Goal: Task Accomplishment & Management: Manage account settings

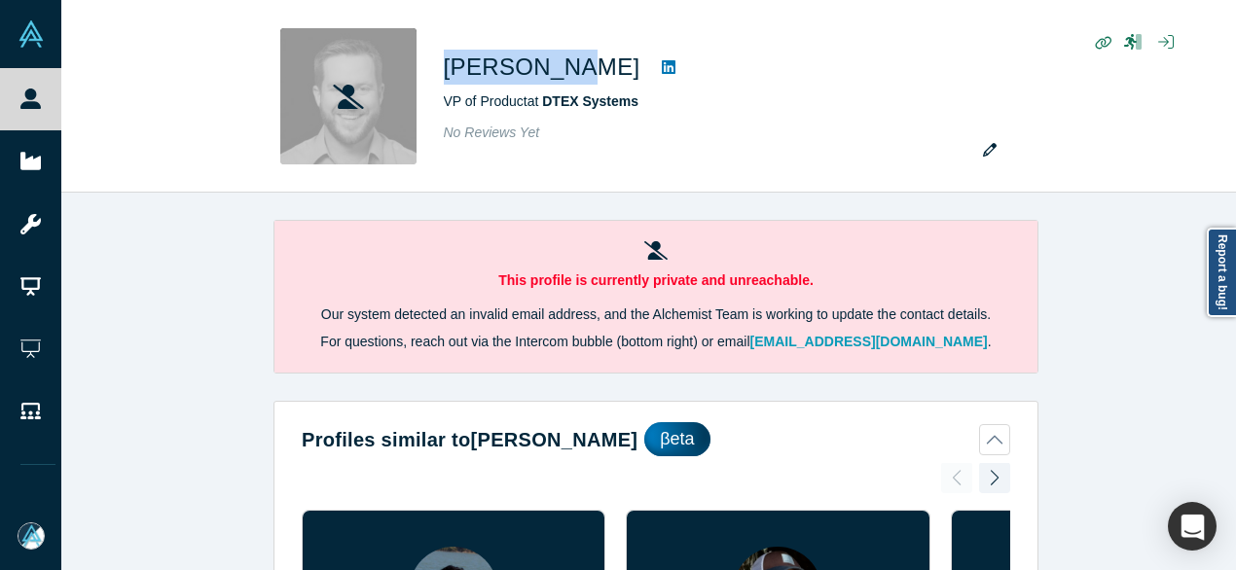
scroll to position [1752, 0]
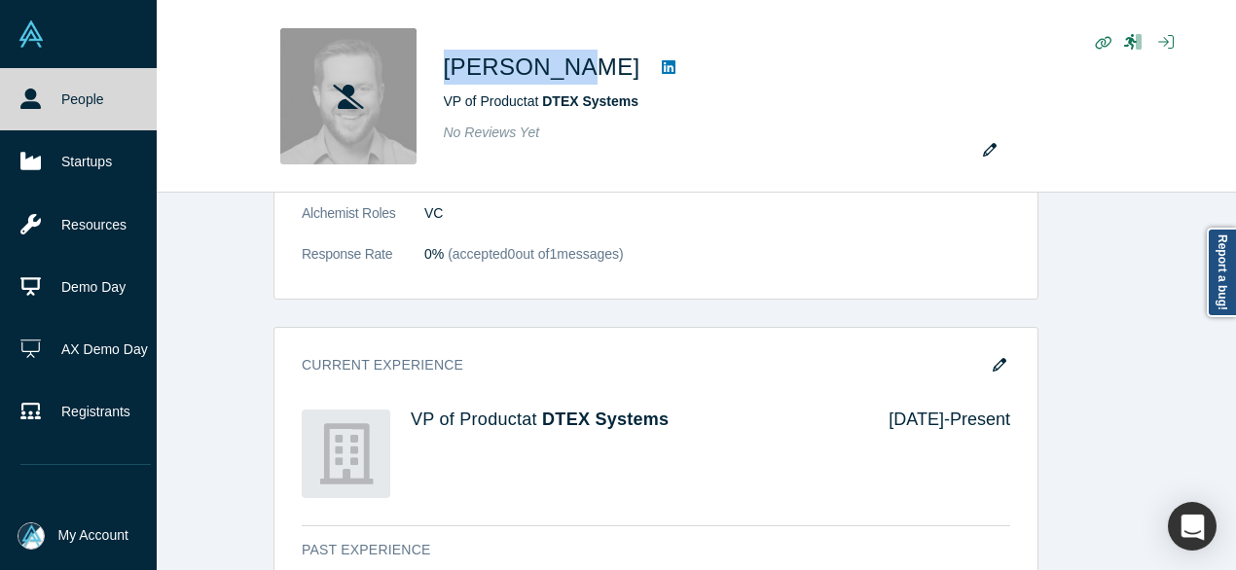
click at [55, 91] on link "People" at bounding box center [85, 99] width 171 height 62
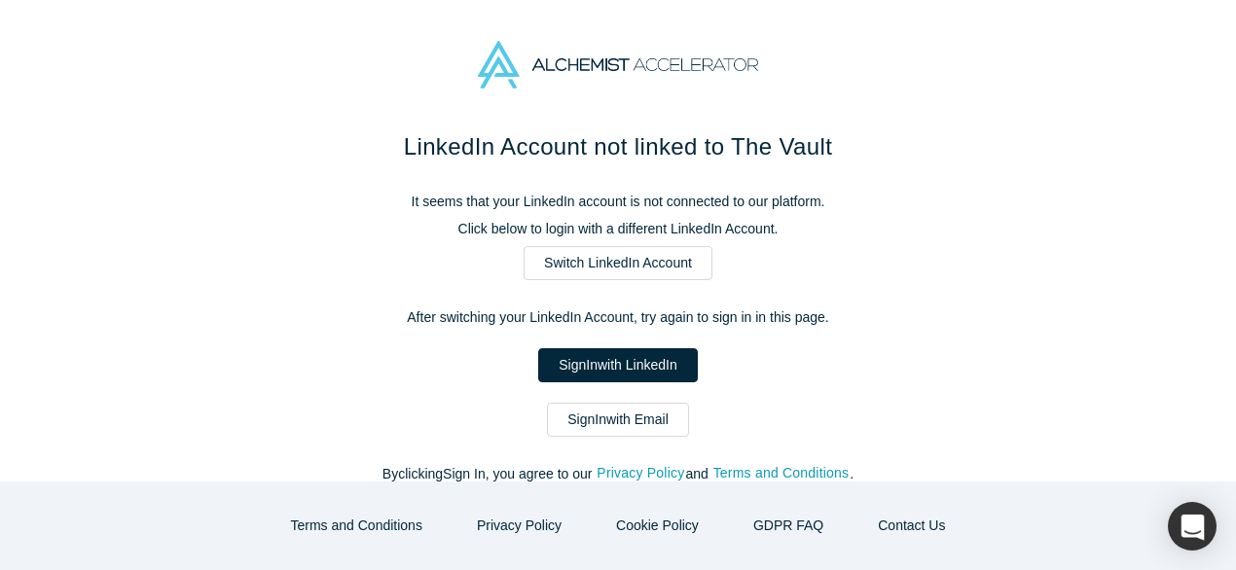
click at [647, 417] on link "Sign In with Email" at bounding box center [618, 420] width 142 height 34
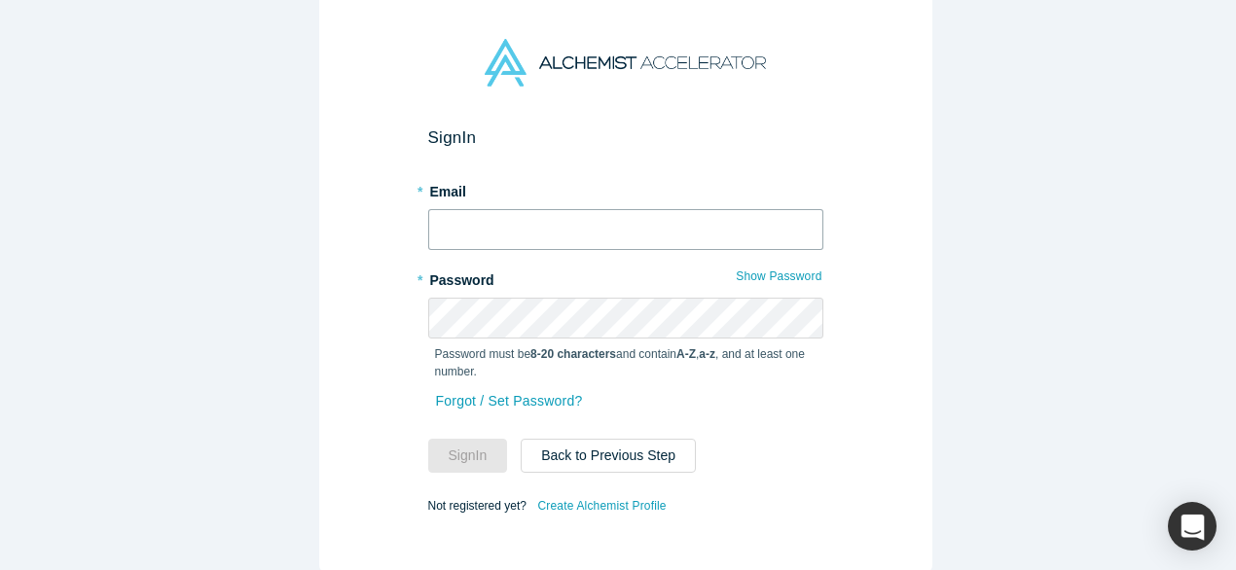
type input "mia@alchemistaccelerator.com"
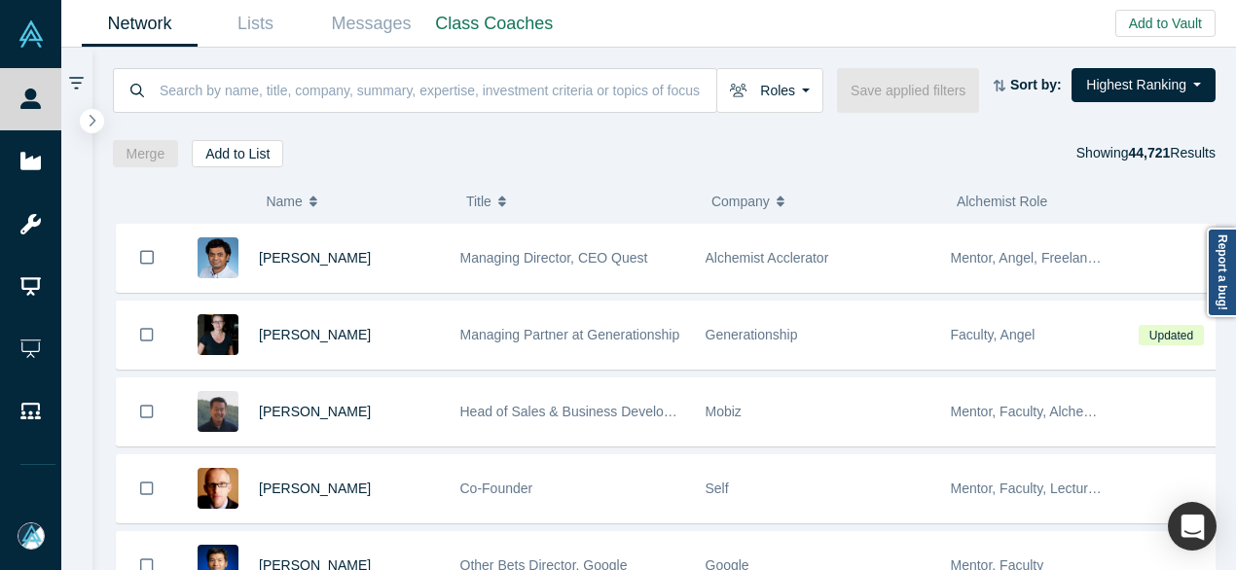
drag, startPoint x: 706, startPoint y: 131, endPoint x: 576, endPoint y: 116, distance: 131.3
click at [706, 131] on div "Roles Founders Faculty Mentors Alumni Mentor Angels VCs Corporate Innovator Ser…" at bounding box center [664, 108] width 1144 height 120
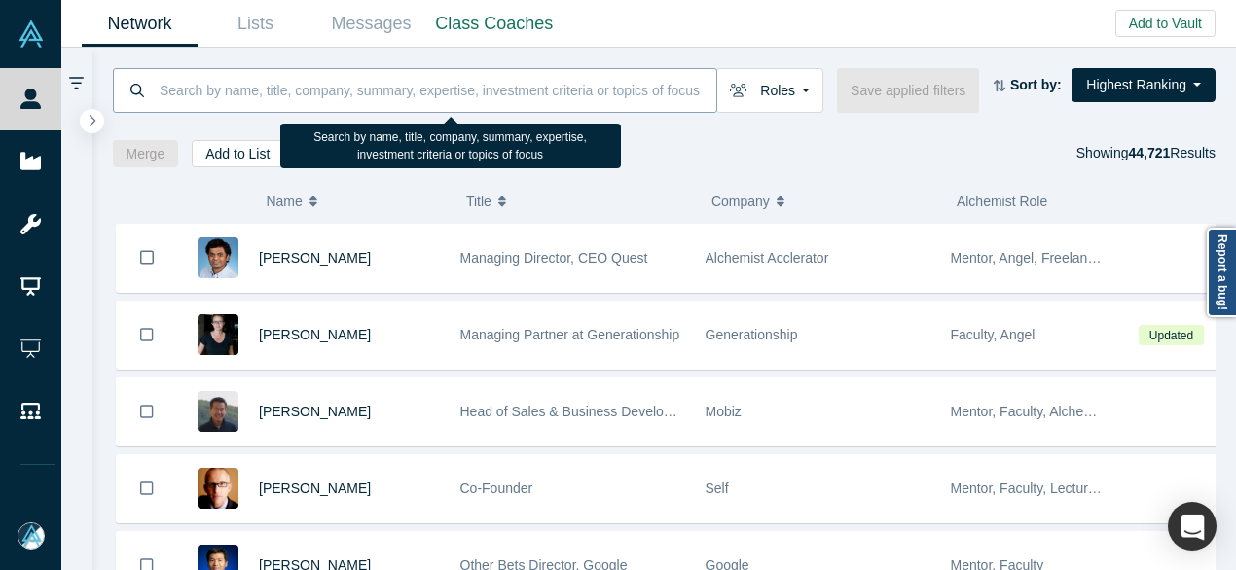
click at [384, 90] on input at bounding box center [437, 90] width 559 height 46
paste input "Alexandre Labrèche"
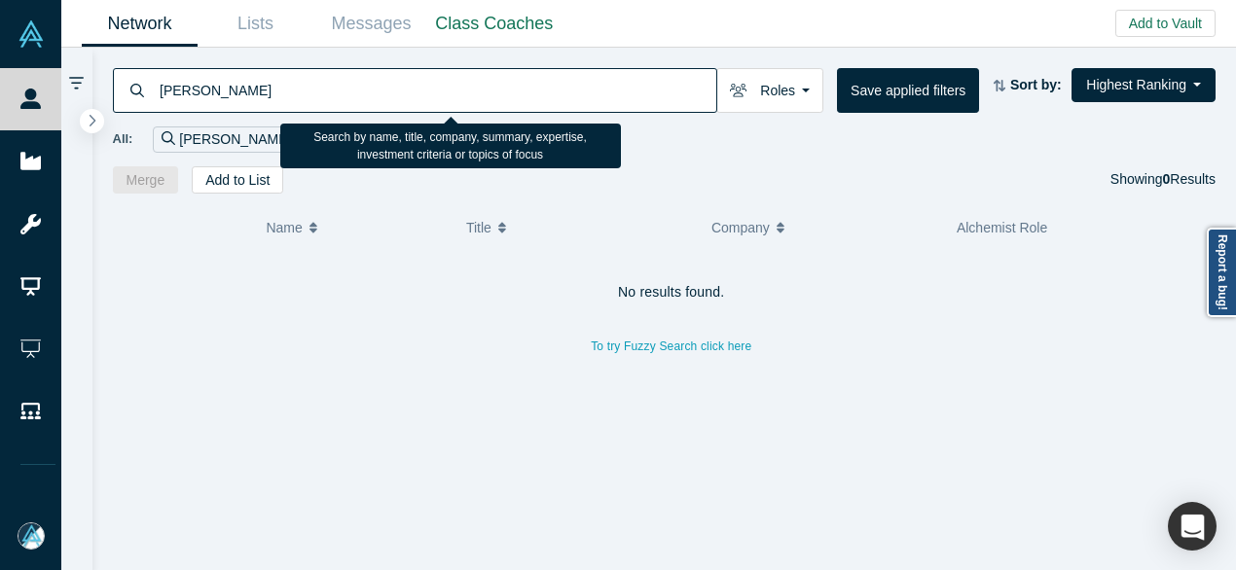
click at [253, 98] on input "Alexandre Labrèche" at bounding box center [437, 90] width 559 height 46
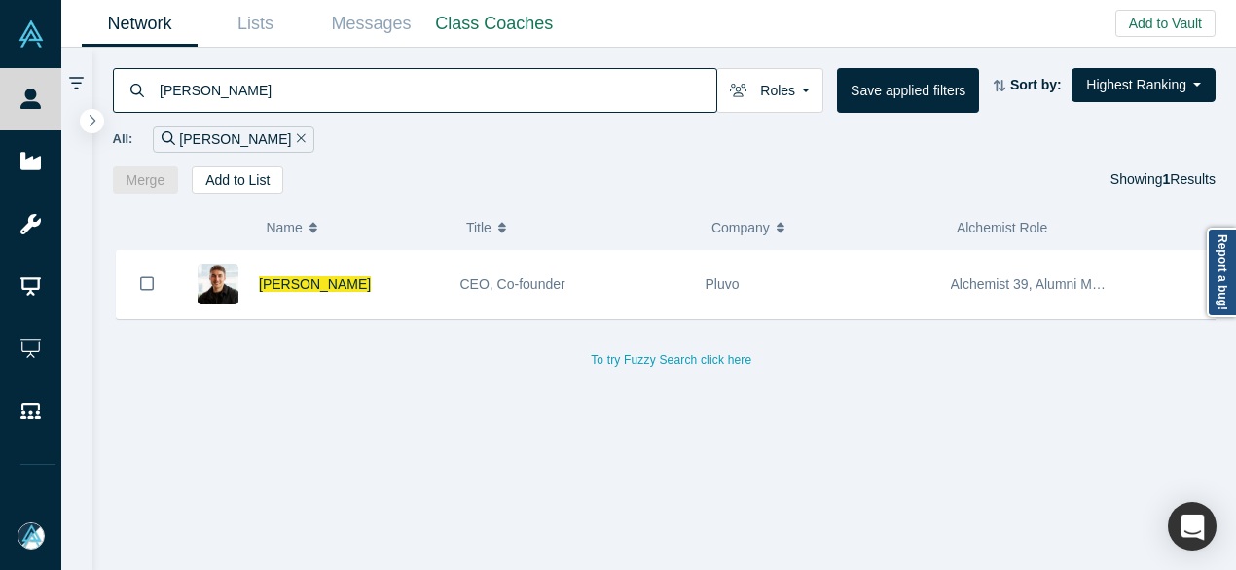
type input "Alexandre Labreche"
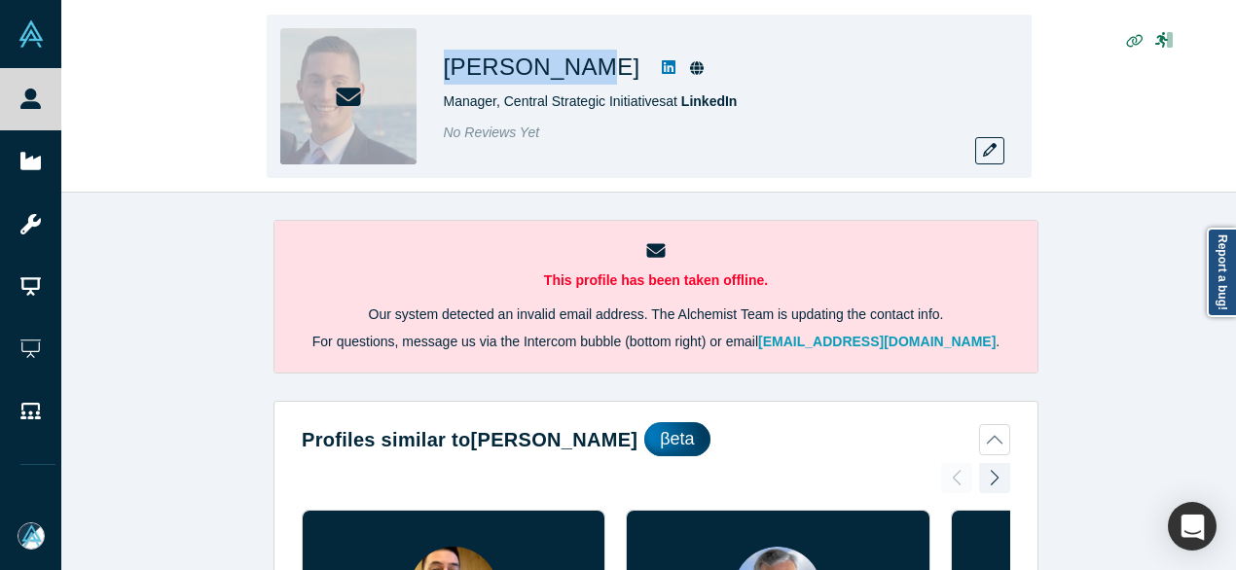
drag, startPoint x: 446, startPoint y: 68, endPoint x: 557, endPoint y: 73, distance: 111.0
click at [559, 74] on h1 "[PERSON_NAME]" at bounding box center [542, 67] width 197 height 35
copy h1 "[PERSON_NAME]"
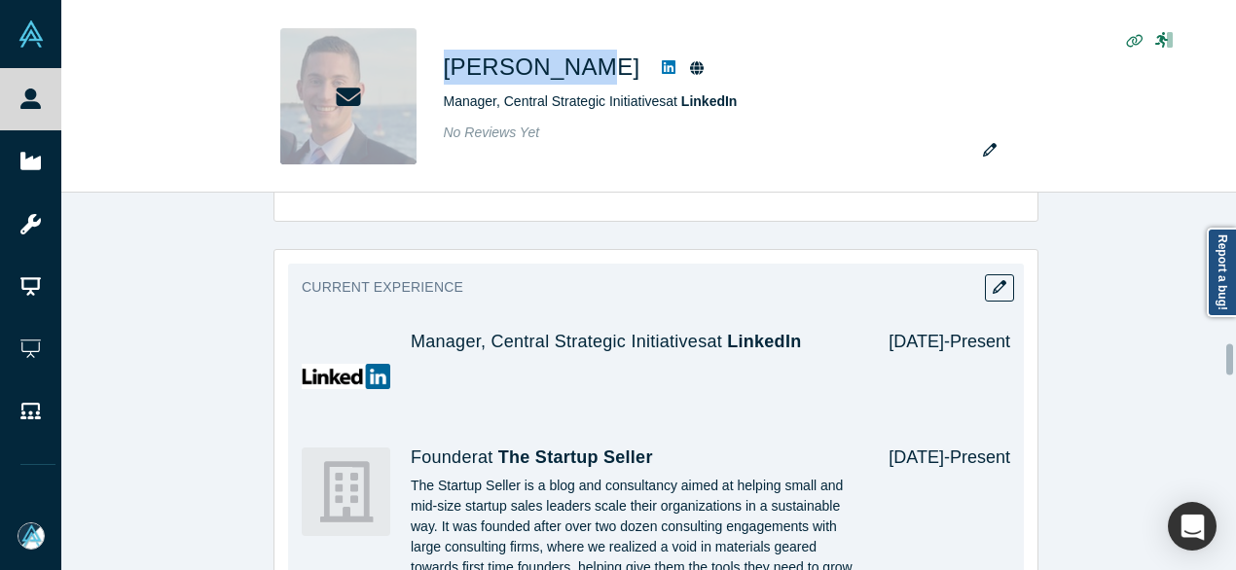
scroll to position [1849, 0]
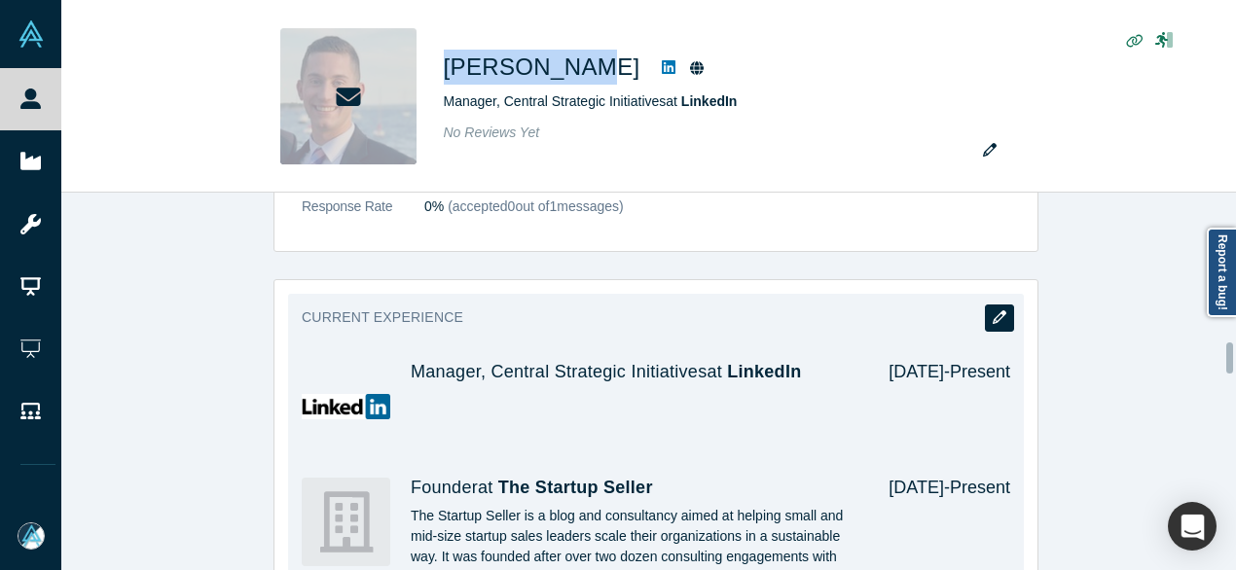
click at [985, 305] on button "button" at bounding box center [999, 318] width 29 height 27
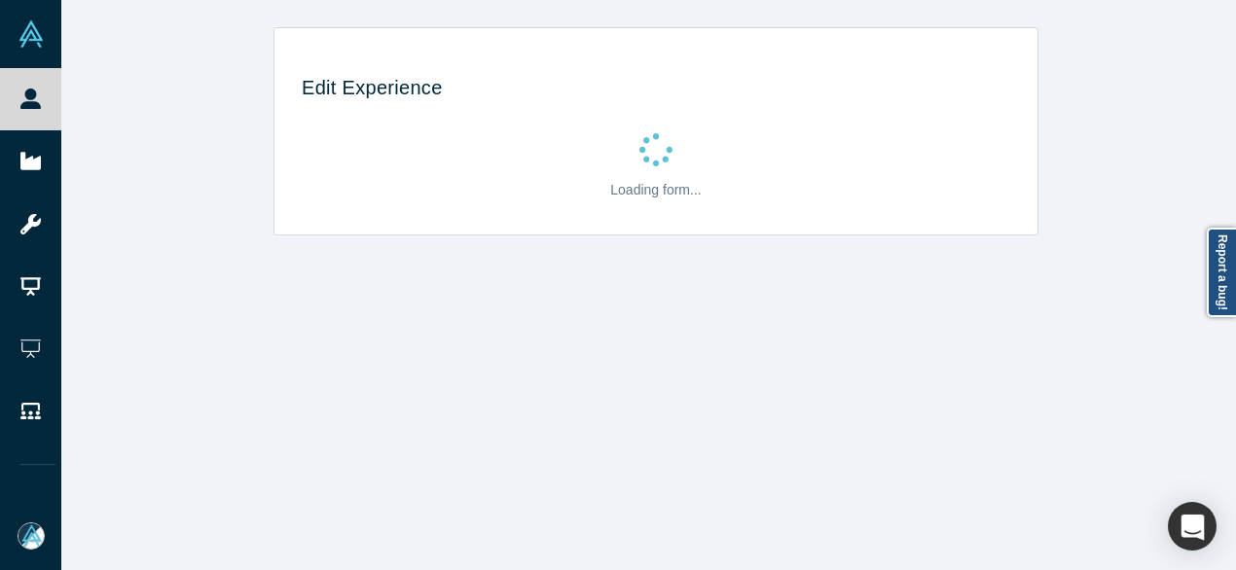
scroll to position [0, 0]
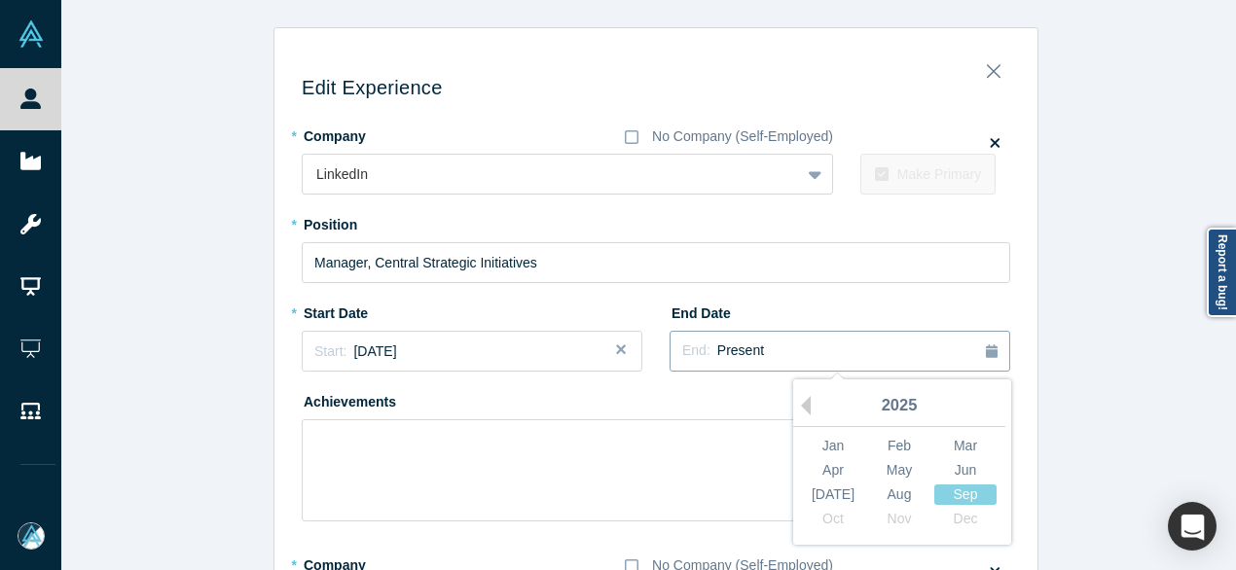
click at [710, 361] on div "End: Present" at bounding box center [723, 351] width 82 height 21
click at [796, 402] on button "Previous Year" at bounding box center [800, 405] width 19 height 19
click at [898, 524] on div "Nov" at bounding box center [899, 519] width 62 height 20
drag, startPoint x: 574, startPoint y: 263, endPoint x: 258, endPoint y: 263, distance: 316.2
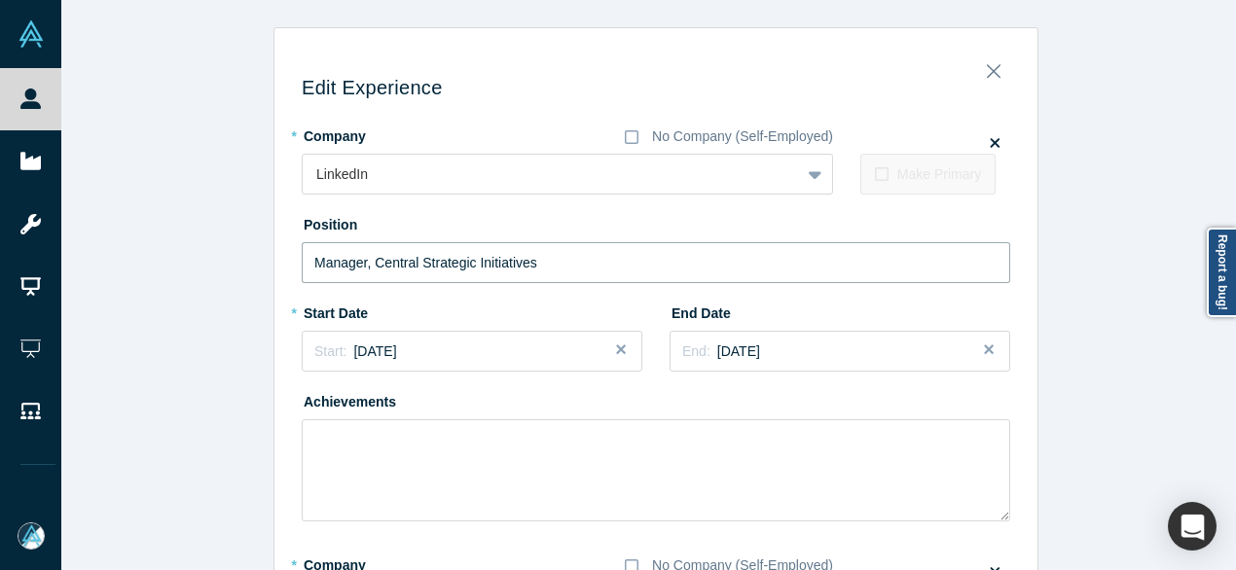
paste input "Global GTM Operation"
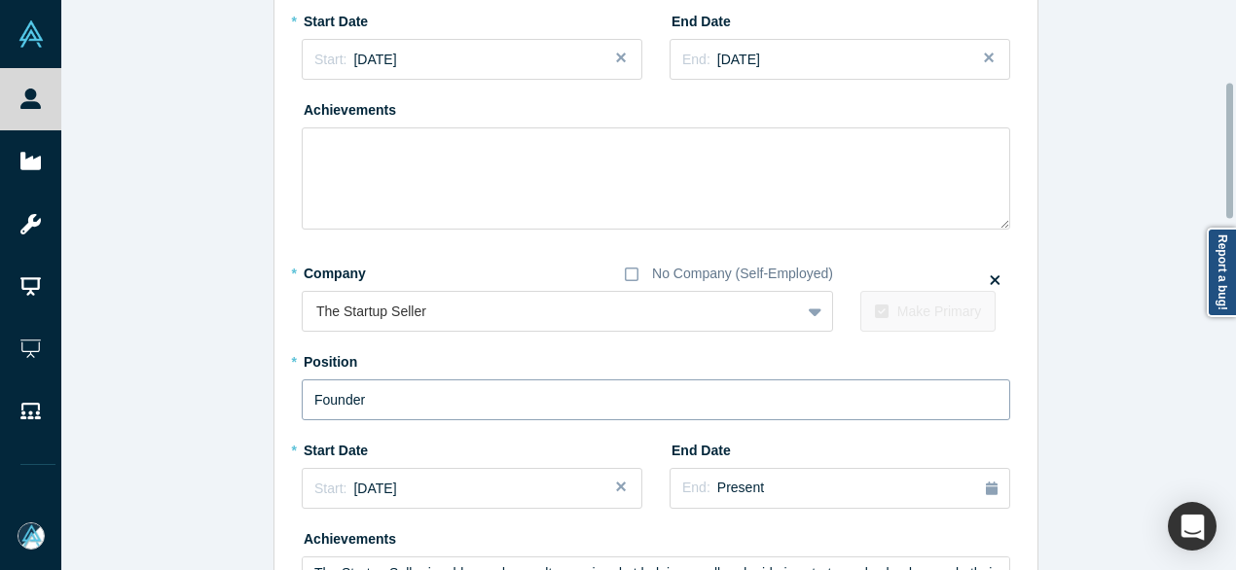
scroll to position [389, 0]
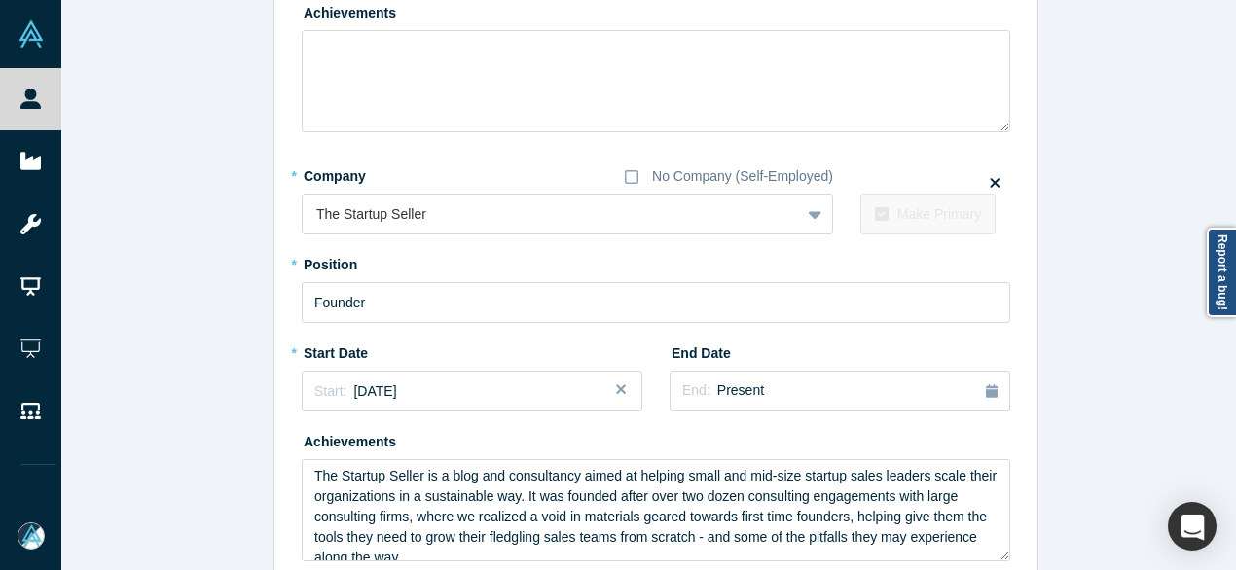
type input "Manager, Global GTM Operations"
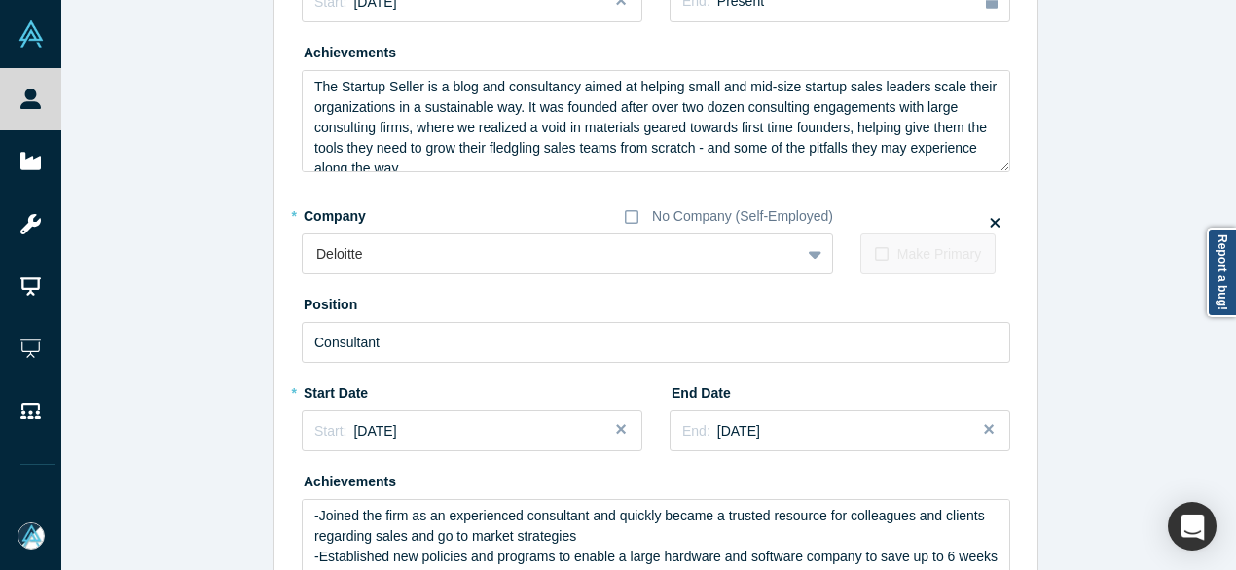
scroll to position [487, 0]
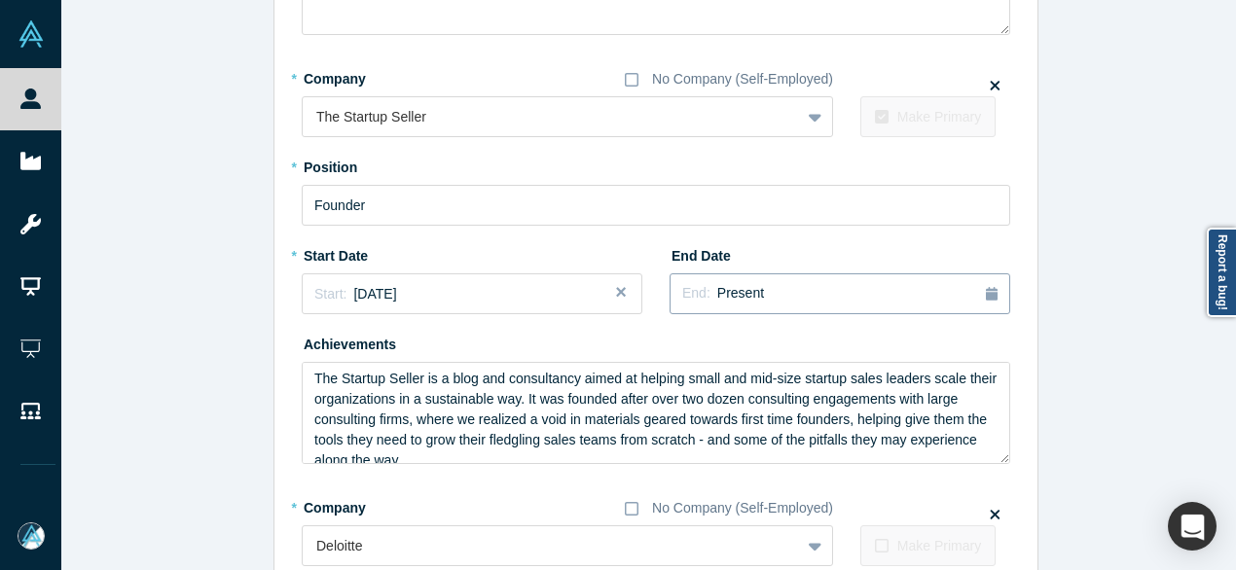
click at [781, 290] on div "End: Present" at bounding box center [839, 293] width 315 height 21
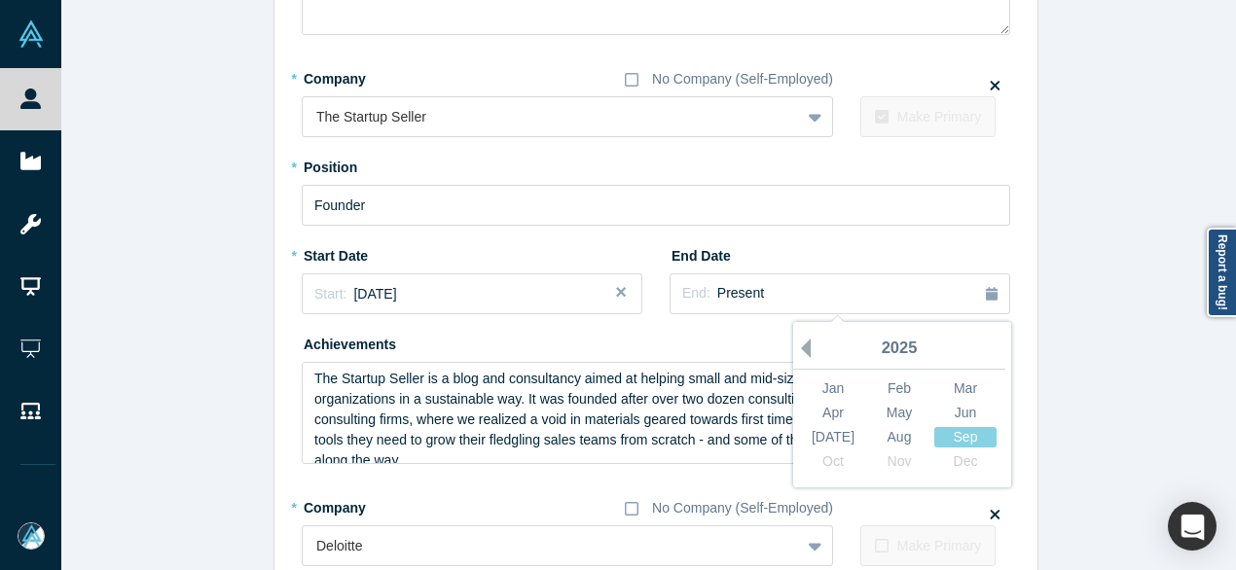
click at [798, 345] on button "Previous Year" at bounding box center [800, 348] width 19 height 19
click at [797, 345] on button "Previous Year" at bounding box center [800, 348] width 19 height 19
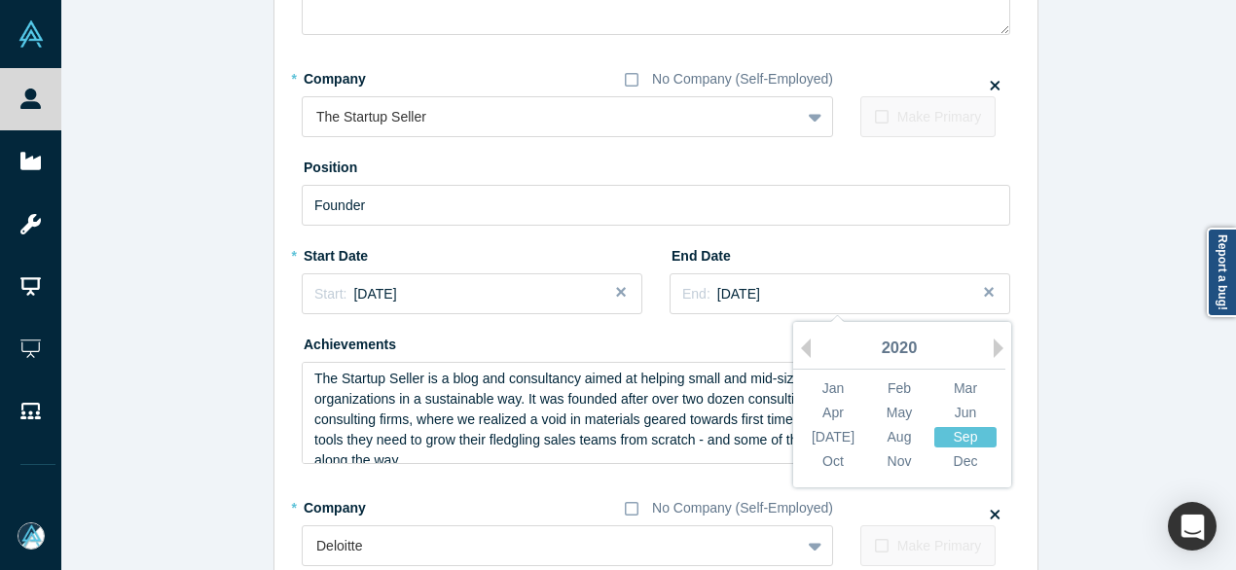
click at [961, 436] on div "Sep" at bounding box center [965, 437] width 62 height 20
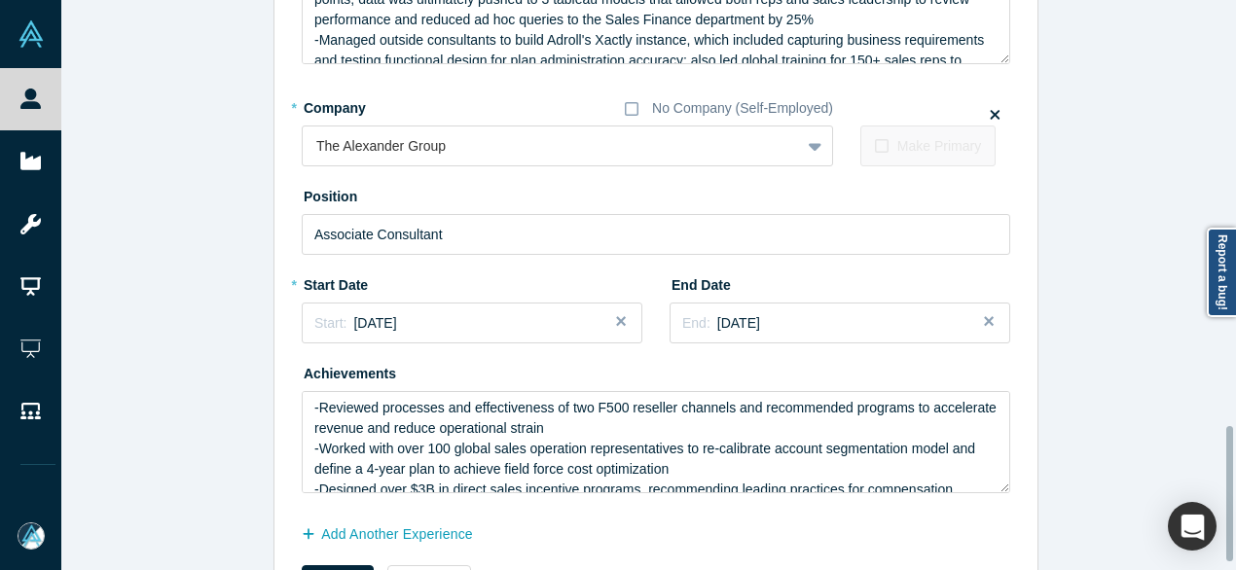
scroll to position [1827, 0]
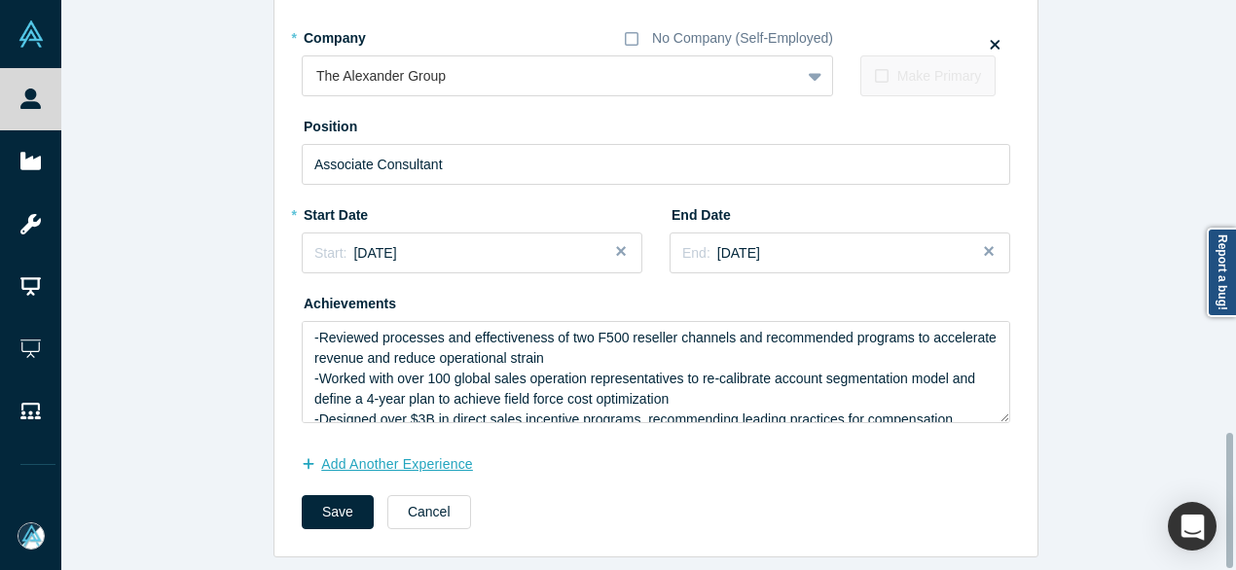
click at [405, 448] on button "Add Another Experience" at bounding box center [398, 465] width 192 height 34
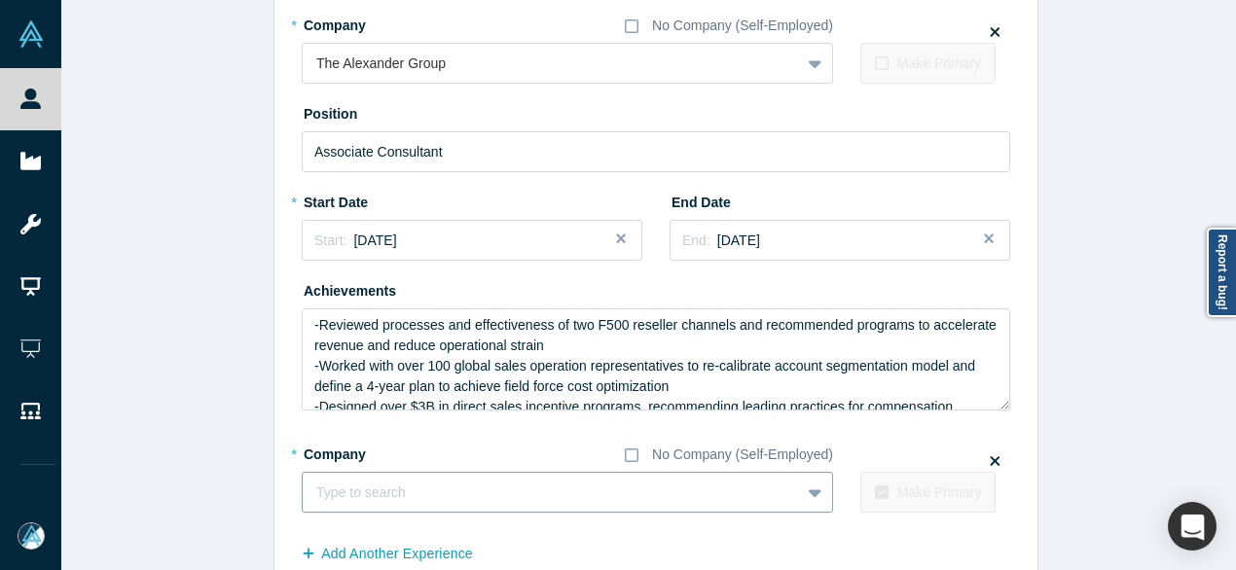
click at [474, 498] on div at bounding box center [551, 493] width 470 height 24
paste input "Principal Principal RevEng | Revenue Growth Consultants"
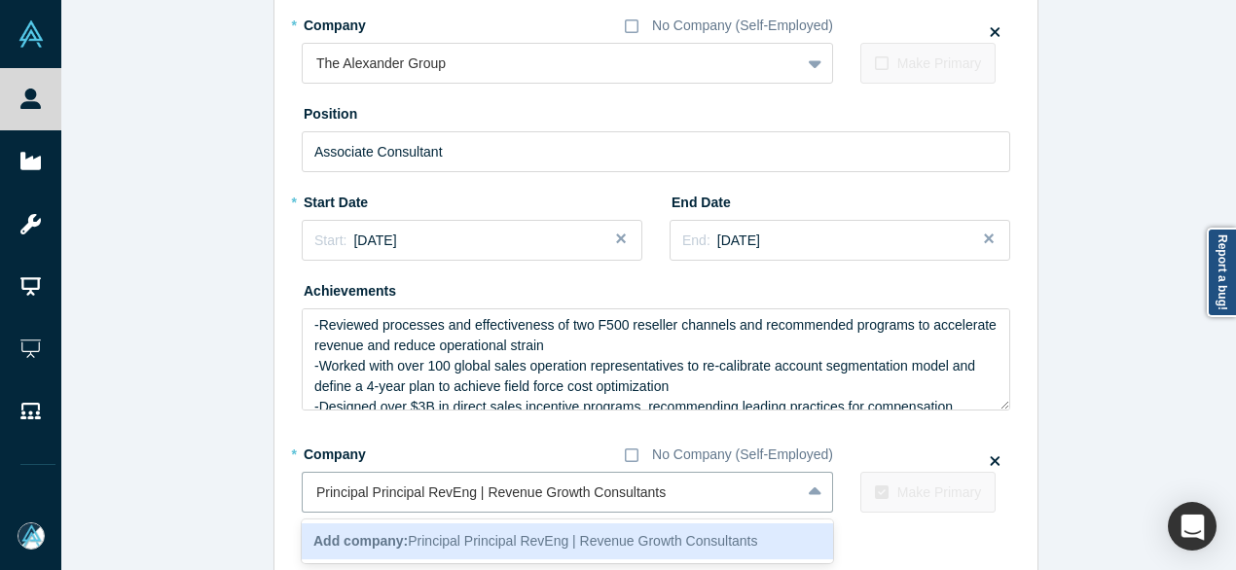
drag, startPoint x: 416, startPoint y: 493, endPoint x: 243, endPoint y: 478, distance: 173.9
type input "RevEng | Revenue Growth Consultants"
click at [348, 535] on b "Add company:" at bounding box center [360, 541] width 94 height 16
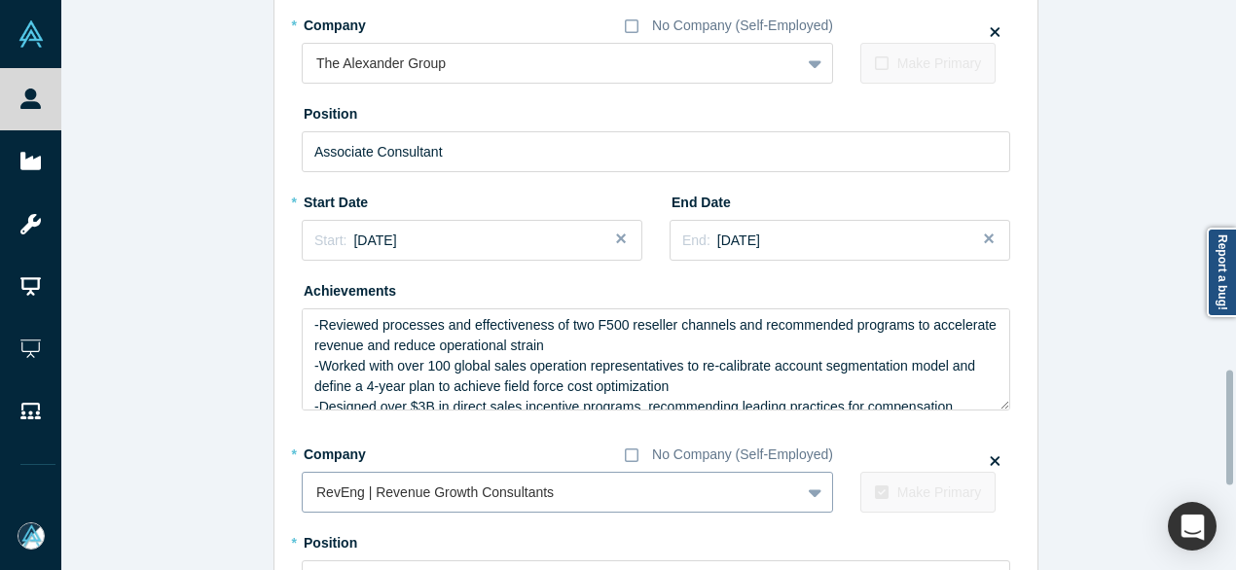
scroll to position [1925, 0]
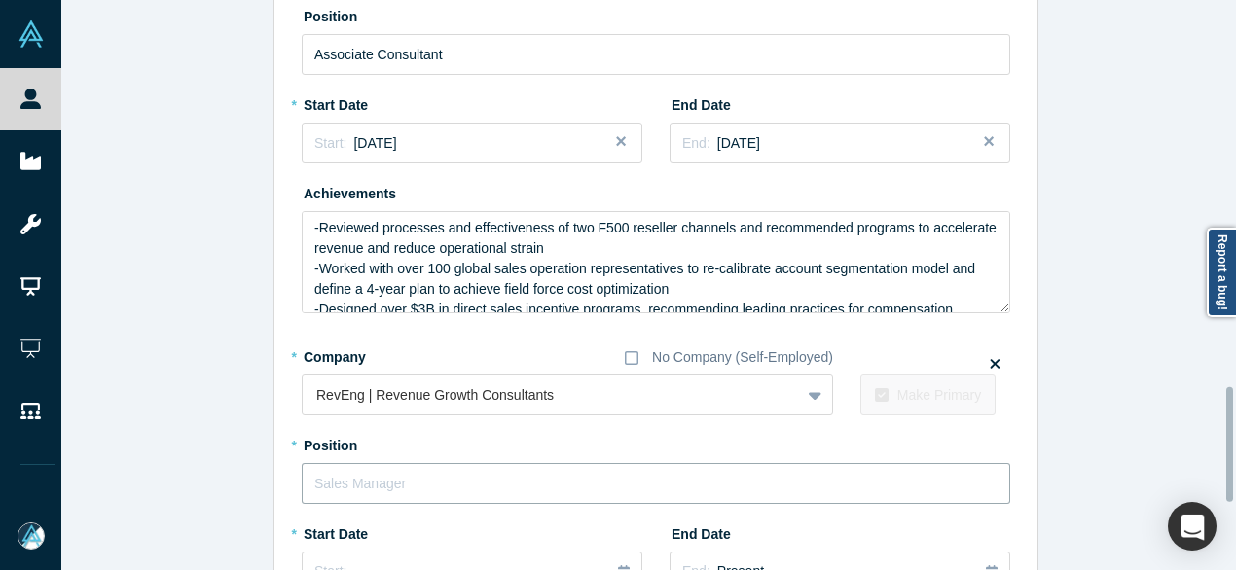
click at [360, 483] on input "text" at bounding box center [656, 483] width 708 height 41
paste input "Principal Principal"
drag, startPoint x: 356, startPoint y: 480, endPoint x: 471, endPoint y: 484, distance: 114.9
click at [471, 484] on input "Principal Principal" at bounding box center [656, 483] width 708 height 41
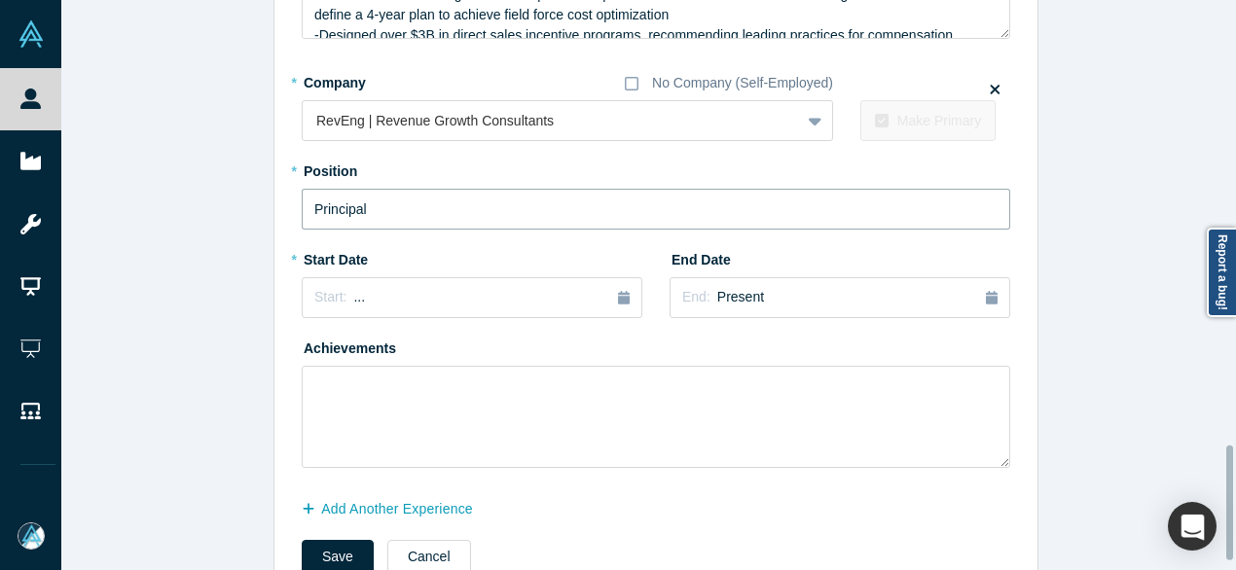
scroll to position [2217, 0]
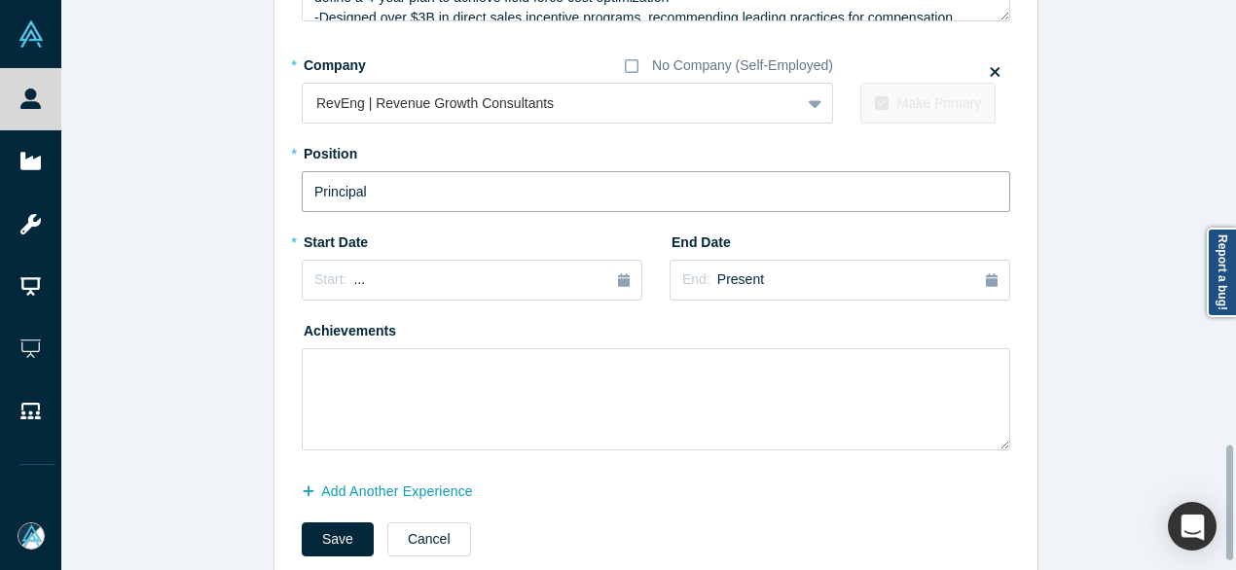
type input "Principal"
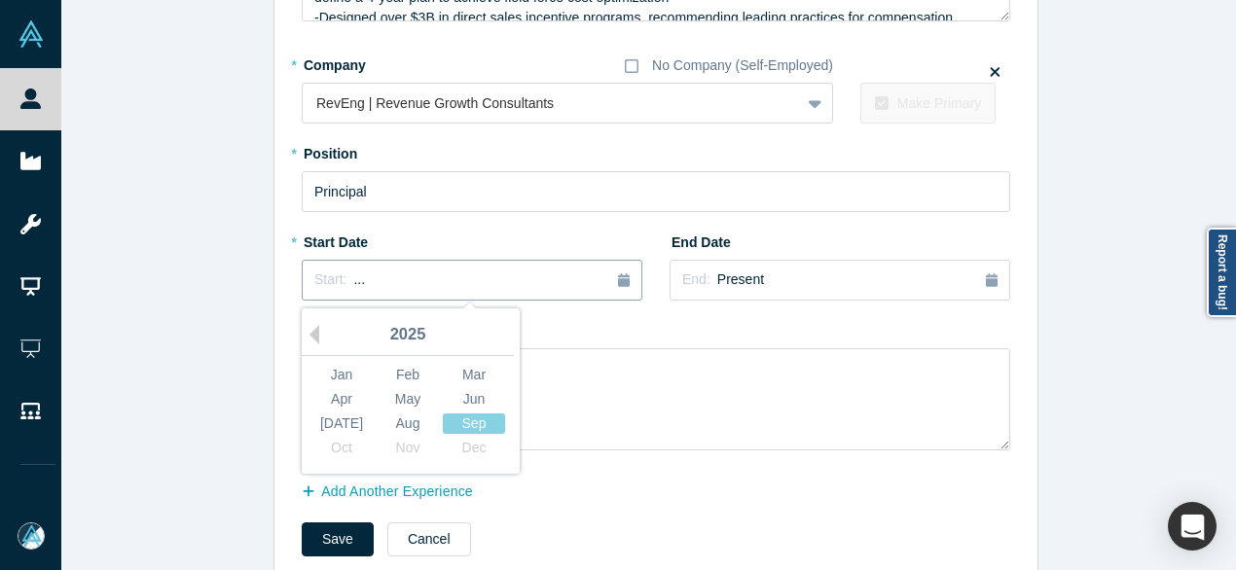
click at [370, 293] on button "Start: ..." at bounding box center [472, 280] width 341 height 41
click at [403, 375] on div "Feb" at bounding box center [408, 375] width 62 height 20
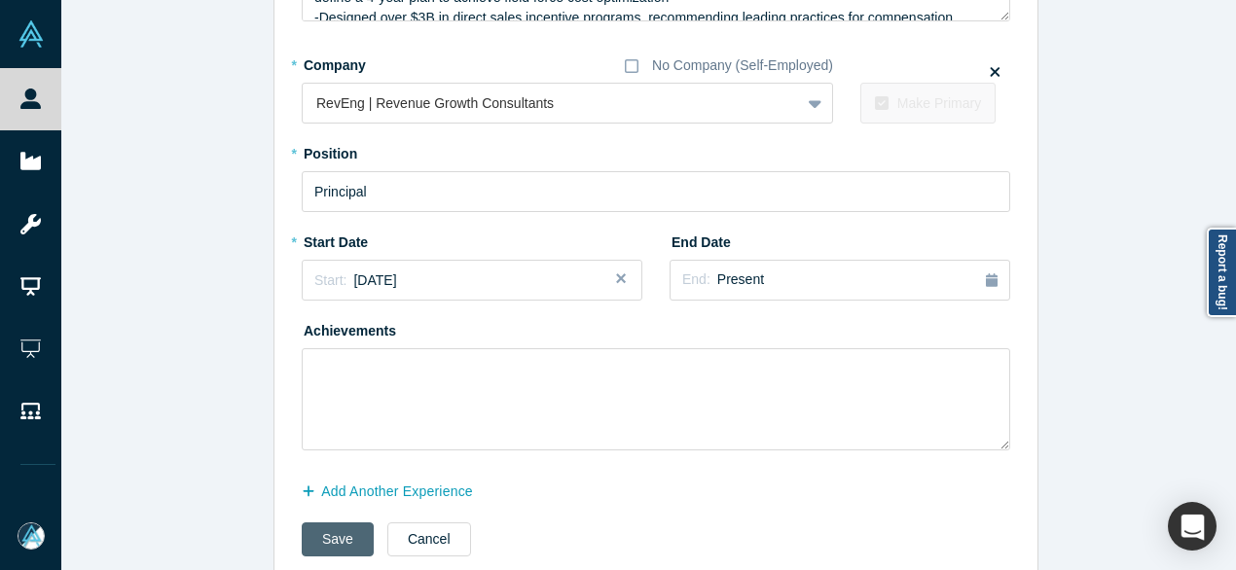
click at [324, 538] on button "Save" at bounding box center [338, 540] width 72 height 34
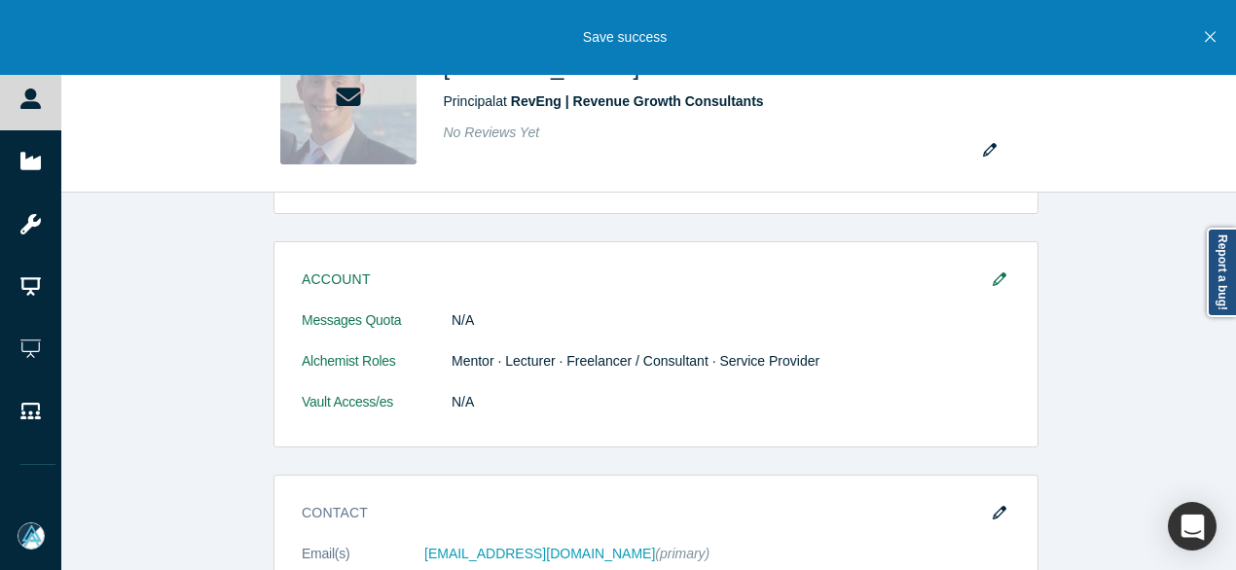
scroll to position [1070, 0]
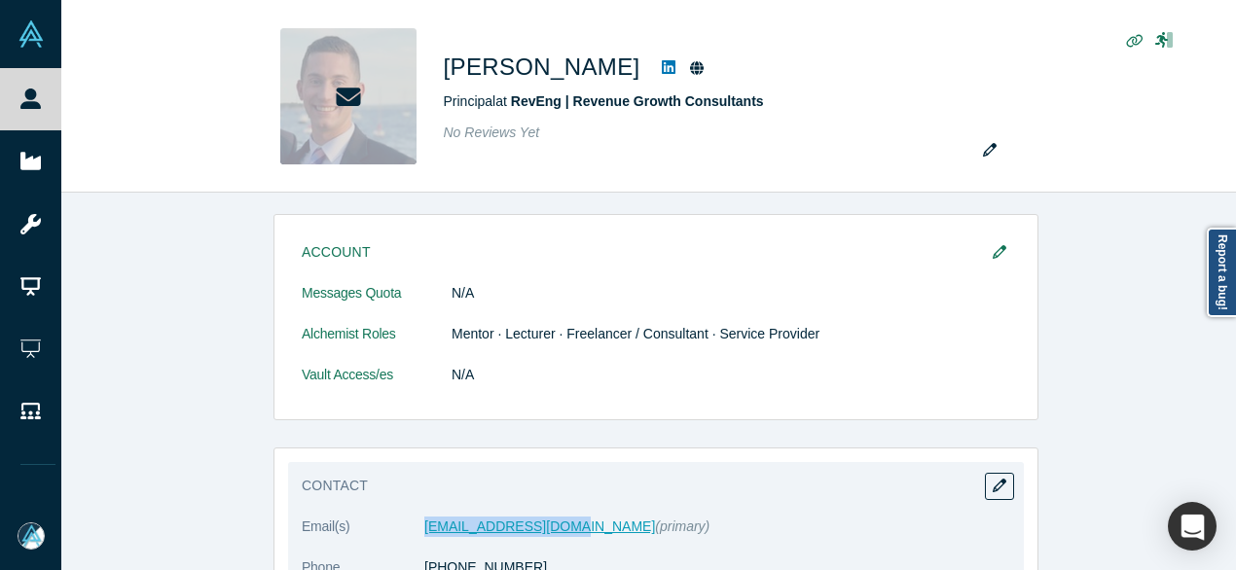
drag, startPoint x: 413, startPoint y: 499, endPoint x: 549, endPoint y: 499, distance: 136.2
click at [549, 517] on dl "Email(s) mhaller@linkedin.com (primary) Phone (978) 831-2400" at bounding box center [656, 558] width 708 height 82
copy dl "mhaller@linkedin.com"
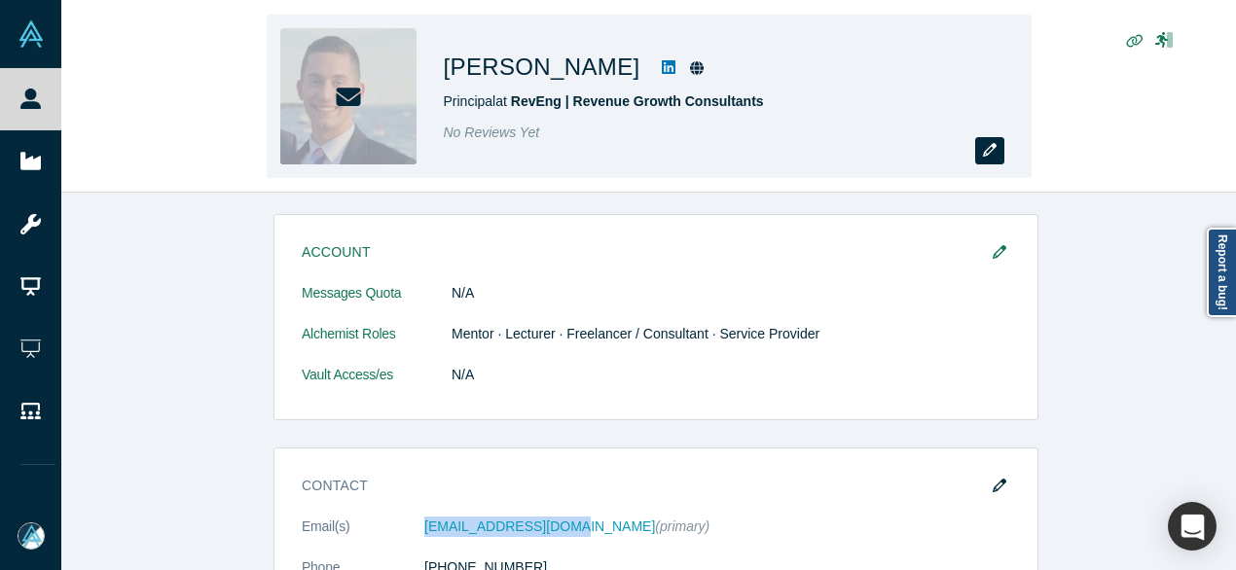
click at [984, 157] on icon "button" at bounding box center [990, 150] width 14 height 14
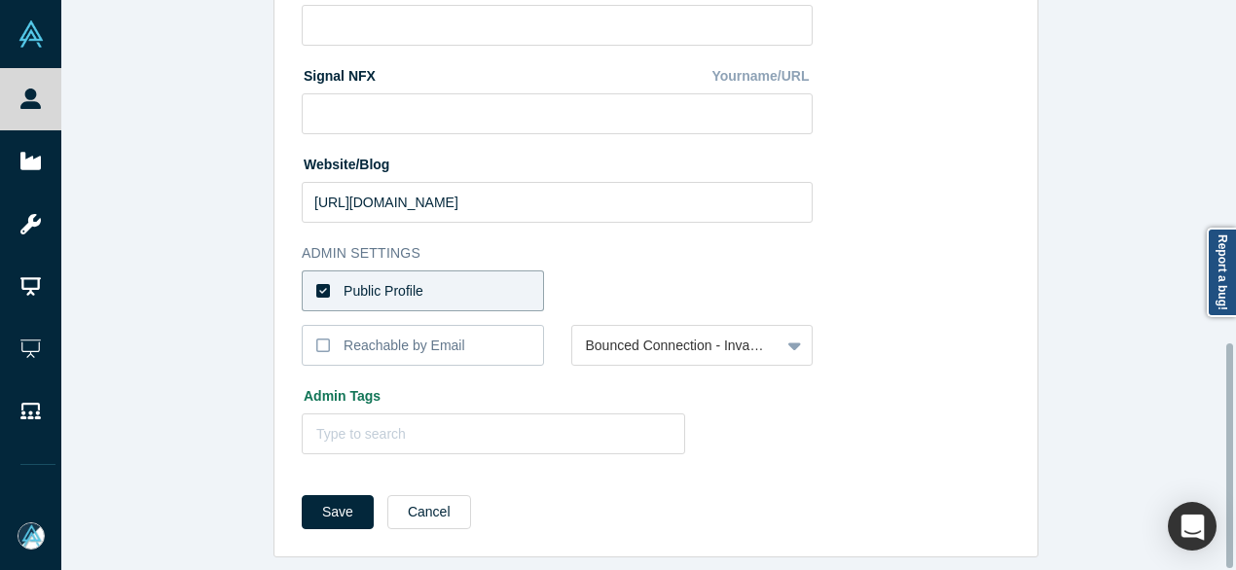
scroll to position [872, 0]
click at [492, 286] on label "Public Profile" at bounding box center [423, 291] width 242 height 41
click at [0, 0] on input "Public Profile" at bounding box center [0, 0] width 0 height 0
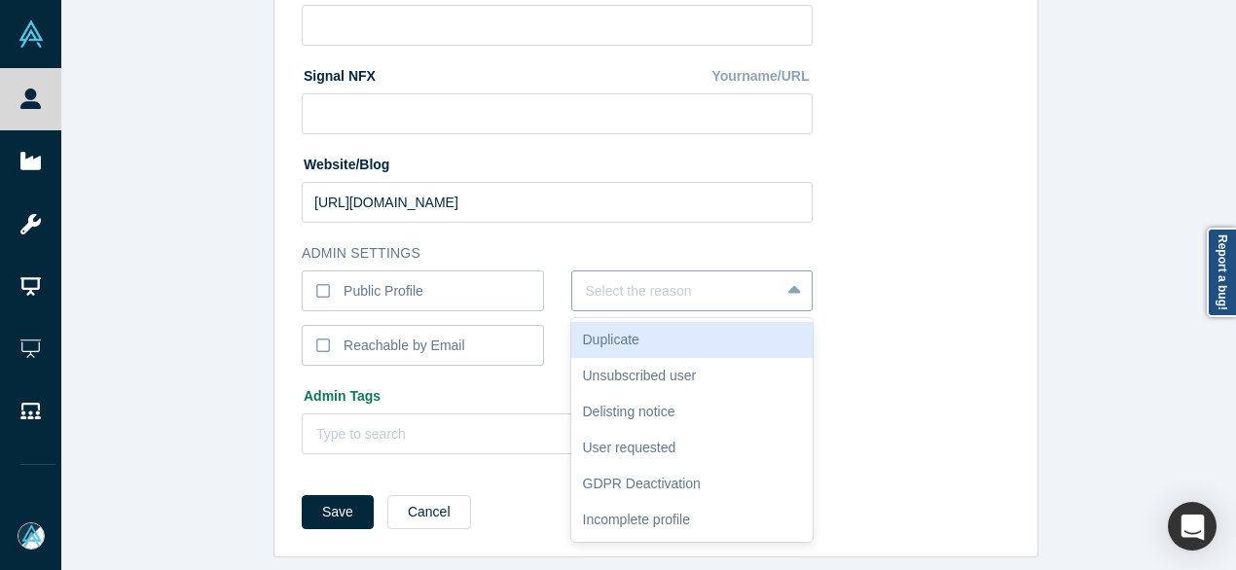
click at [635, 280] on div at bounding box center [676, 291] width 181 height 24
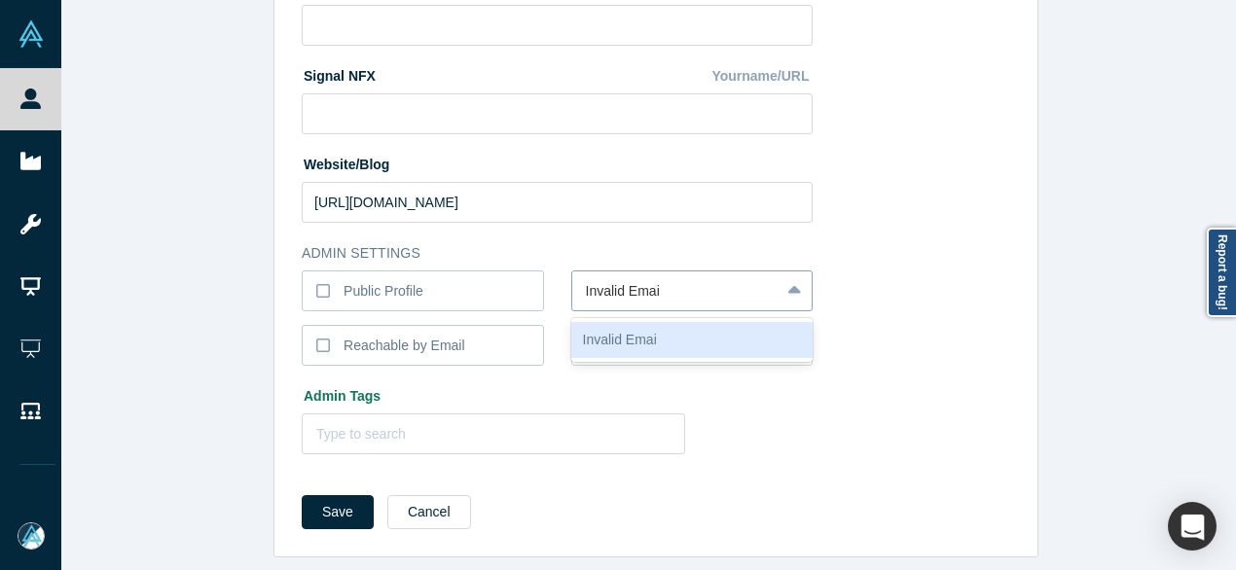
type input "Invalid Email"
click at [645, 322] on div "Invalid Email" at bounding box center [692, 340] width 242 height 36
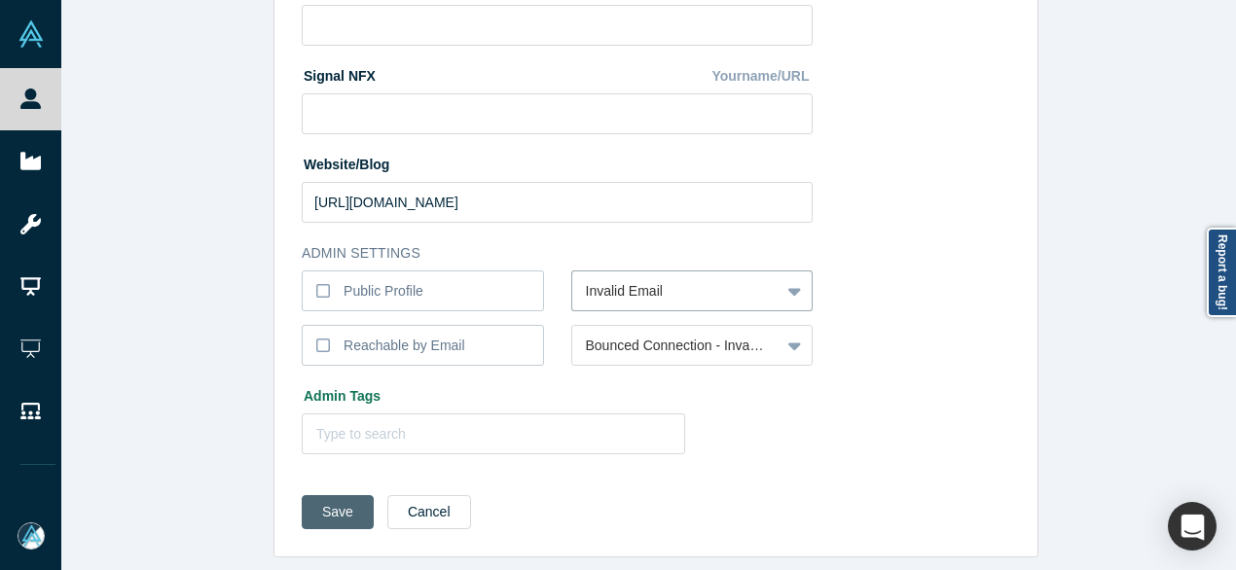
click at [331, 497] on button "Save" at bounding box center [338, 512] width 72 height 34
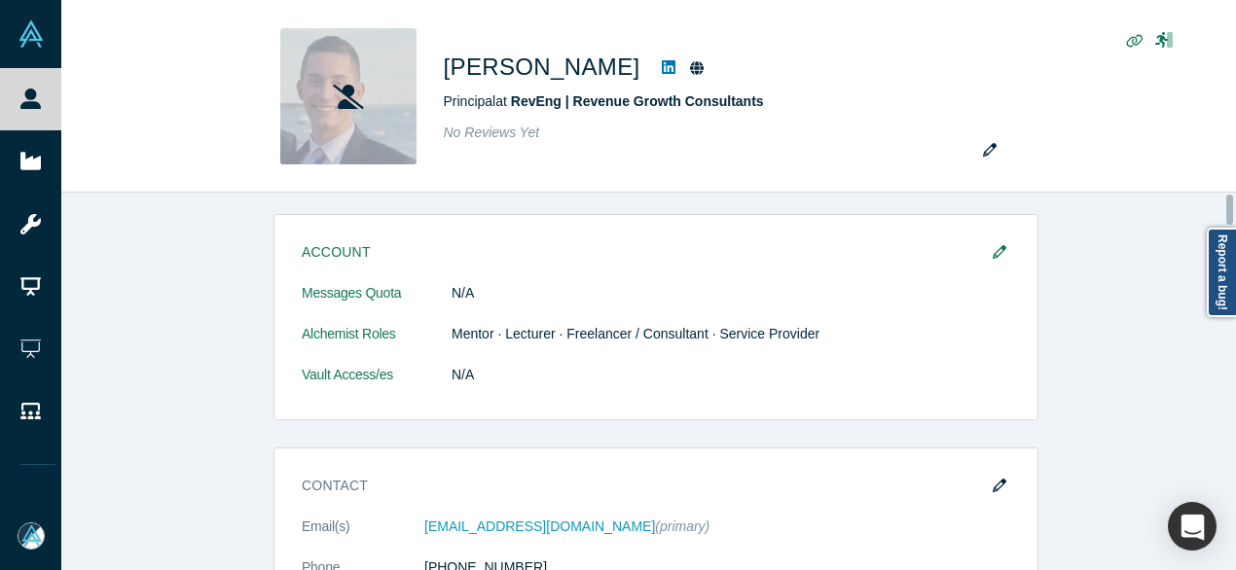
scroll to position [0, 0]
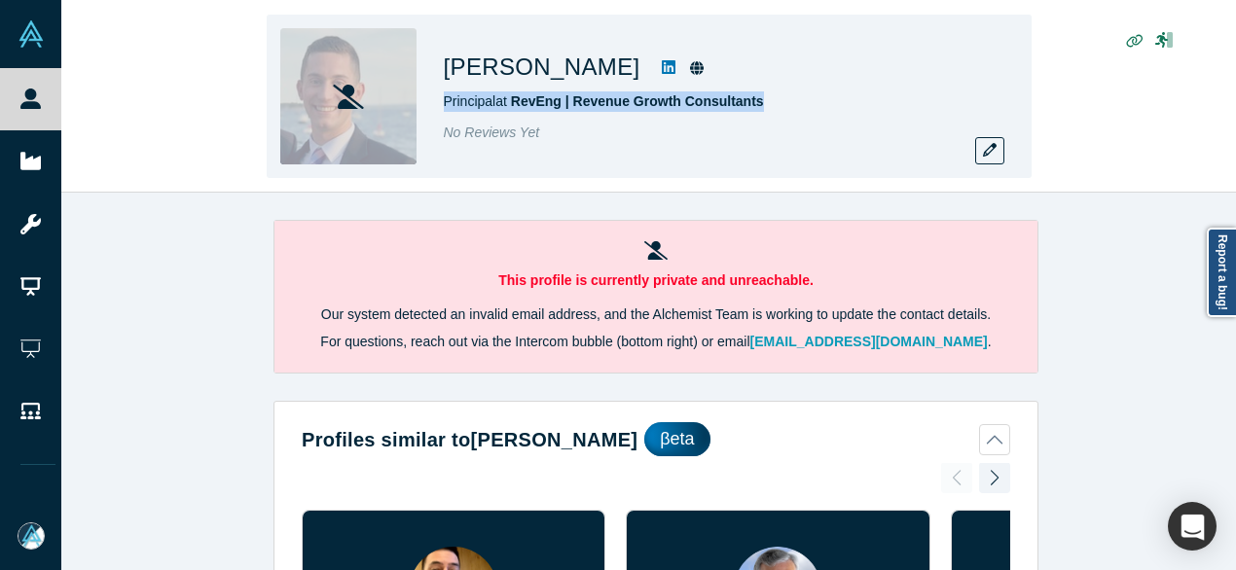
drag, startPoint x: 440, startPoint y: 103, endPoint x: 759, endPoint y: 101, distance: 319.2
click at [759, 101] on div "Matt Haller Principal at RevEng | Revenue Growth Consultants No Reviews Yet" at bounding box center [649, 96] width 765 height 163
copy span "Principal at RevEng | Revenue Growth Consultants"
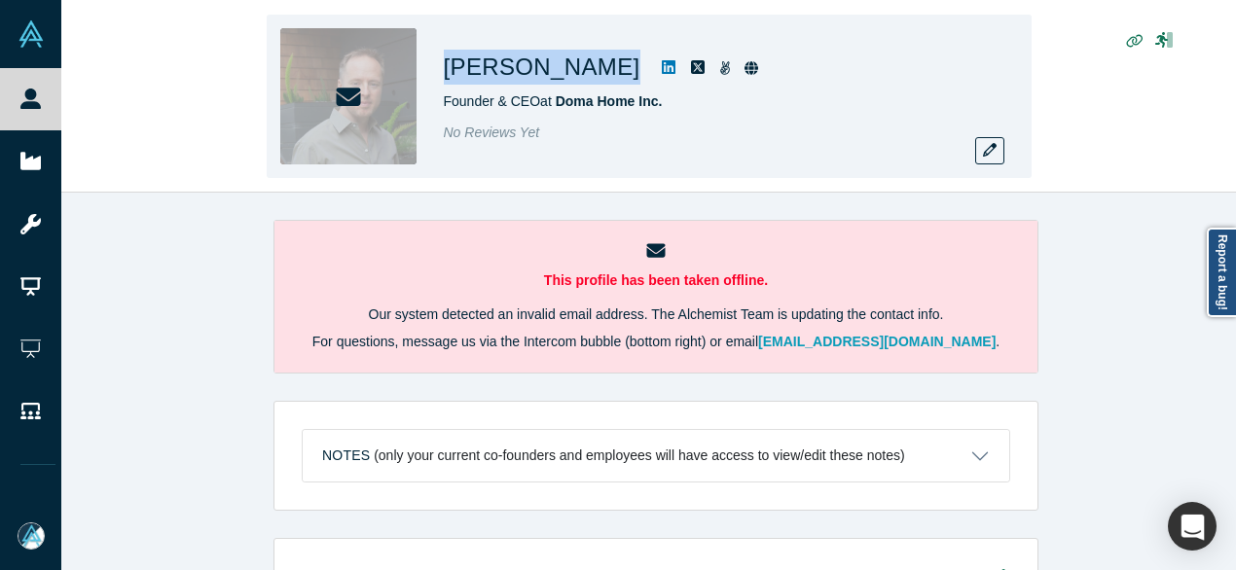
drag, startPoint x: 445, startPoint y: 77, endPoint x: 596, endPoint y: 81, distance: 151.8
click at [596, 81] on div "Jason Johnson" at bounding box center [716, 67] width 545 height 35
copy div "Jason Johnson"
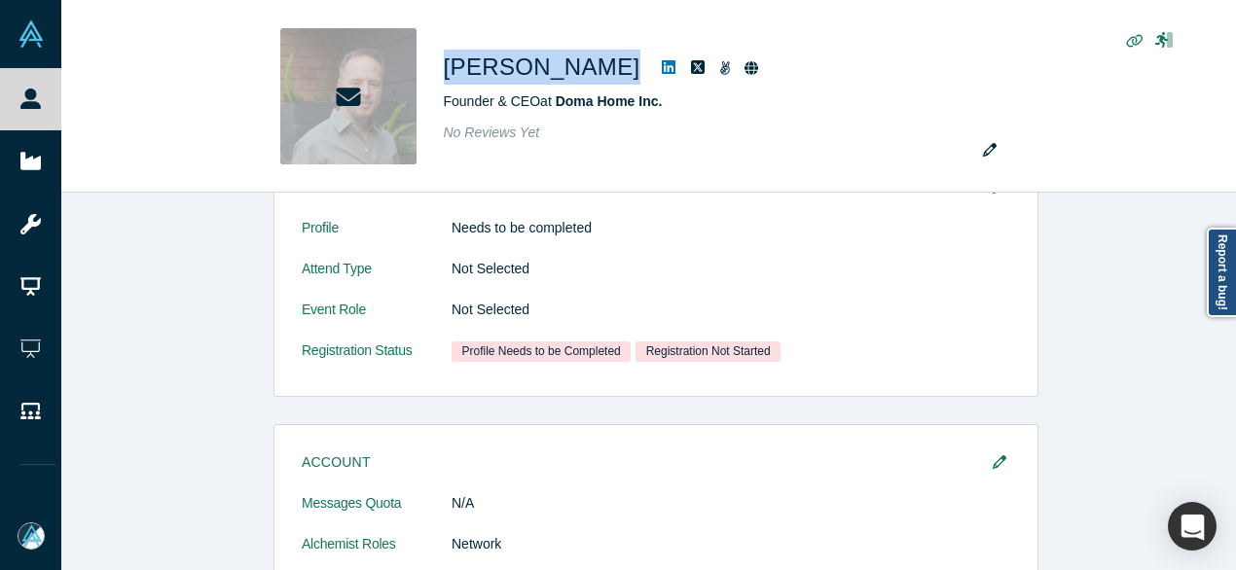
scroll to position [681, 0]
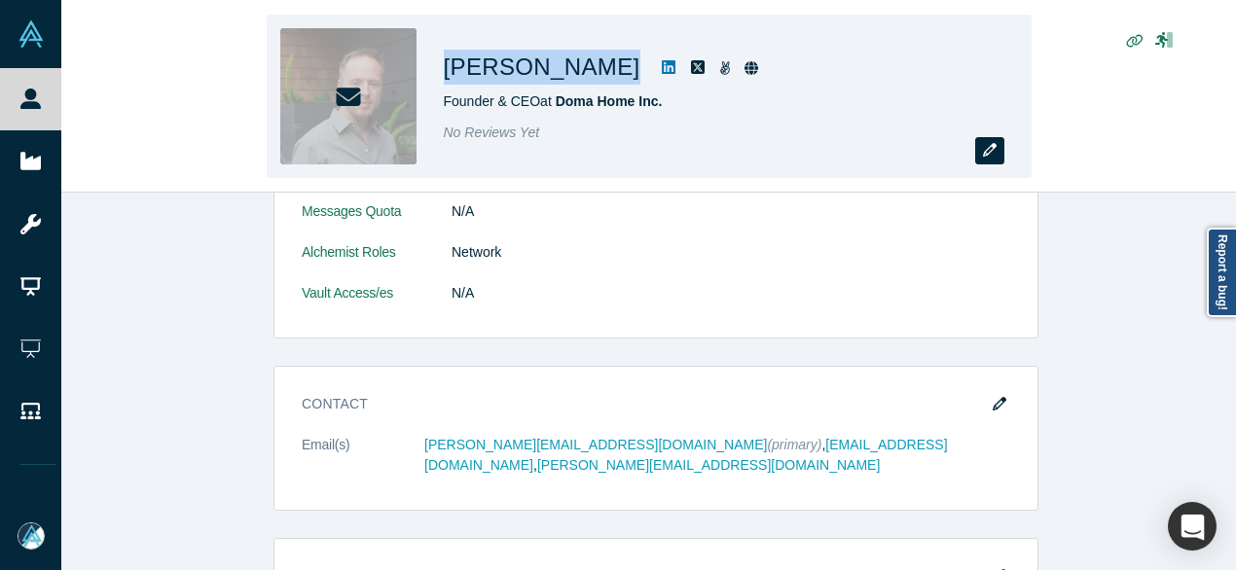
click at [985, 153] on icon "button" at bounding box center [990, 150] width 14 height 14
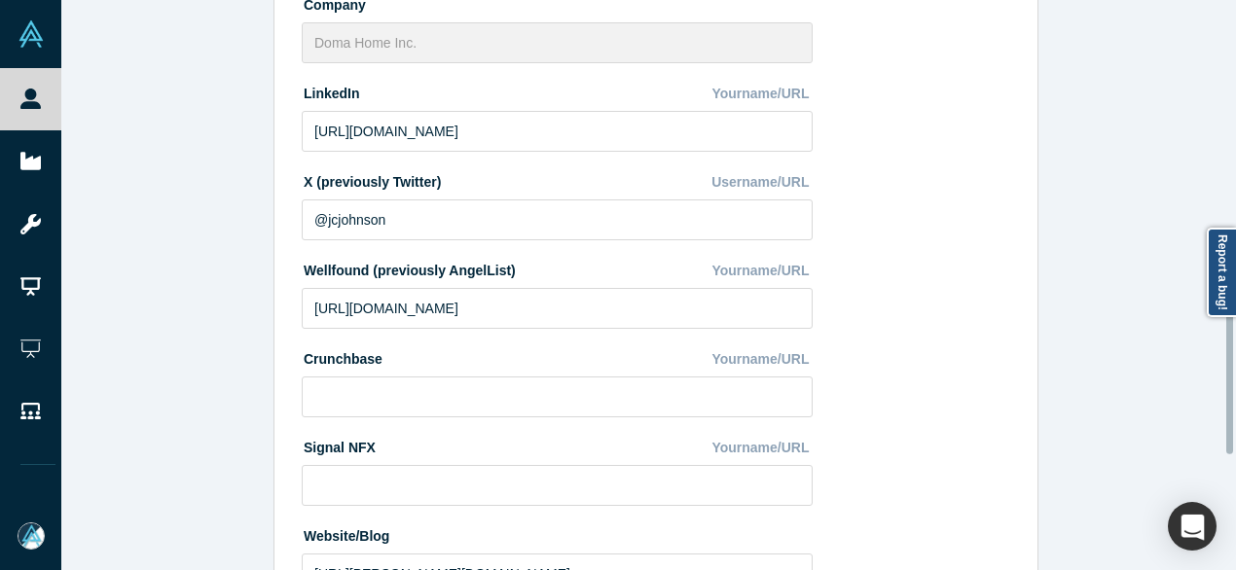
scroll to position [872, 0]
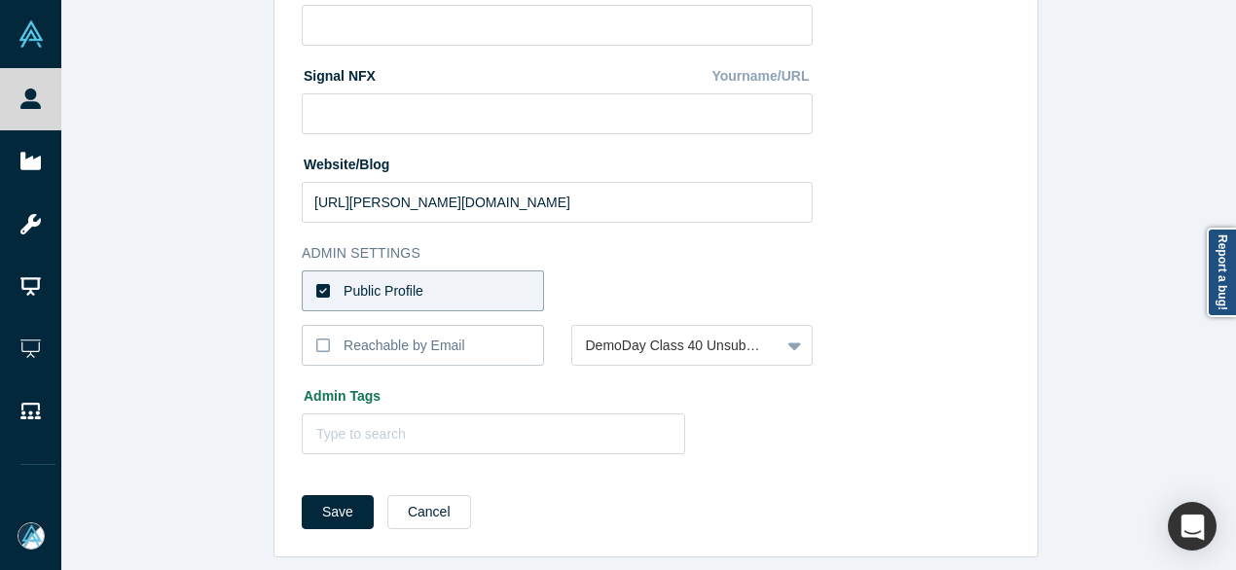
click at [505, 274] on label "Public Profile" at bounding box center [423, 291] width 242 height 41
click at [0, 0] on input "Public Profile" at bounding box center [0, 0] width 0 height 0
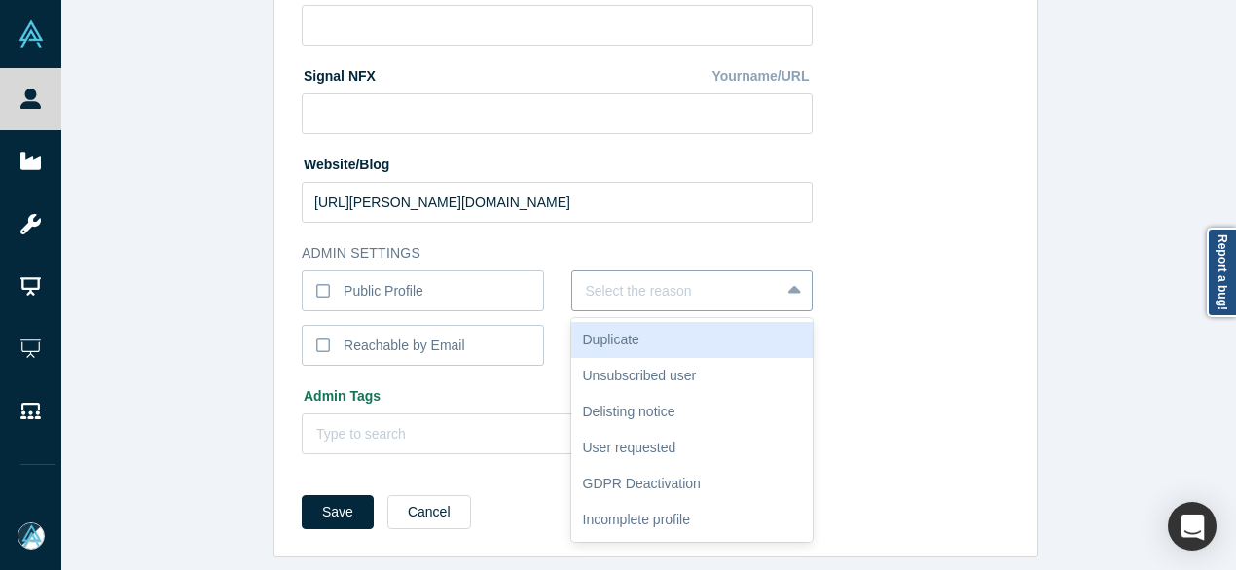
click at [661, 279] on div at bounding box center [676, 291] width 181 height 24
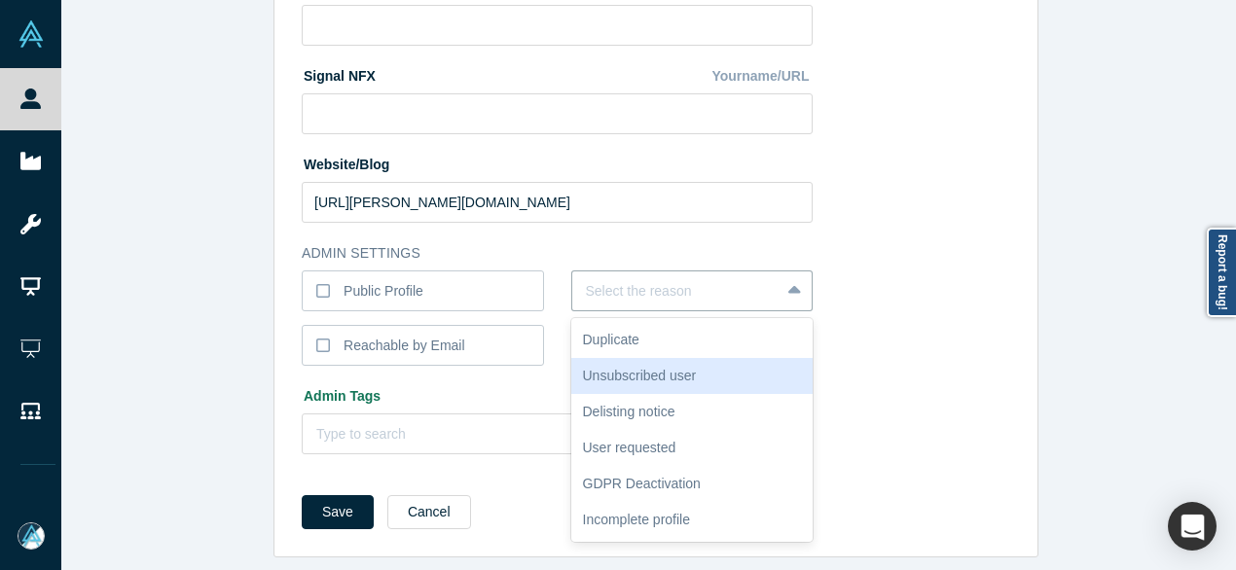
click at [668, 367] on div "Unsubscribed user" at bounding box center [692, 376] width 242 height 36
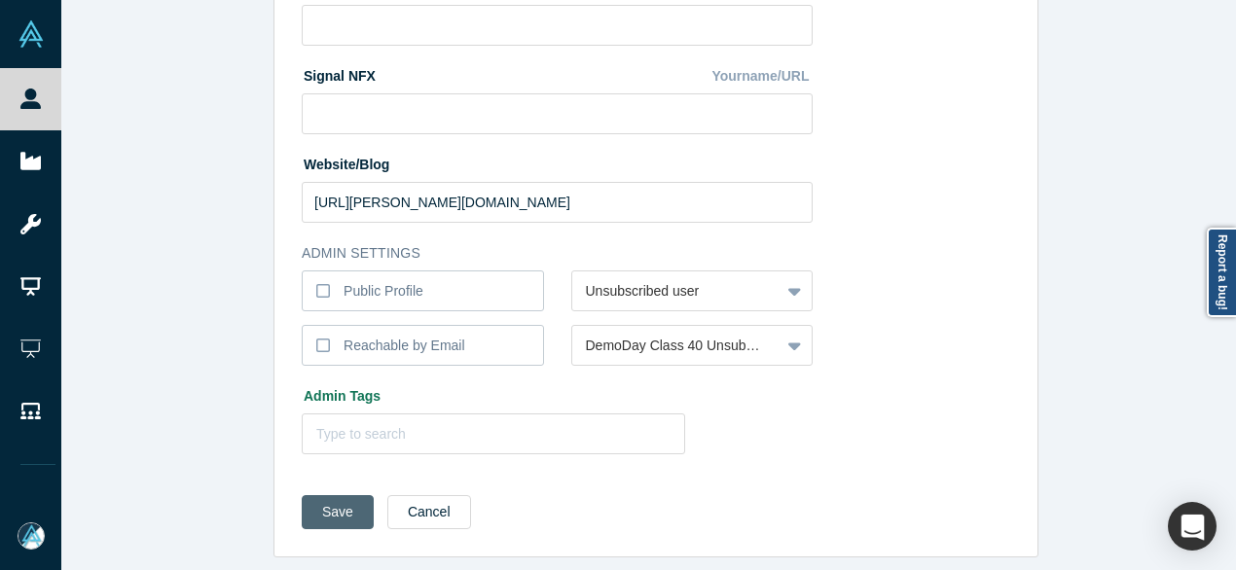
click at [339, 501] on button "Save" at bounding box center [338, 512] width 72 height 34
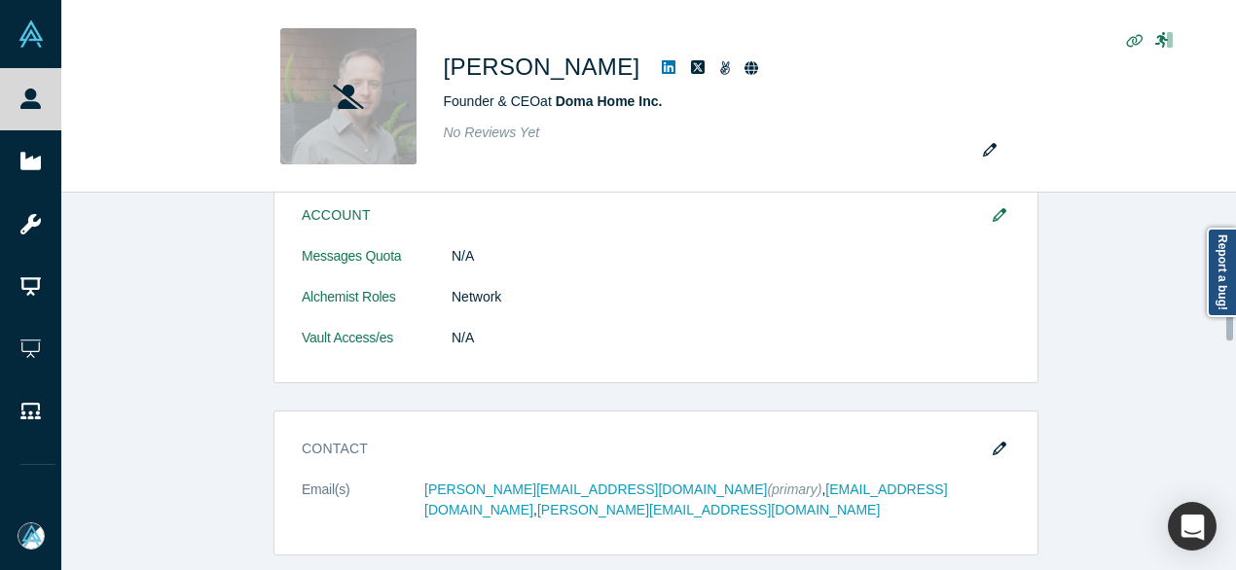
scroll to position [681, 0]
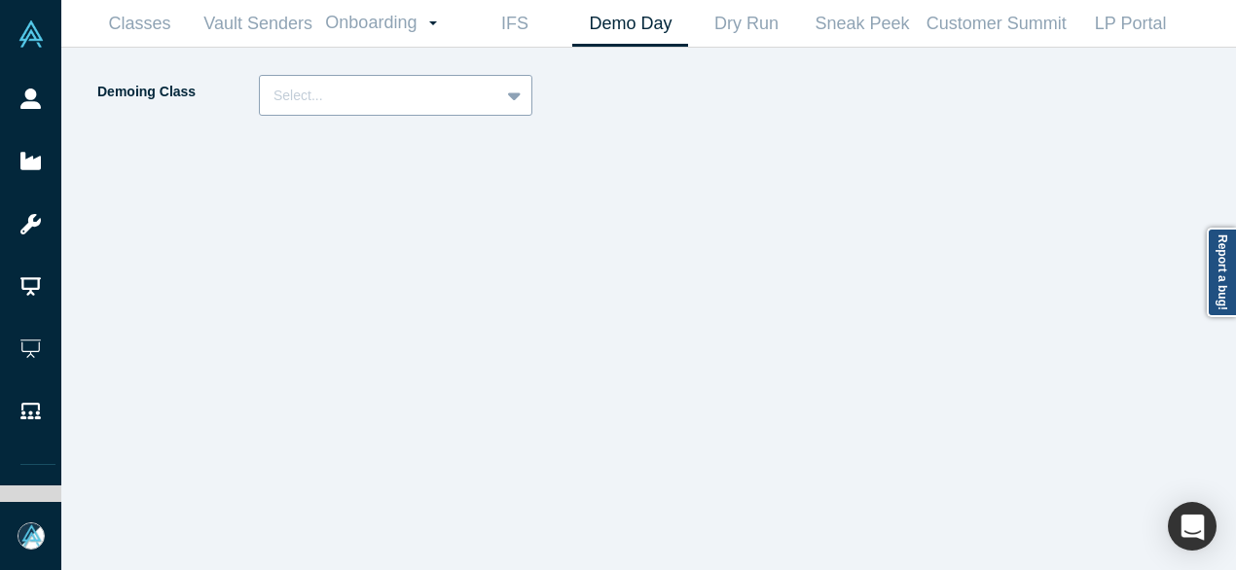
click at [399, 90] on div at bounding box center [379, 96] width 212 height 24
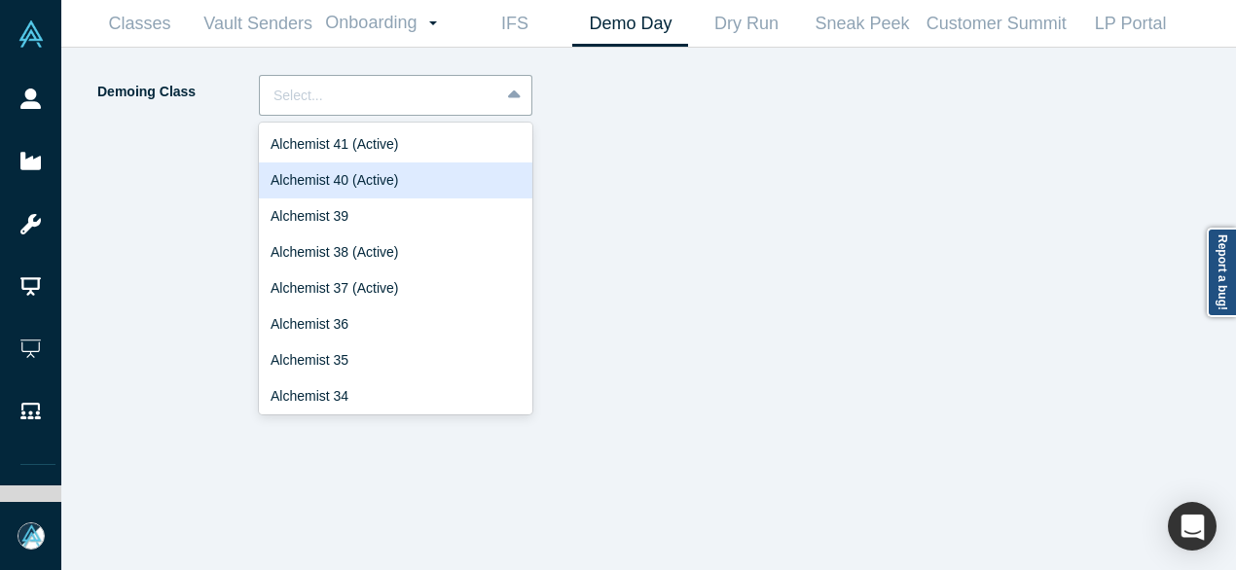
click at [380, 176] on div "Alchemist 40 (Active)" at bounding box center [395, 181] width 273 height 36
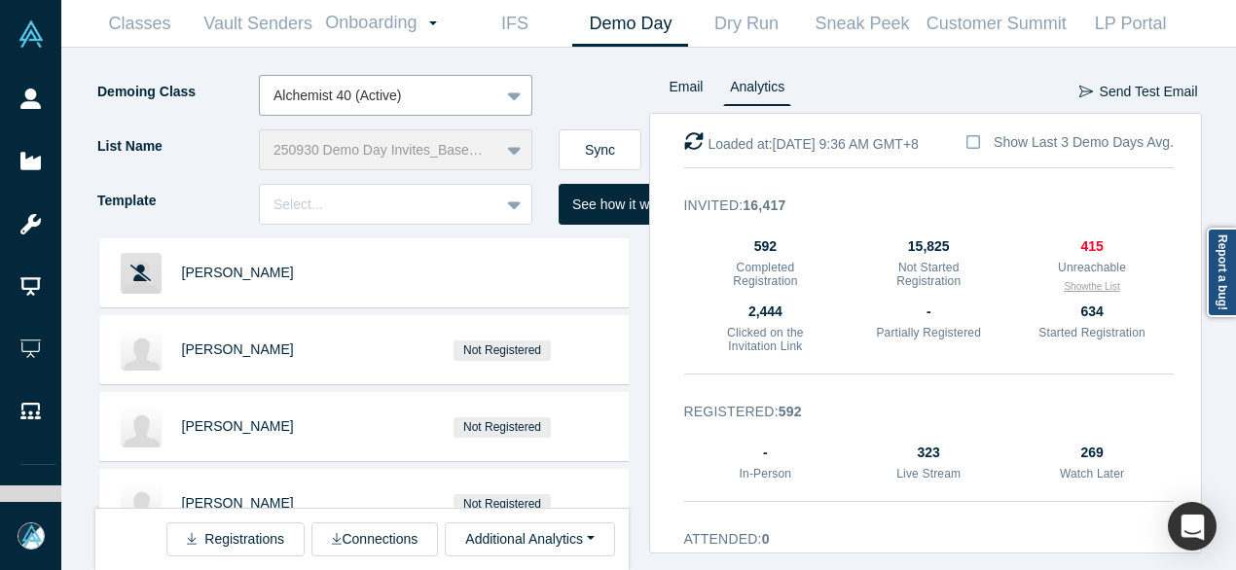
click at [1090, 287] on button "Show the List" at bounding box center [1091, 286] width 55 height 15
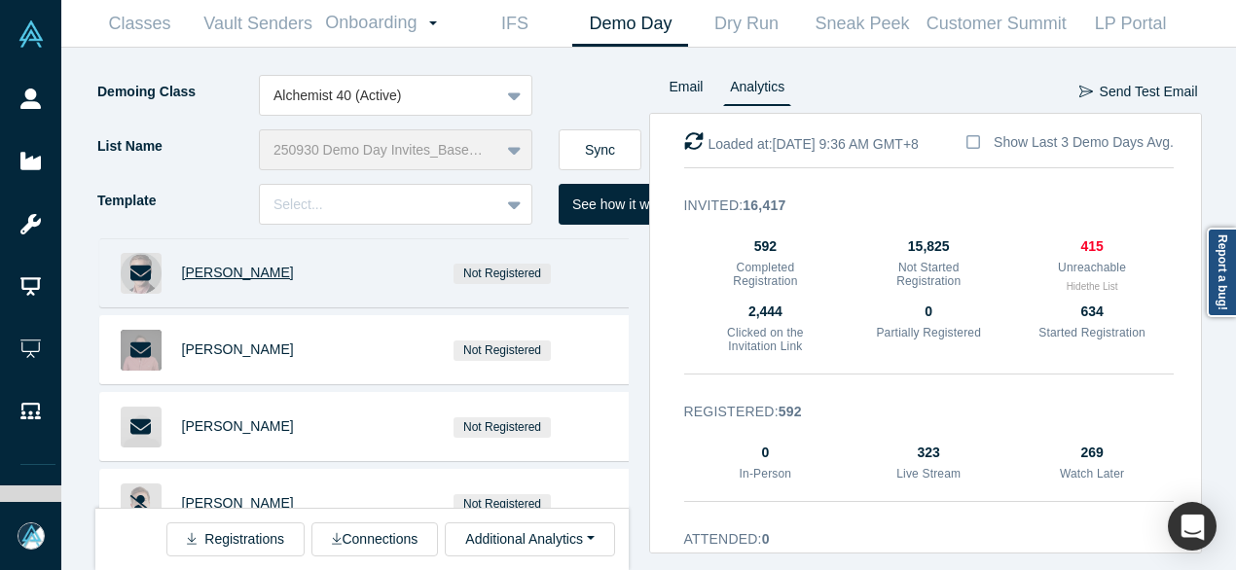
click at [249, 276] on span "Matthew Kinsella" at bounding box center [238, 273] width 112 height 16
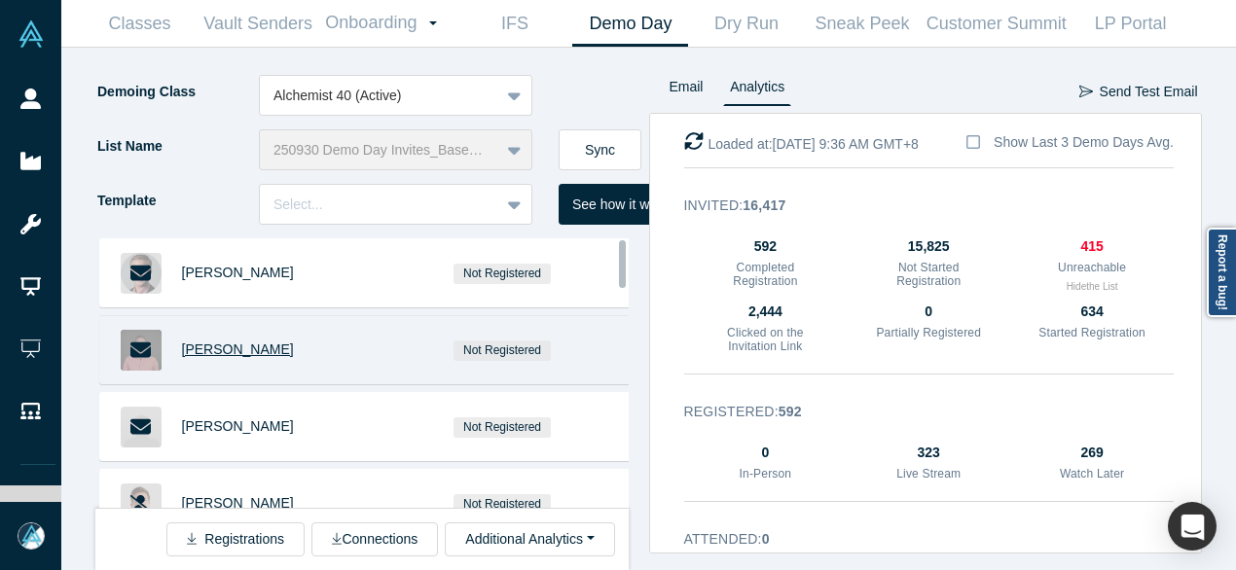
click at [244, 347] on span "Pablo Oyhanarte" at bounding box center [238, 350] width 112 height 16
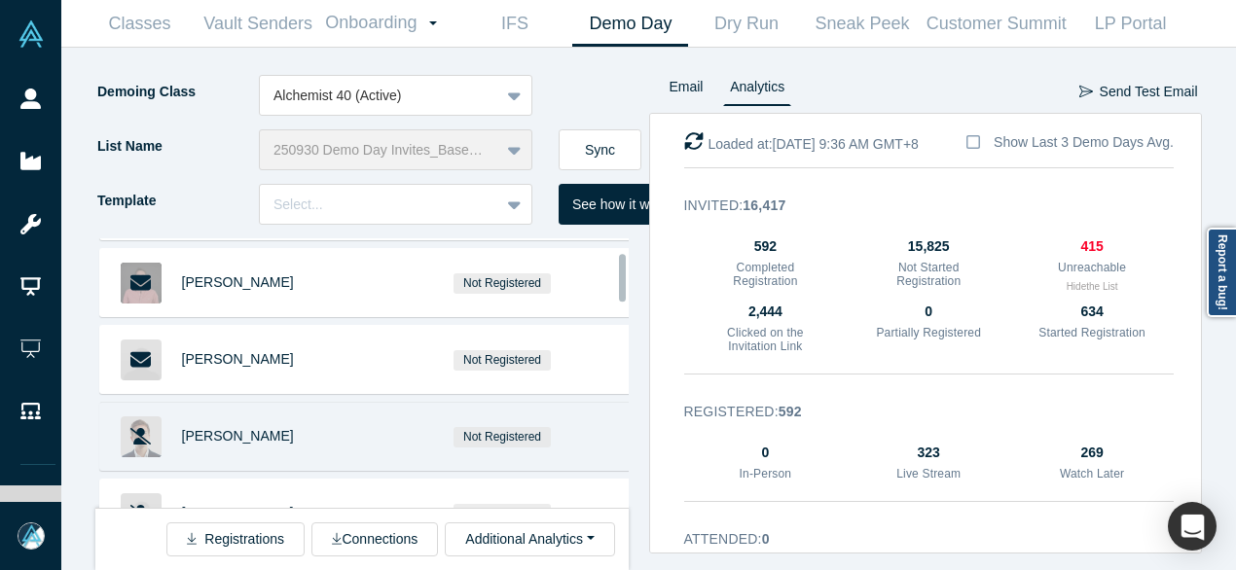
scroll to position [97, 0]
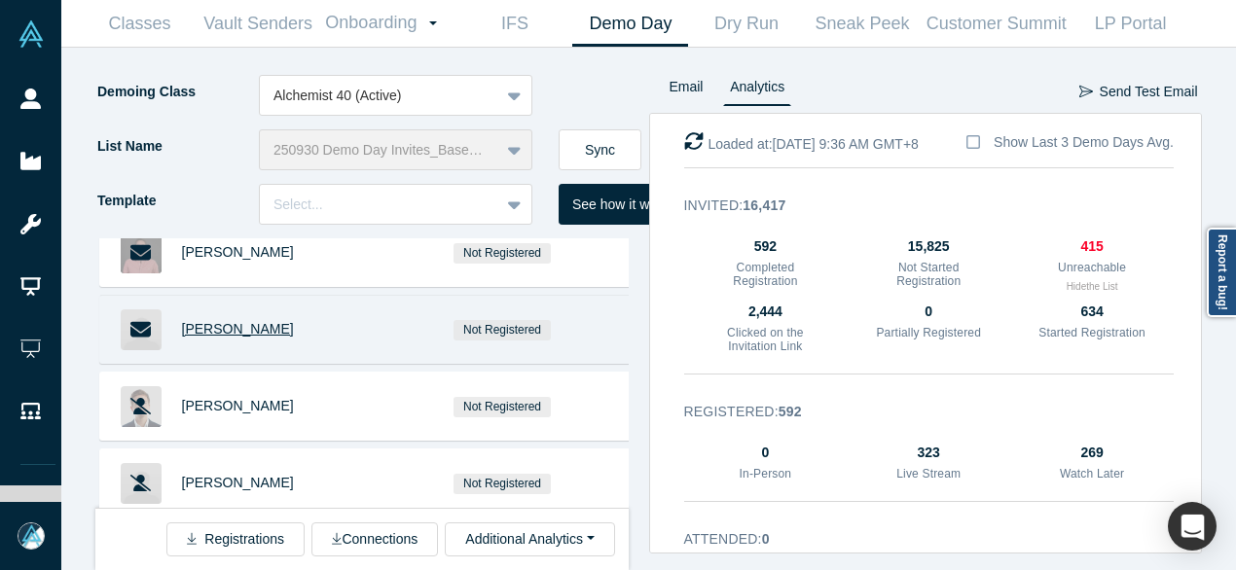
click at [221, 326] on span "Adam Corey" at bounding box center [238, 329] width 112 height 16
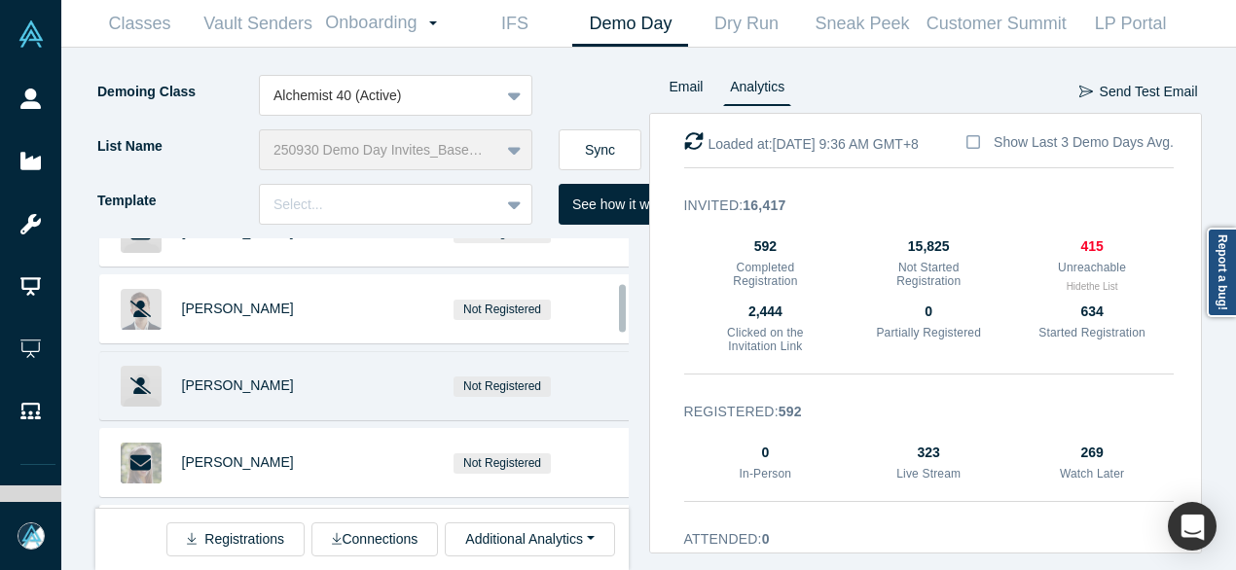
scroll to position [292, 0]
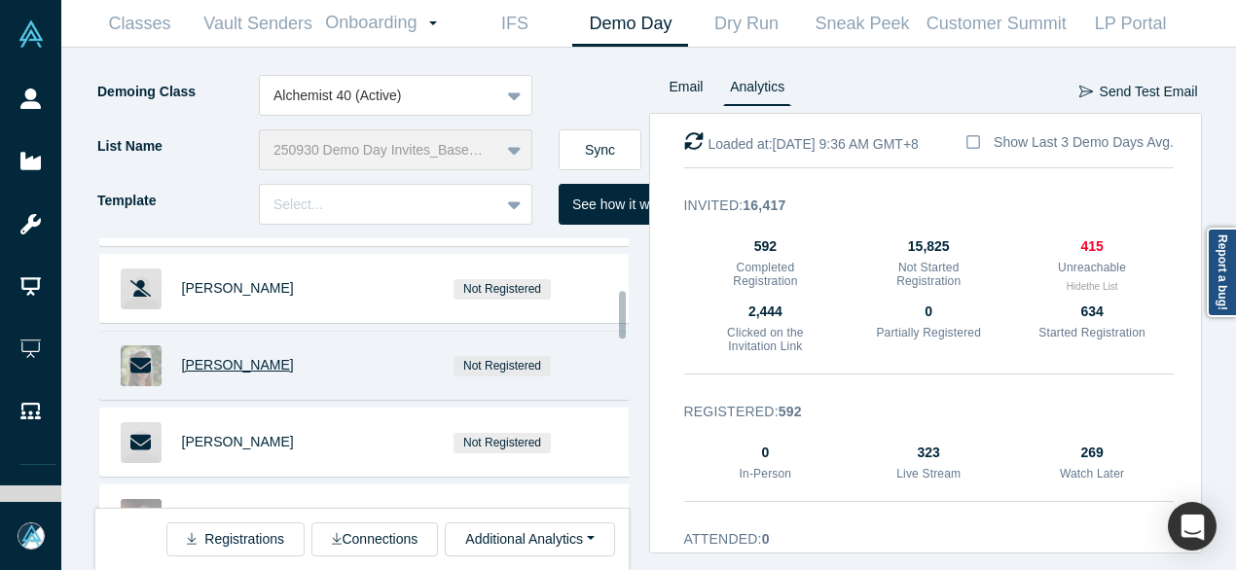
click at [232, 367] on span "Sarah Lamont" at bounding box center [238, 365] width 112 height 16
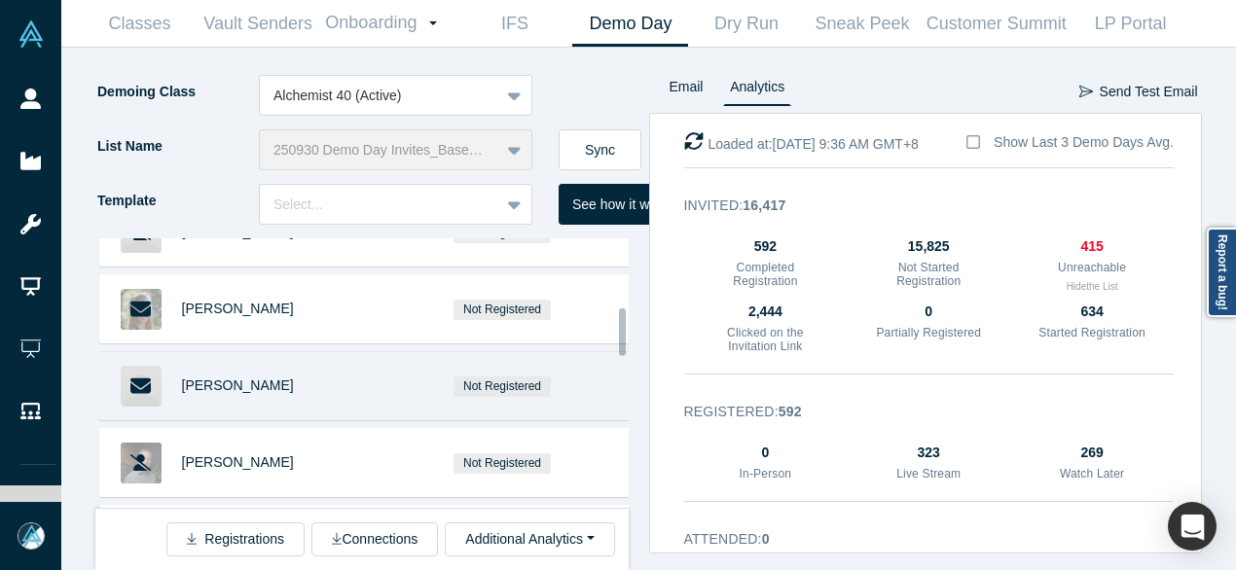
scroll to position [389, 0]
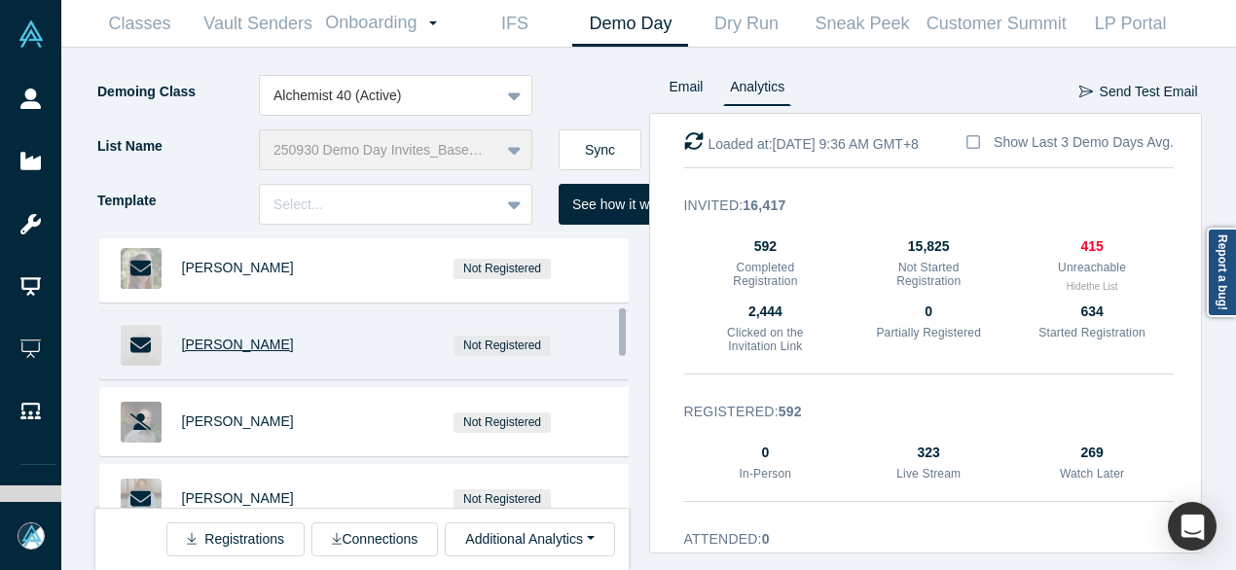
click at [232, 343] on span "Quin Garcia" at bounding box center [238, 345] width 112 height 16
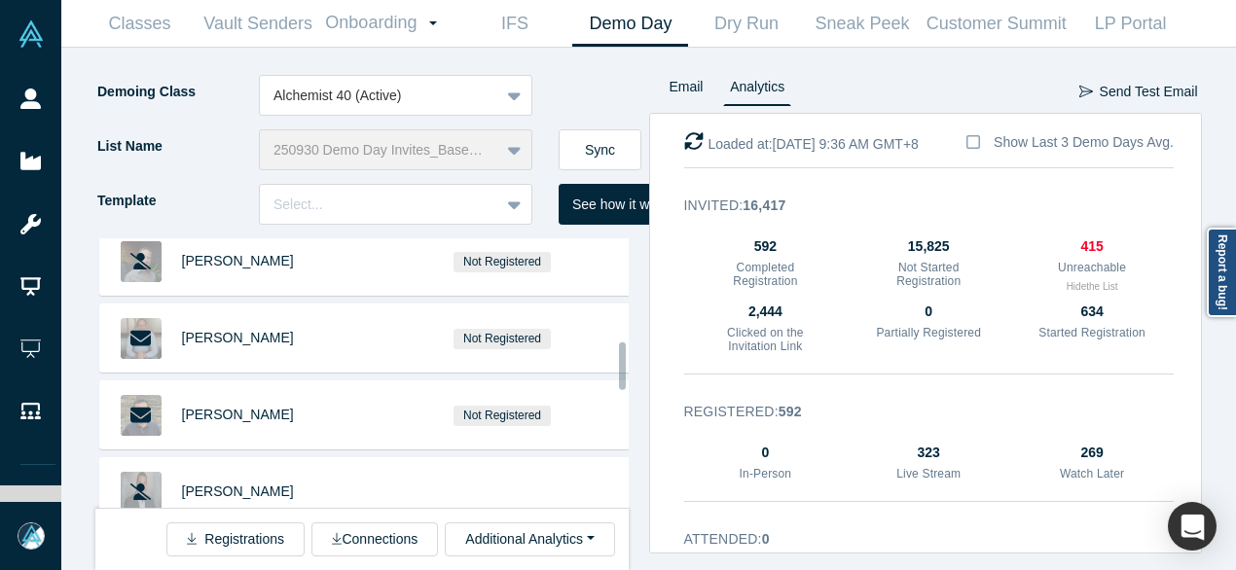
scroll to position [584, 0]
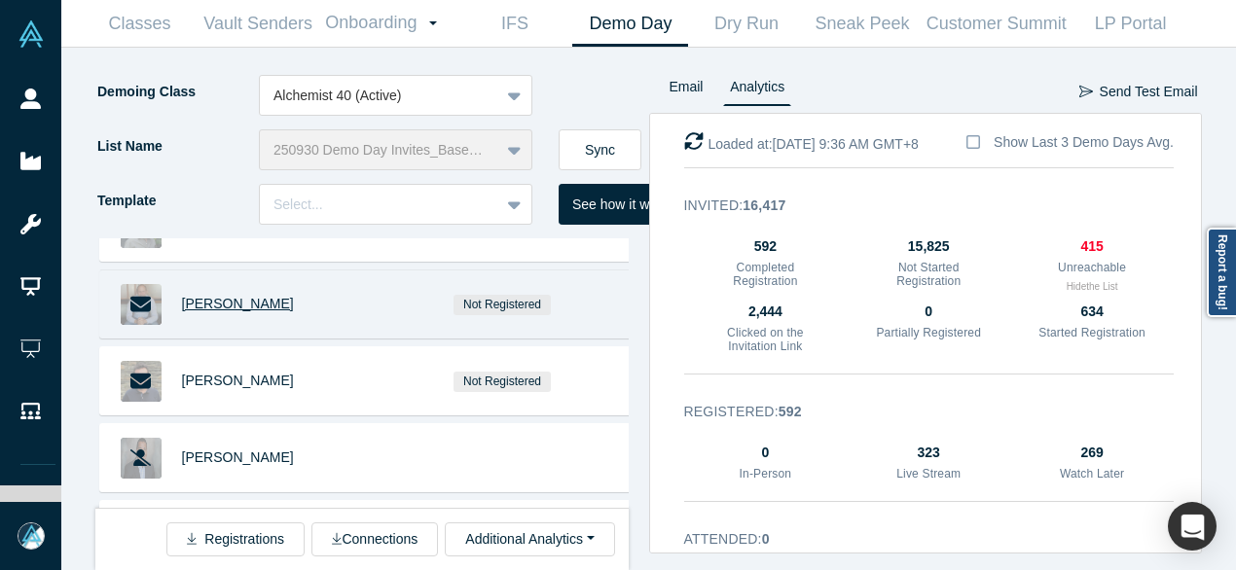
click at [250, 305] on span "Darren Kaplan" at bounding box center [238, 304] width 112 height 16
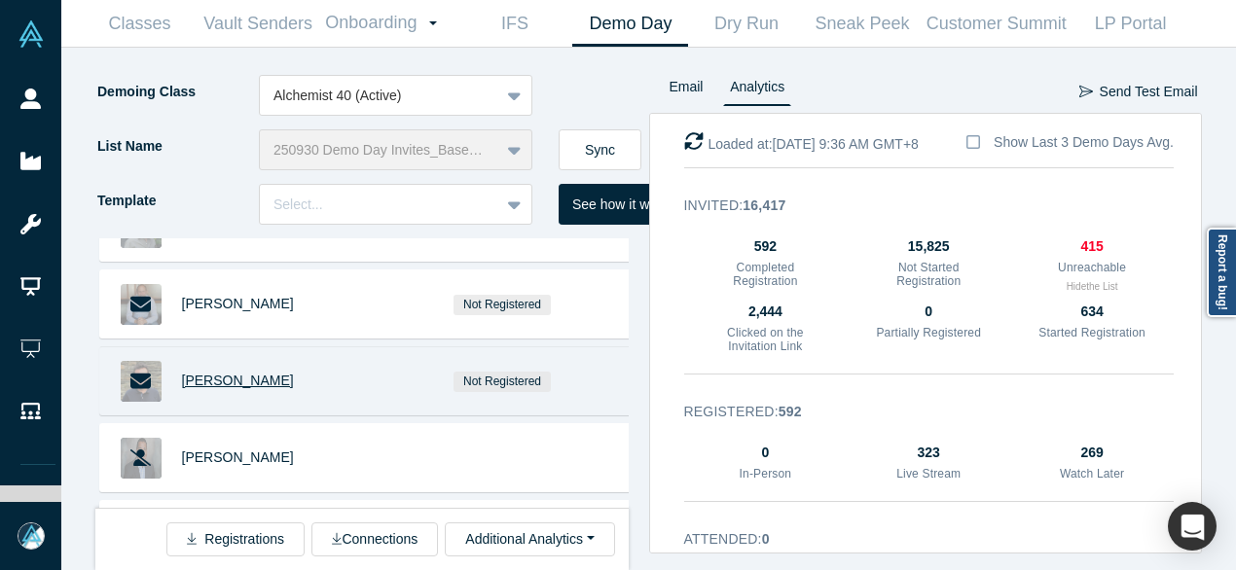
click at [251, 373] on span "Sergio Paluch" at bounding box center [238, 381] width 112 height 16
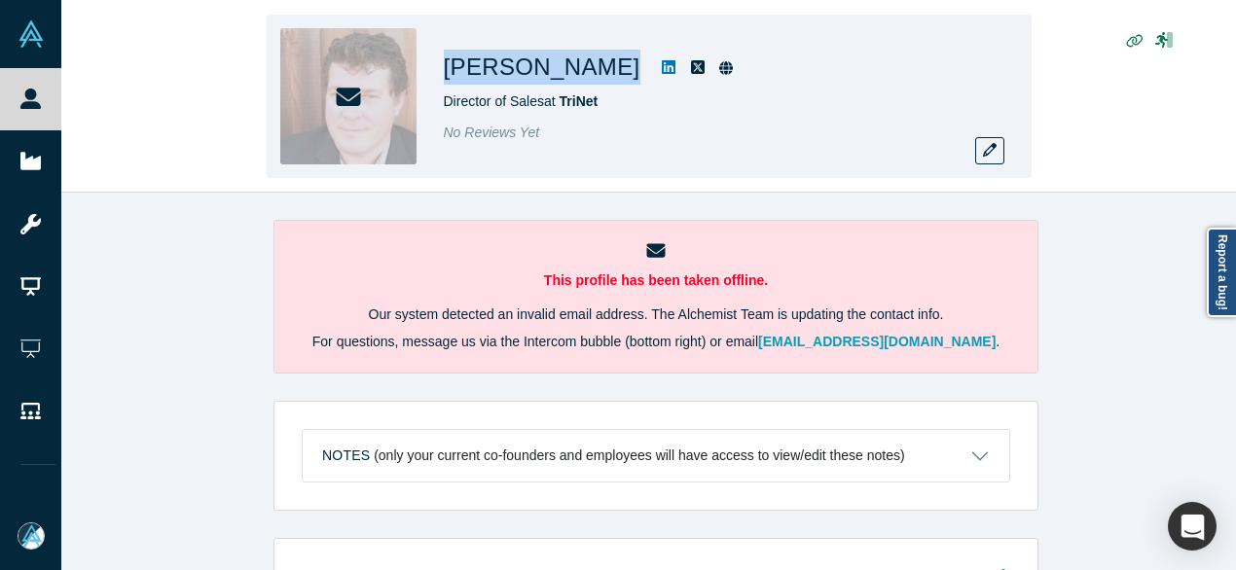
drag, startPoint x: 447, startPoint y: 75, endPoint x: 562, endPoint y: 82, distance: 116.0
click at [562, 82] on div "[PERSON_NAME]" at bounding box center [716, 67] width 545 height 35
copy div "[PERSON_NAME]"
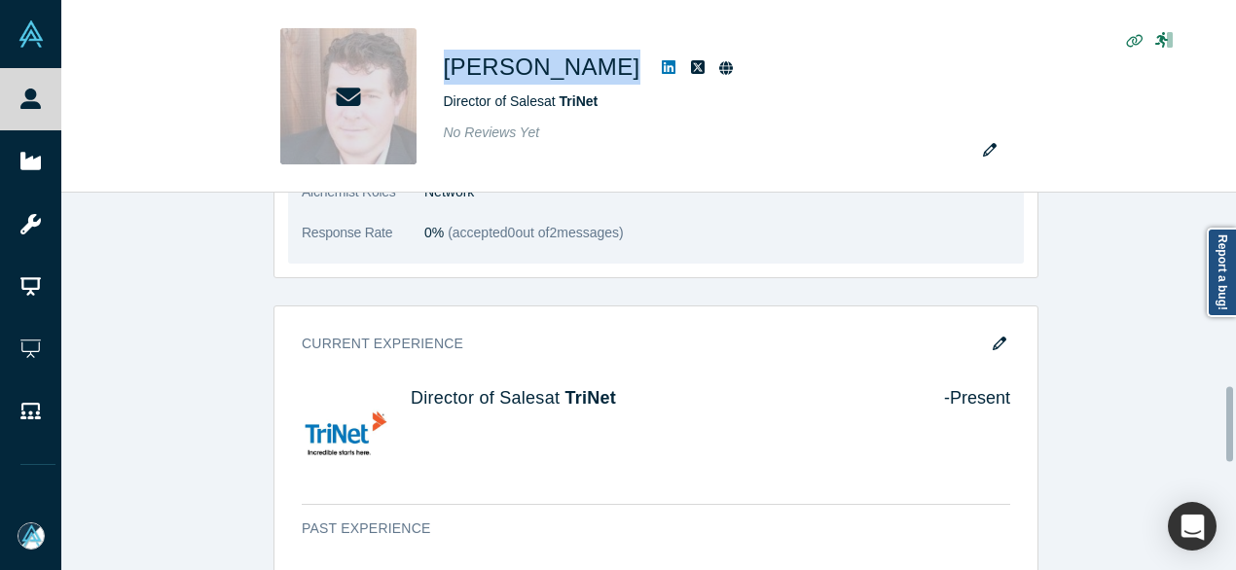
scroll to position [973, 0]
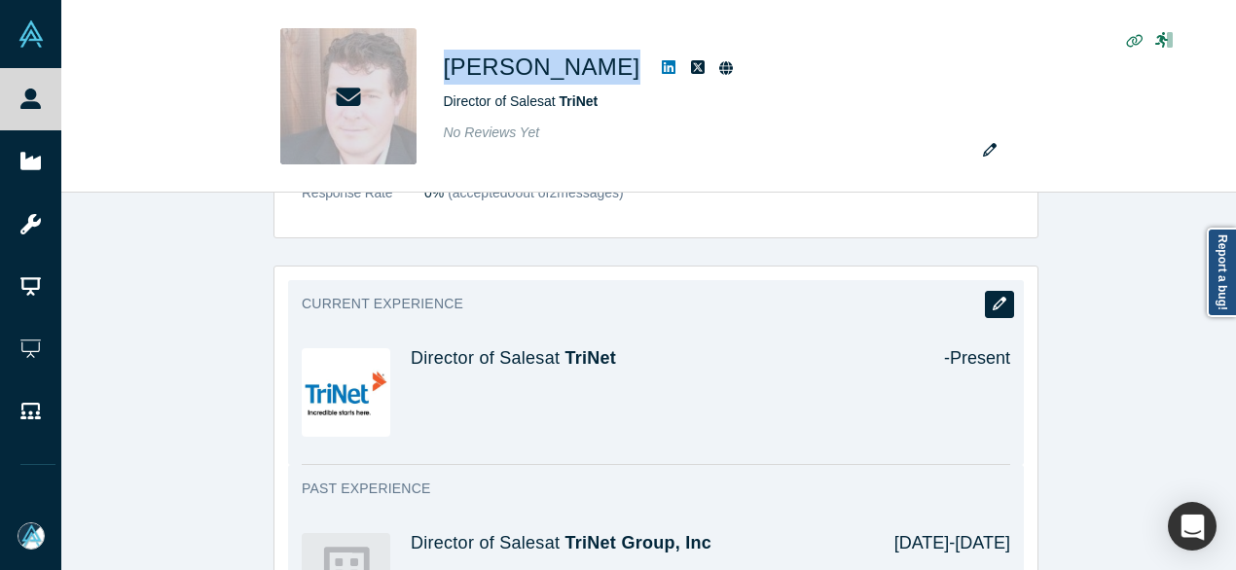
click at [993, 301] on icon "button" at bounding box center [1000, 304] width 14 height 14
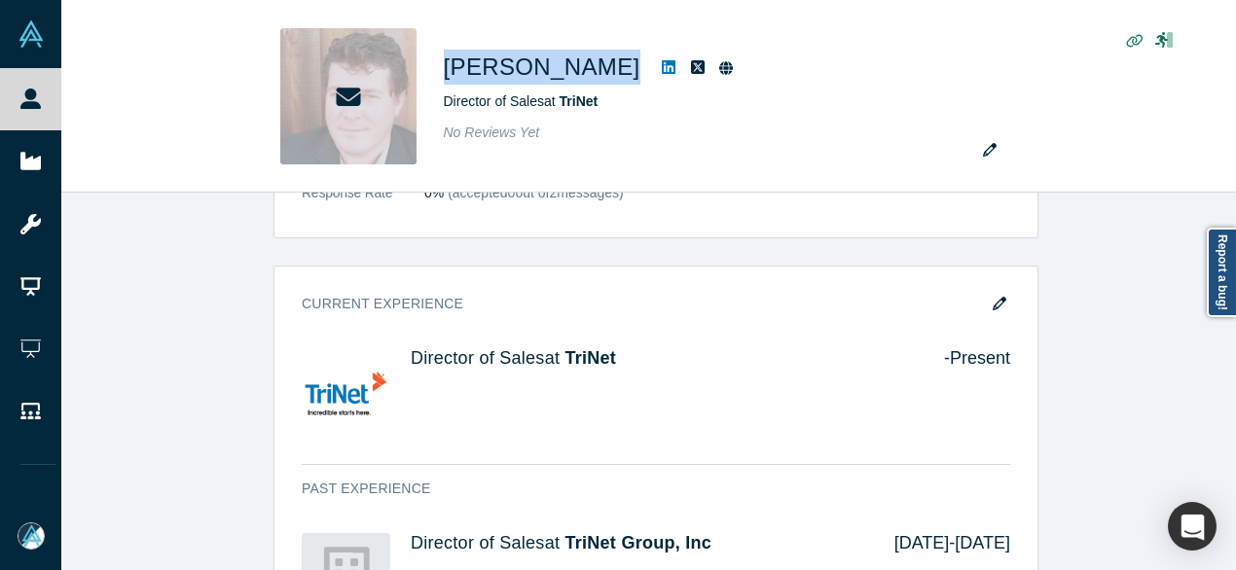
scroll to position [0, 0]
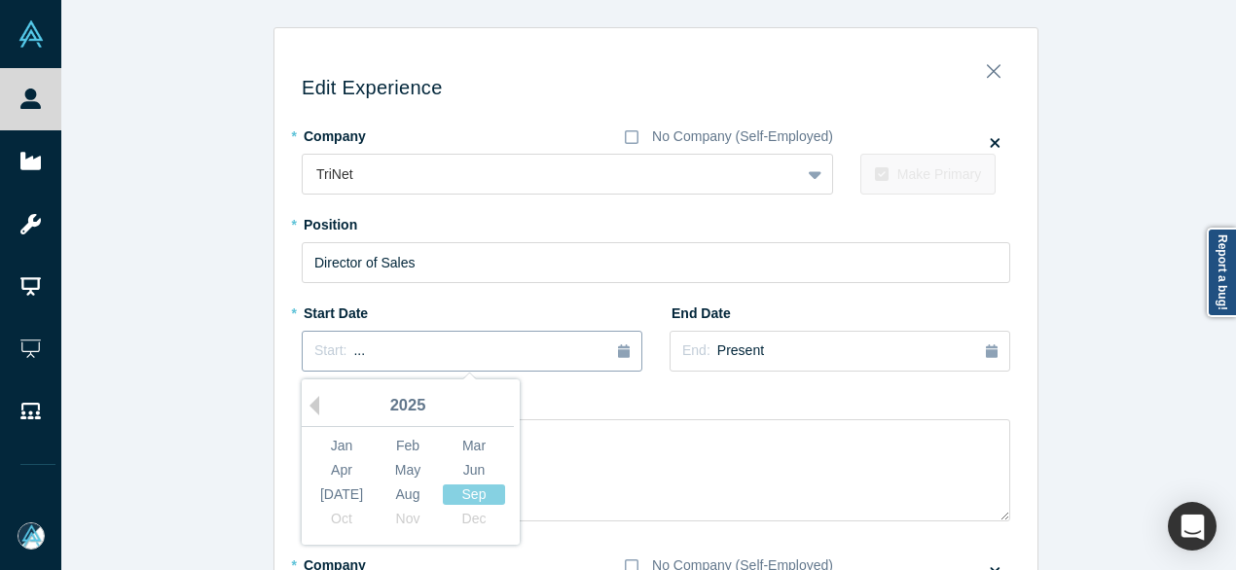
click at [452, 347] on div "Start: ..." at bounding box center [471, 351] width 315 height 21
click at [309, 404] on button "Previous Year" at bounding box center [309, 405] width 19 height 19
click at [308, 404] on button "Previous Year" at bounding box center [309, 405] width 19 height 19
click at [308, 402] on button "Previous Year" at bounding box center [309, 405] width 19 height 19
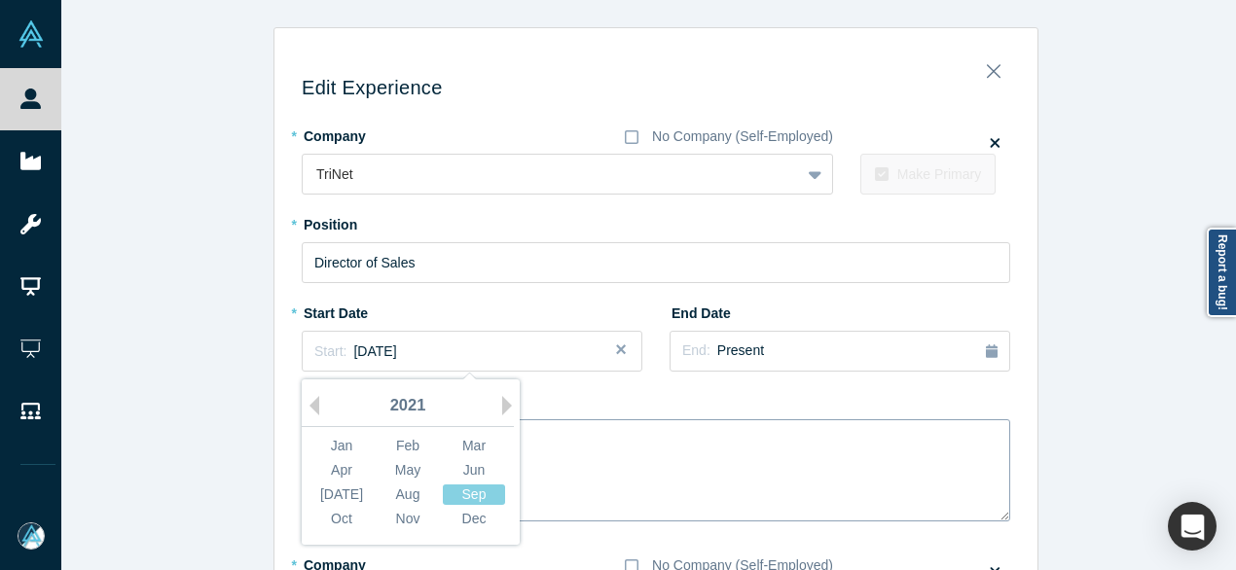
drag, startPoint x: 471, startPoint y: 435, endPoint x: 450, endPoint y: 423, distance: 24.4
click at [473, 436] on div "Mar" at bounding box center [474, 446] width 62 height 20
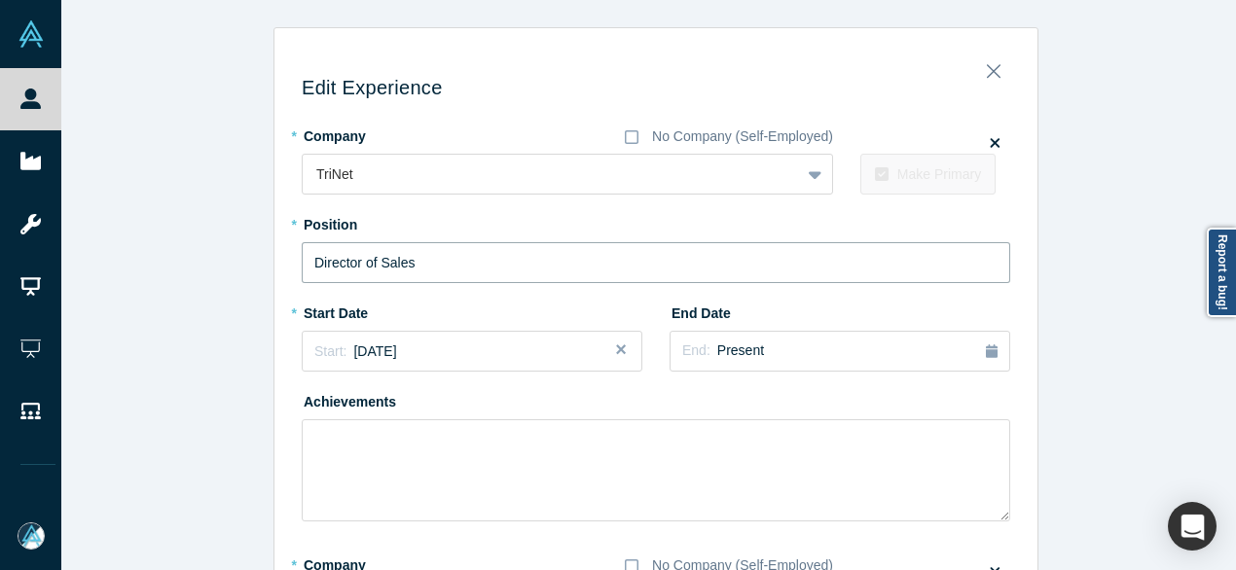
drag, startPoint x: 428, startPoint y: 264, endPoint x: 283, endPoint y: 254, distance: 145.3
paste input "- Technology"
type input "Director of Sales - Technology"
click at [720, 345] on span "Present" at bounding box center [740, 351] width 47 height 16
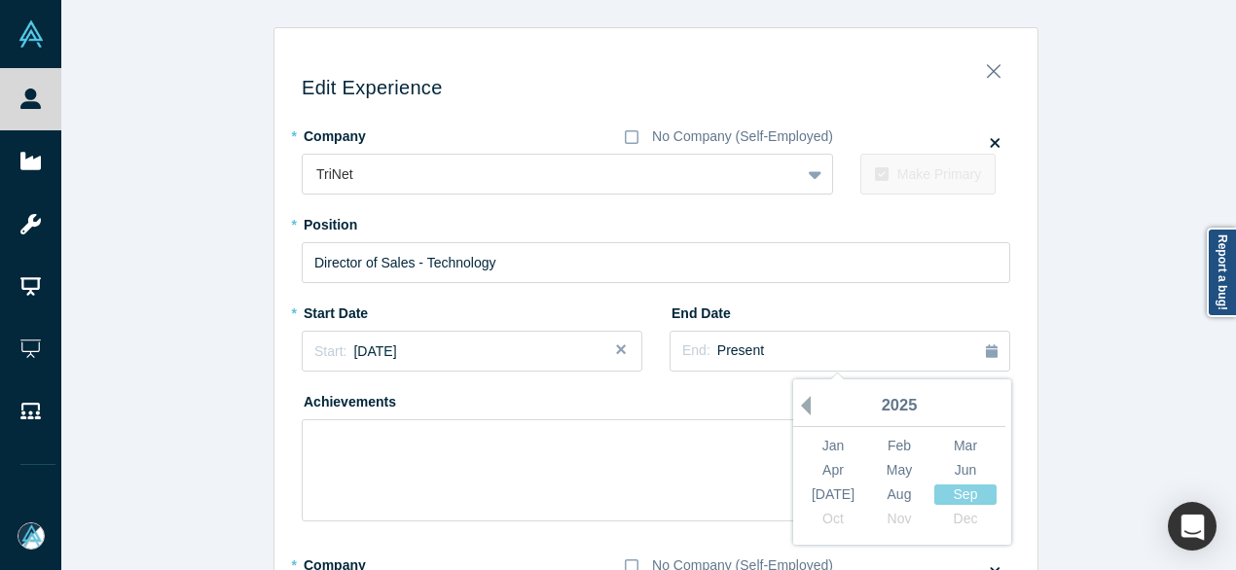
click at [800, 402] on button "Previous Year" at bounding box center [800, 405] width 19 height 19
click at [800, 400] on button "Previous Year" at bounding box center [800, 405] width 19 height 19
click at [845, 468] on div "Apr" at bounding box center [833, 470] width 62 height 20
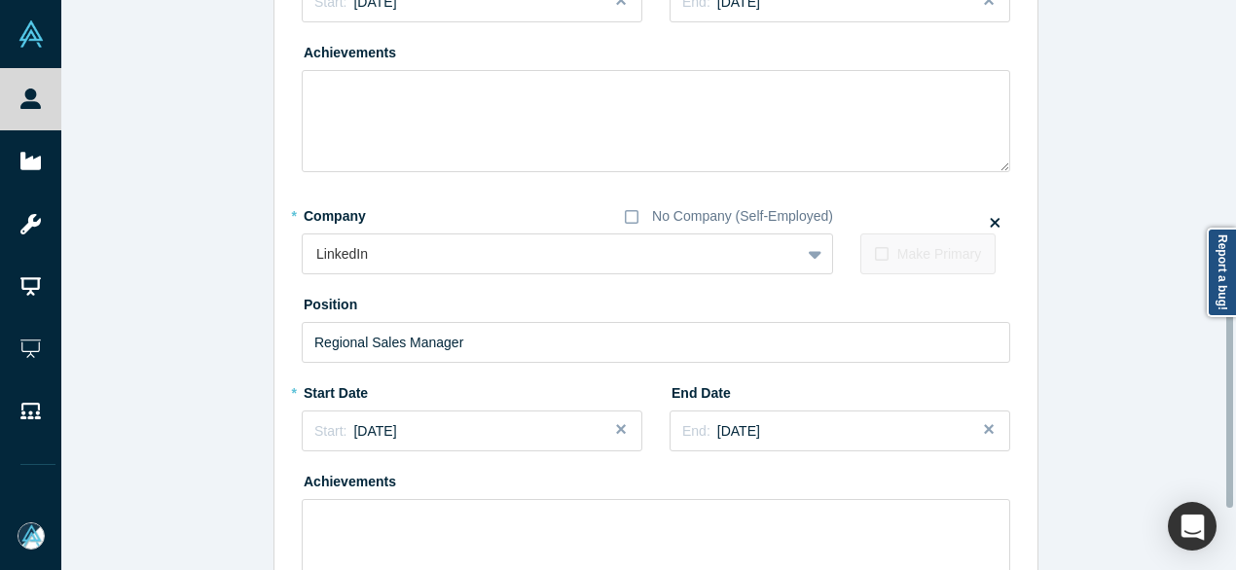
scroll to position [969, 0]
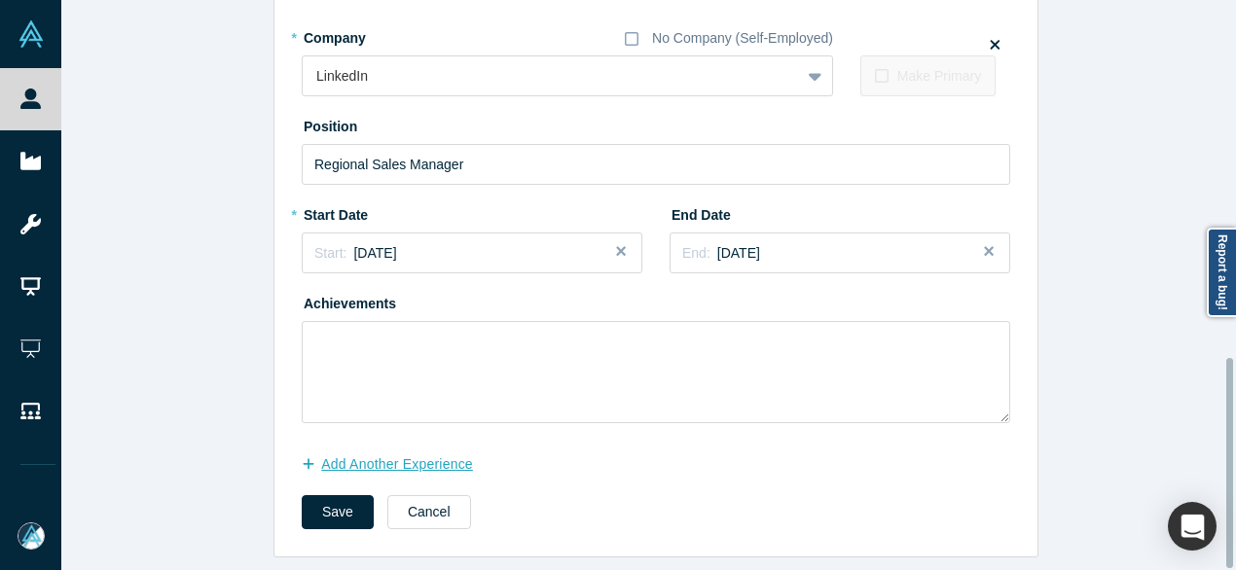
click at [395, 456] on button "Add Another Experience" at bounding box center [398, 465] width 192 height 34
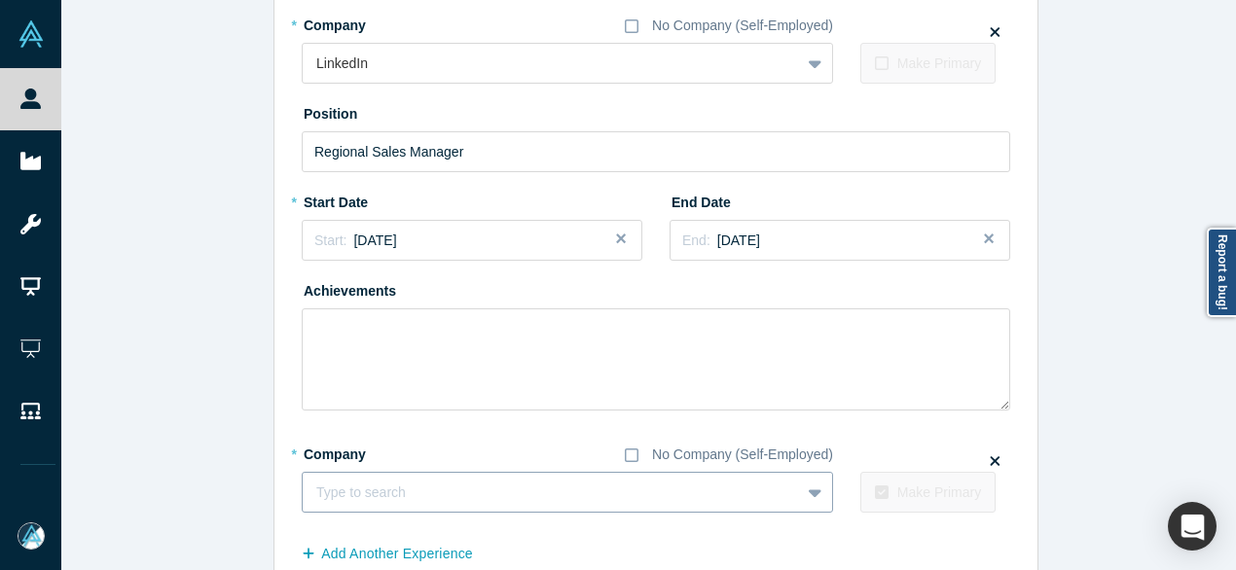
click at [470, 493] on div at bounding box center [551, 493] width 470 height 24
paste input "Vensure Employer Solutions logo Area Vice President Area Vice President Vensure…"
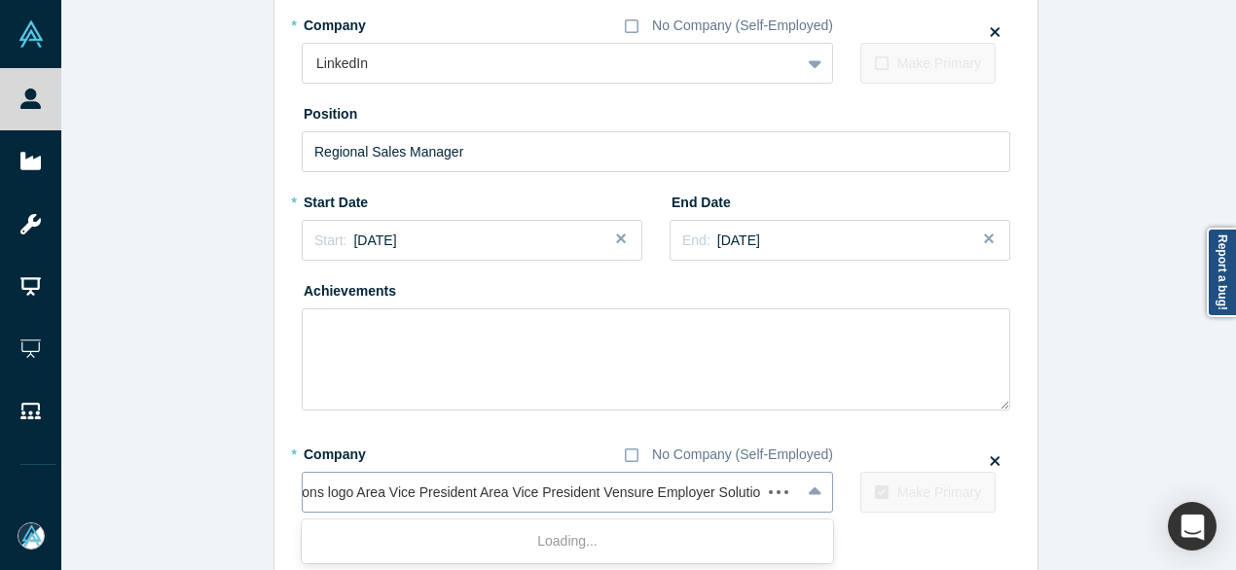
scroll to position [0, 142]
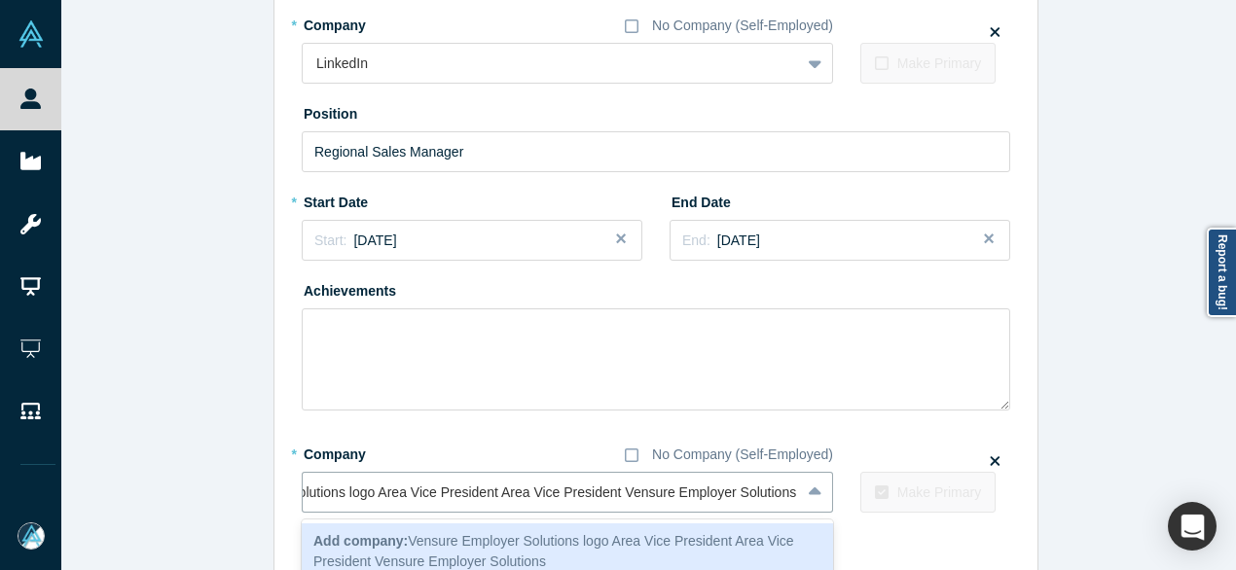
drag, startPoint x: 610, startPoint y: 496, endPoint x: 256, endPoint y: 496, distance: 354.2
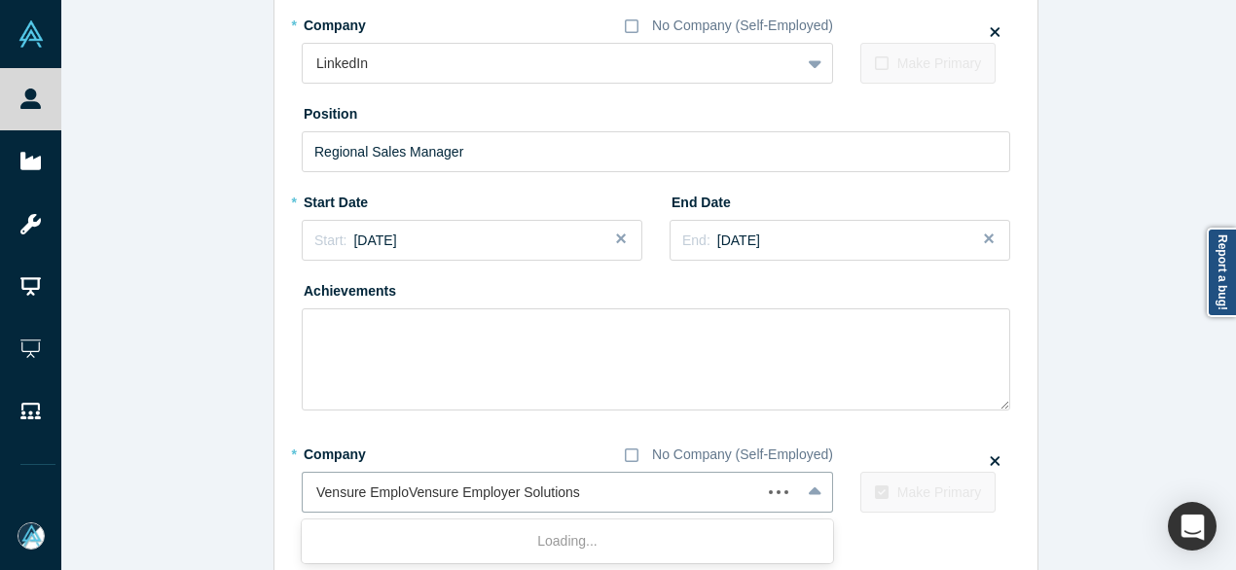
scroll to position [0, 0]
type input "Vensure Employer Solutions"
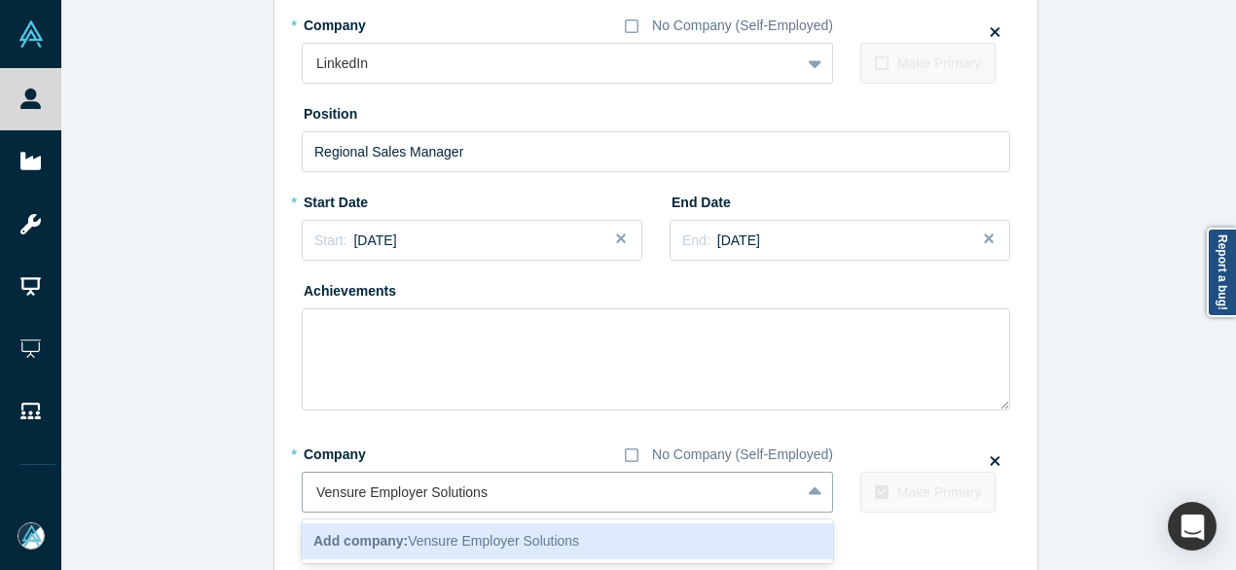
click at [344, 538] on b "Add company:" at bounding box center [360, 541] width 94 height 16
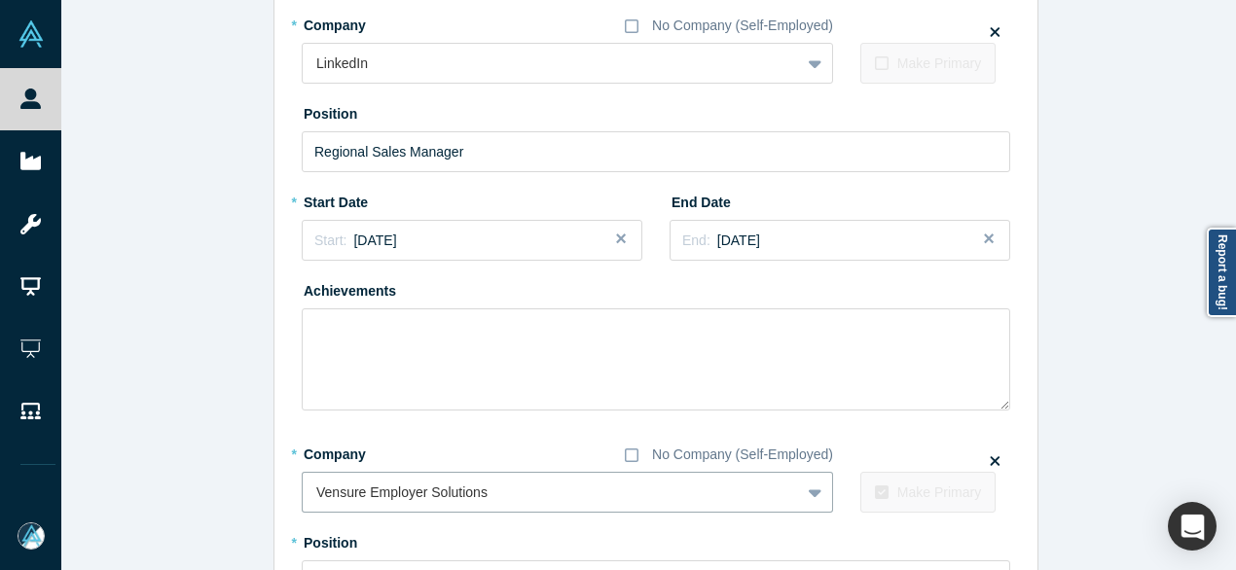
scroll to position [1164, 0]
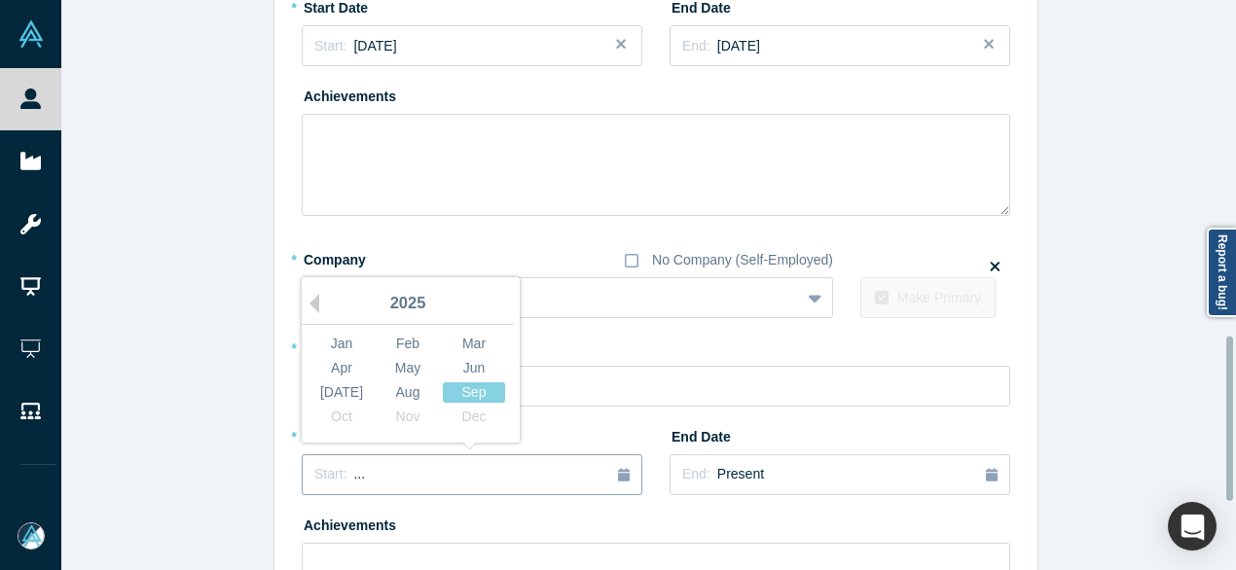
click at [329, 472] on span "Start:" at bounding box center [330, 474] width 32 height 16
click at [304, 304] on button "Previous Year" at bounding box center [309, 303] width 19 height 19
click at [461, 367] on div "Jun" at bounding box center [474, 368] width 62 height 20
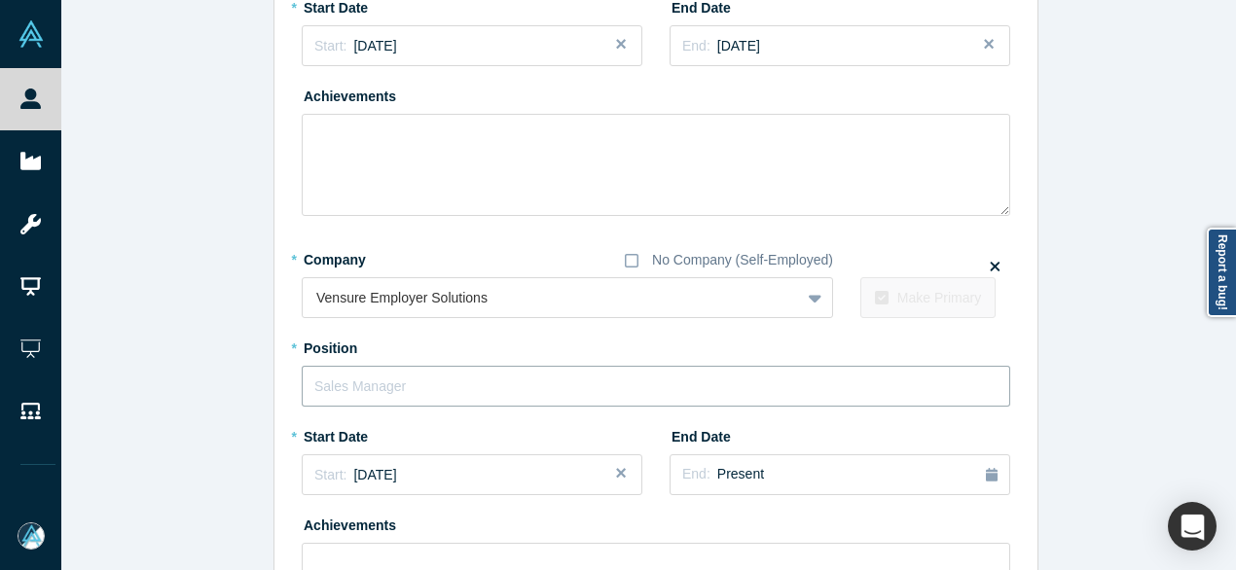
click at [433, 392] on input "text" at bounding box center [656, 386] width 708 height 41
paste input "yer Solutions logo Area Vice President Area Vice President"
drag, startPoint x: 449, startPoint y: 383, endPoint x: 220, endPoint y: 390, distance: 228.8
click at [416, 388] on input "yer Solutions logo Area Vice President Area Vice President" at bounding box center [656, 386] width 708 height 41
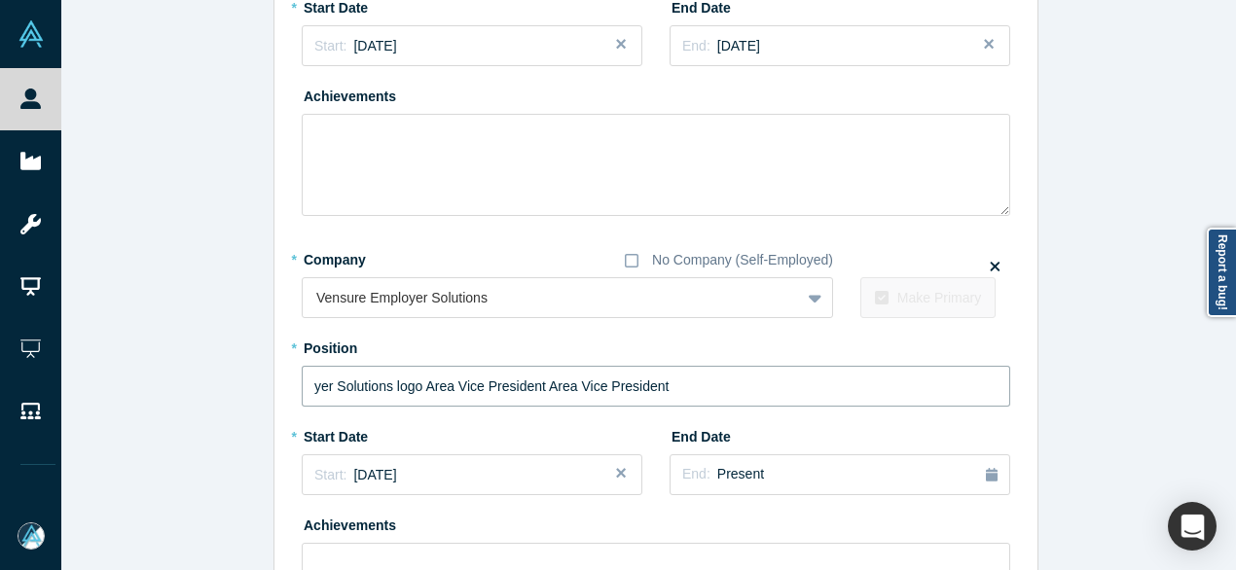
drag, startPoint x: 537, startPoint y: 385, endPoint x: 148, endPoint y: 394, distance: 389.3
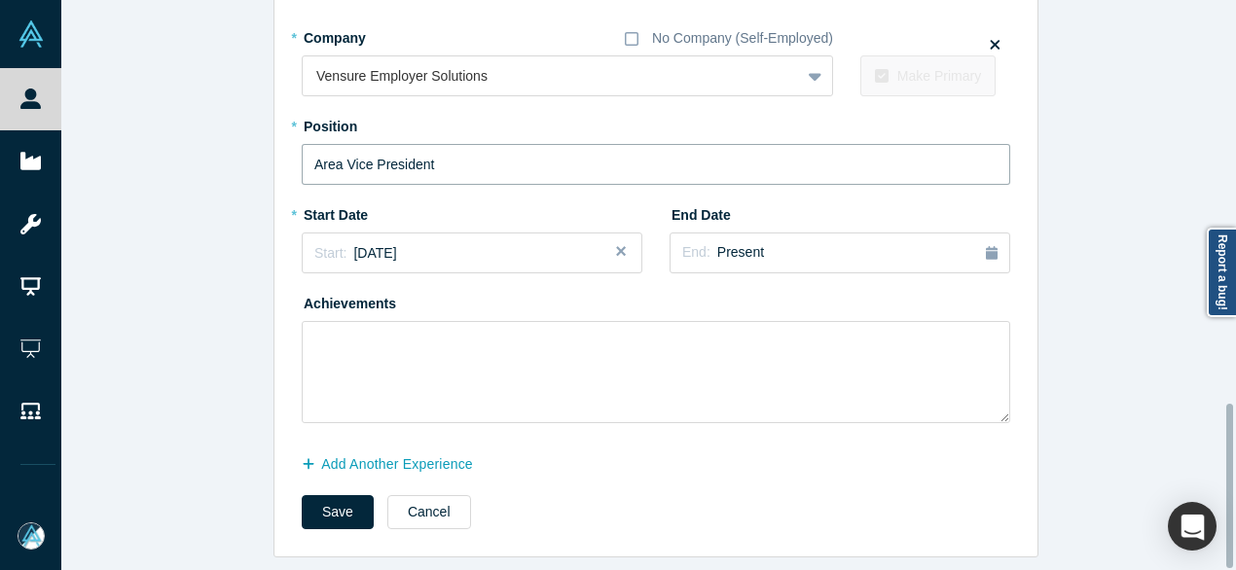
scroll to position [1398, 0]
type input "Area Vice President"
click at [322, 495] on button "Save" at bounding box center [338, 512] width 72 height 34
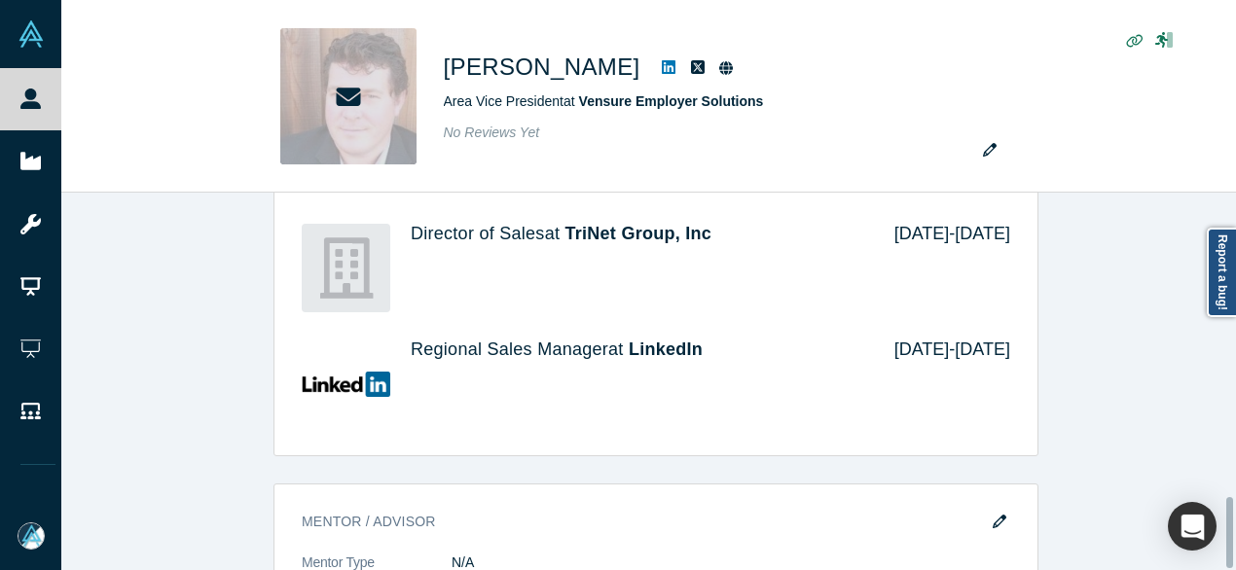
scroll to position [0, 0]
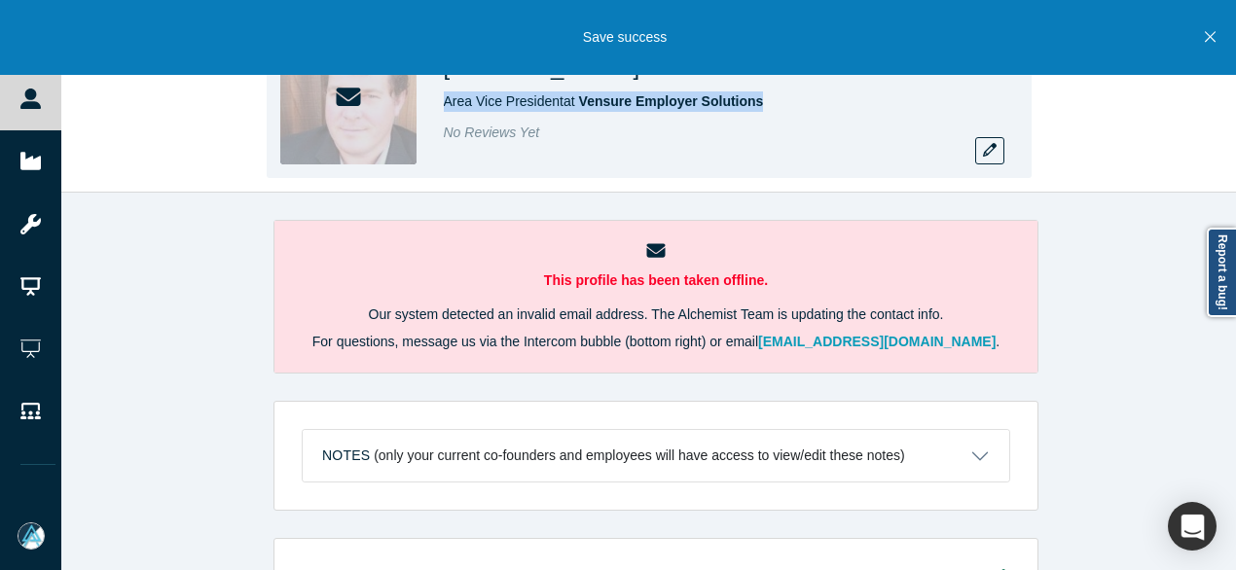
drag, startPoint x: 444, startPoint y: 108, endPoint x: 757, endPoint y: 102, distance: 313.4
click at [757, 102] on div "Area Vice President at Vensure Employer Solutions" at bounding box center [716, 101] width 545 height 20
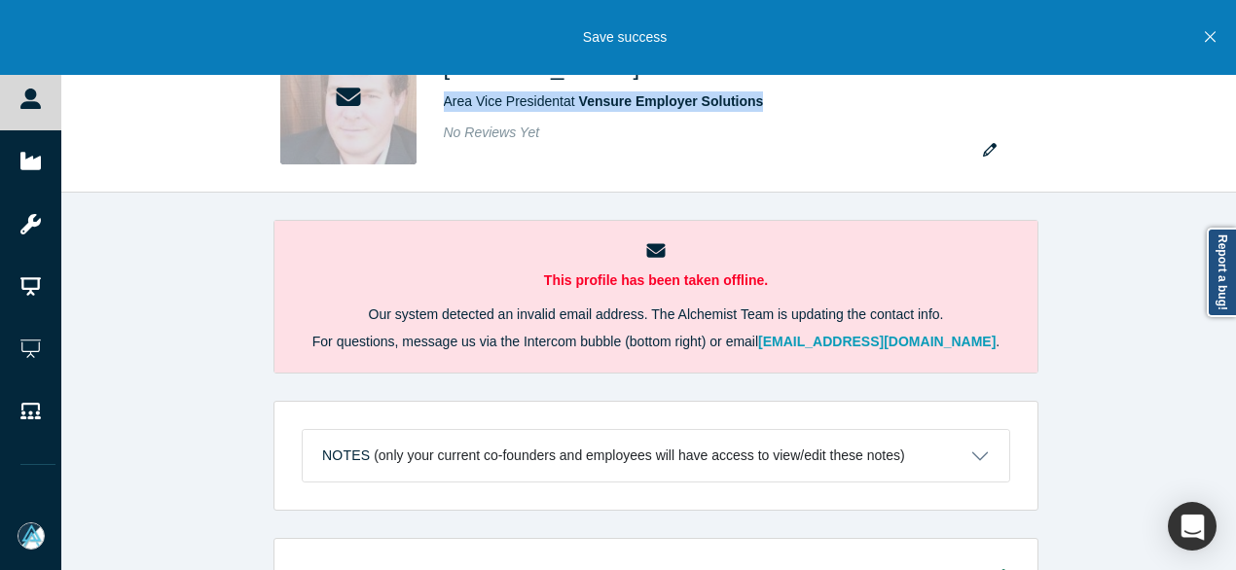
copy span "Area Vice President at Vensure Employer Solutions"
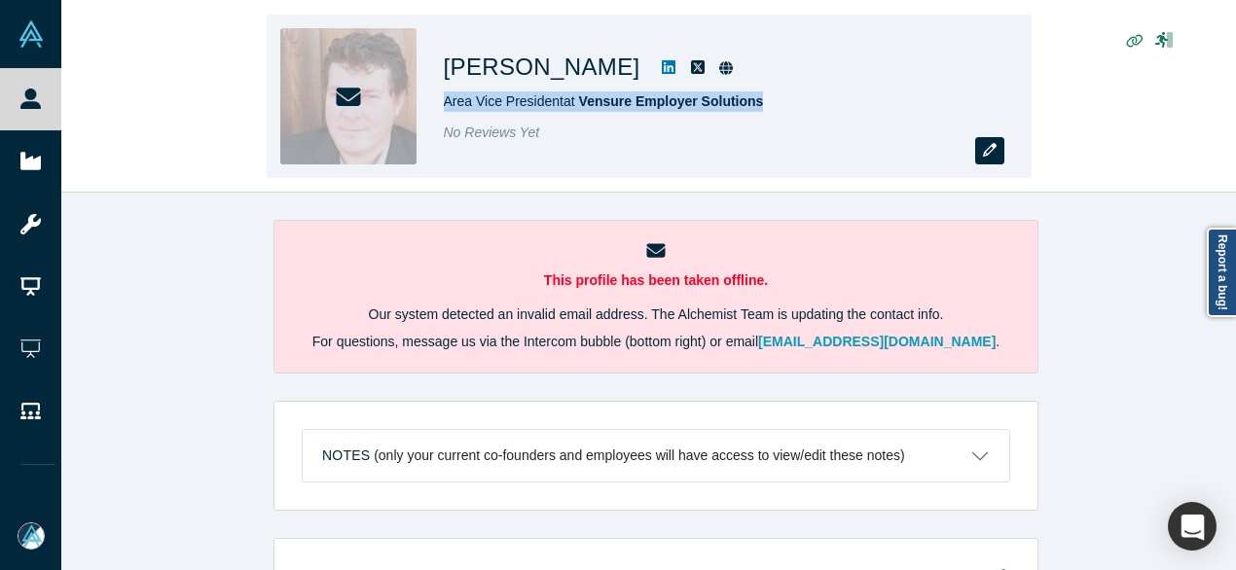
click at [987, 154] on icon "button" at bounding box center [990, 150] width 14 height 14
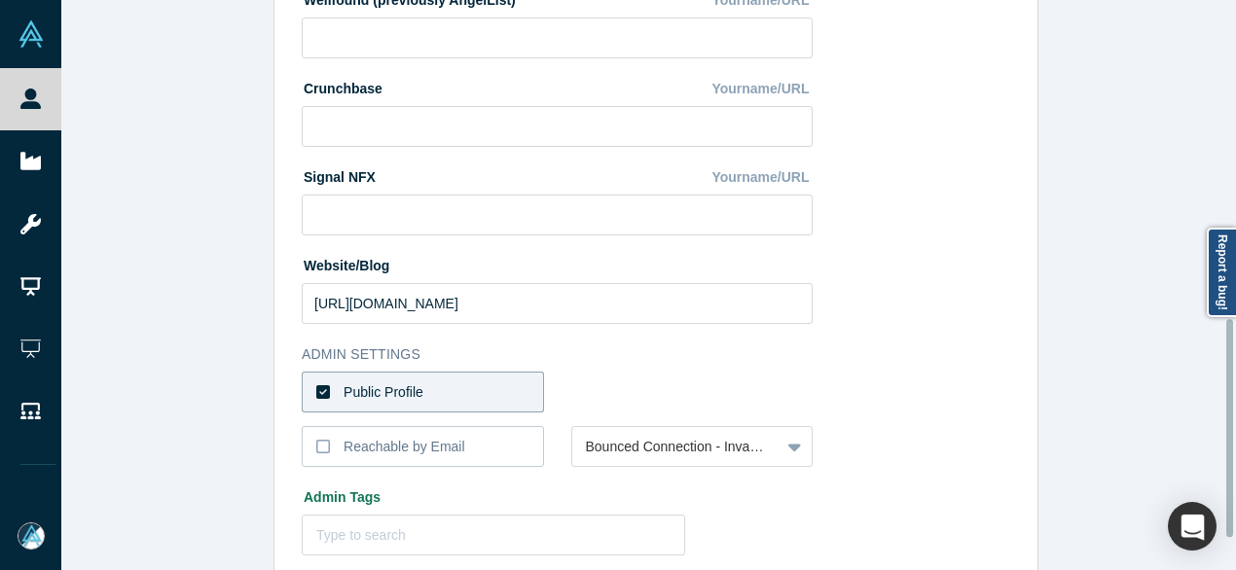
scroll to position [913, 0]
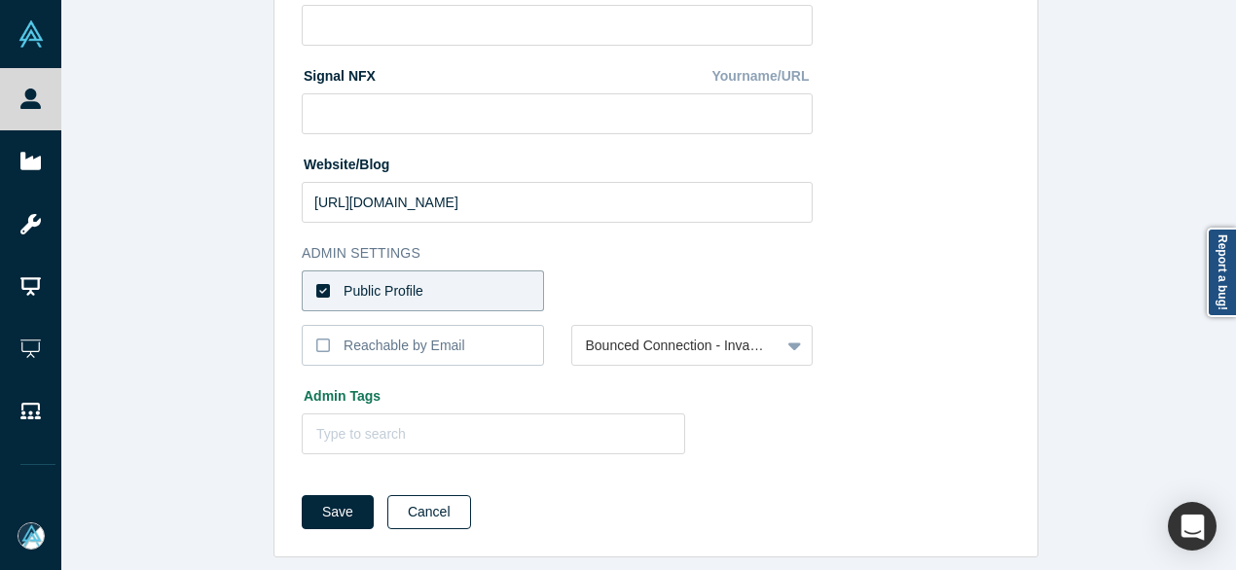
click at [426, 503] on button "Cancel" at bounding box center [429, 512] width 84 height 34
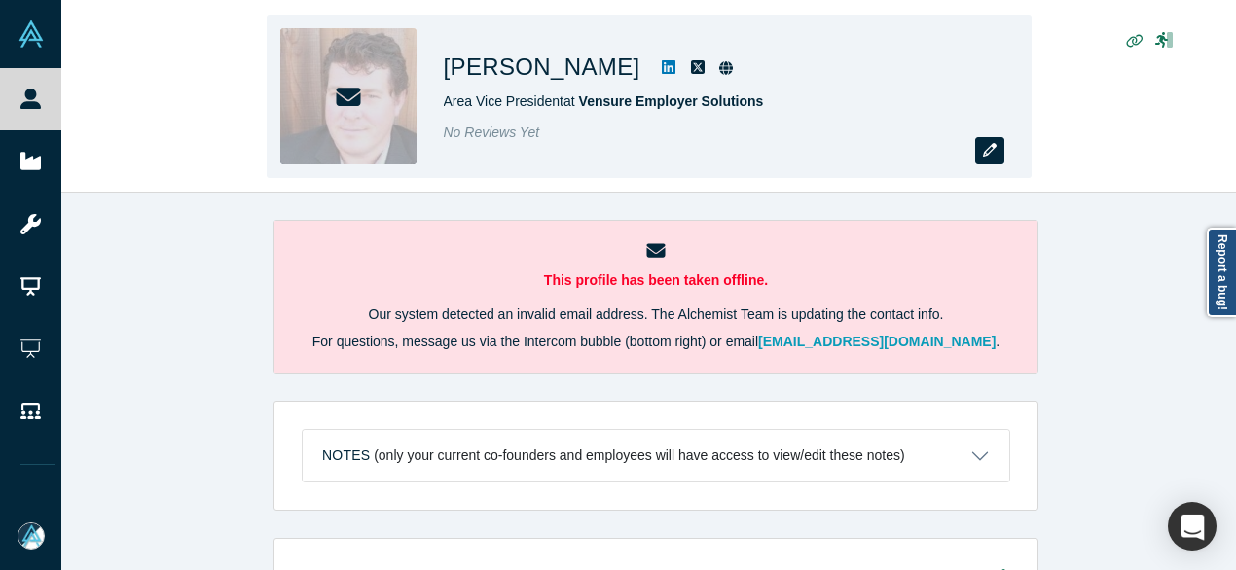
click at [1002, 152] on button "button" at bounding box center [989, 150] width 29 height 27
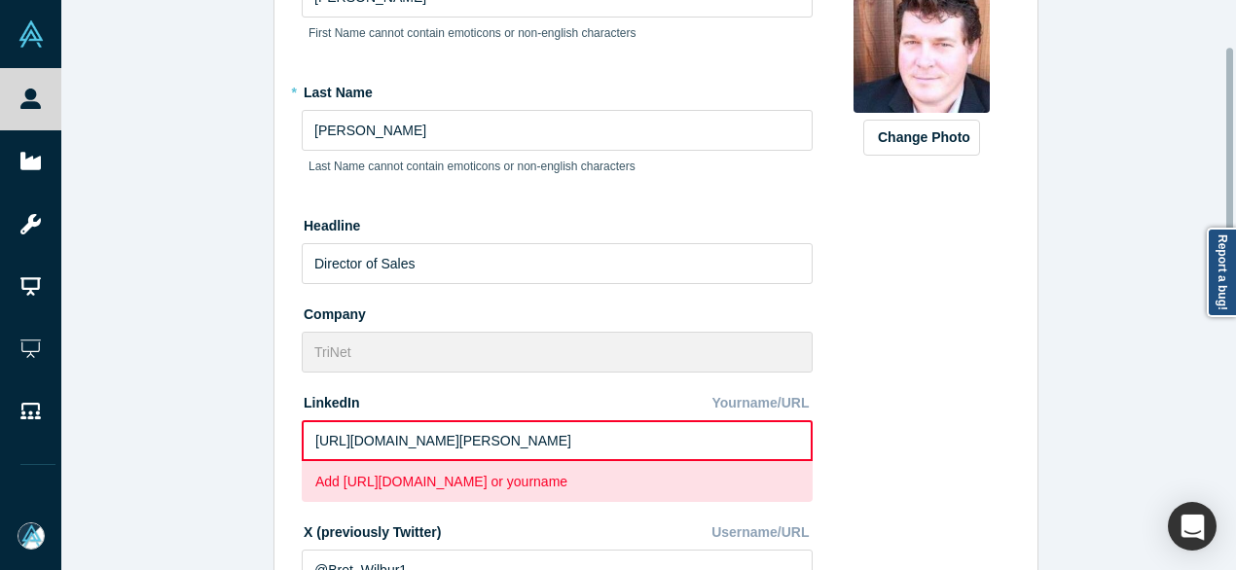
scroll to position [195, 0]
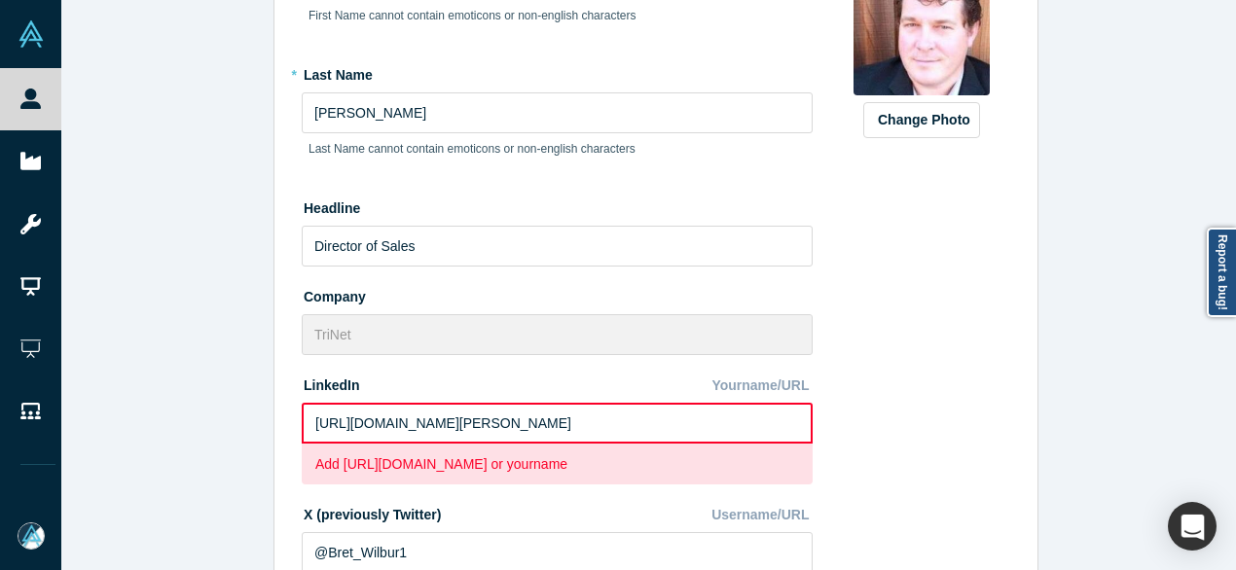
drag, startPoint x: 625, startPoint y: 426, endPoint x: 262, endPoint y: 424, distance: 363.0
click at [264, 424] on div "Edit Profile * First Name Bret First Name cannot contain emoticons or non-engli…" at bounding box center [655, 292] width 1189 height 585
paste input "www.linkedin.com/in/bret-wilbur-580195/"
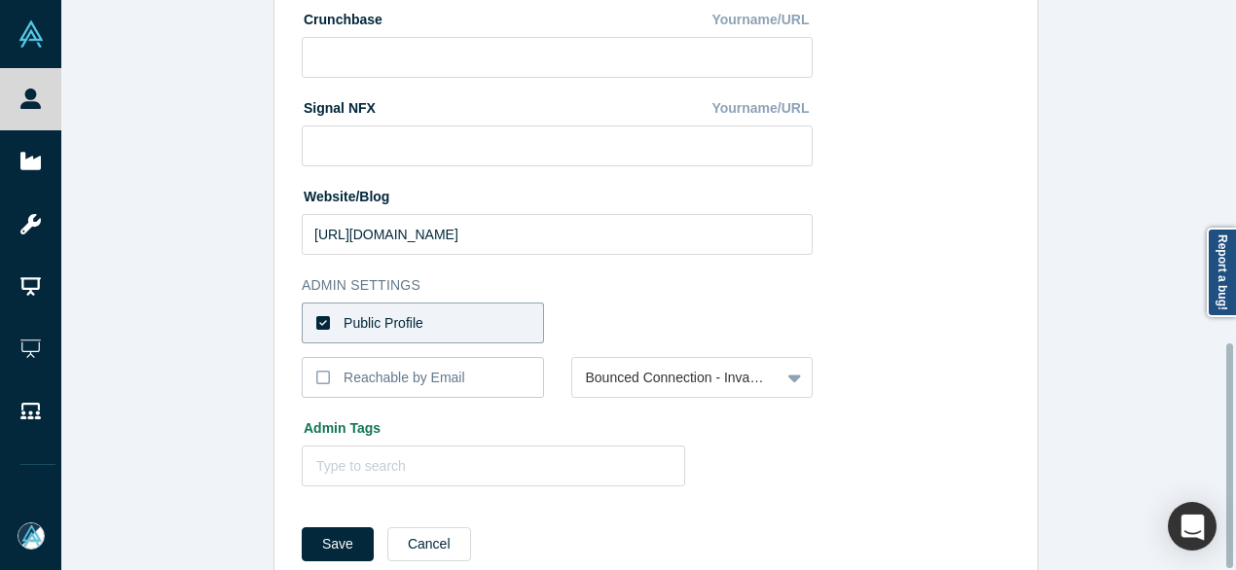
scroll to position [872, 0]
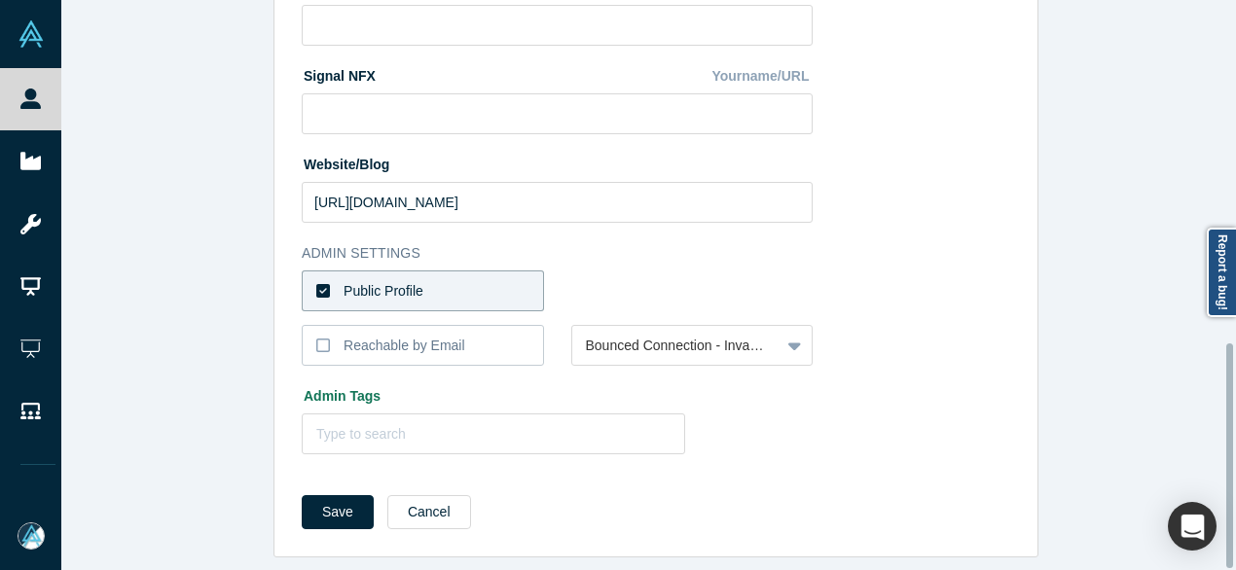
type input "https://www.linkedin.com/in/bret-wilbur-580195/"
click at [476, 274] on label "Public Profile" at bounding box center [423, 291] width 242 height 41
click at [0, 0] on input "Public Profile" at bounding box center [0, 0] width 0 height 0
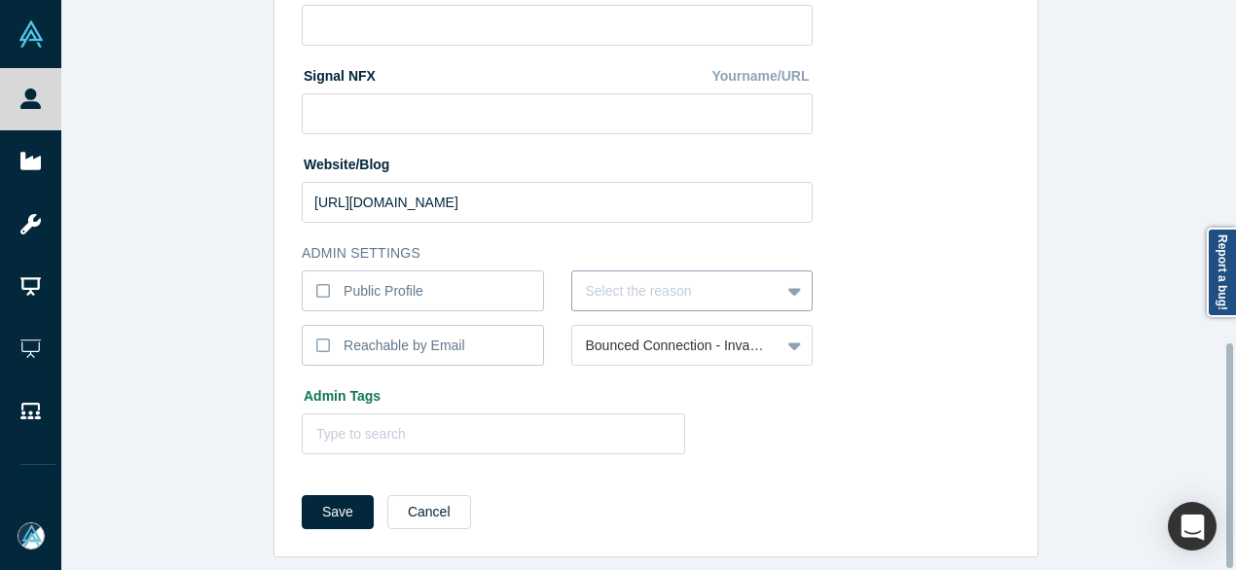
click at [634, 287] on div at bounding box center [676, 291] width 181 height 24
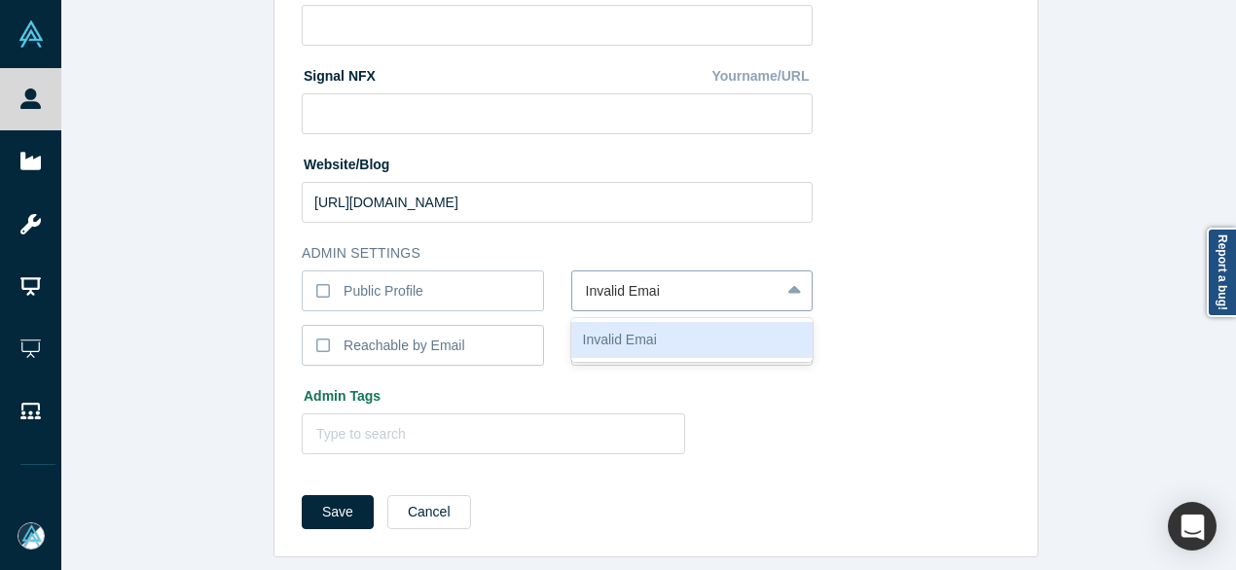
type input "Invalid Email"
click at [636, 336] on div "Invalid Email" at bounding box center [692, 340] width 242 height 36
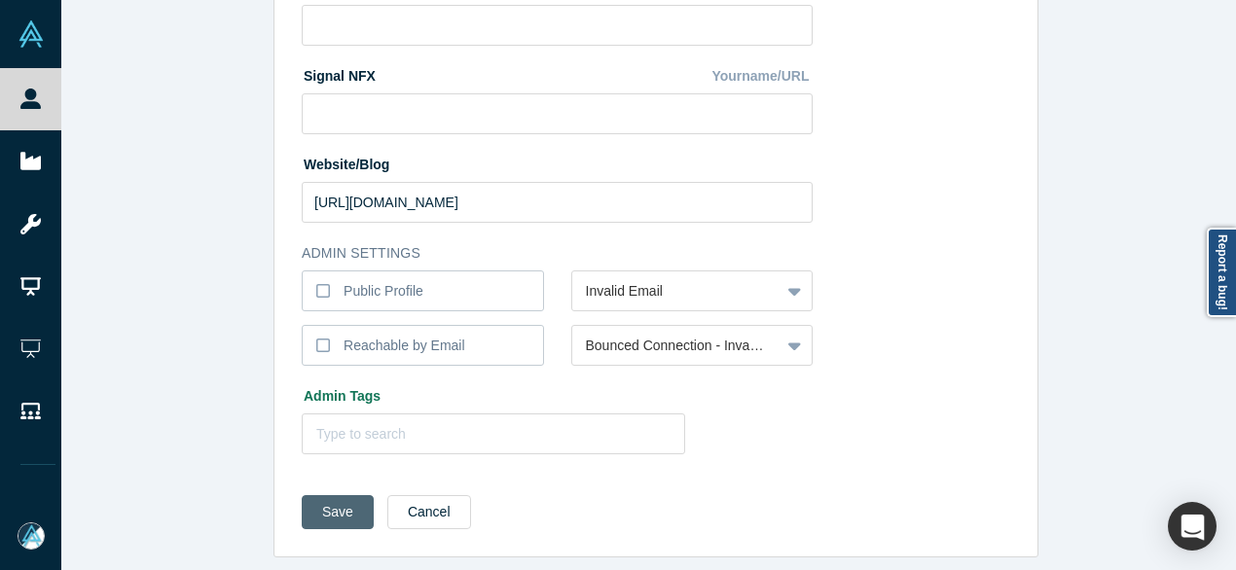
click at [302, 503] on button "Save" at bounding box center [338, 512] width 72 height 34
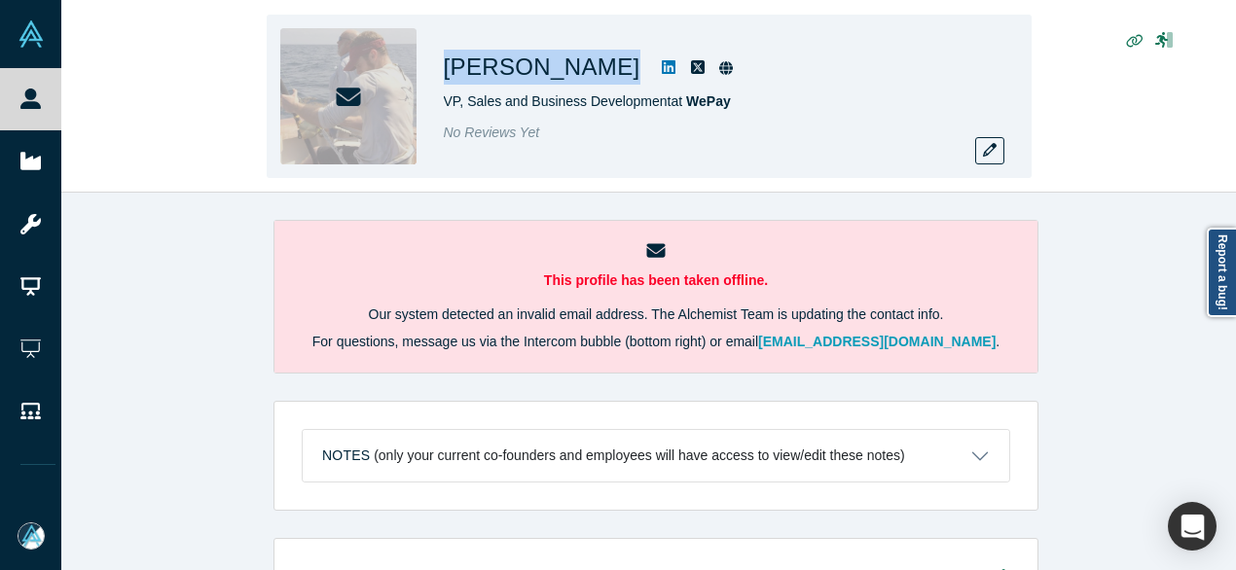
drag, startPoint x: 580, startPoint y: 76, endPoint x: 445, endPoint y: 77, distance: 135.3
click at [445, 77] on div "[PERSON_NAME]" at bounding box center [716, 67] width 545 height 35
copy div "[PERSON_NAME]"
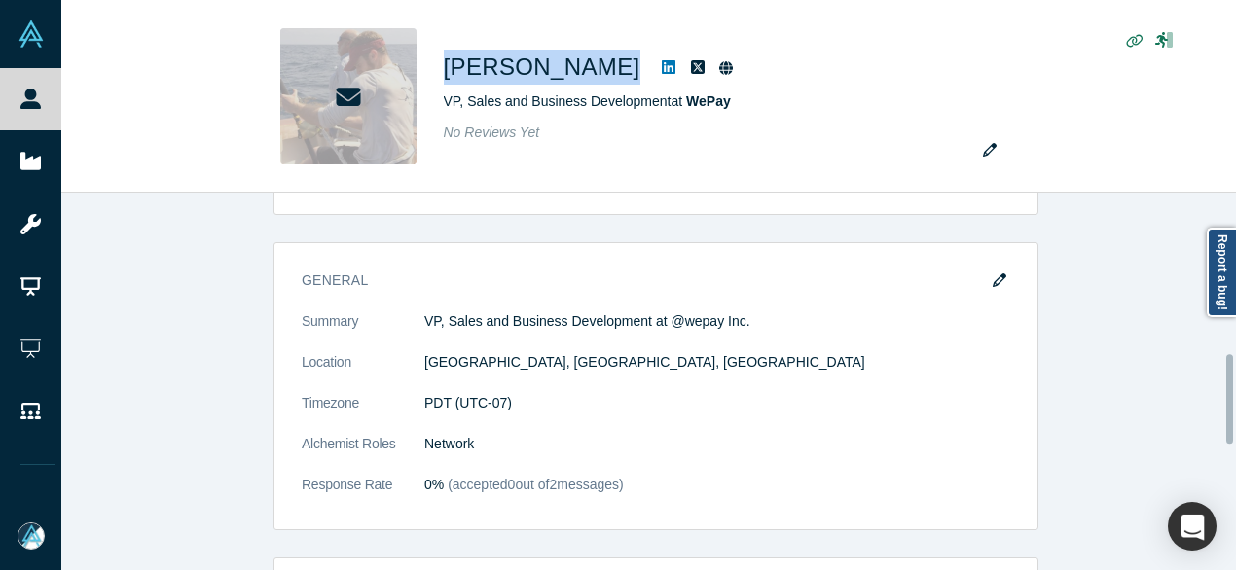
scroll to position [973, 0]
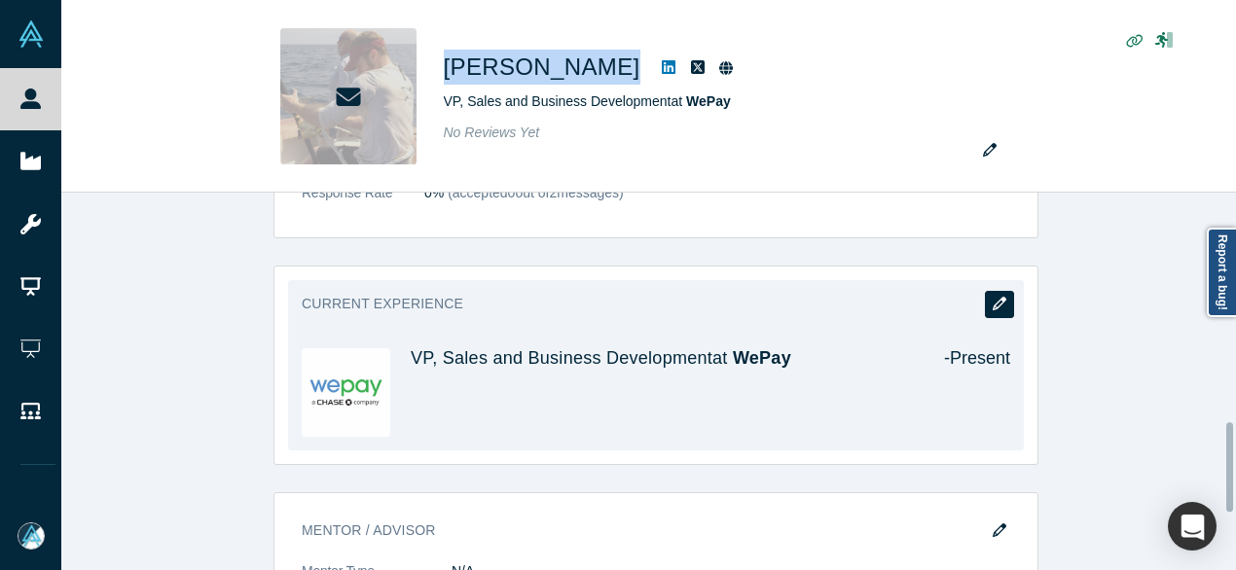
click at [996, 299] on icon "button" at bounding box center [1000, 304] width 14 height 14
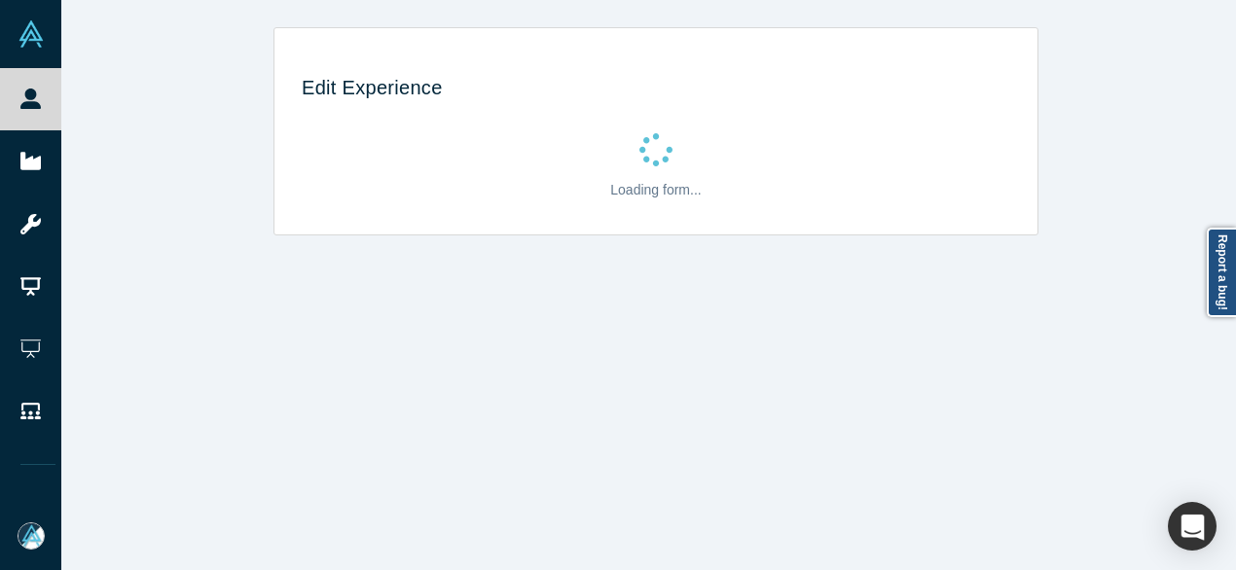
scroll to position [0, 0]
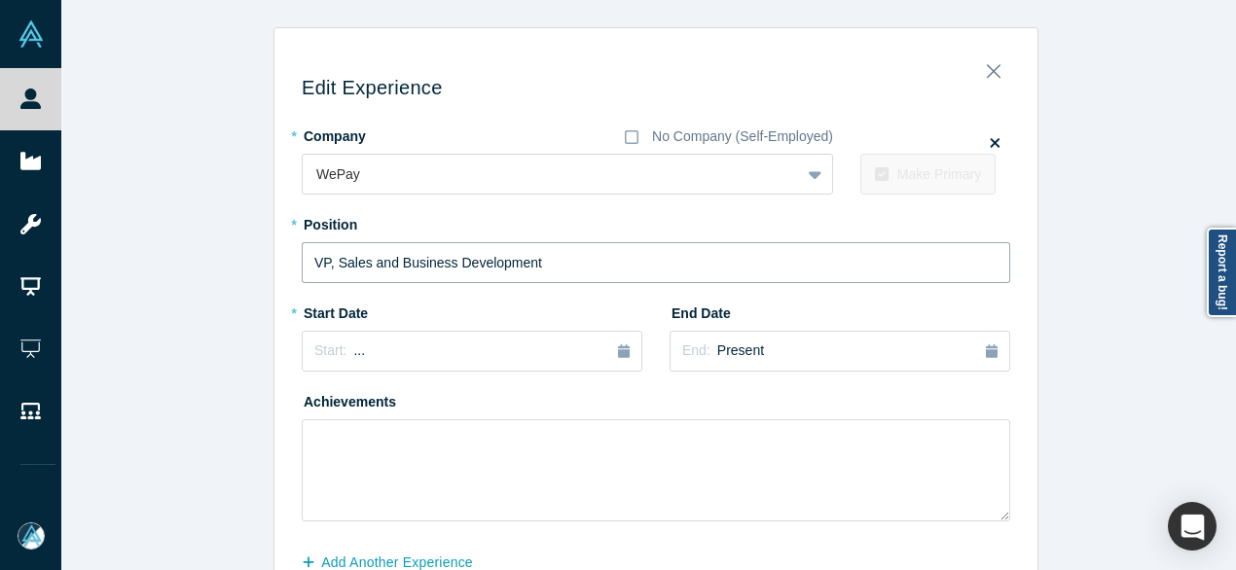
drag, startPoint x: 549, startPoint y: 259, endPoint x: 273, endPoint y: 260, distance: 275.4
click at [274, 260] on div "Edit Experience * Company No Company (Self-Employed) WePay To pick up a draggab…" at bounding box center [655, 348] width 763 height 613
paste input "of"
type input "VP of Sales and Business Development"
click at [385, 355] on div "Start: ..." at bounding box center [471, 351] width 315 height 21
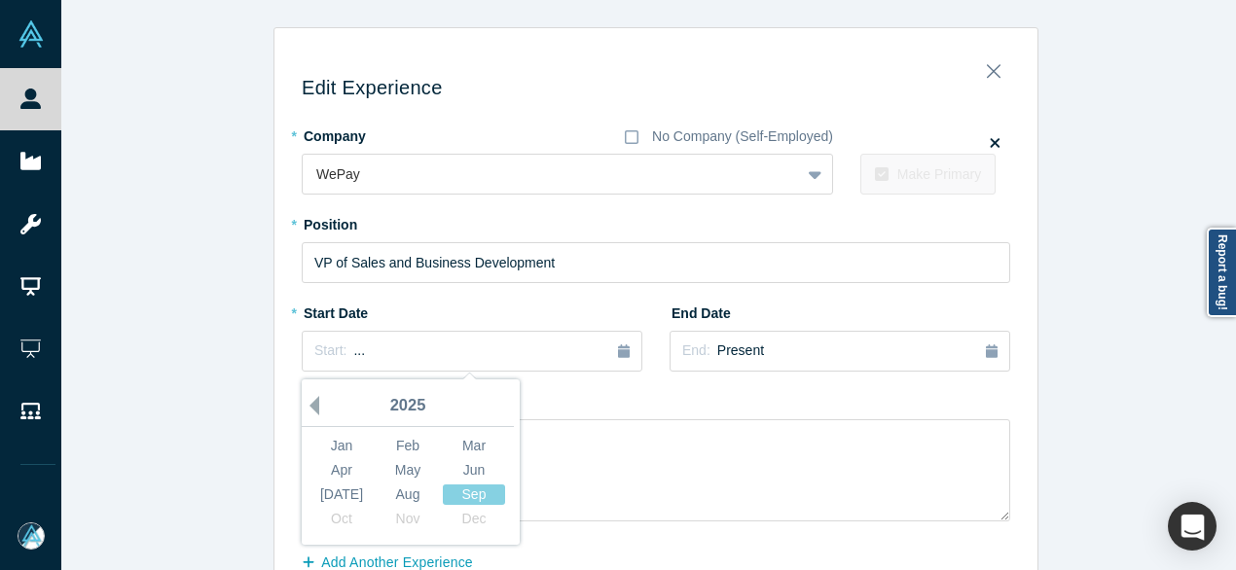
click at [307, 405] on button "Previous Year" at bounding box center [309, 405] width 19 height 19
click at [307, 406] on button "Previous Year" at bounding box center [309, 405] width 19 height 19
click at [308, 406] on button "Previous Year" at bounding box center [309, 405] width 19 height 19
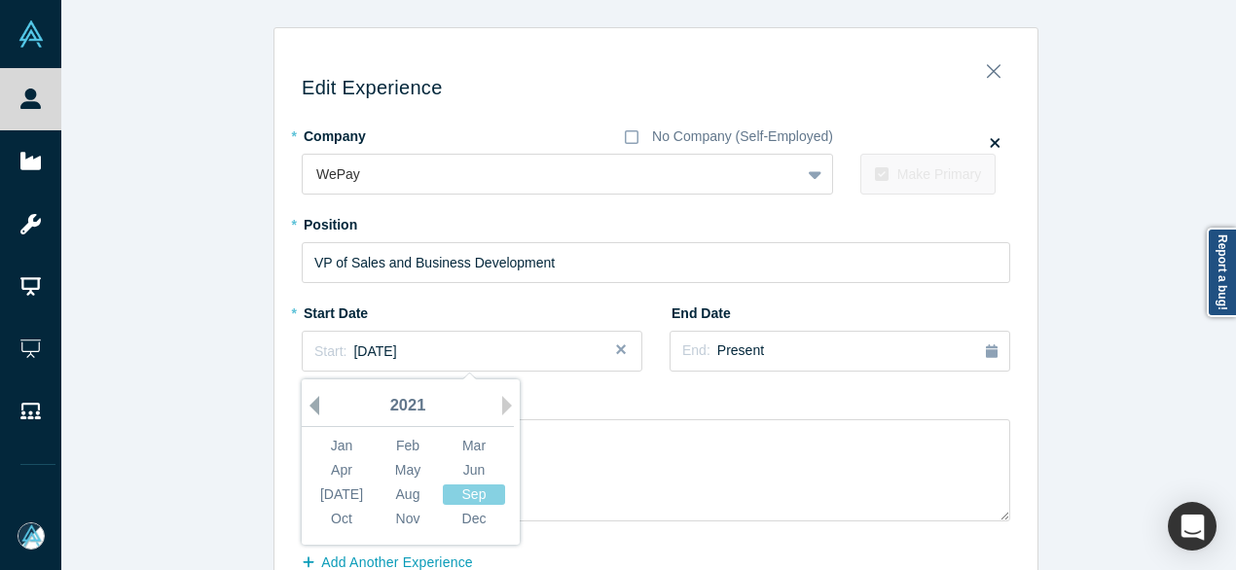
click at [309, 406] on button "Previous Year" at bounding box center [309, 405] width 19 height 19
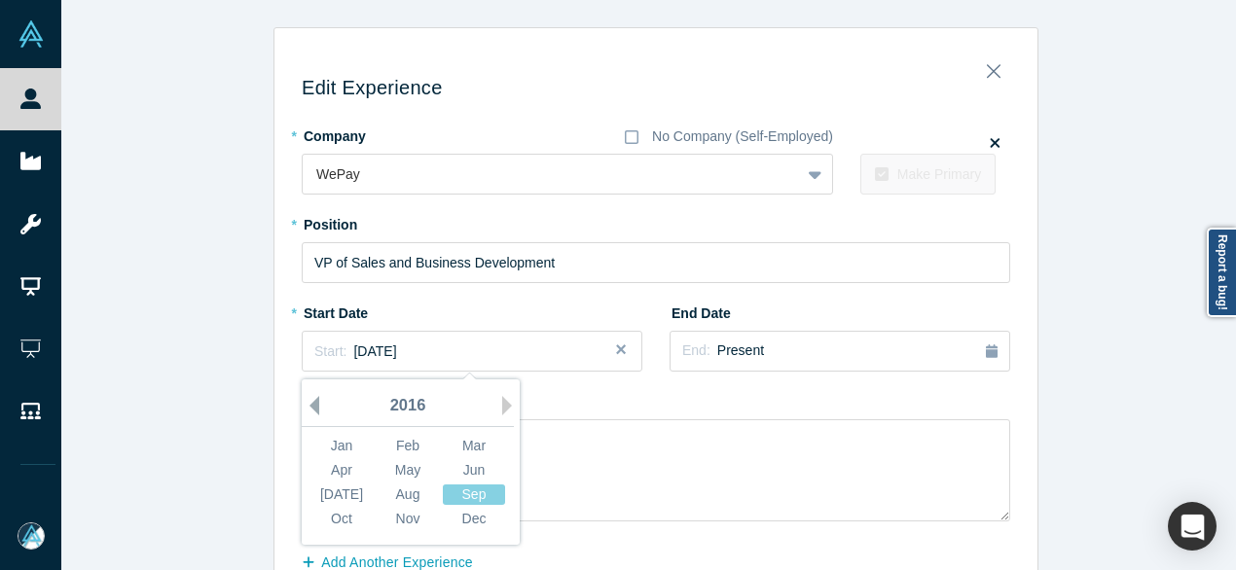
click at [309, 406] on button "Previous Year" at bounding box center [309, 405] width 19 height 19
click at [332, 470] on div "Apr" at bounding box center [341, 470] width 62 height 20
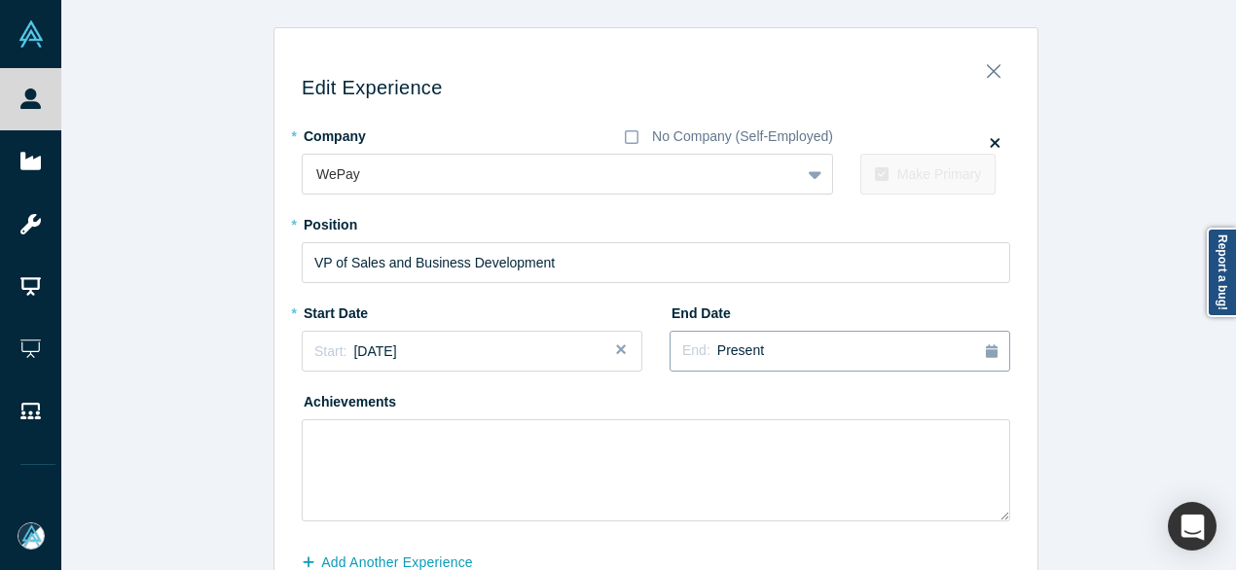
click at [728, 354] on span "Present" at bounding box center [740, 351] width 47 height 16
click at [800, 406] on button "Previous Year" at bounding box center [800, 405] width 19 height 19
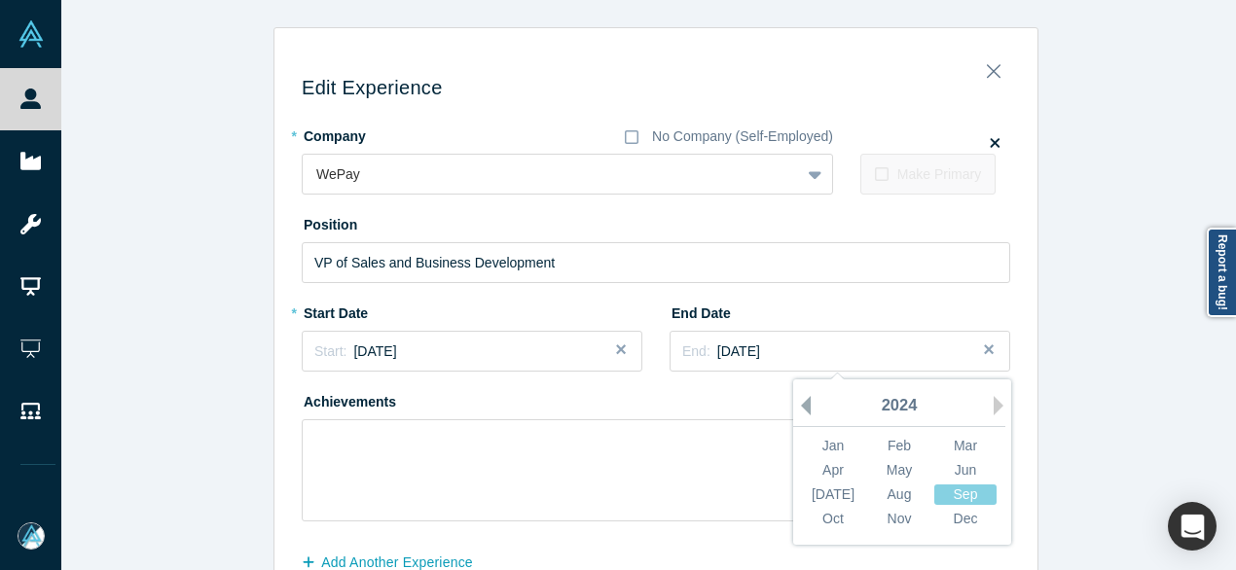
click at [800, 406] on button "Previous Year" at bounding box center [800, 405] width 19 height 19
click at [799, 406] on button "Previous Year" at bounding box center [800, 405] width 19 height 19
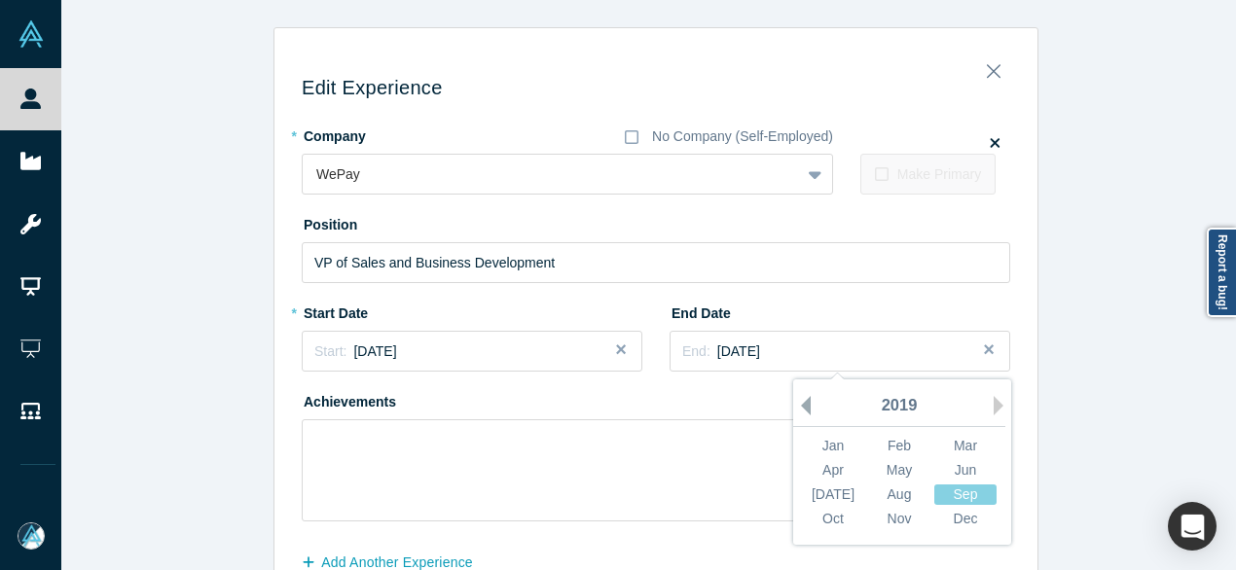
click at [799, 406] on button "Previous Year" at bounding box center [800, 405] width 19 height 19
click at [799, 405] on button "Previous Year" at bounding box center [800, 405] width 19 height 19
click at [892, 467] on div "May" at bounding box center [899, 470] width 62 height 20
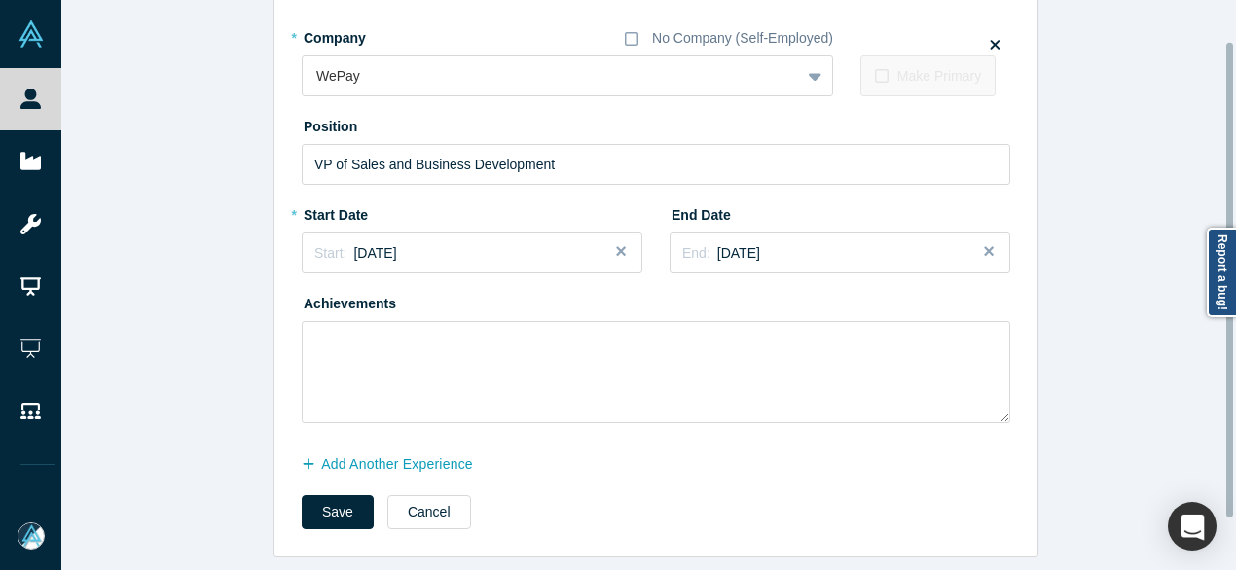
scroll to position [111, 0]
click at [415, 452] on button "Add Another Experience" at bounding box center [398, 465] width 192 height 34
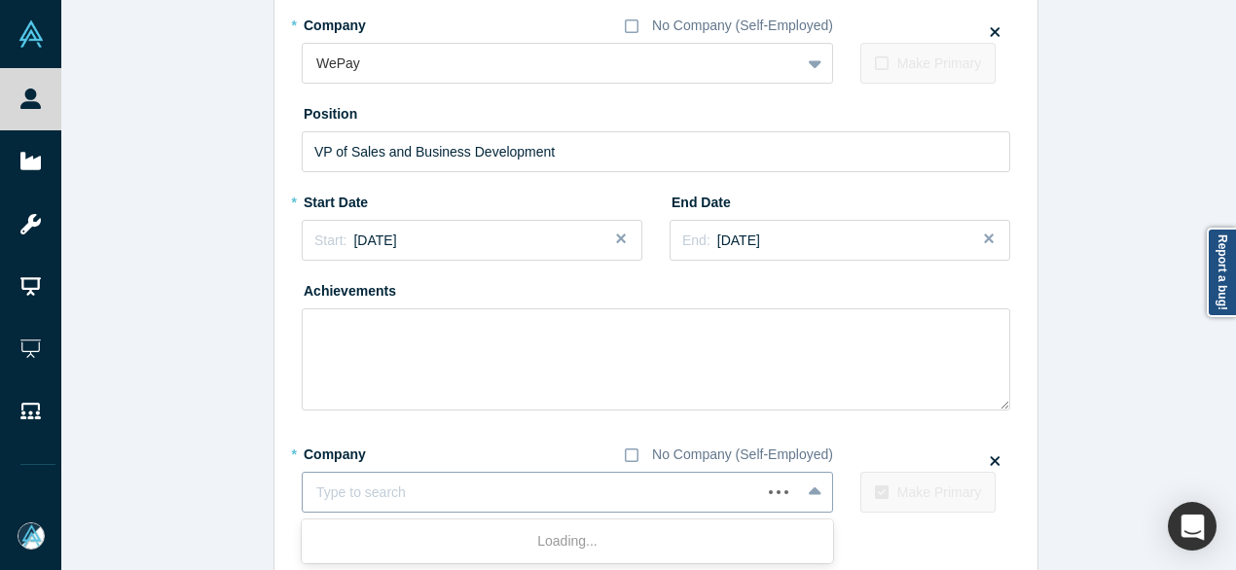
click at [435, 488] on div at bounding box center [531, 493] width 431 height 24
paste input "Venture Partner Venture Partner Axiom Zen"
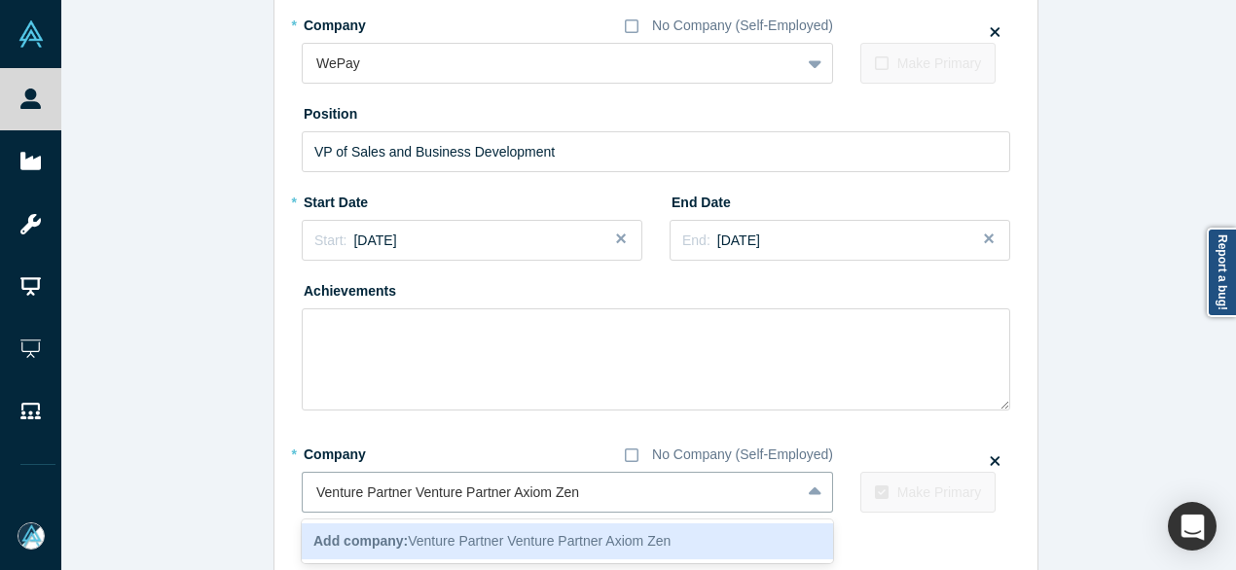
drag, startPoint x: 501, startPoint y: 494, endPoint x: 289, endPoint y: 494, distance: 212.1
click at [289, 494] on div "Edit Experience * Company No Company (Self-Employed) WePay To pick up a draggab…" at bounding box center [655, 288] width 763 height 715
type input "Axiom Zen"
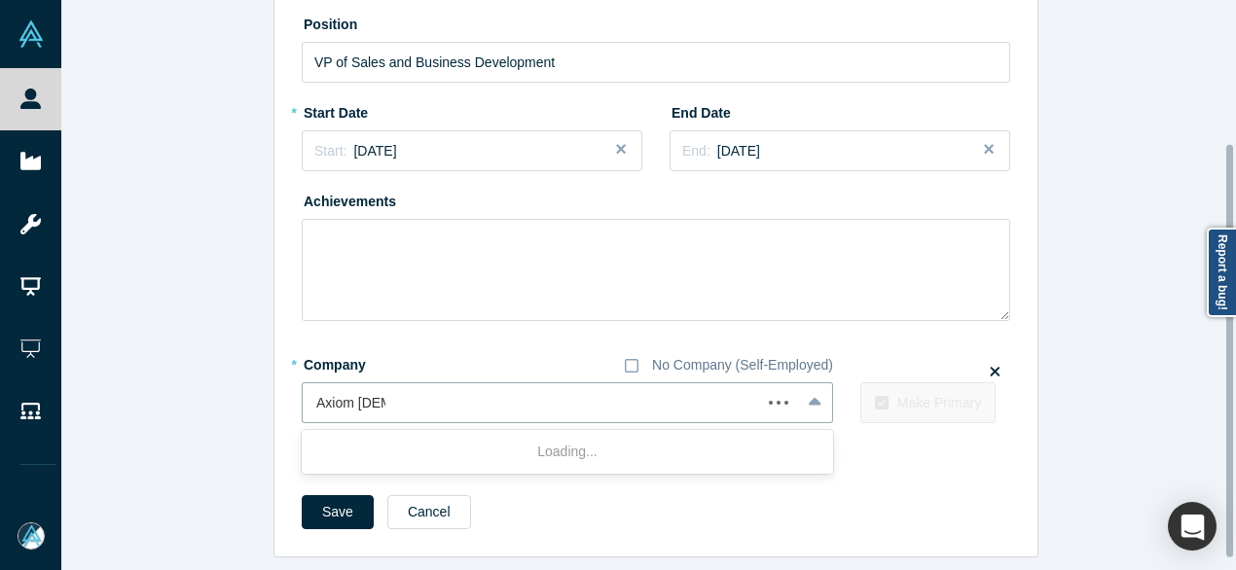
scroll to position [213, 0]
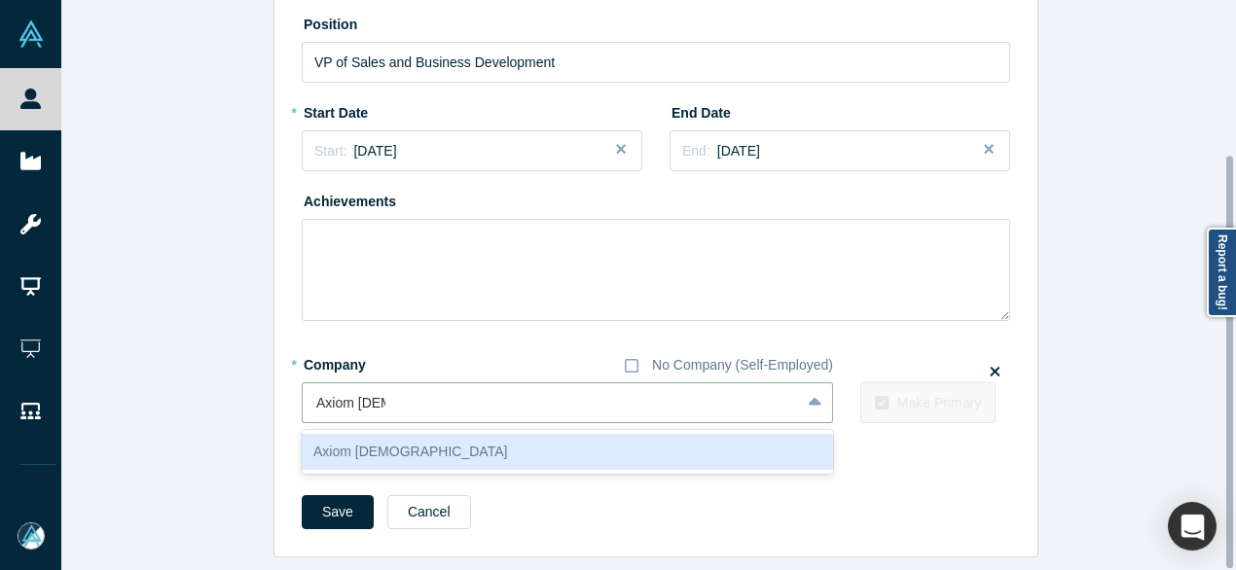
click at [361, 437] on div "Axiom Zen" at bounding box center [567, 452] width 531 height 36
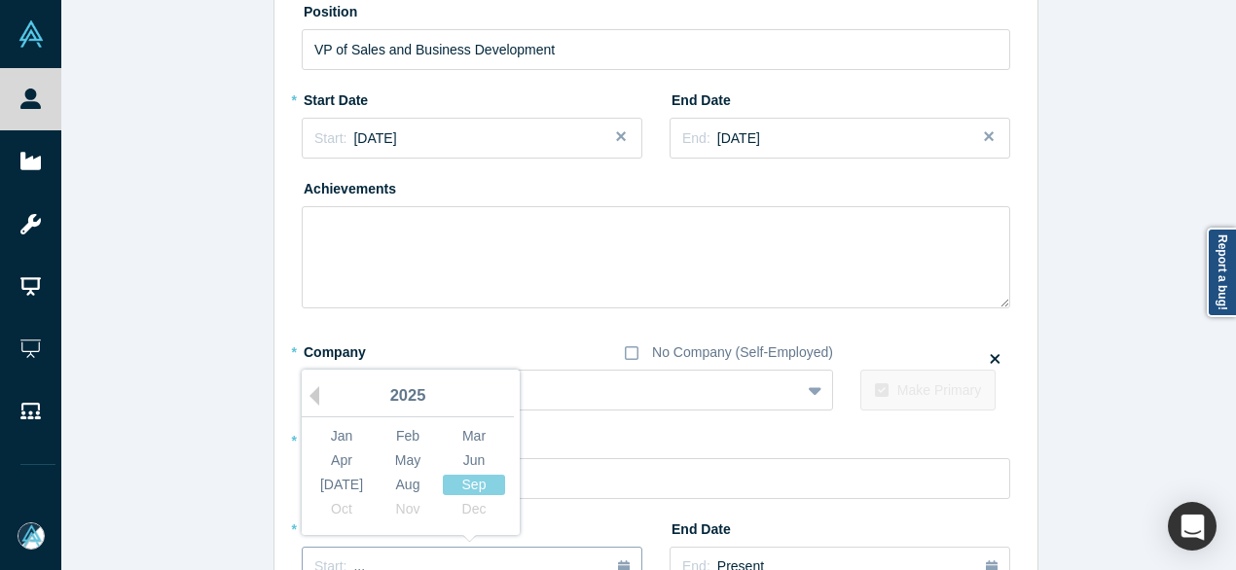
click at [353, 554] on button "Start: ..." at bounding box center [472, 567] width 341 height 41
click at [308, 394] on button "Previous Year" at bounding box center [309, 395] width 19 height 19
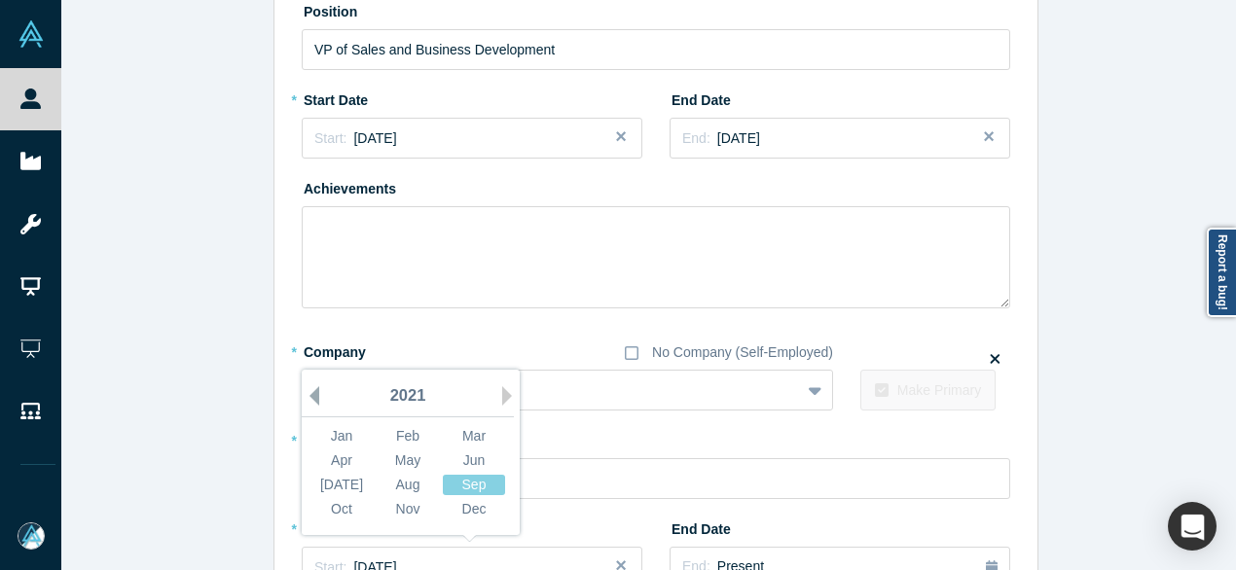
click at [307, 394] on button "Previous Year" at bounding box center [309, 395] width 19 height 19
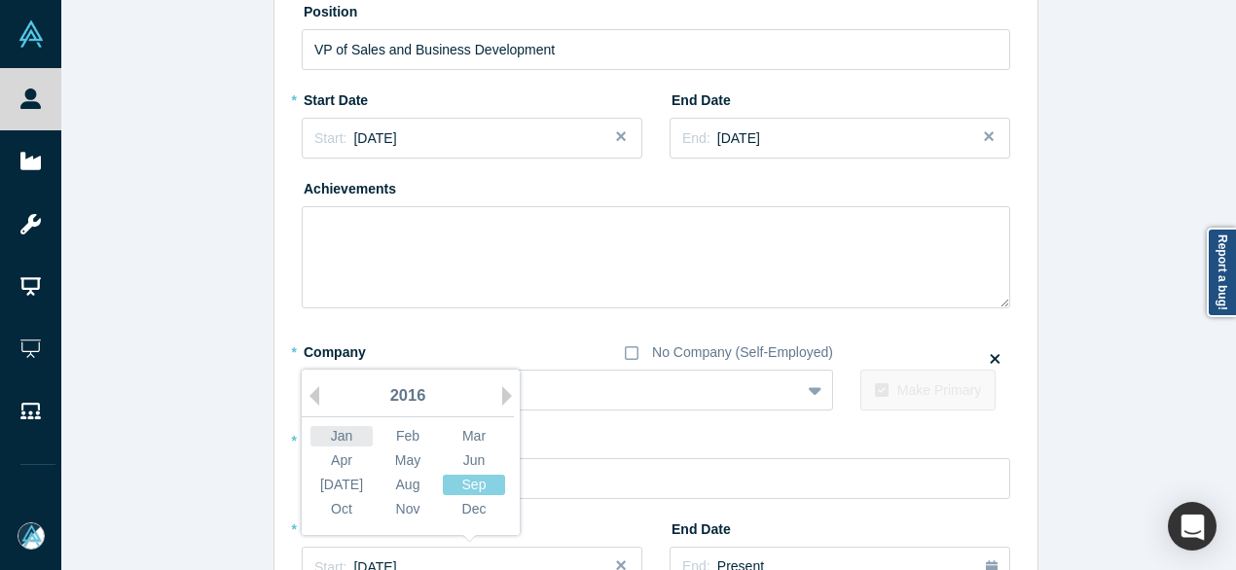
click at [335, 438] on div "Jan" at bounding box center [341, 436] width 62 height 20
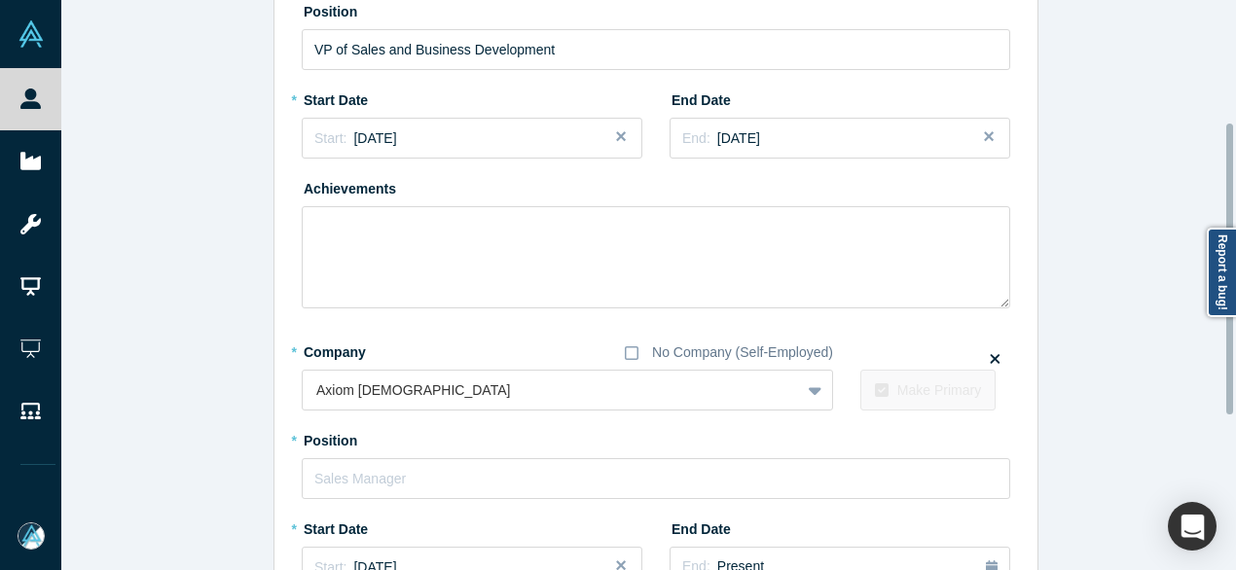
scroll to position [408, 0]
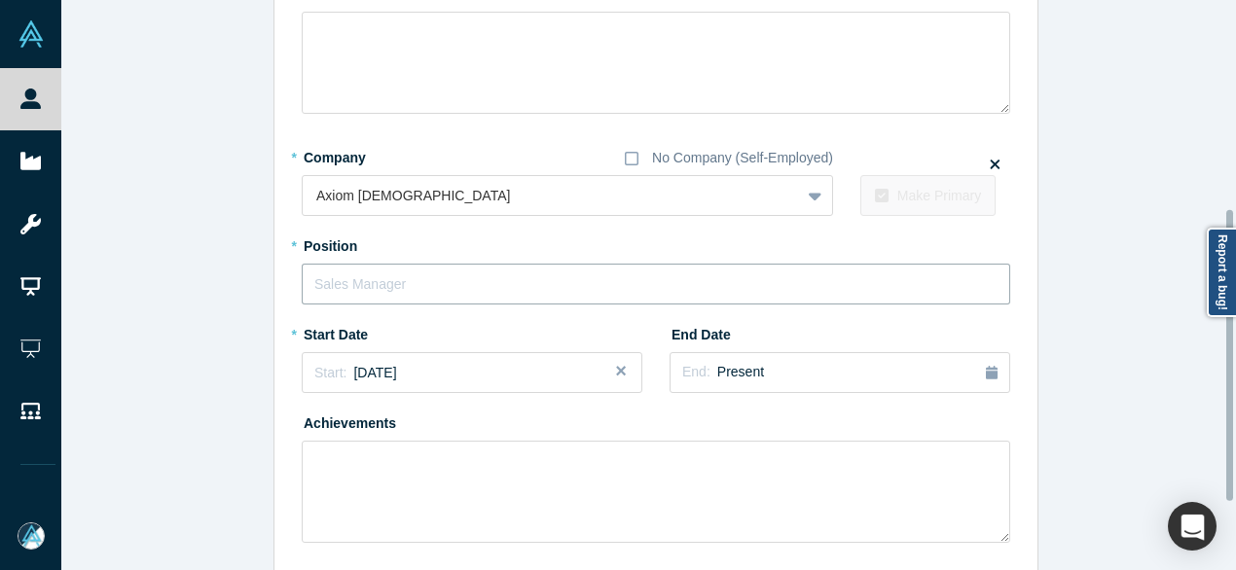
click at [367, 282] on input "text" at bounding box center [656, 284] width 708 height 41
paste input "Venture Partner Venture Partner"
drag, startPoint x: 400, startPoint y: 281, endPoint x: 632, endPoint y: 295, distance: 232.0
click at [632, 295] on input "Venture Partner Venture Partner" at bounding box center [656, 284] width 708 height 41
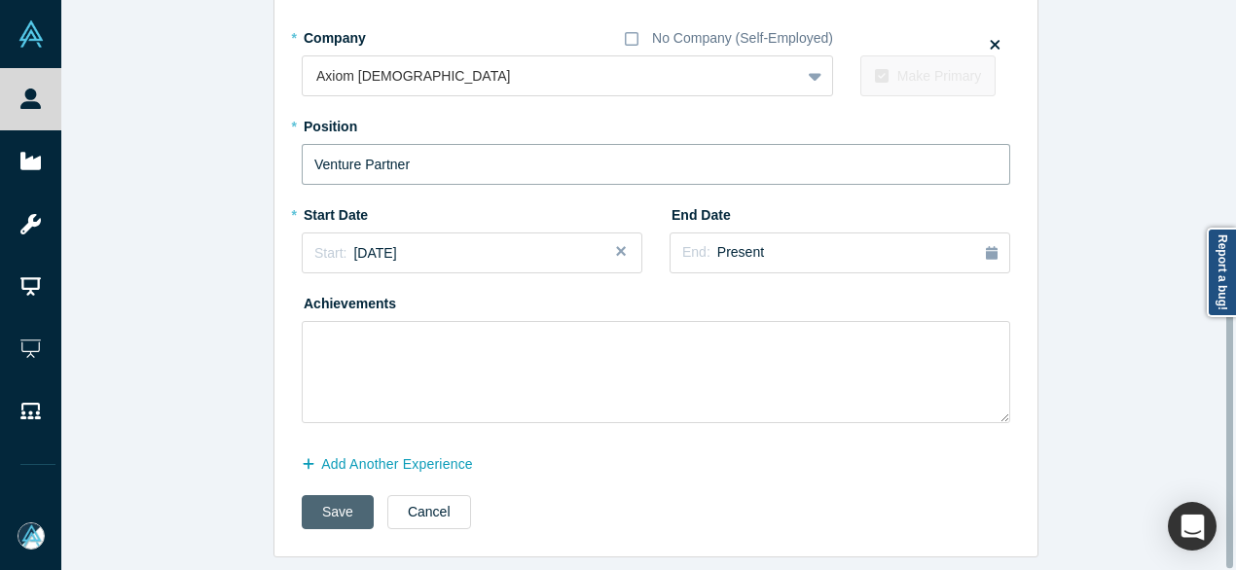
type input "Venture Partner"
click at [343, 495] on button "Save" at bounding box center [338, 512] width 72 height 34
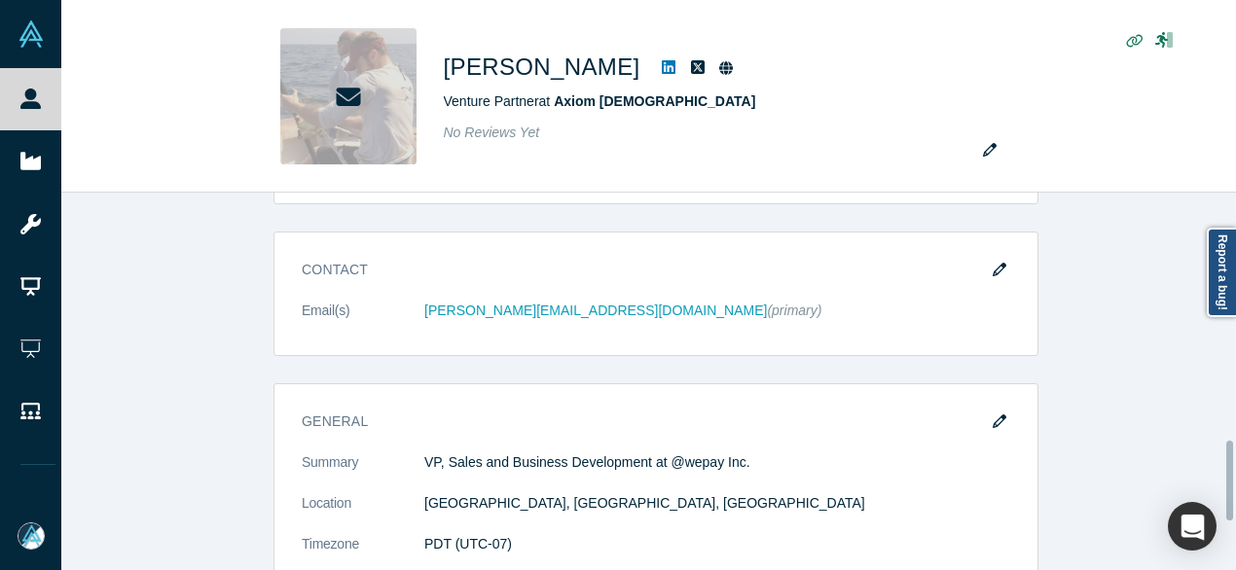
scroll to position [0, 0]
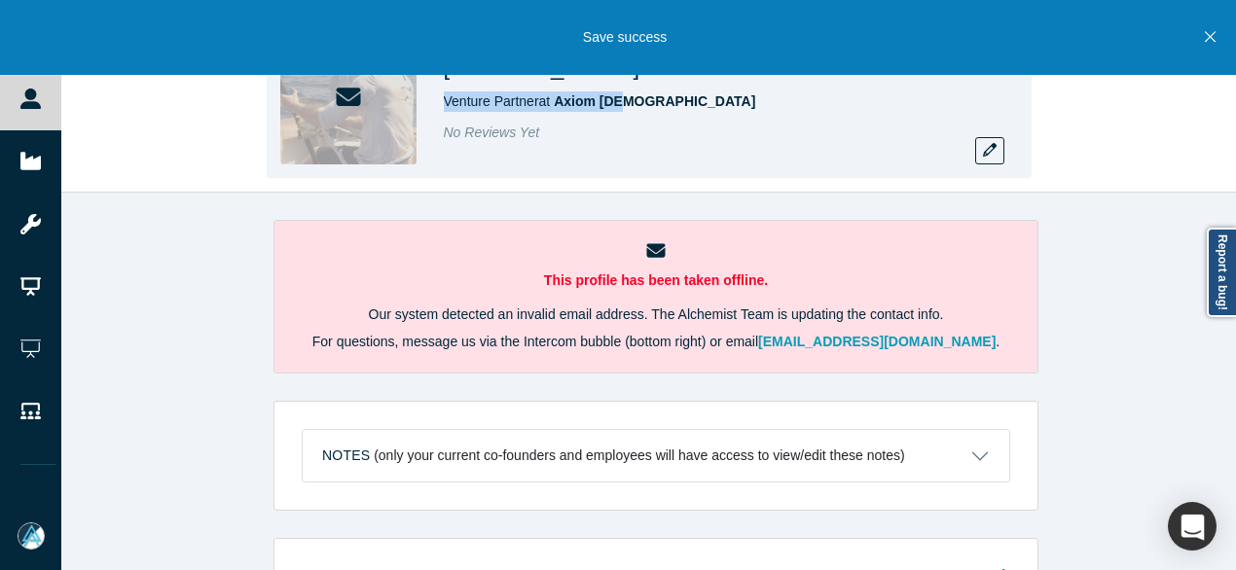
drag, startPoint x: 442, startPoint y: 102, endPoint x: 632, endPoint y: 99, distance: 190.7
click at [632, 99] on div "Tyler Gaffney Venture Partner at Axiom Zen No Reviews Yet" at bounding box center [649, 96] width 765 height 163
copy span "Venture Partner at Axiom Zen"
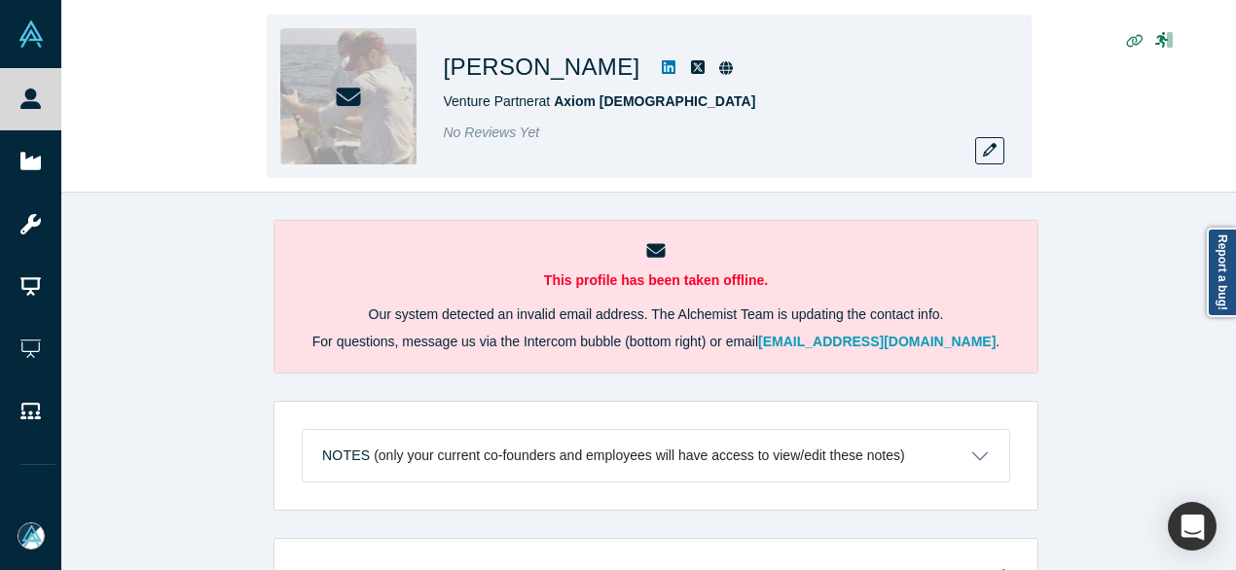
click at [167, 114] on div "Tyler Gaffney Venture Partner at Axiom Zen No Reviews Yet" at bounding box center [648, 97] width 1174 height 192
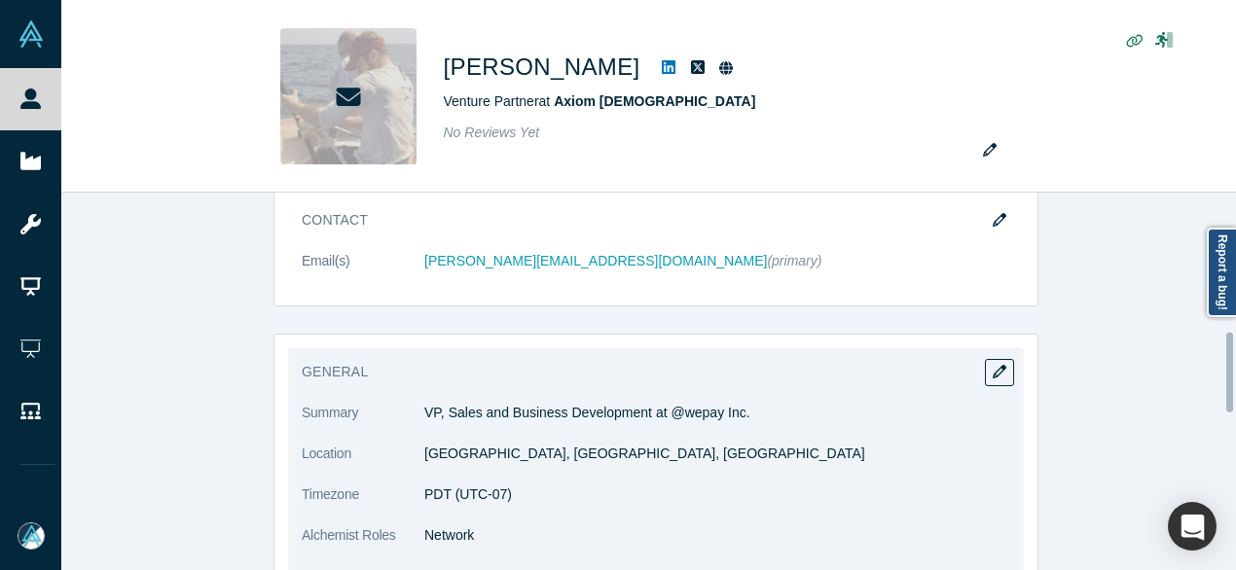
scroll to position [487, 0]
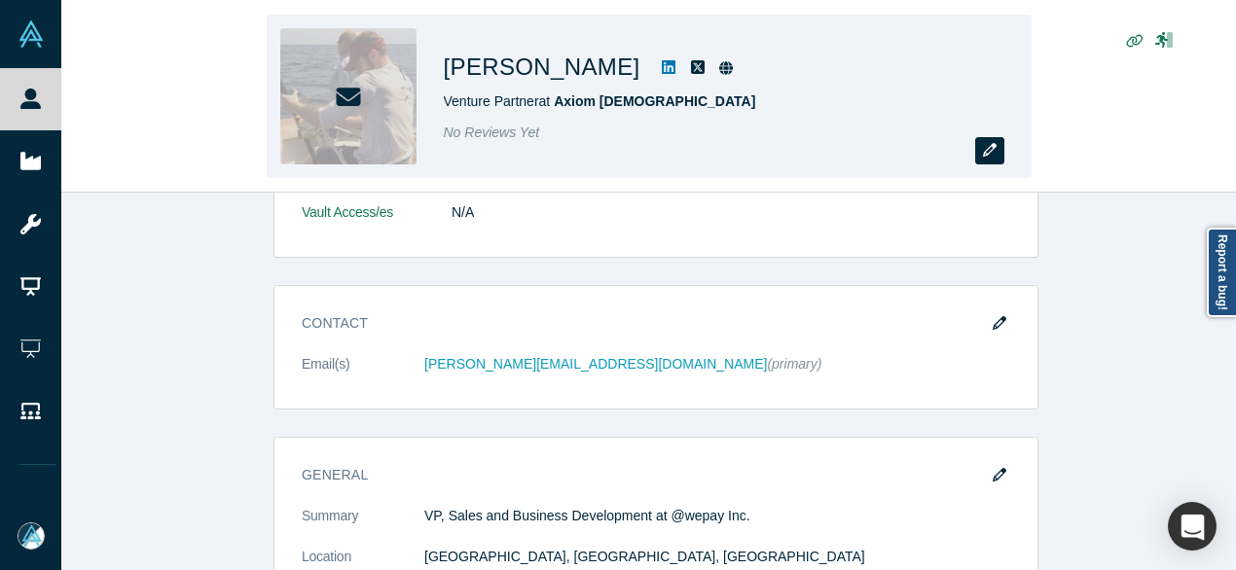
click at [987, 159] on button "button" at bounding box center [989, 150] width 29 height 27
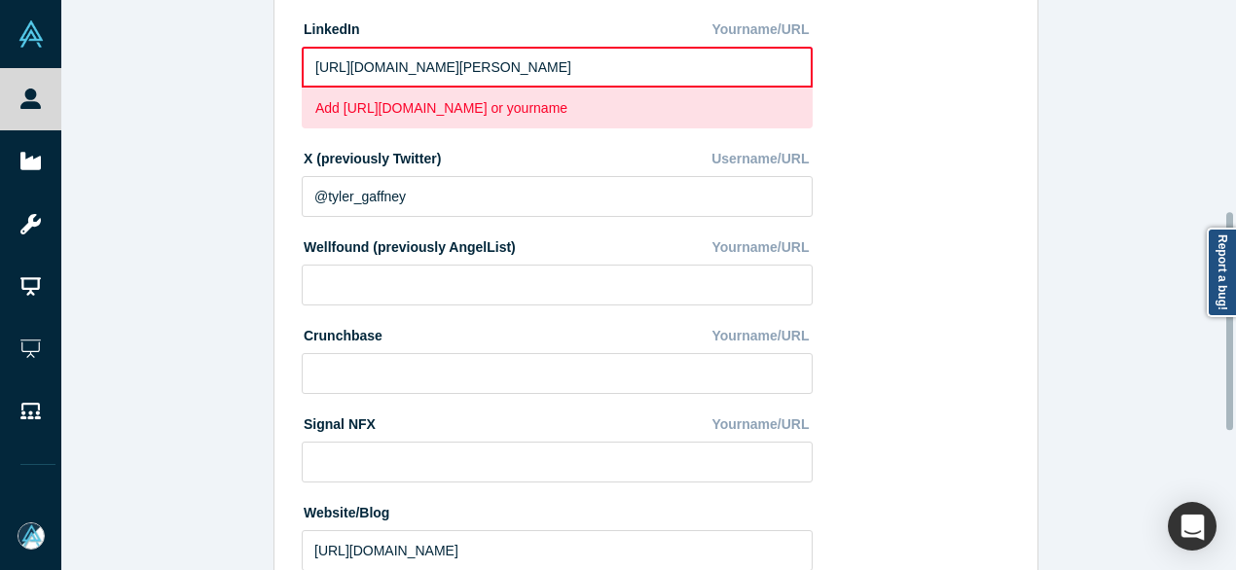
scroll to position [524, 0]
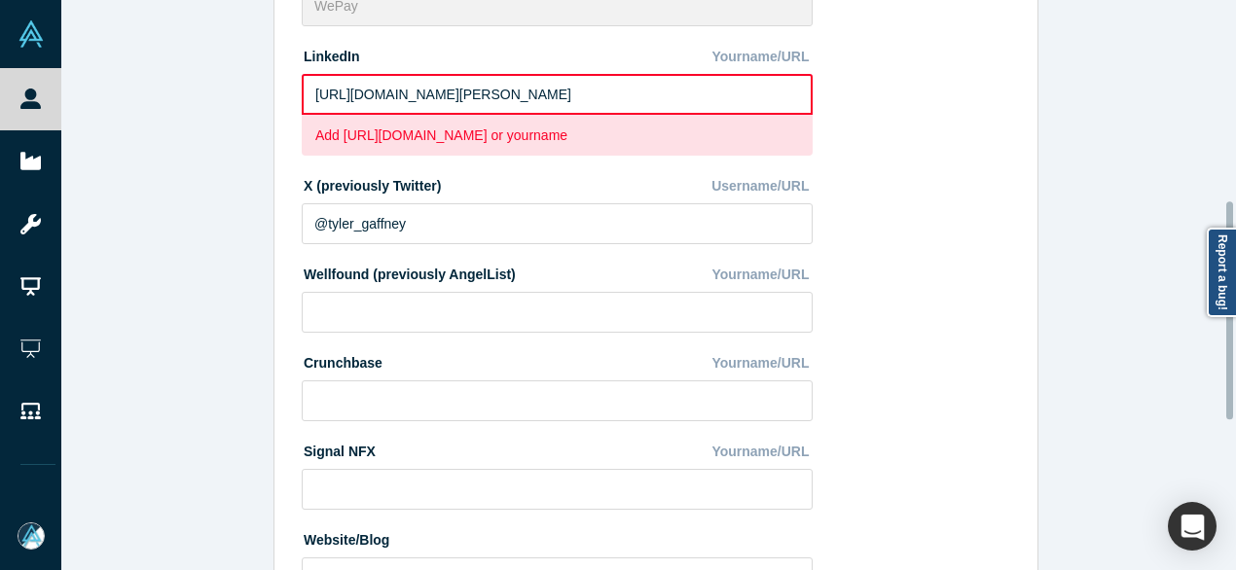
drag, startPoint x: 636, startPoint y: 86, endPoint x: 238, endPoint y: 89, distance: 398.0
click at [238, 89] on div "Edit Profile * First Name Tyler First Name cannot contain emoticons or non-engl…" at bounding box center [655, 292] width 1189 height 585
paste input "www.linkedin.com/in/tylergaffney/"
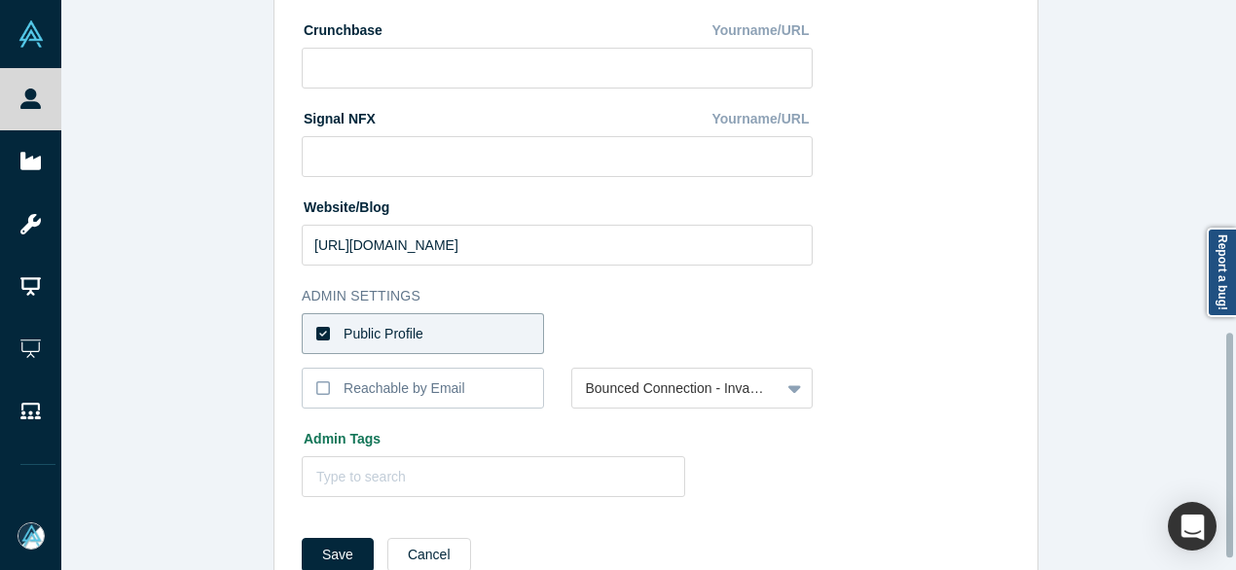
scroll to position [872, 0]
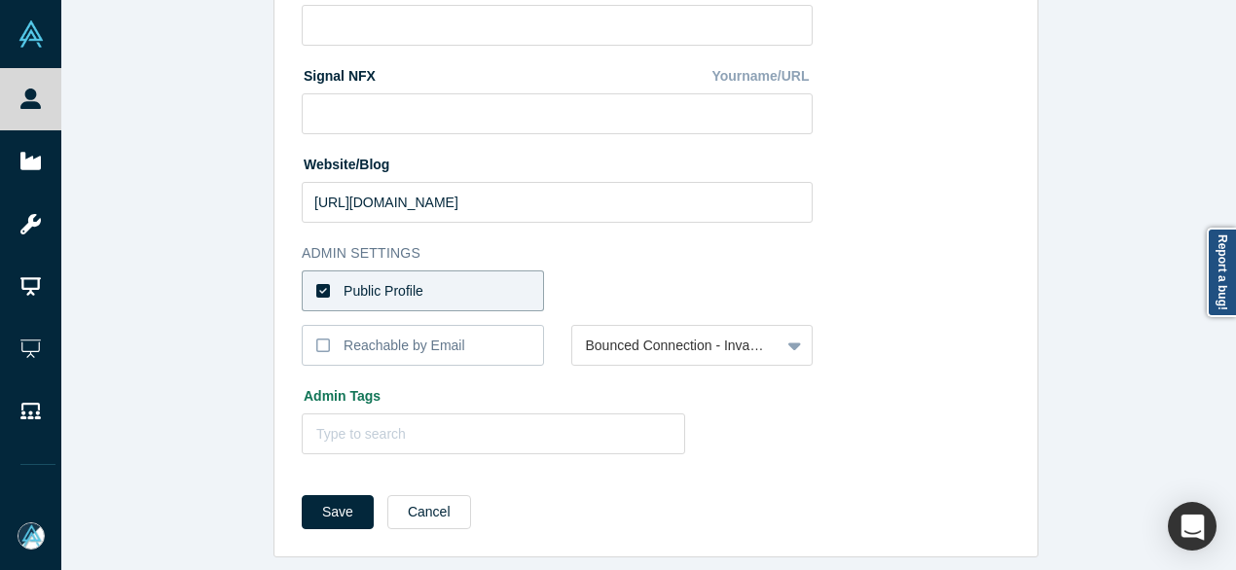
type input "https://www.linkedin.com/in/tylergaffney/"
click at [507, 274] on label "Public Profile" at bounding box center [423, 291] width 242 height 41
click at [0, 0] on input "Public Profile" at bounding box center [0, 0] width 0 height 0
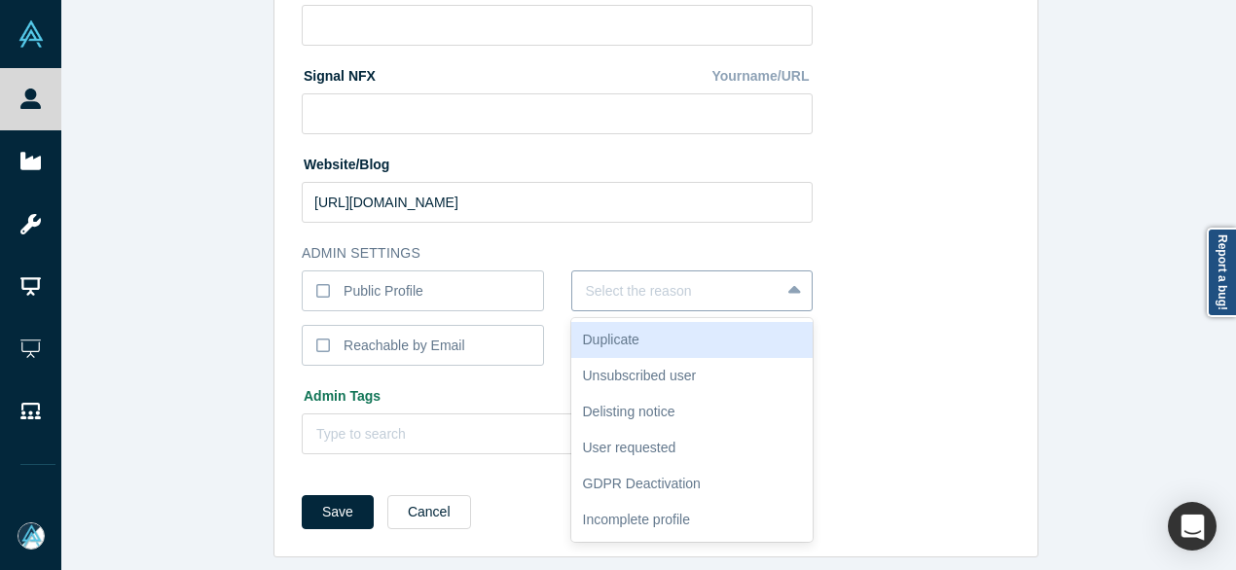
click at [591, 279] on div at bounding box center [676, 291] width 181 height 24
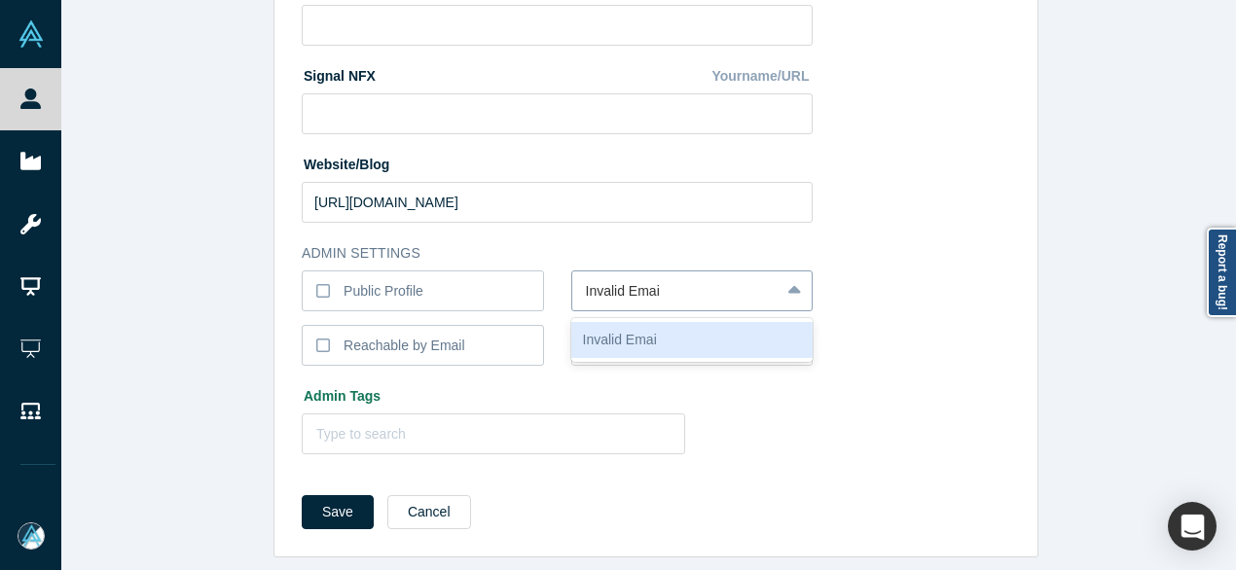
type input "Invalid Email"
click at [631, 322] on div "Invalid Email" at bounding box center [692, 340] width 242 height 36
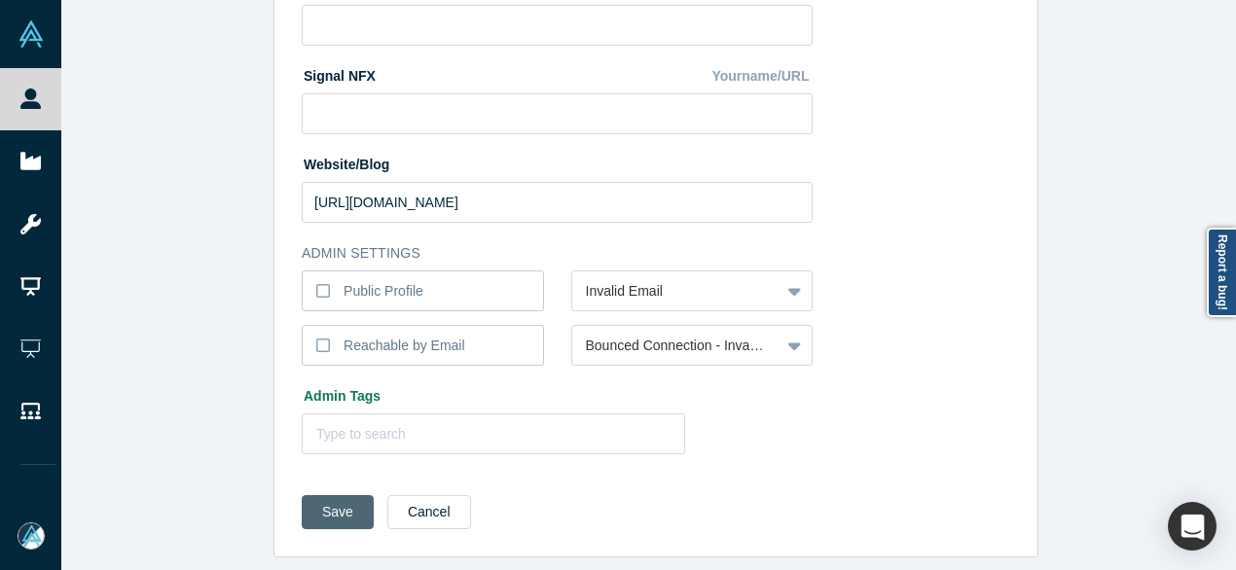
click at [312, 495] on button "Save" at bounding box center [338, 512] width 72 height 34
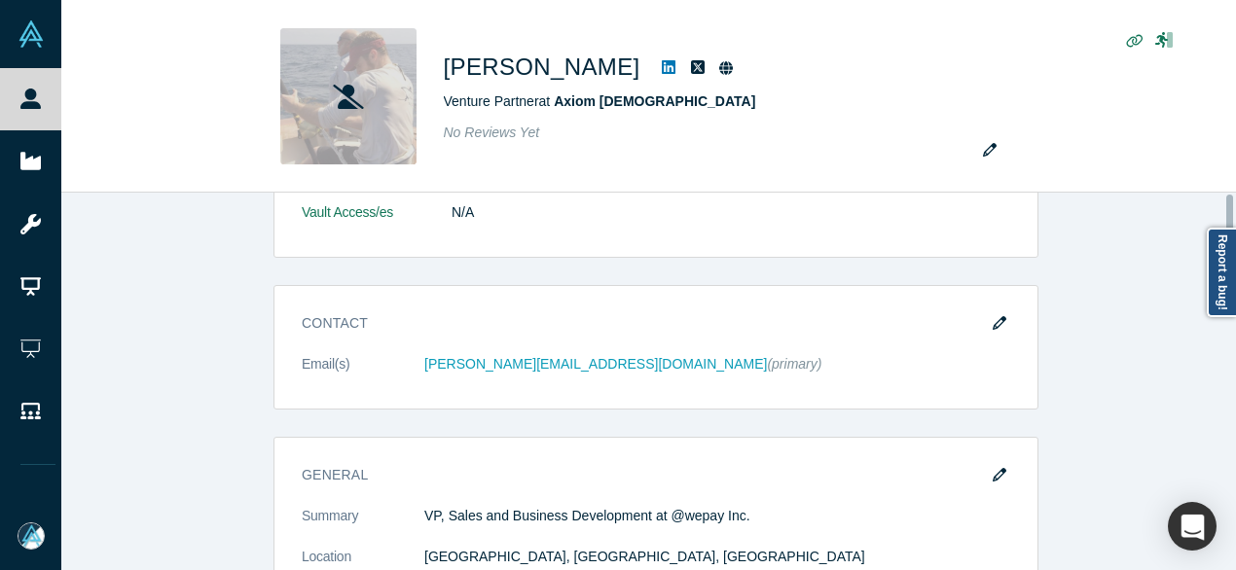
scroll to position [0, 0]
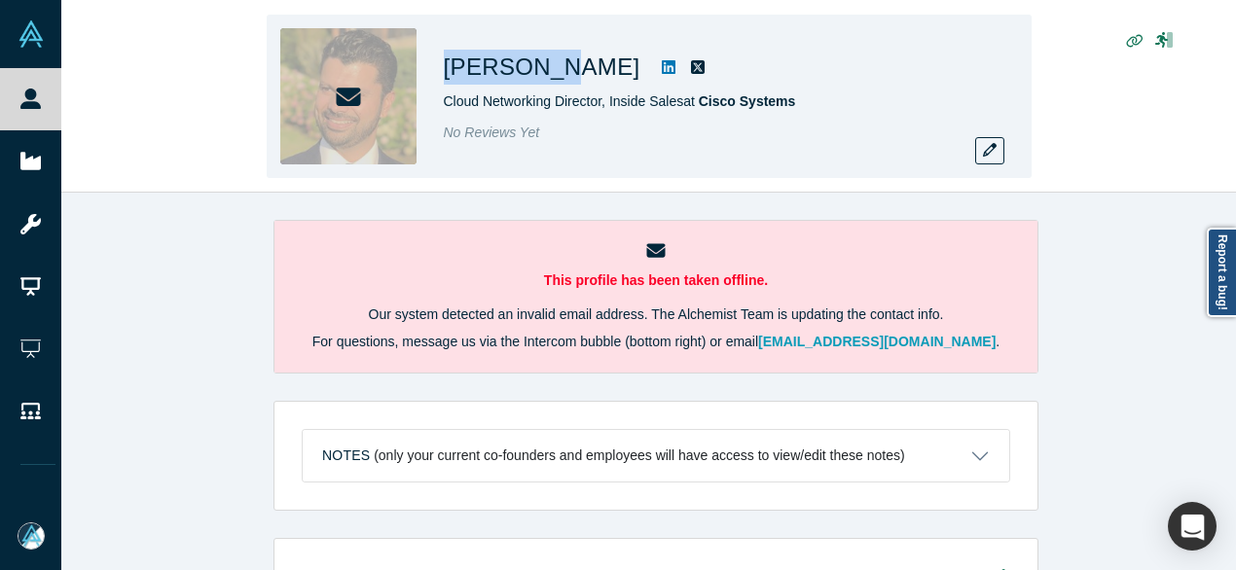
drag, startPoint x: 448, startPoint y: 59, endPoint x: 545, endPoint y: 67, distance: 97.6
click at [545, 67] on h1 "[PERSON_NAME]" at bounding box center [542, 67] width 197 height 35
copy h1 "[PERSON_NAME]"
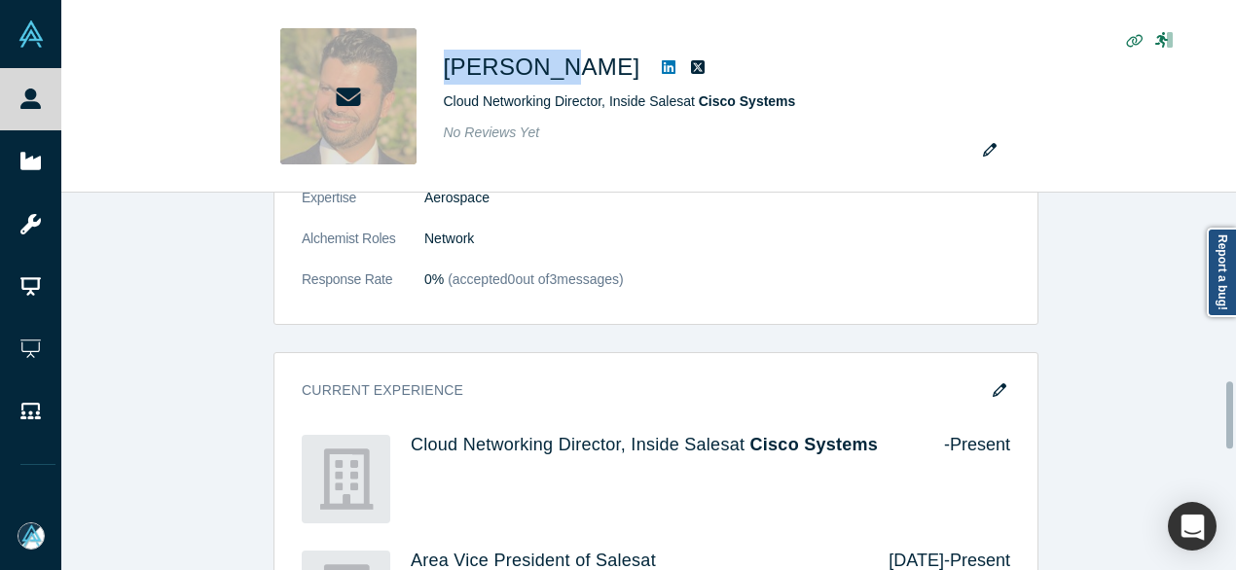
scroll to position [1070, 0]
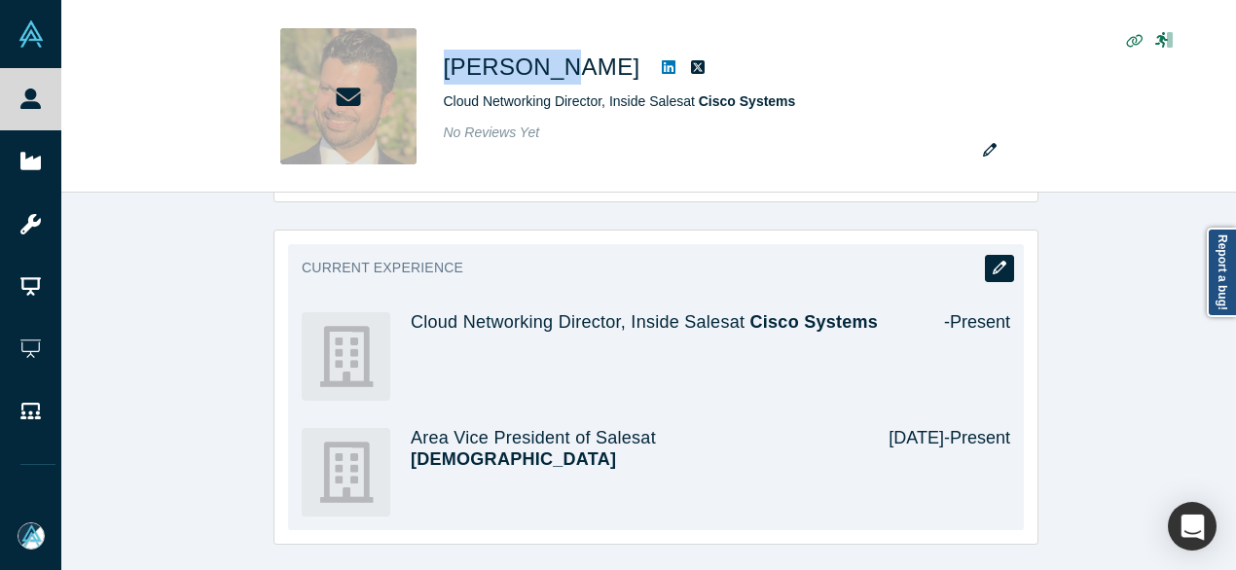
click at [996, 266] on icon "button" at bounding box center [1000, 268] width 14 height 14
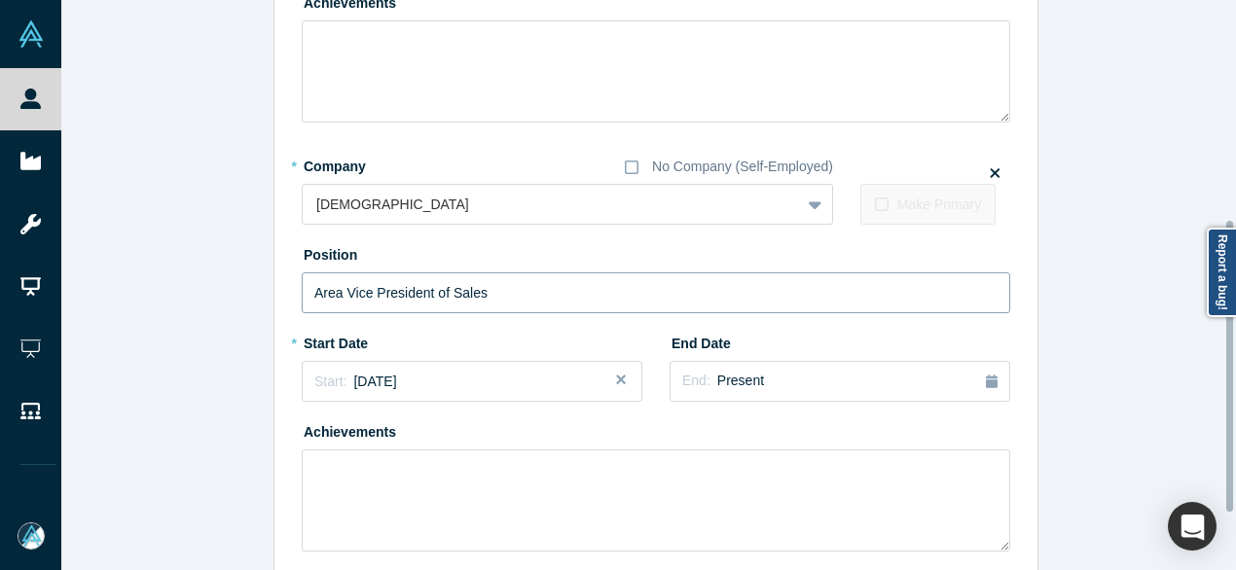
scroll to position [487, 0]
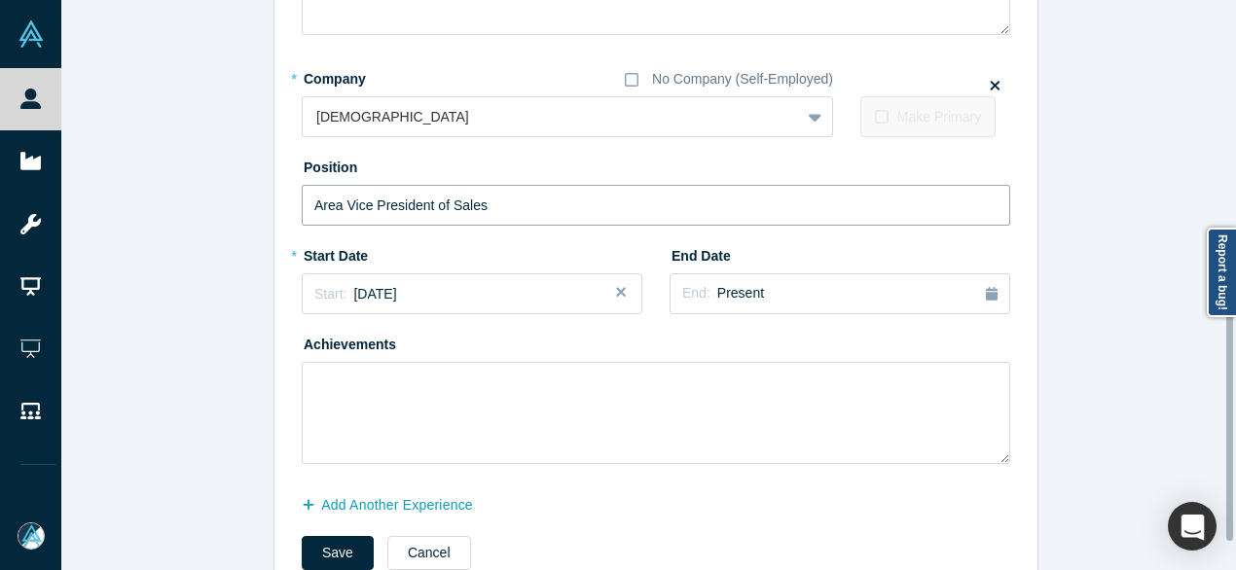
drag, startPoint x: 506, startPoint y: 208, endPoint x: 248, endPoint y: 214, distance: 257.9
click at [248, 214] on div "Edit Experience * Company No Company (Self-Employed) Cisco Systems To pick up a…" at bounding box center [655, 70] width 1189 height 1058
paste input "Chief Revenue Officer (CRO)"
type input "Chief Revenue Officer (CRO)"
click at [396, 294] on span "[DATE]" at bounding box center [374, 294] width 43 height 16
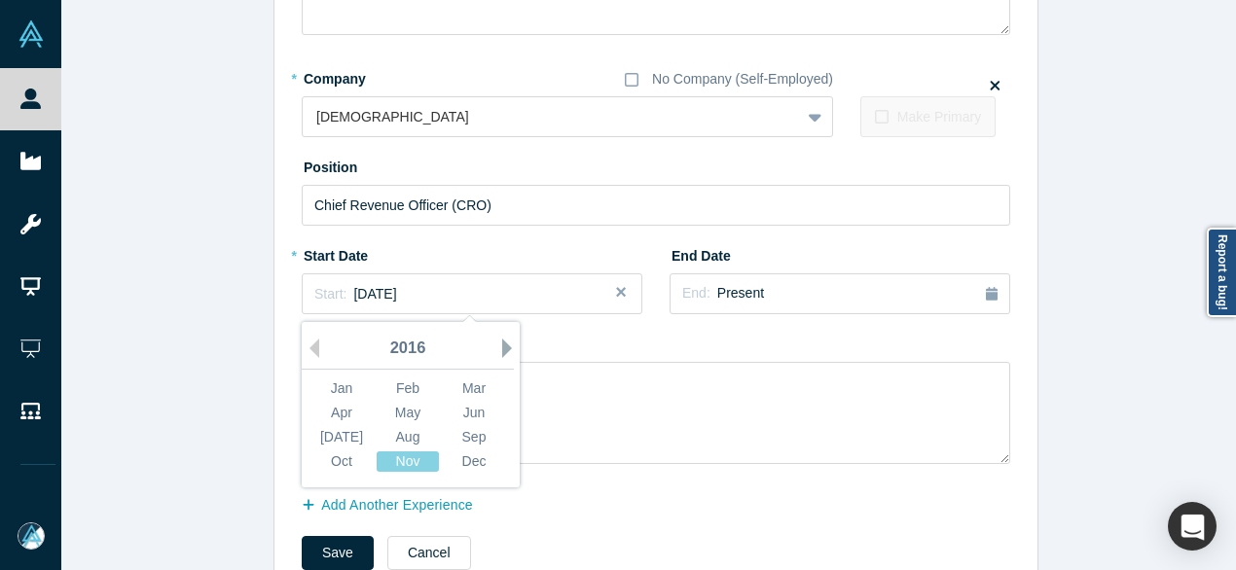
click at [502, 348] on button "Next Year" at bounding box center [511, 348] width 19 height 19
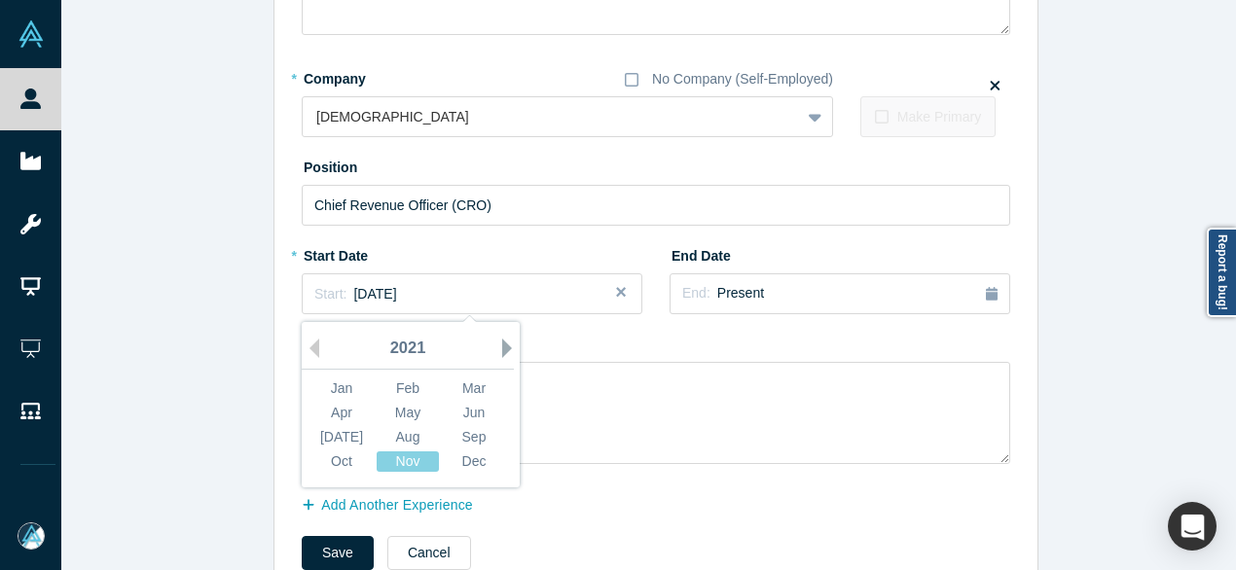
click at [502, 348] on button "Next Year" at bounding box center [511, 348] width 19 height 19
click at [485, 382] on div "Mar" at bounding box center [474, 389] width 62 height 20
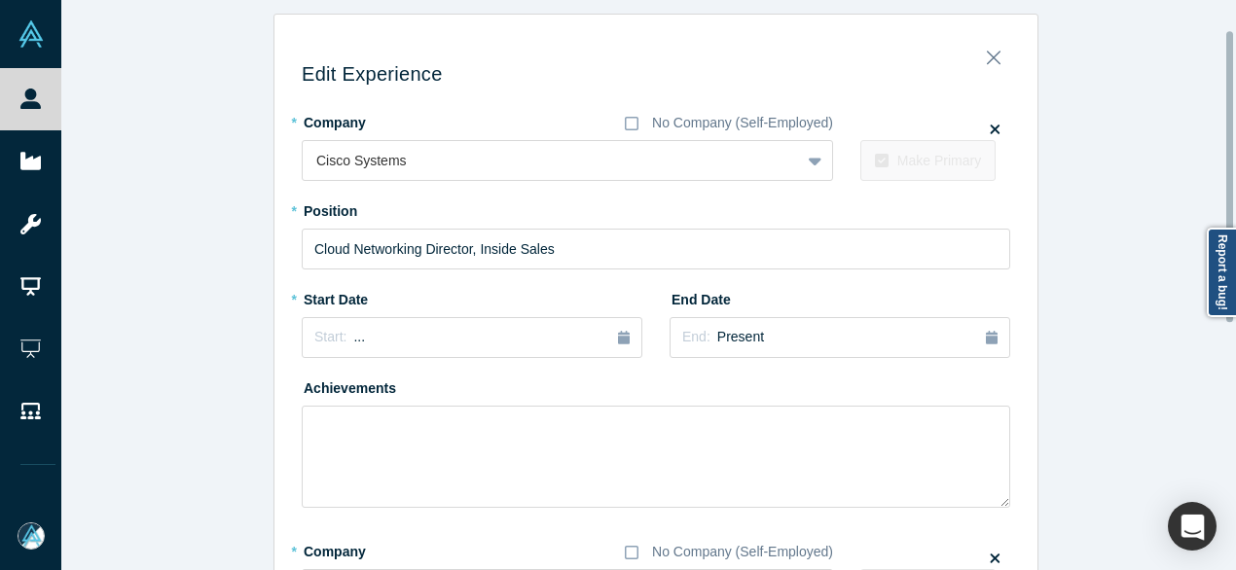
scroll to position [0, 0]
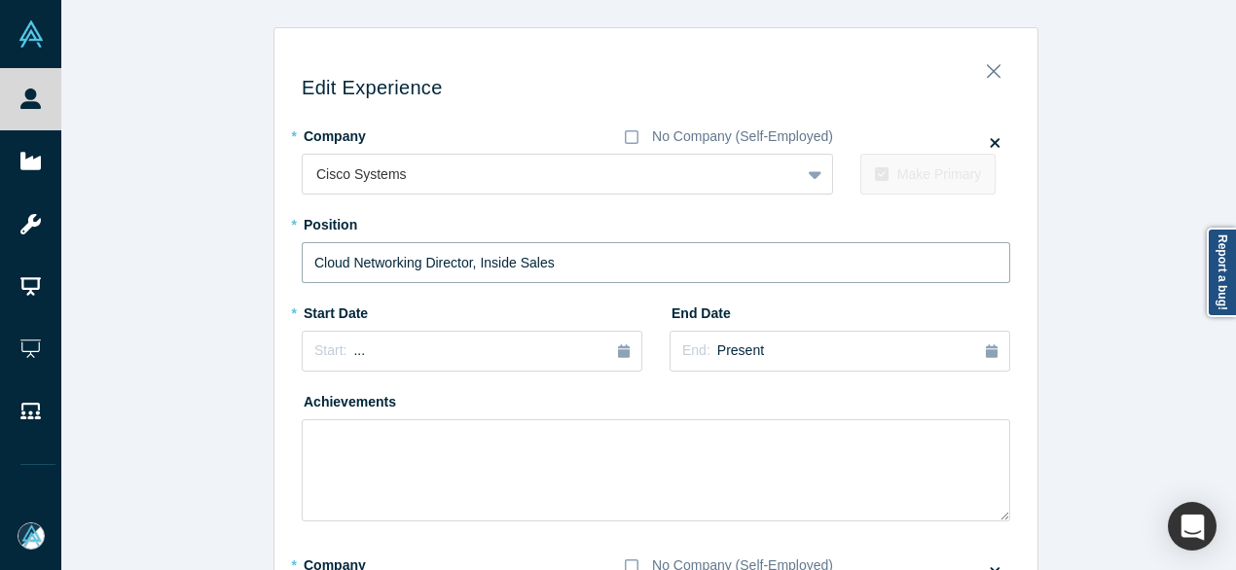
drag, startPoint x: 576, startPoint y: 270, endPoint x: 331, endPoint y: 299, distance: 246.9
click at [274, 273] on div "Edit Experience * Company No Company (Self-Employed) Cisco Systems To pick up a…" at bounding box center [655, 563] width 763 height 1042
paste input "text"
type input "Director, Inside Sales"
click at [398, 352] on div "Start: ..." at bounding box center [471, 351] width 315 height 21
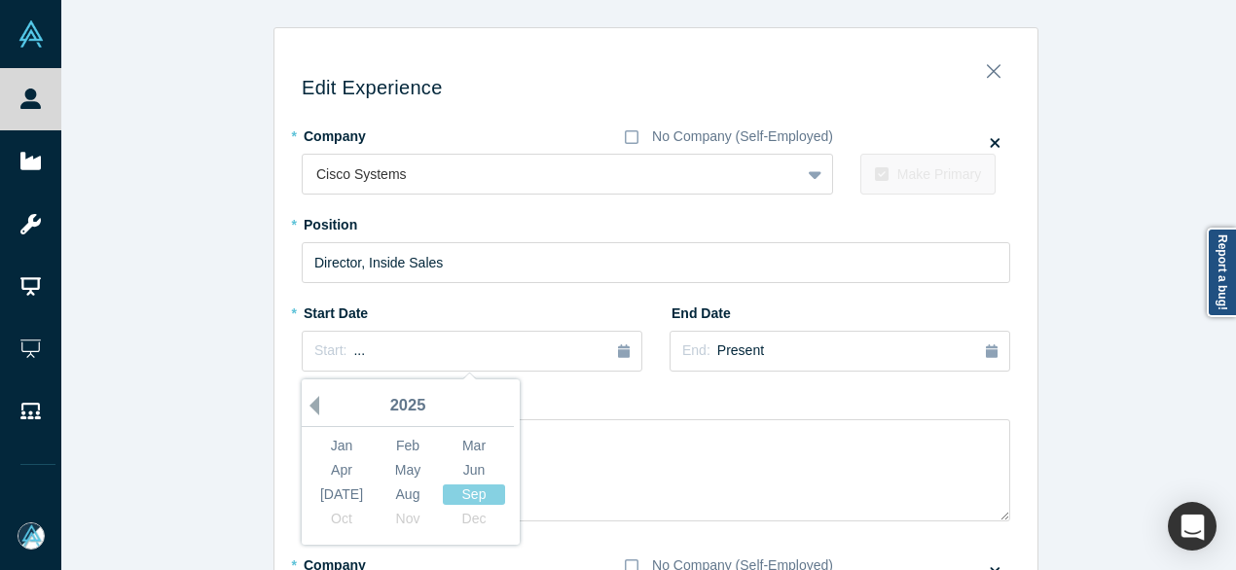
click at [306, 406] on button "Previous Year" at bounding box center [309, 405] width 19 height 19
click at [307, 407] on button "Previous Year" at bounding box center [309, 405] width 19 height 19
click at [308, 406] on button "Previous Year" at bounding box center [309, 405] width 19 height 19
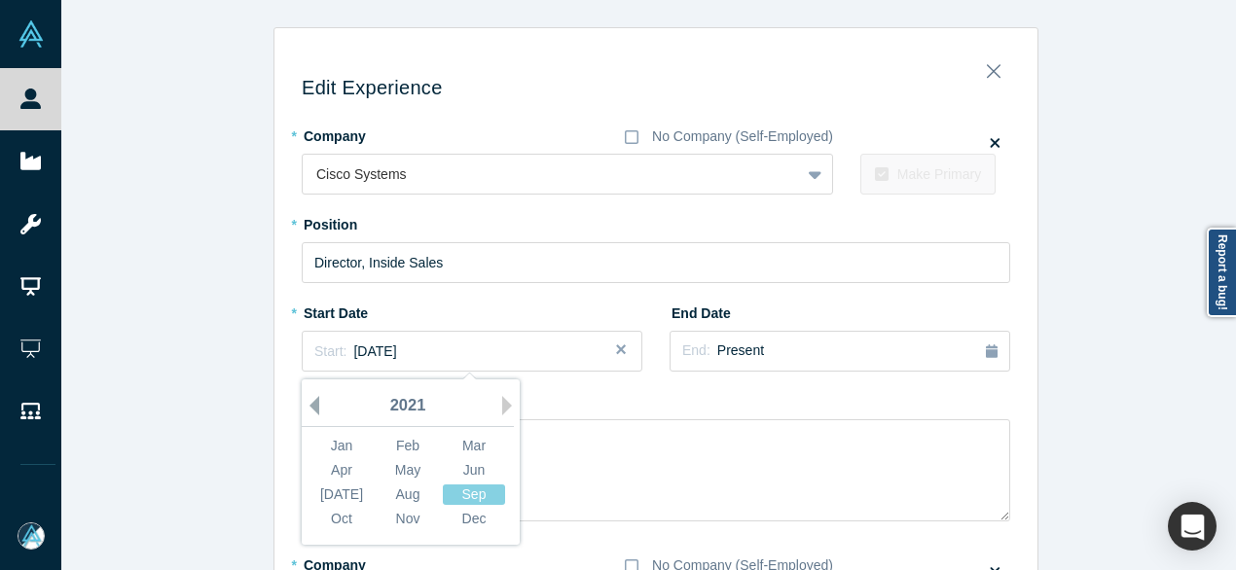
click at [308, 406] on button "Previous Year" at bounding box center [309, 405] width 19 height 19
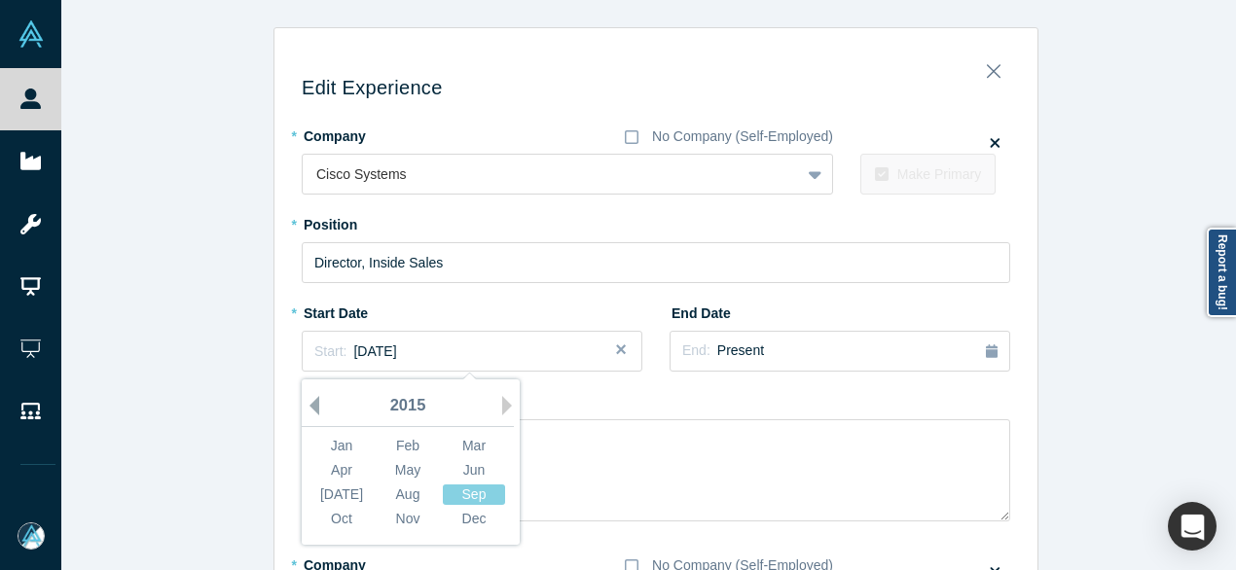
click at [308, 406] on button "Previous Year" at bounding box center [309, 405] width 19 height 19
click at [308, 405] on button "Previous Year" at bounding box center [309, 405] width 19 height 19
click at [346, 439] on div "Jan" at bounding box center [341, 446] width 62 height 20
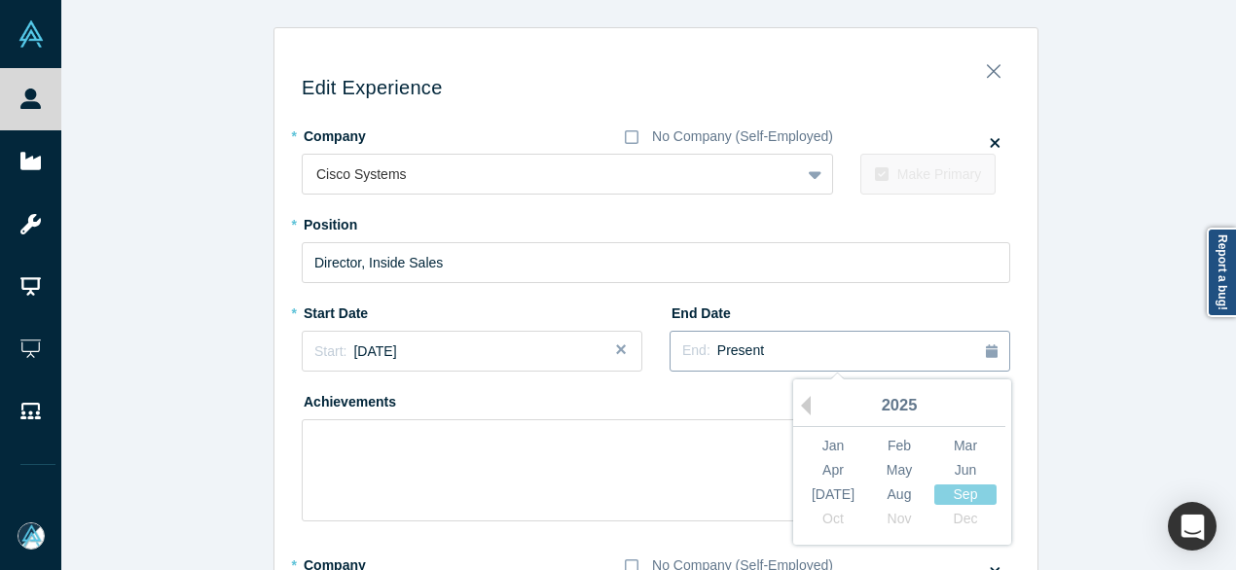
click at [743, 356] on span "Present" at bounding box center [740, 351] width 47 height 16
click at [796, 404] on button "Previous Year" at bounding box center [800, 405] width 19 height 19
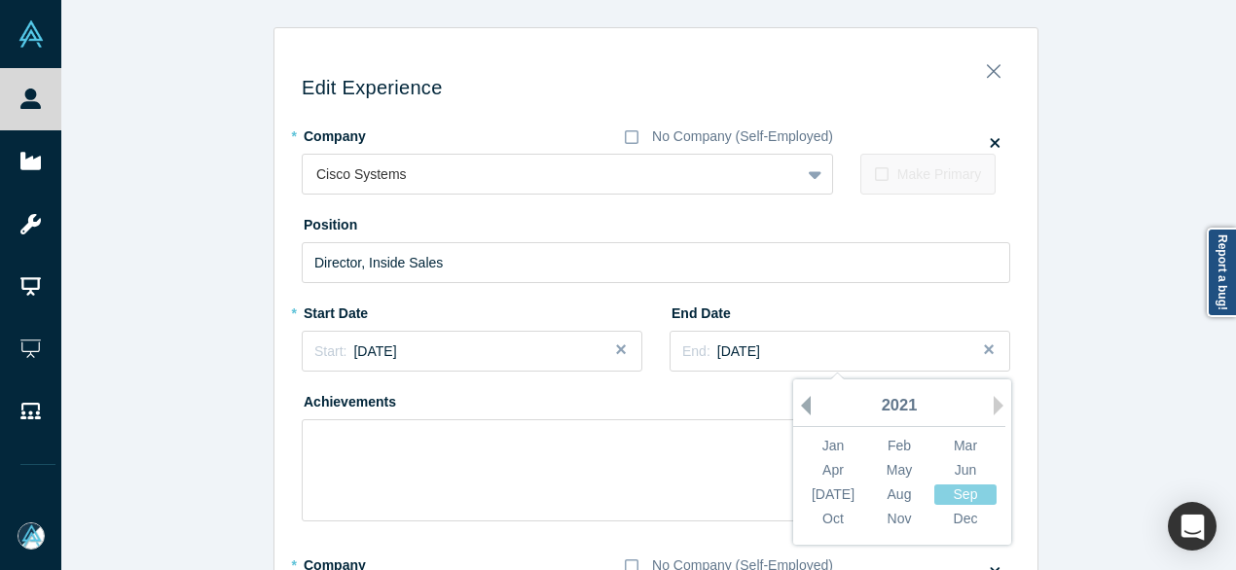
click at [796, 404] on button "Previous Year" at bounding box center [800, 405] width 19 height 19
click at [796, 405] on button "Previous Year" at bounding box center [800, 405] width 19 height 19
click at [797, 405] on button "Previous Year" at bounding box center [800, 405] width 19 height 19
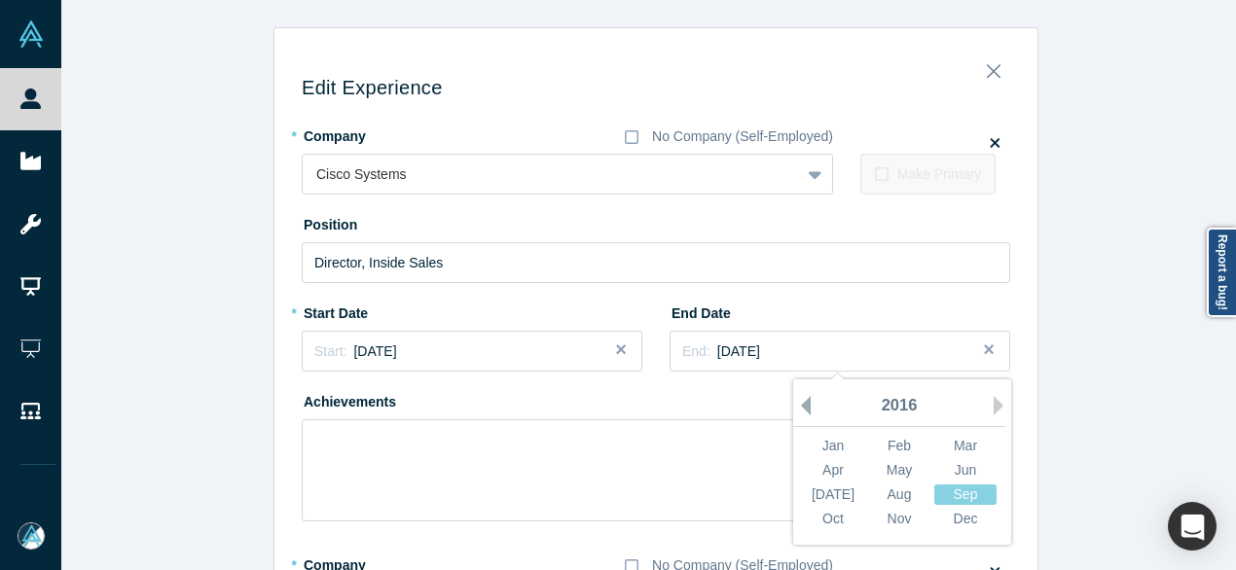
click at [797, 405] on button "Previous Year" at bounding box center [800, 405] width 19 height 19
click at [913, 468] on div "May" at bounding box center [899, 470] width 62 height 20
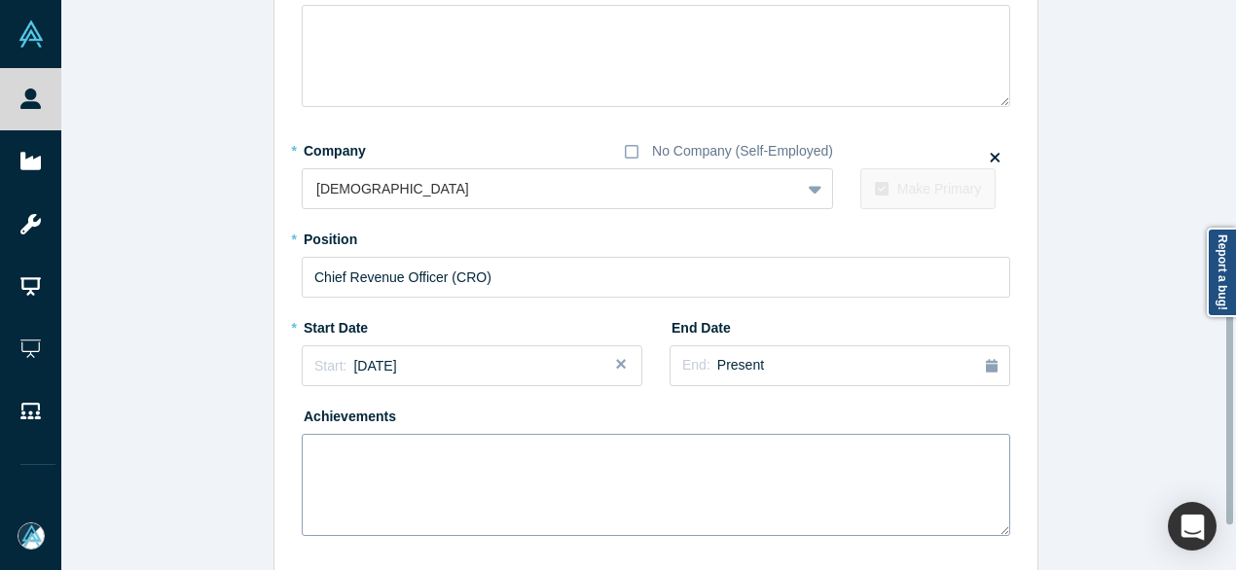
scroll to position [540, 0]
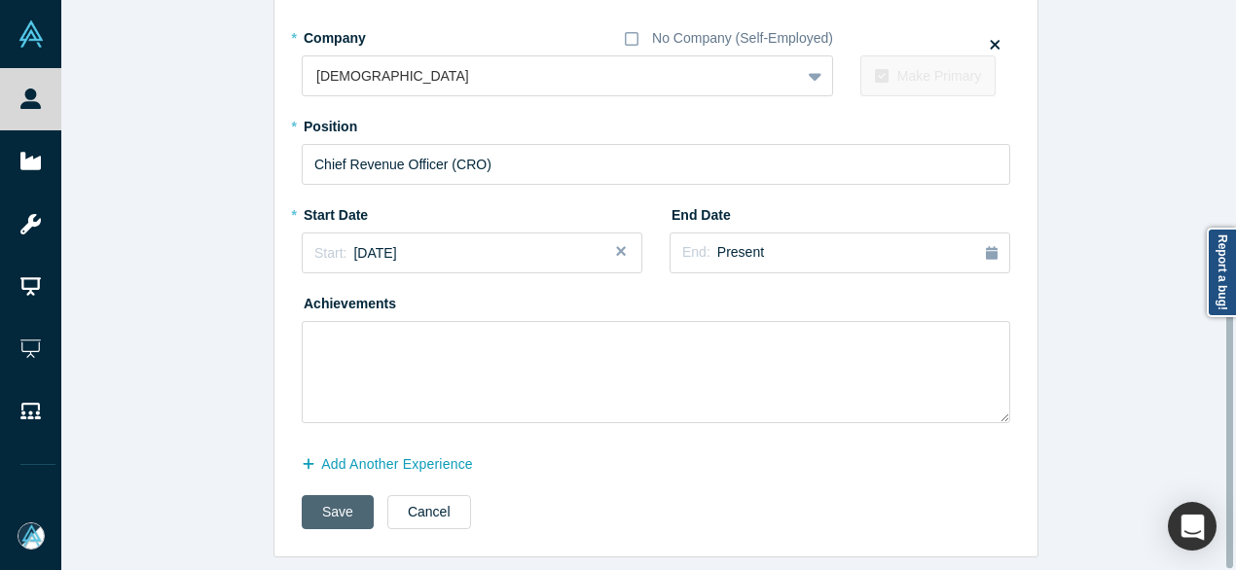
click at [321, 497] on button "Save" at bounding box center [338, 512] width 72 height 34
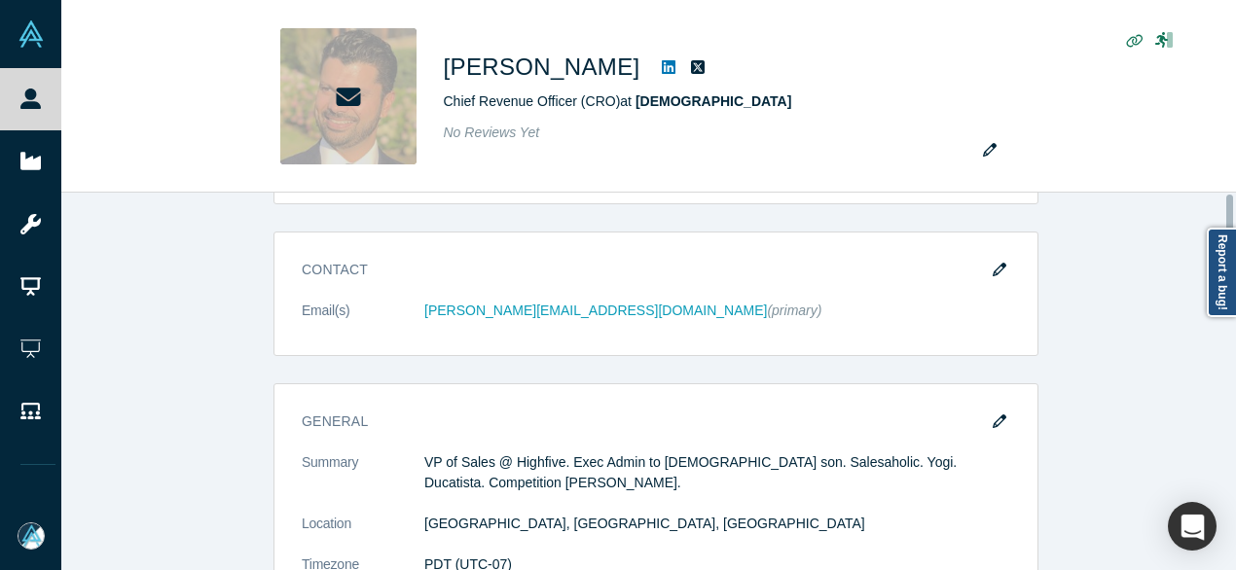
scroll to position [0, 0]
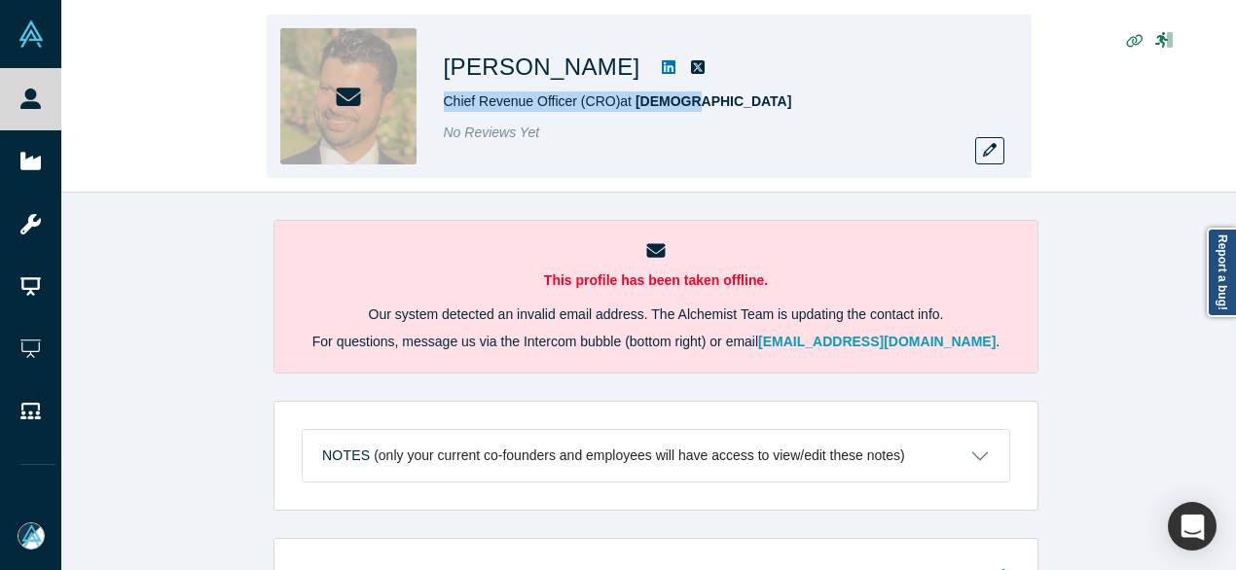
drag, startPoint x: 701, startPoint y: 102, endPoint x: 445, endPoint y: 102, distance: 255.9
click at [444, 102] on div "Chief Revenue Officer (CRO) at Samsara" at bounding box center [716, 101] width 545 height 20
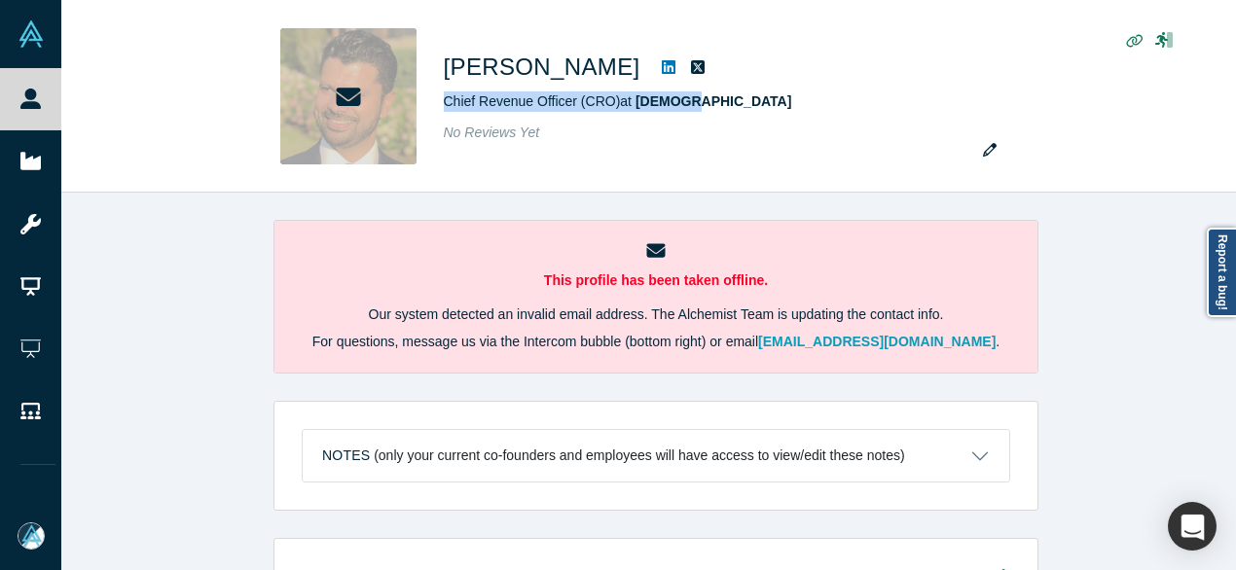
copy span "Chief Revenue Officer (CRO) at Samsara"
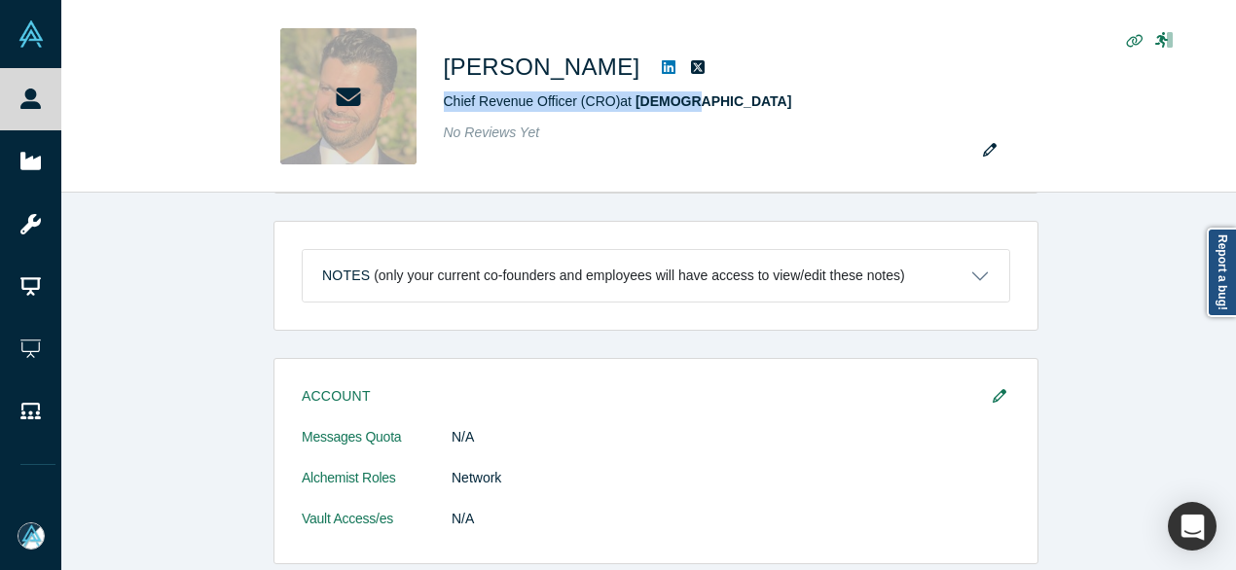
scroll to position [195, 0]
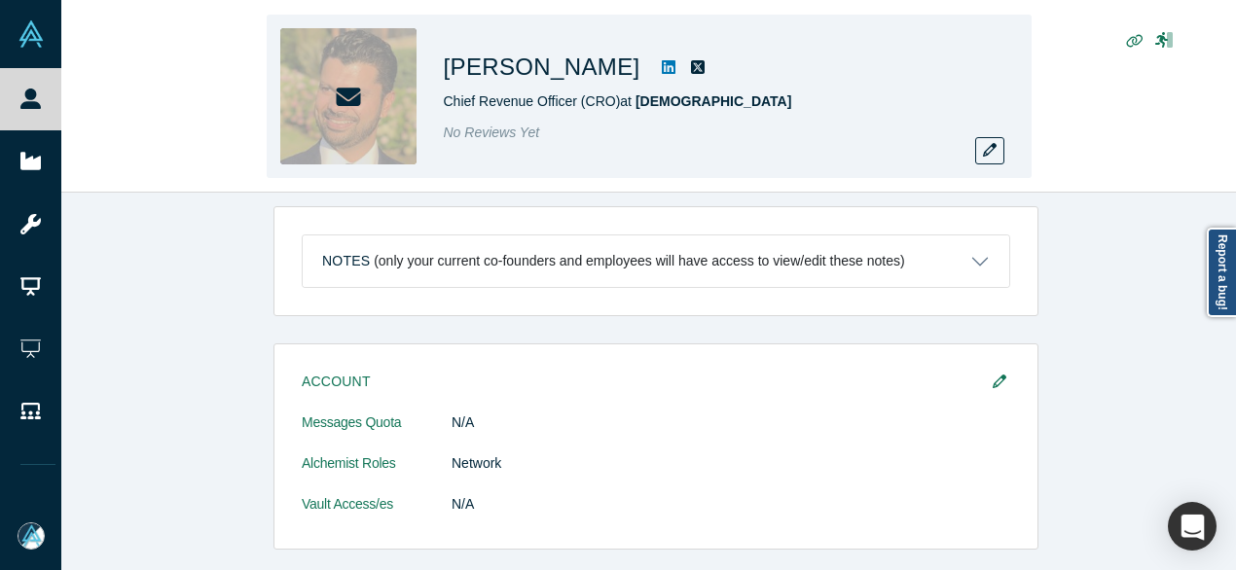
click at [935, 154] on div "Amit Vyas Chief Revenue Officer (CRO) at Samsara No Reviews Yet" at bounding box center [716, 96] width 545 height 136
click at [993, 151] on icon "button" at bounding box center [990, 150] width 14 height 14
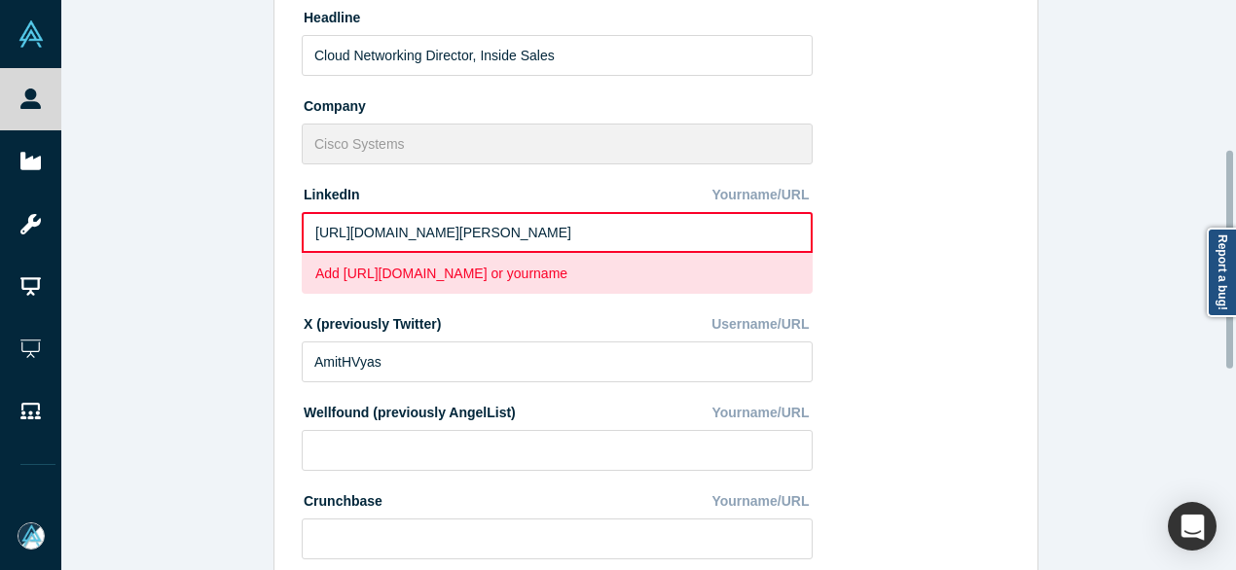
scroll to position [389, 0]
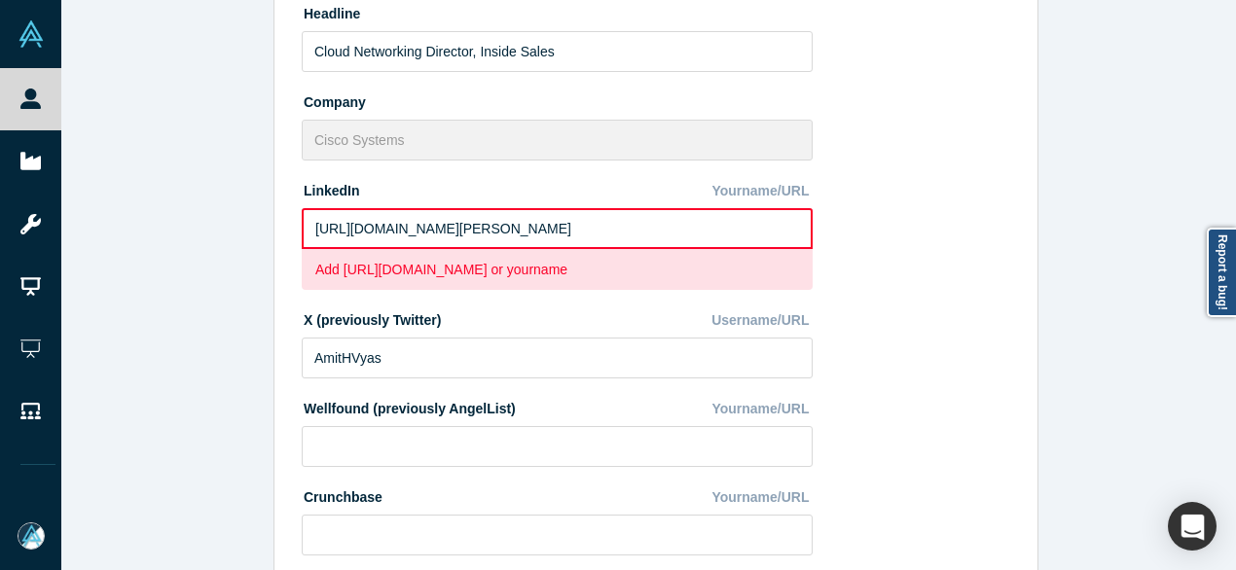
drag, startPoint x: 605, startPoint y: 227, endPoint x: 269, endPoint y: 235, distance: 336.8
click at [274, 235] on div "Edit Profile * First Name Amit First Name cannot contain emoticons or non-engli…" at bounding box center [655, 360] width 763 height 1414
paste input "www.linkedin.com/in/amithvyas/"
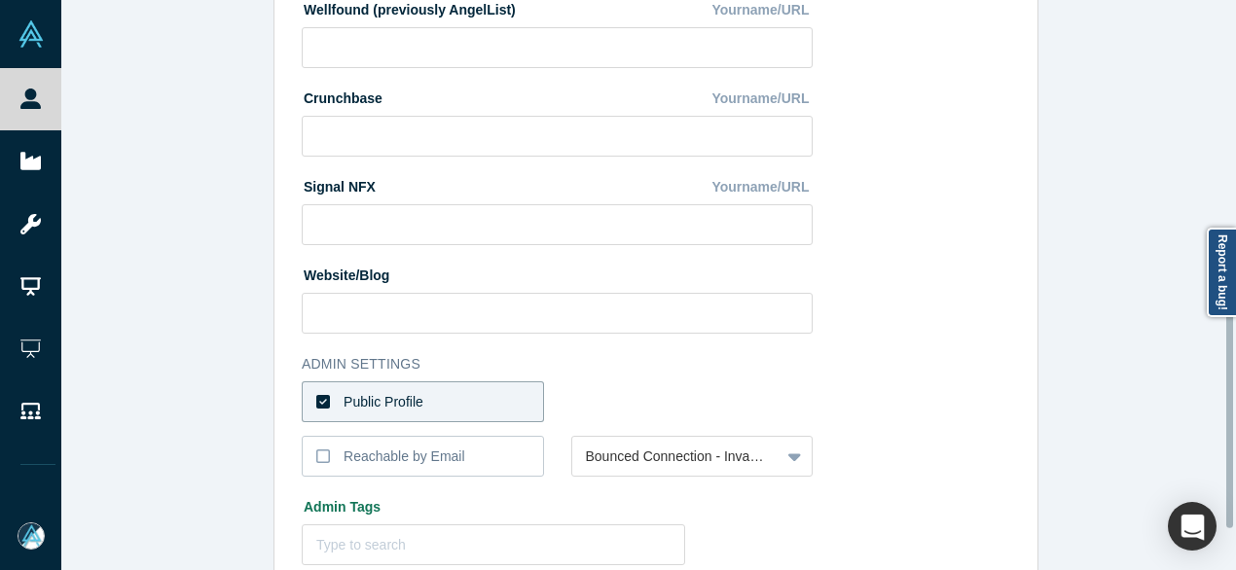
scroll to position [778, 0]
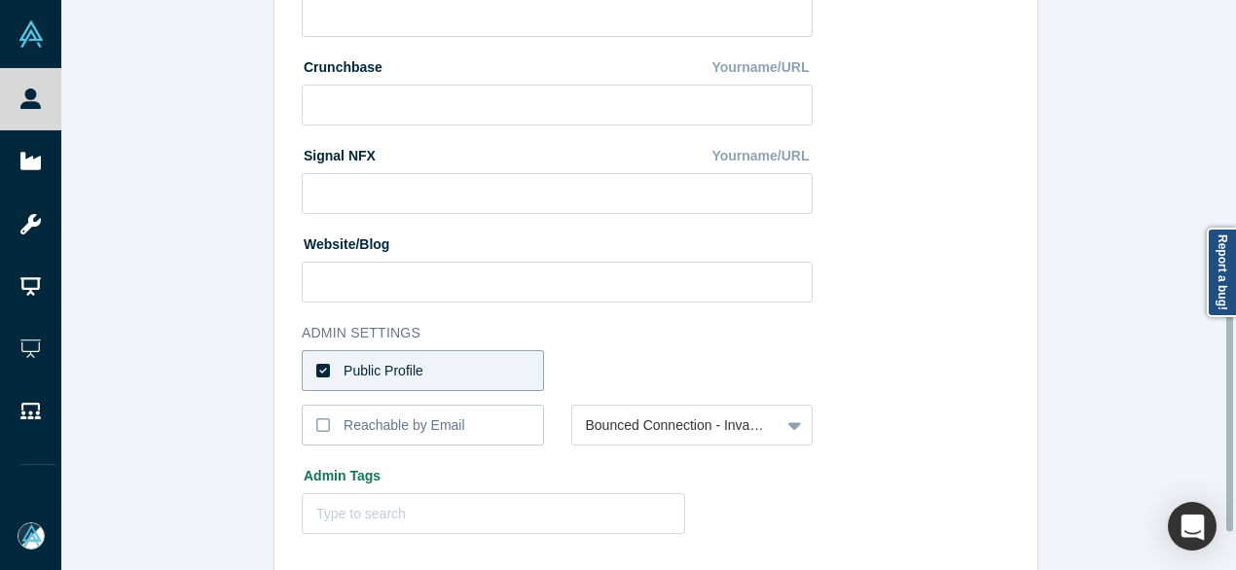
type input "https://www.linkedin.com/in/amithvyas/"
drag, startPoint x: 412, startPoint y: 375, endPoint x: 483, endPoint y: 379, distance: 71.1
click at [413, 374] on div "Public Profile" at bounding box center [383, 371] width 80 height 20
click at [0, 0] on input "Public Profile" at bounding box center [0, 0] width 0 height 0
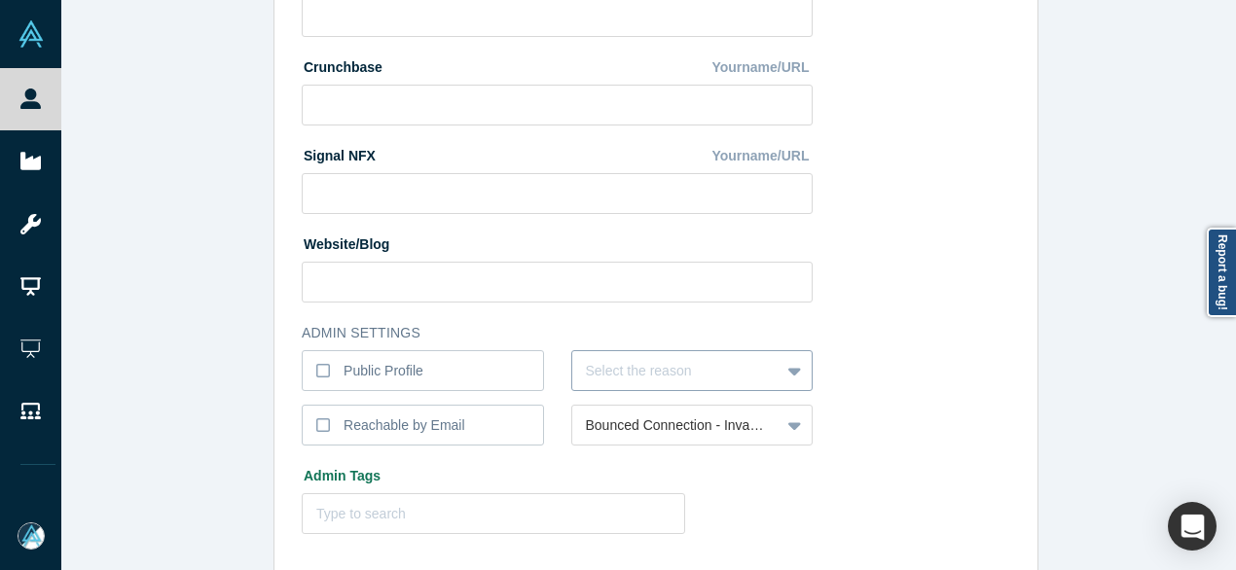
click at [602, 370] on div "Select the reason" at bounding box center [692, 370] width 242 height 41
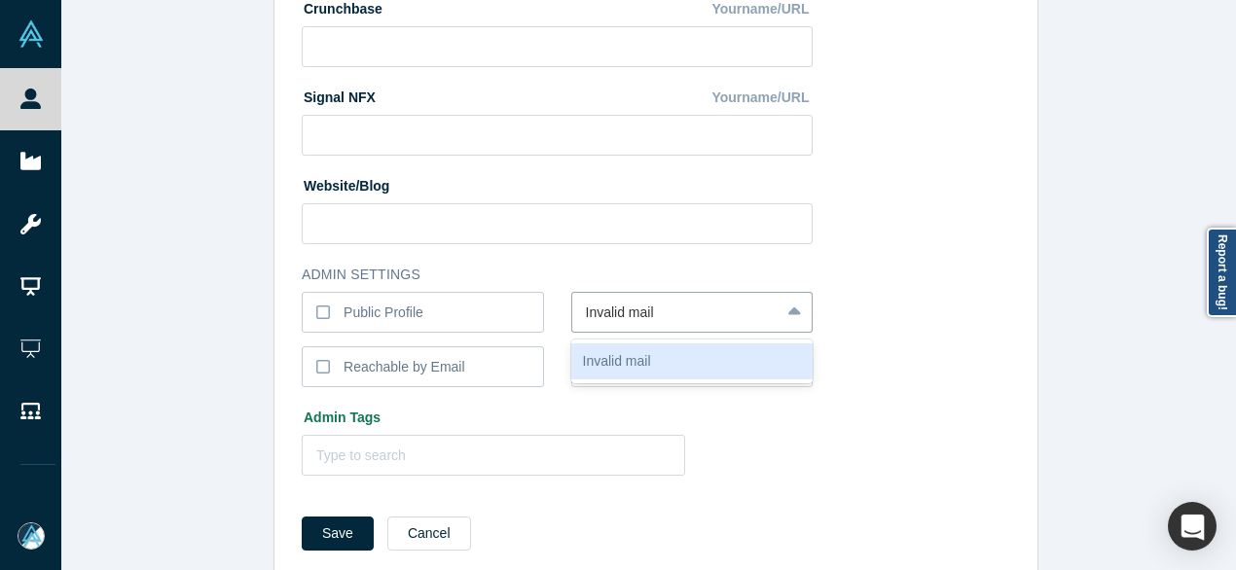
type input "Invalid Email"
click at [602, 369] on div "Invalid Email" at bounding box center [692, 361] width 242 height 36
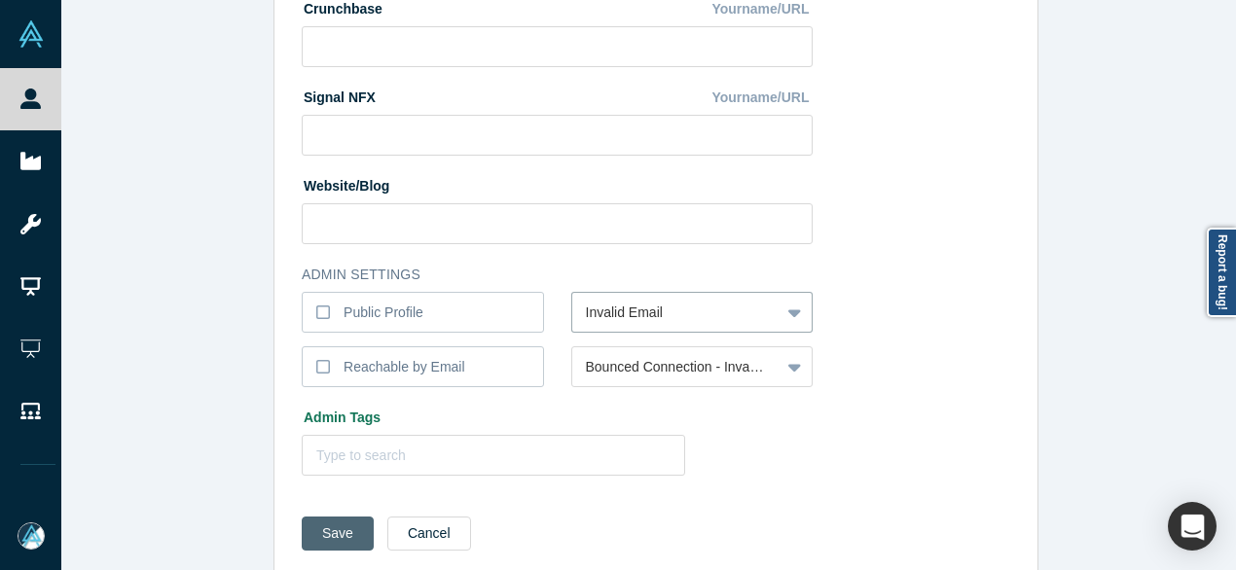
click at [319, 535] on button "Save" at bounding box center [338, 534] width 72 height 34
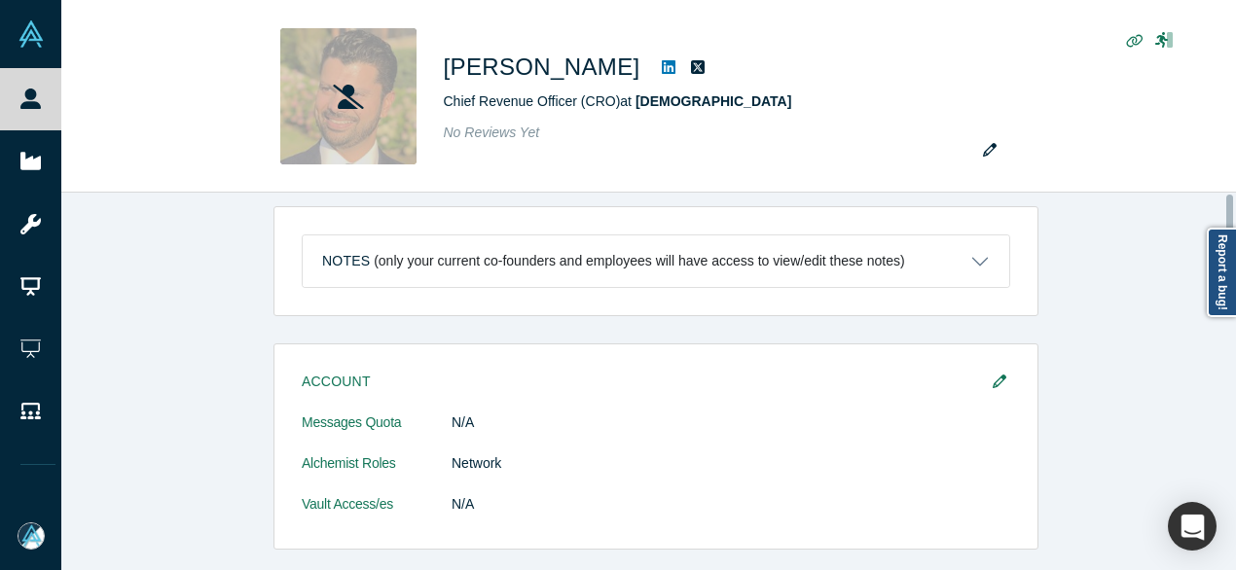
scroll to position [0, 0]
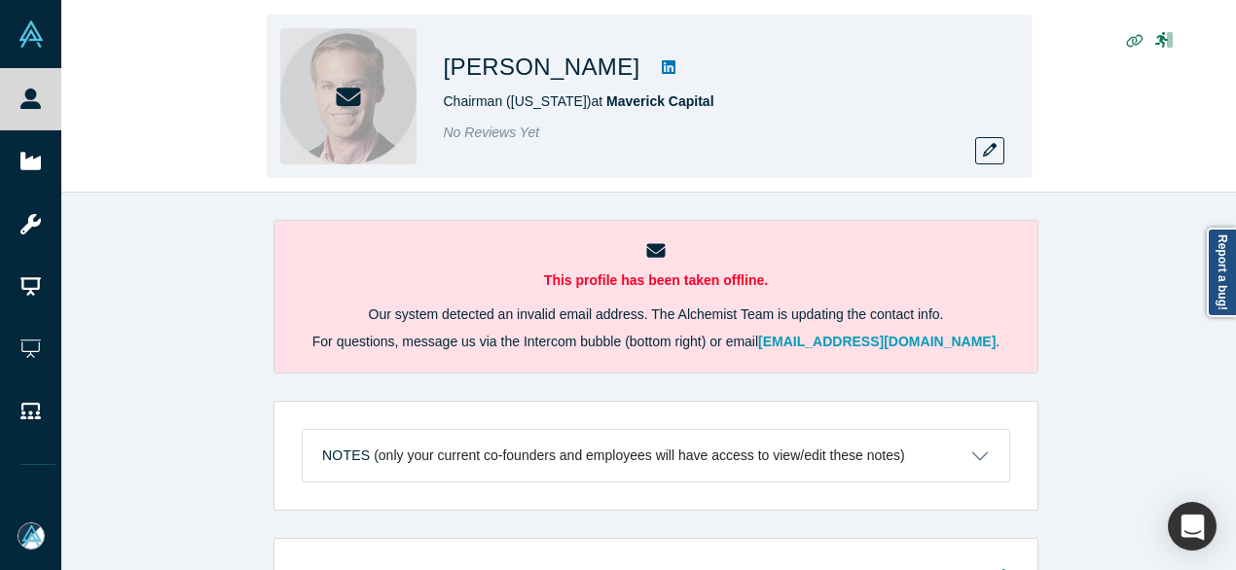
drag, startPoint x: 447, startPoint y: 68, endPoint x: 623, endPoint y: 75, distance: 176.3
click at [623, 75] on h1 "[PERSON_NAME]" at bounding box center [542, 67] width 197 height 35
copy h1 "[PERSON_NAME]"
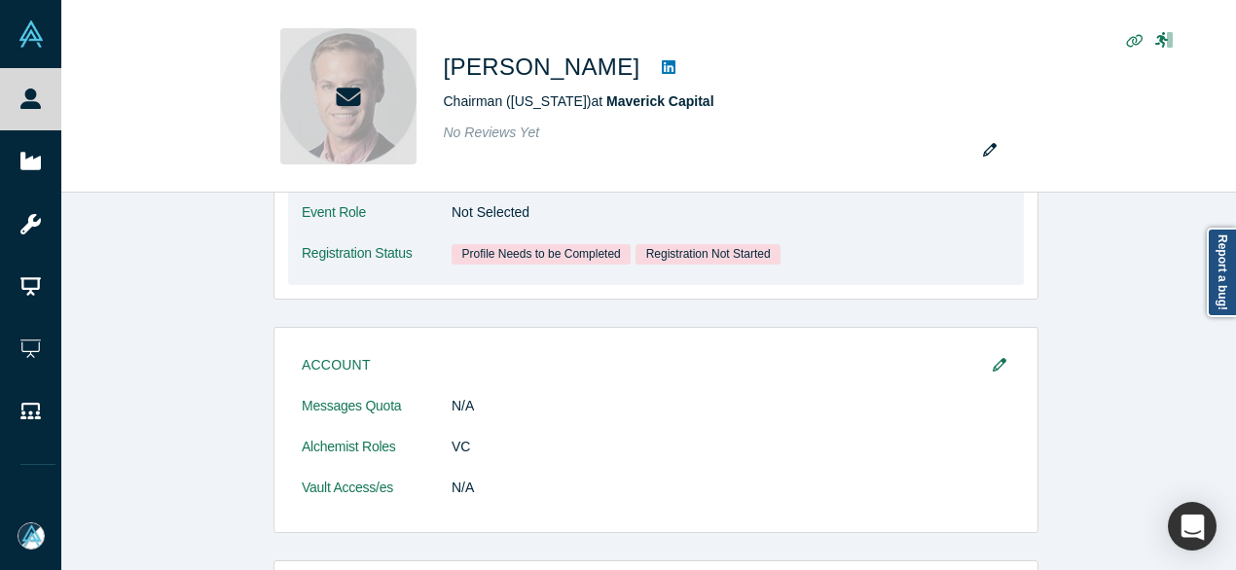
scroll to position [292, 0]
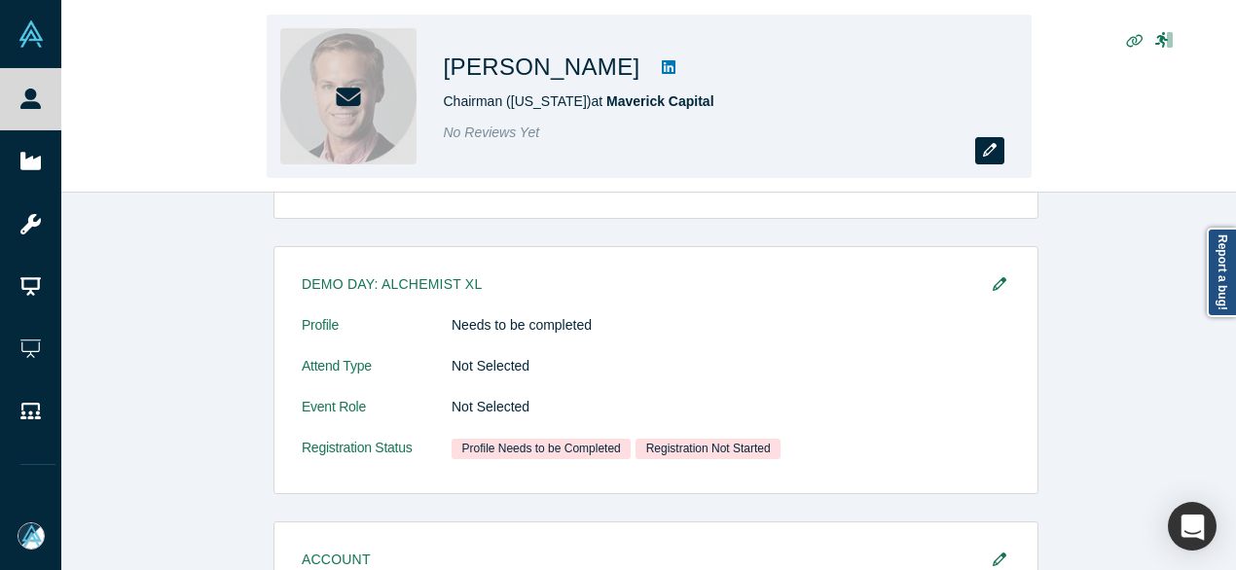
click at [994, 149] on icon "button" at bounding box center [990, 150] width 14 height 14
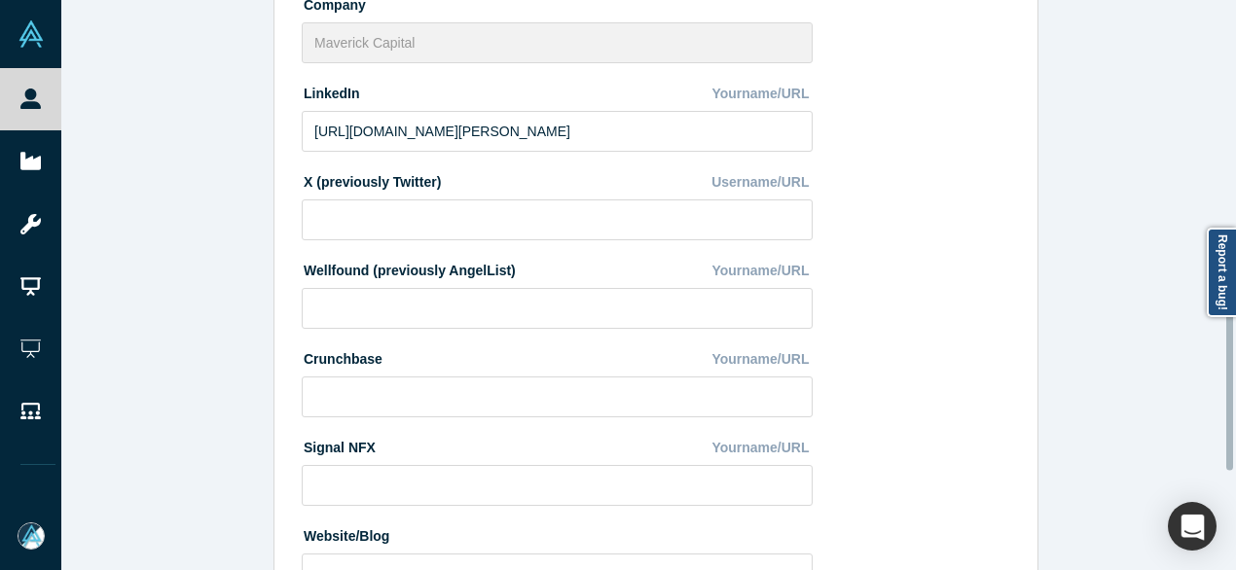
scroll to position [872, 0]
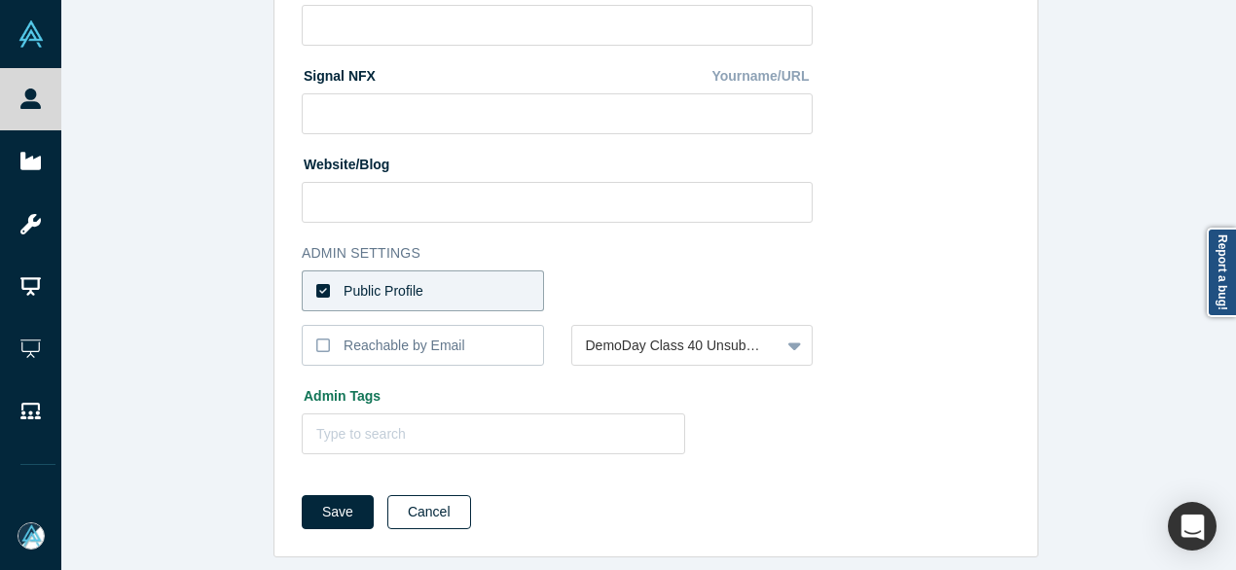
click at [451, 499] on button "Cancel" at bounding box center [429, 512] width 84 height 34
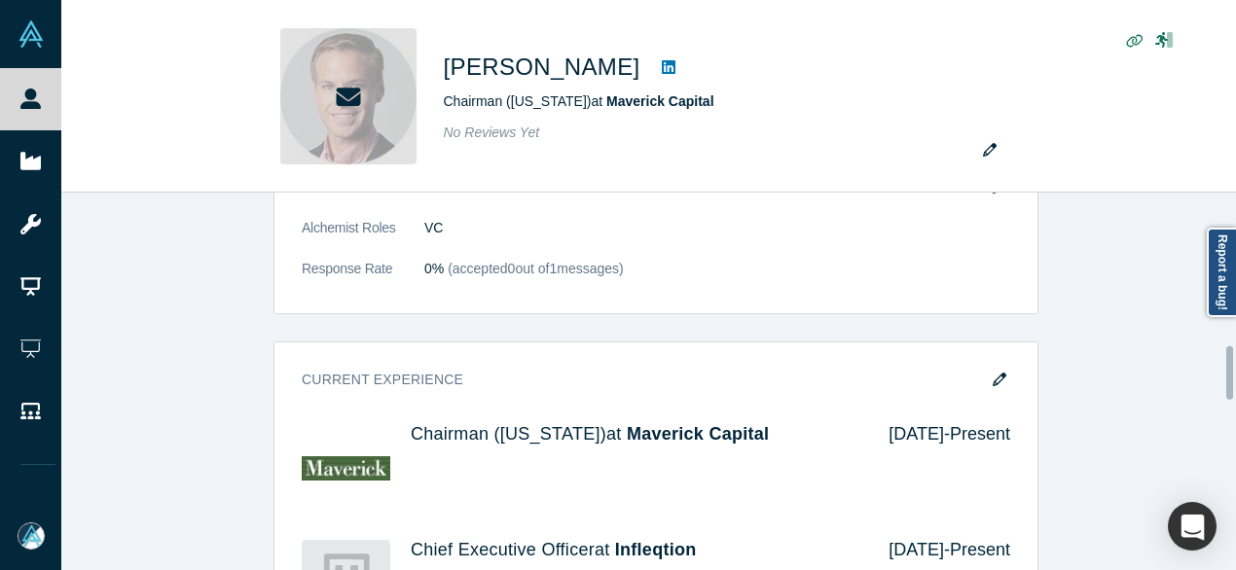
scroll to position [1168, 0]
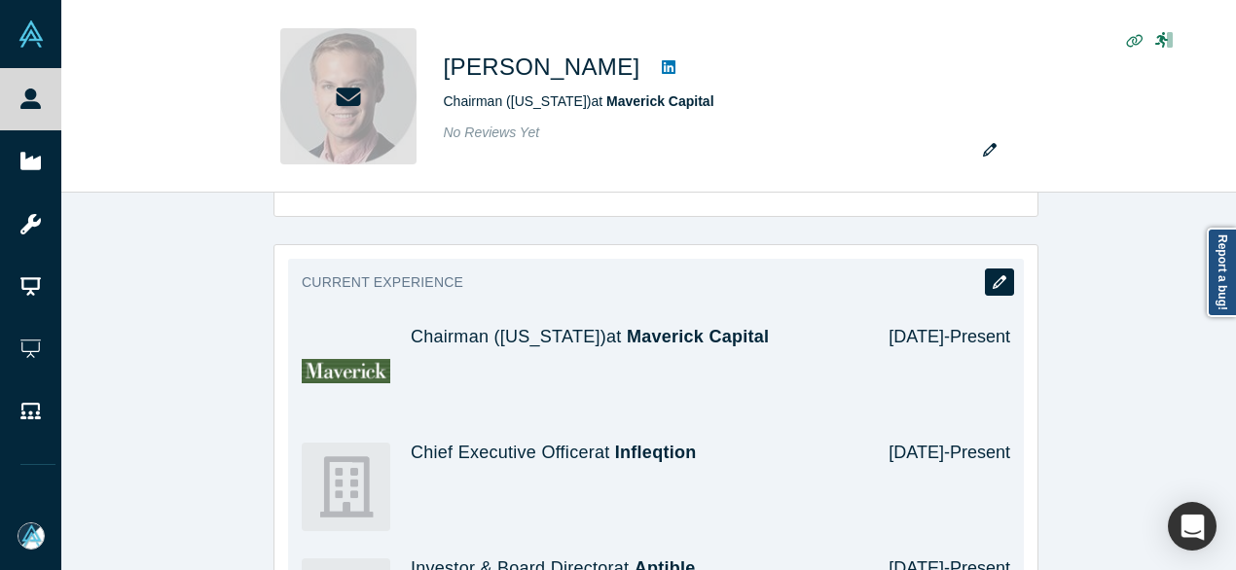
click at [996, 275] on icon "button" at bounding box center [1000, 282] width 14 height 14
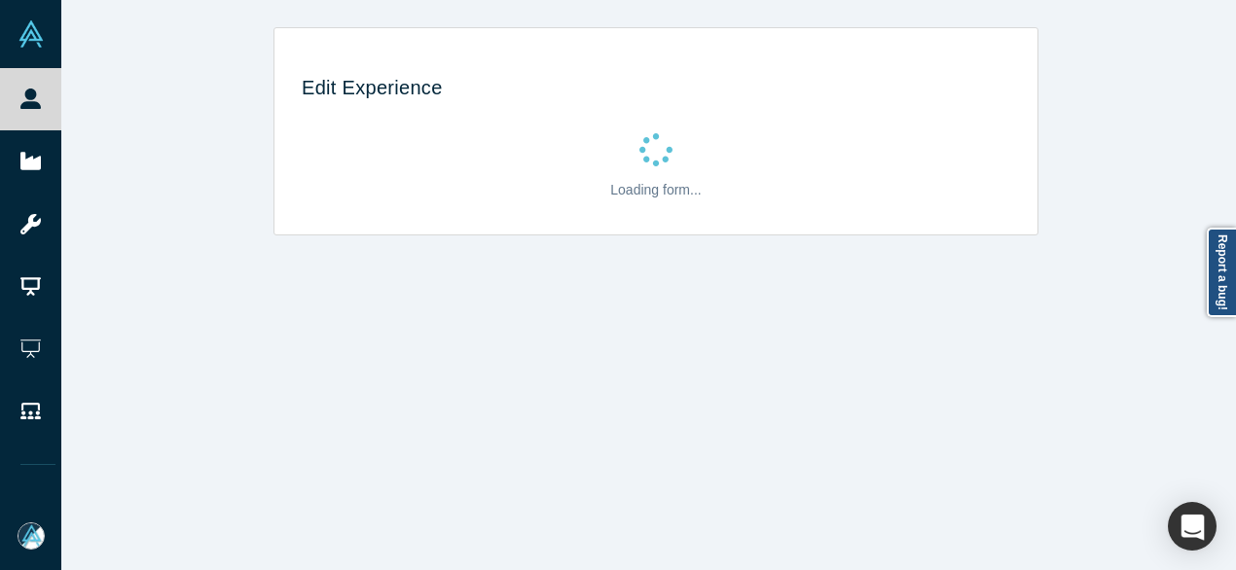
scroll to position [0, 0]
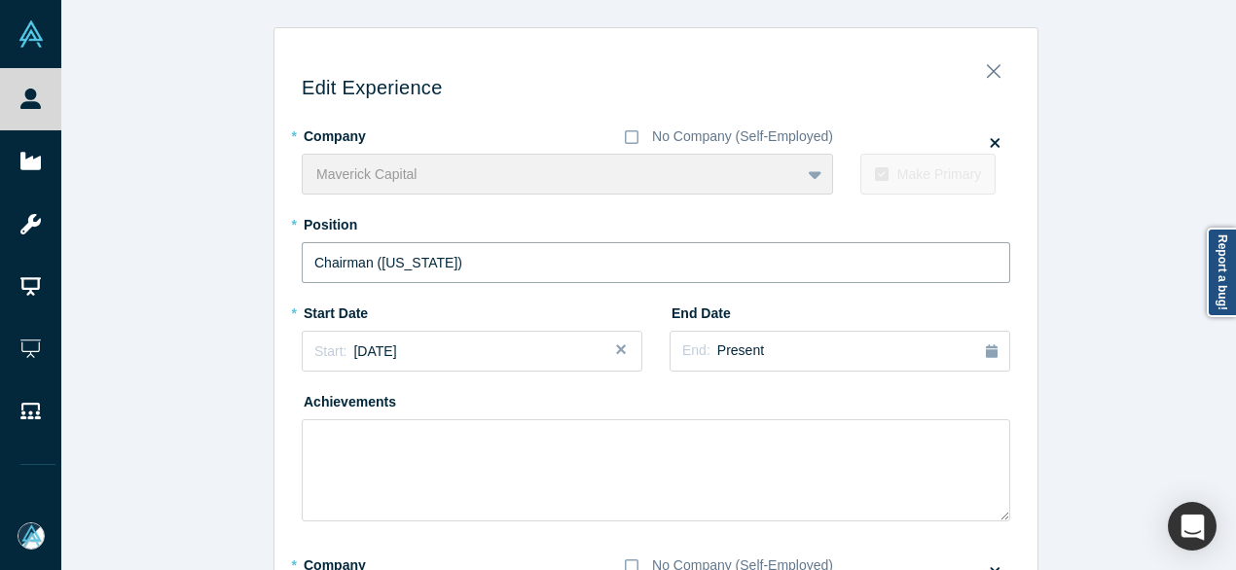
drag, startPoint x: 460, startPoint y: 261, endPoint x: 267, endPoint y: 242, distance: 194.5
paste input "Managing Director"
type input "Managing Director"
click at [402, 359] on button "Start: [DATE]" at bounding box center [472, 351] width 341 height 41
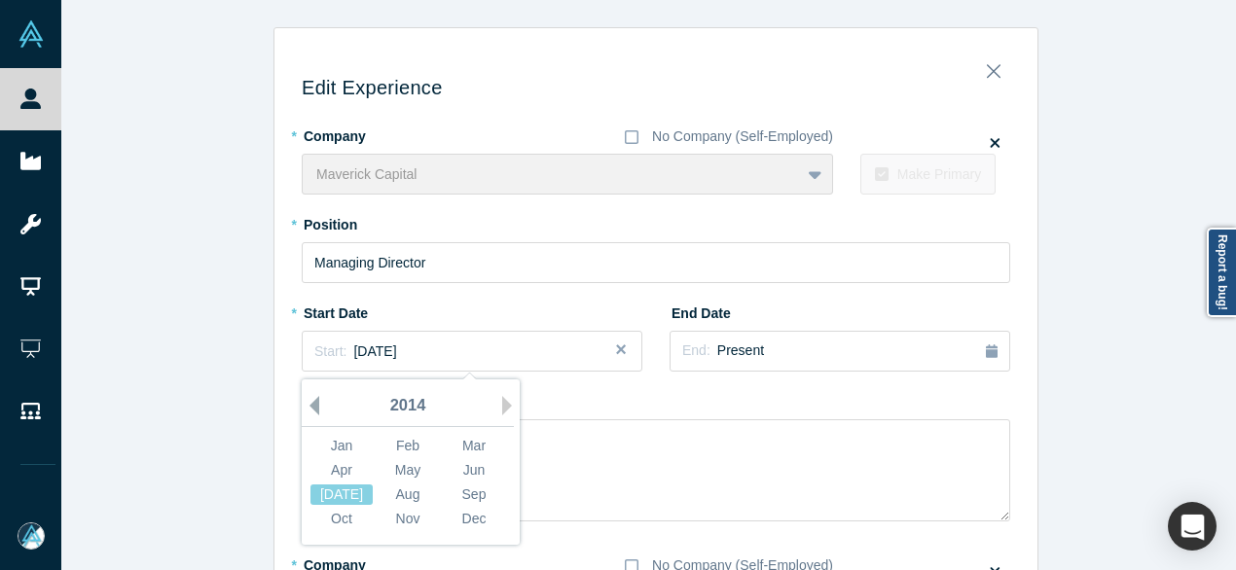
click at [307, 409] on button "Previous Year" at bounding box center [309, 405] width 19 height 19
click at [307, 408] on button "Previous Year" at bounding box center [309, 405] width 19 height 19
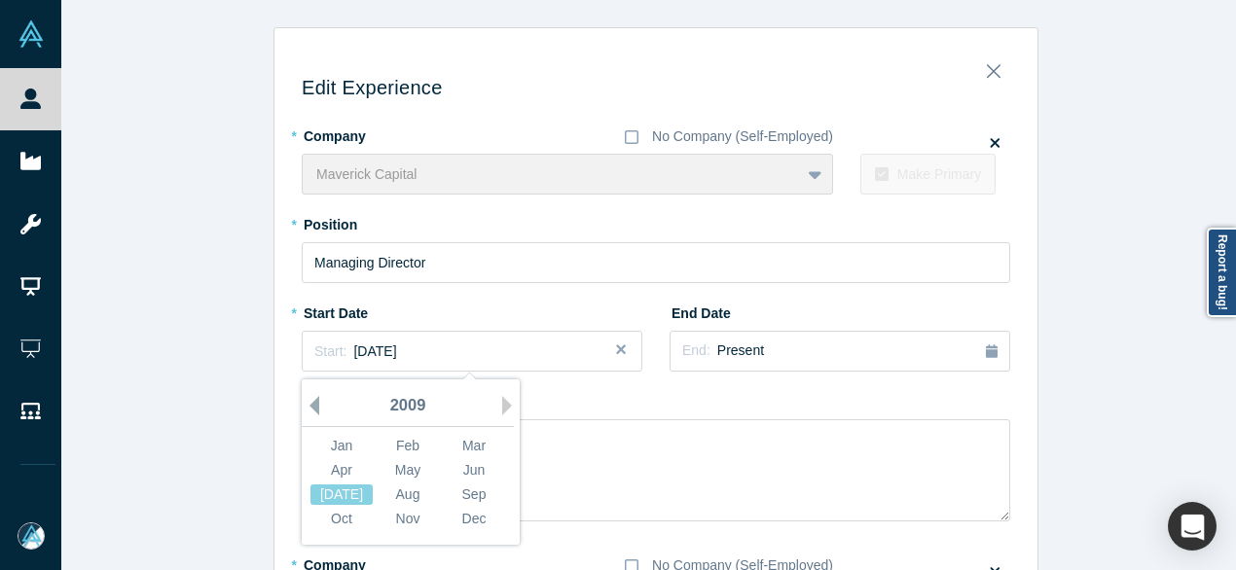
click at [307, 408] on button "Previous Year" at bounding box center [309, 405] width 19 height 19
drag, startPoint x: 404, startPoint y: 489, endPoint x: 372, endPoint y: 490, distance: 32.1
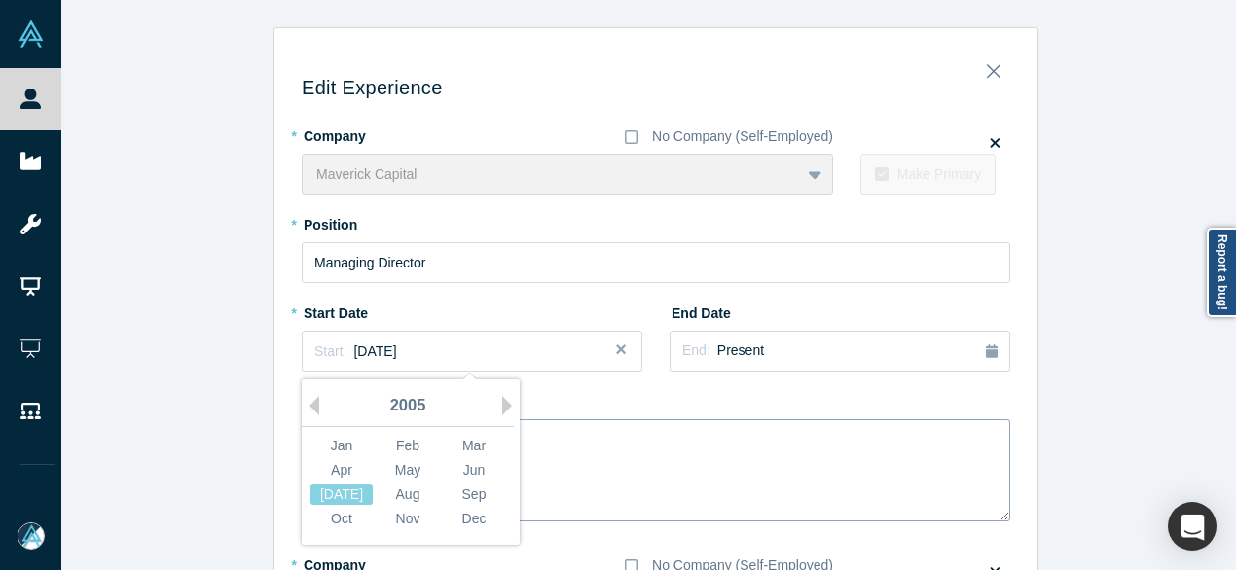
click at [403, 489] on div "Aug" at bounding box center [408, 495] width 62 height 20
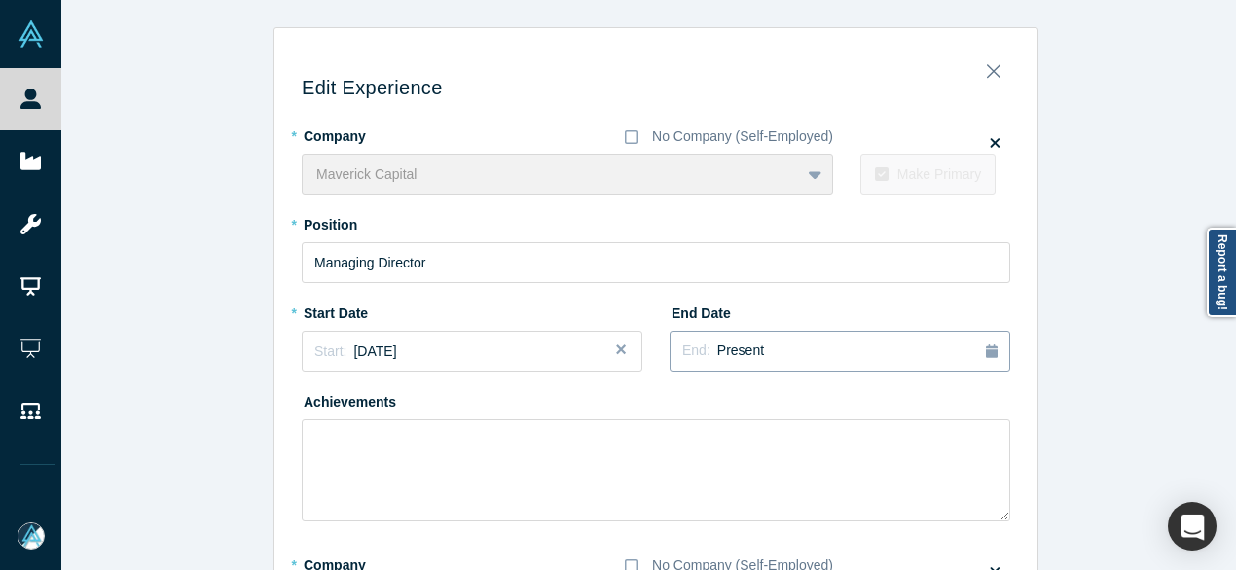
click at [758, 345] on div "End: Present" at bounding box center [839, 351] width 315 height 21
drag, startPoint x: 798, startPoint y: 397, endPoint x: 501, endPoint y: 455, distance: 302.5
click at [797, 400] on button "Previous Year" at bounding box center [800, 405] width 19 height 19
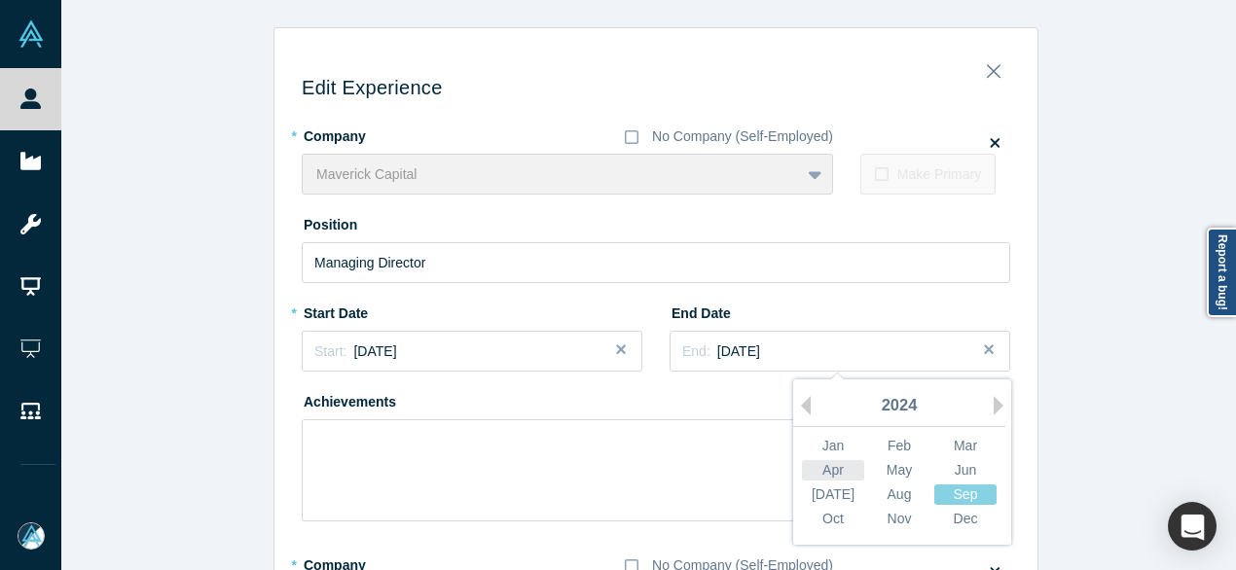
click at [831, 465] on div "Apr" at bounding box center [833, 470] width 62 height 20
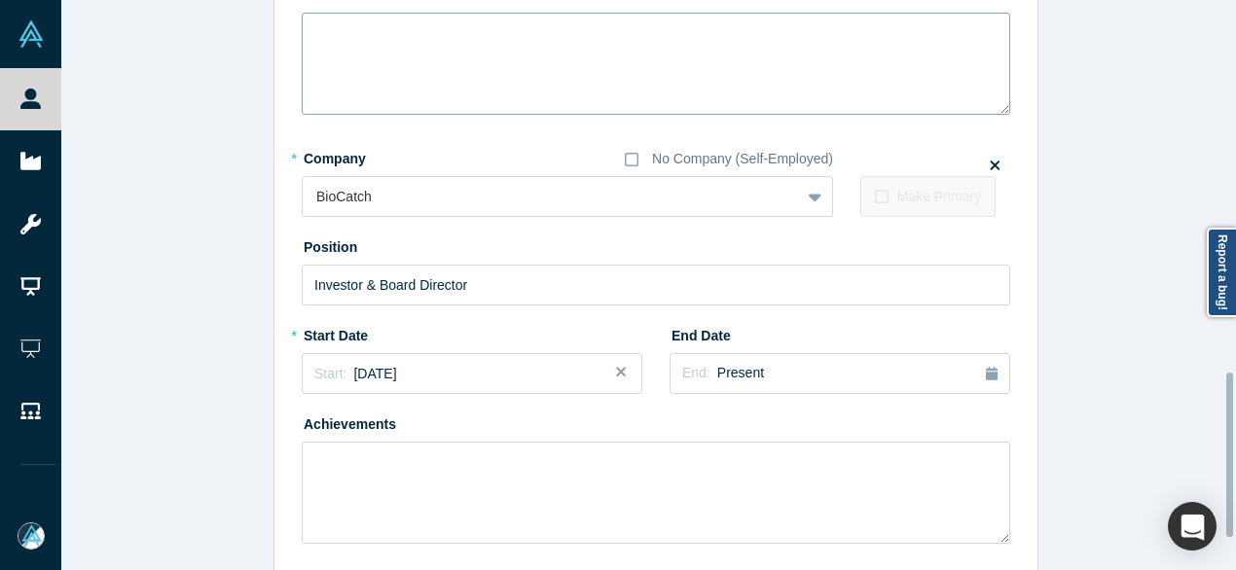
scroll to position [1398, 0]
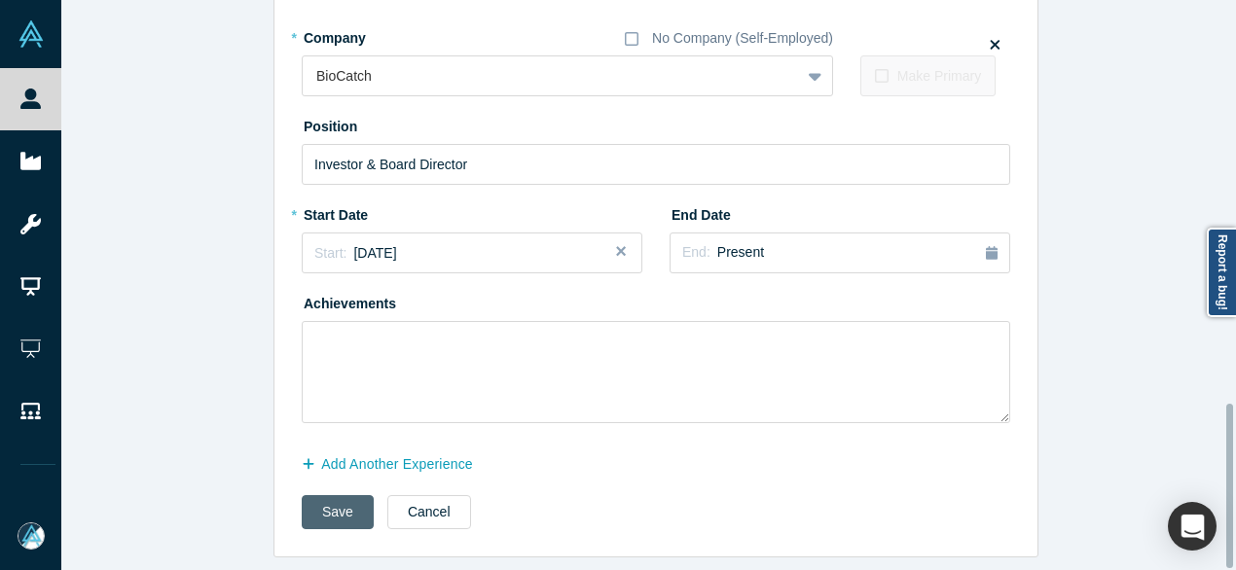
click at [306, 507] on button "Save" at bounding box center [338, 512] width 72 height 34
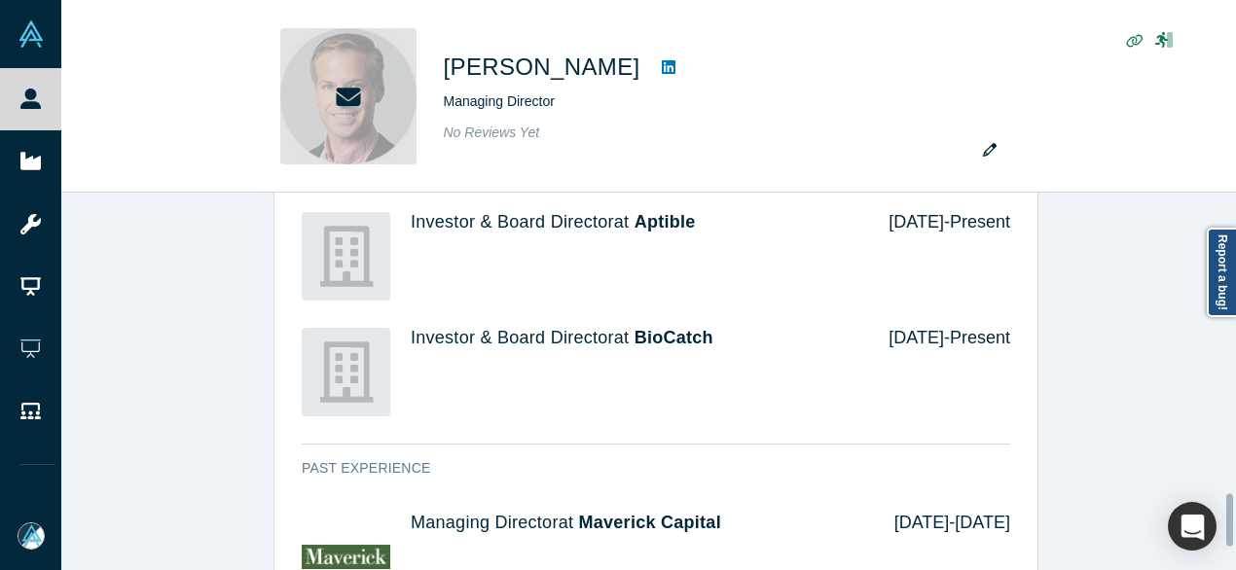
scroll to position [0, 0]
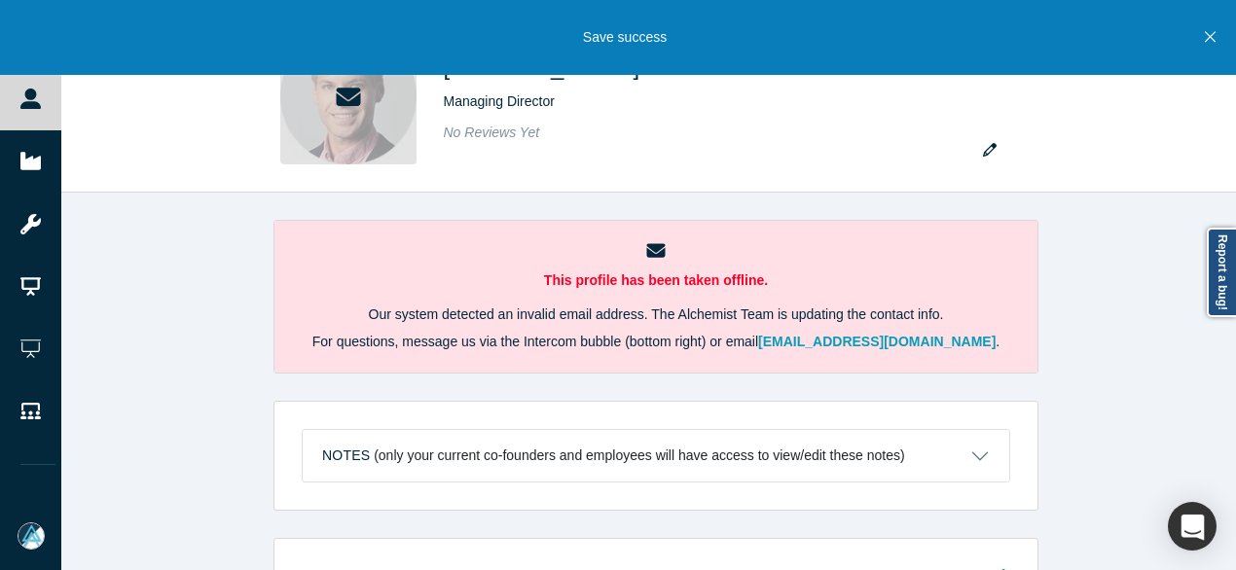
click at [1212, 42] on icon "Close" at bounding box center [1210, 37] width 11 height 18
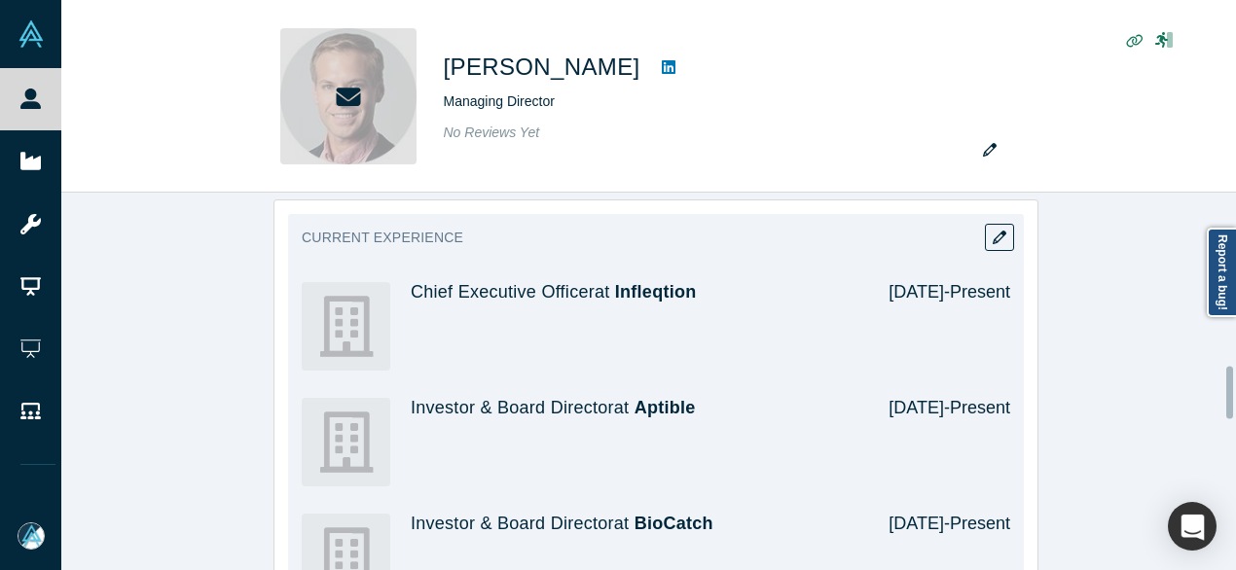
scroll to position [1168, 0]
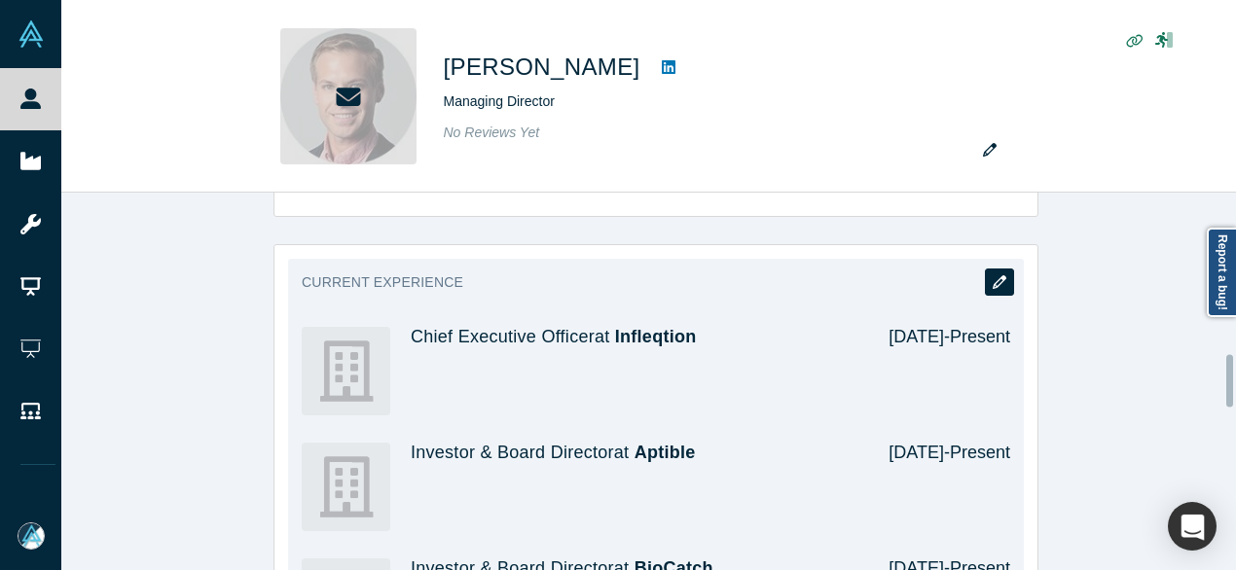
click at [993, 275] on icon "button" at bounding box center [1000, 282] width 14 height 14
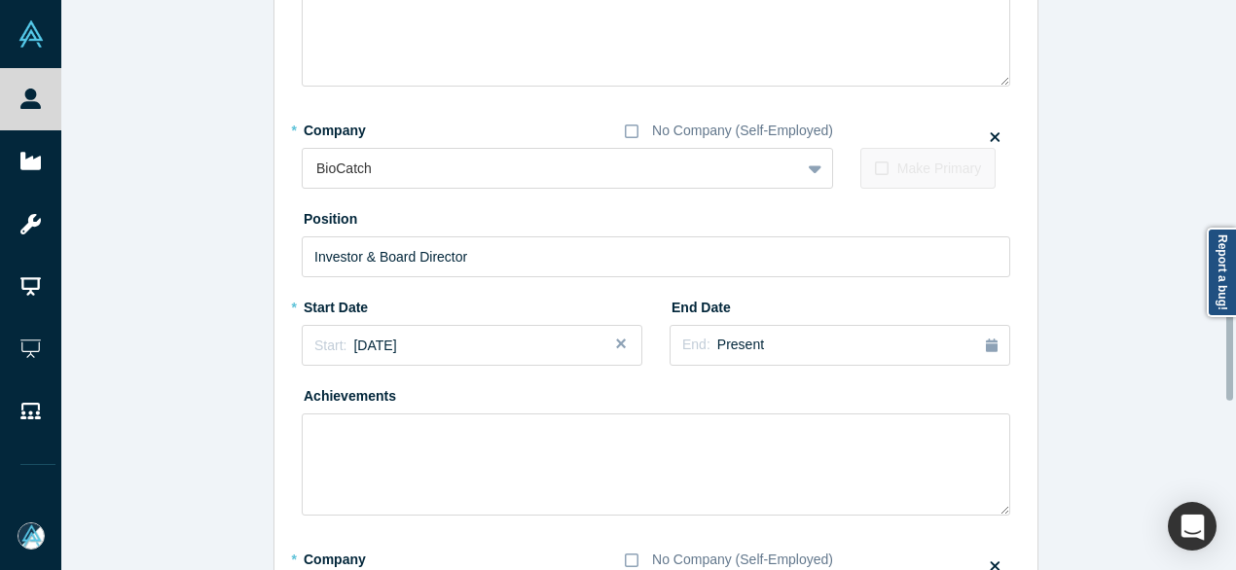
scroll to position [876, 0]
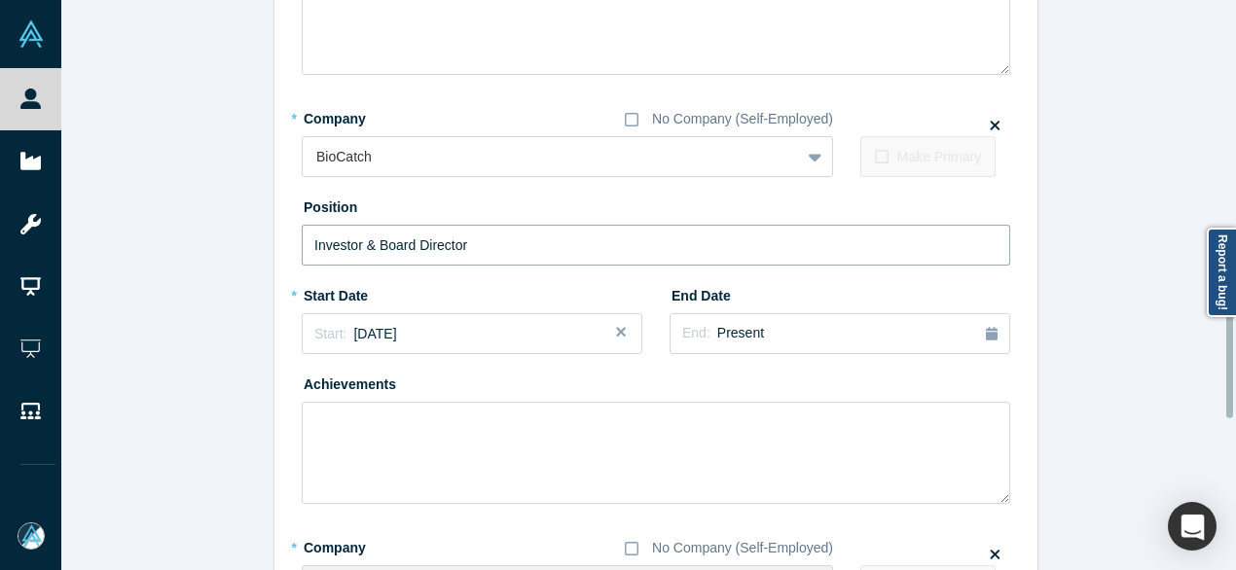
drag, startPoint x: 498, startPoint y: 247, endPoint x: 237, endPoint y: 251, distance: 260.8
click at [237, 251] on div "Edit Experience * Company No Company (Self-Employed) Infleqtion To pick up a dr…" at bounding box center [655, 109] width 1189 height 1916
paste input "- acquired by Permira"
type input "Investor & Board Director - acquired by Permira"
click at [753, 332] on div "End: Present" at bounding box center [839, 333] width 315 height 21
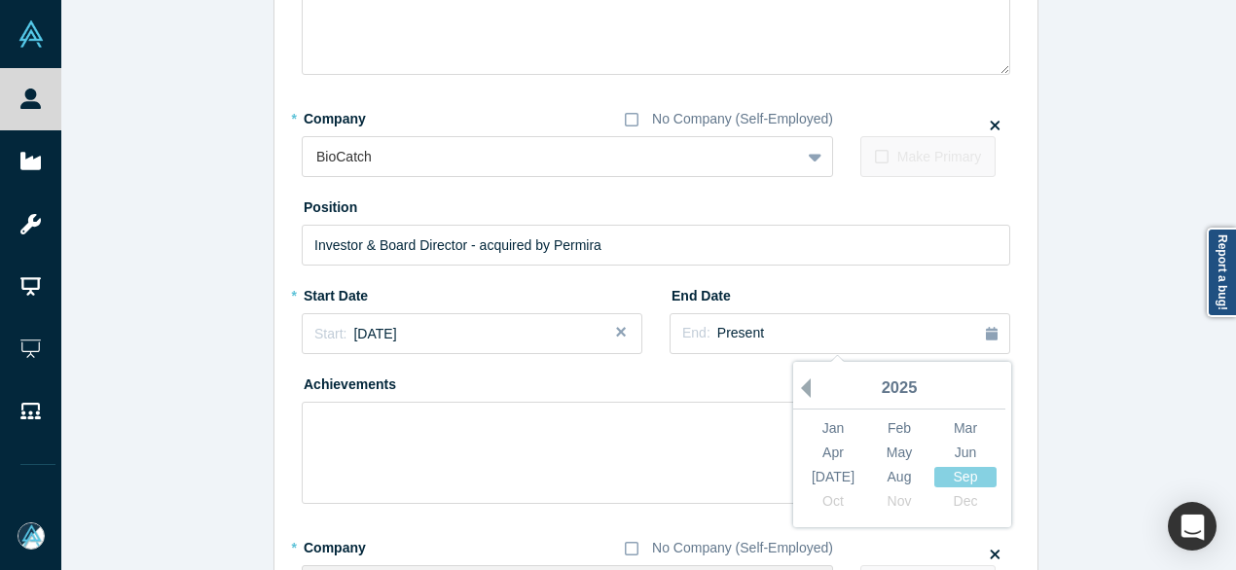
click at [799, 386] on button "Previous Year" at bounding box center [800, 388] width 19 height 19
click at [968, 478] on div "Sep" at bounding box center [965, 477] width 62 height 20
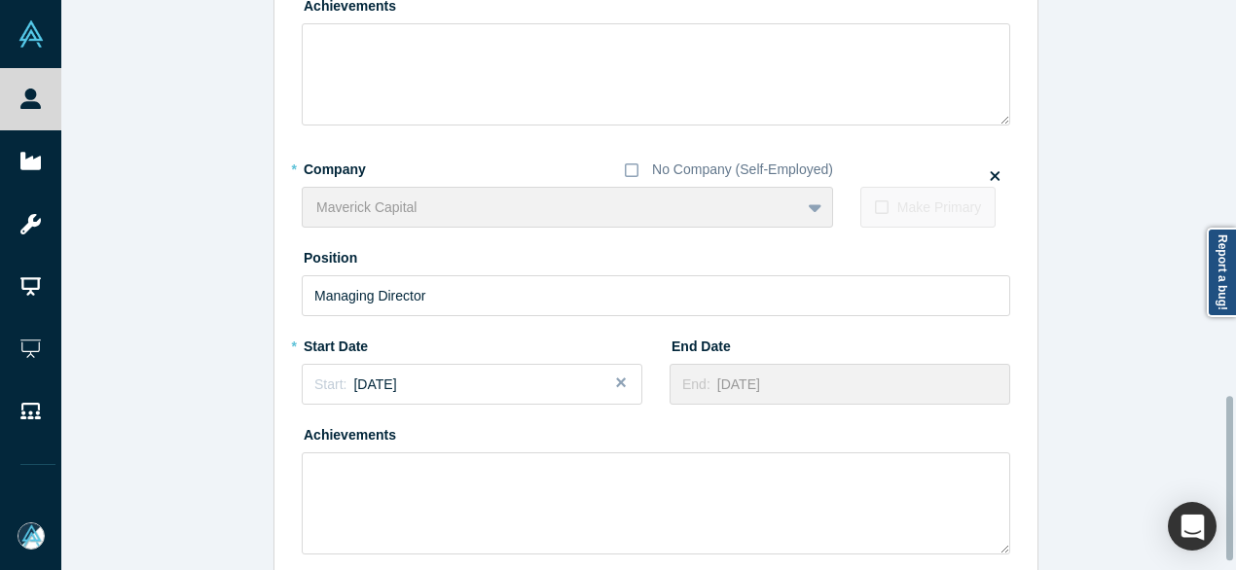
scroll to position [1398, 0]
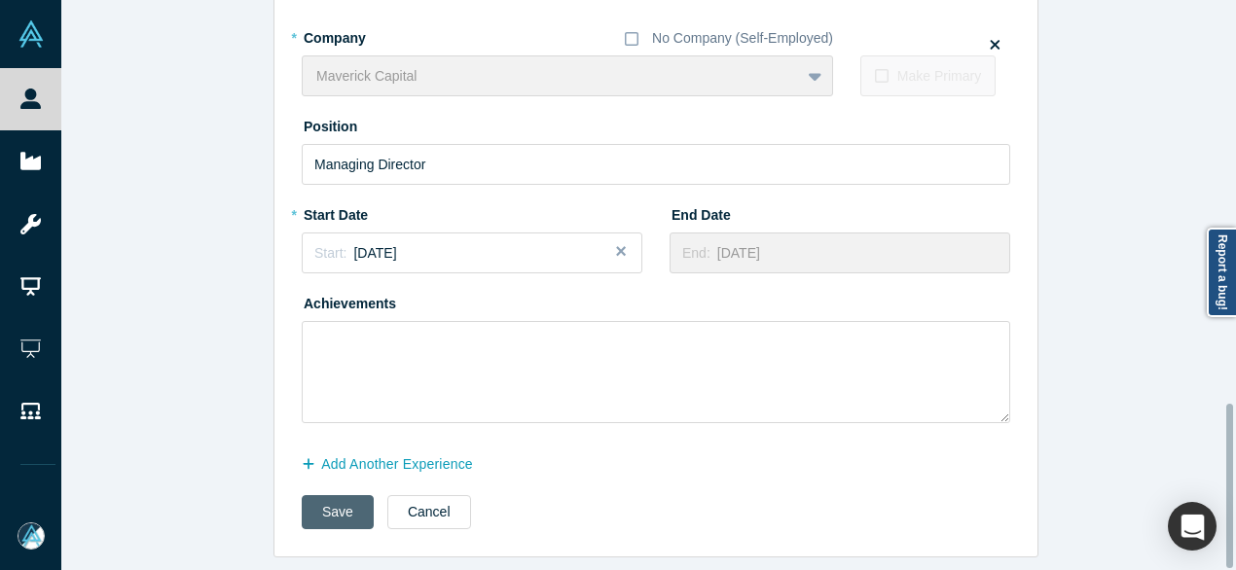
click at [327, 507] on button "Save" at bounding box center [338, 512] width 72 height 34
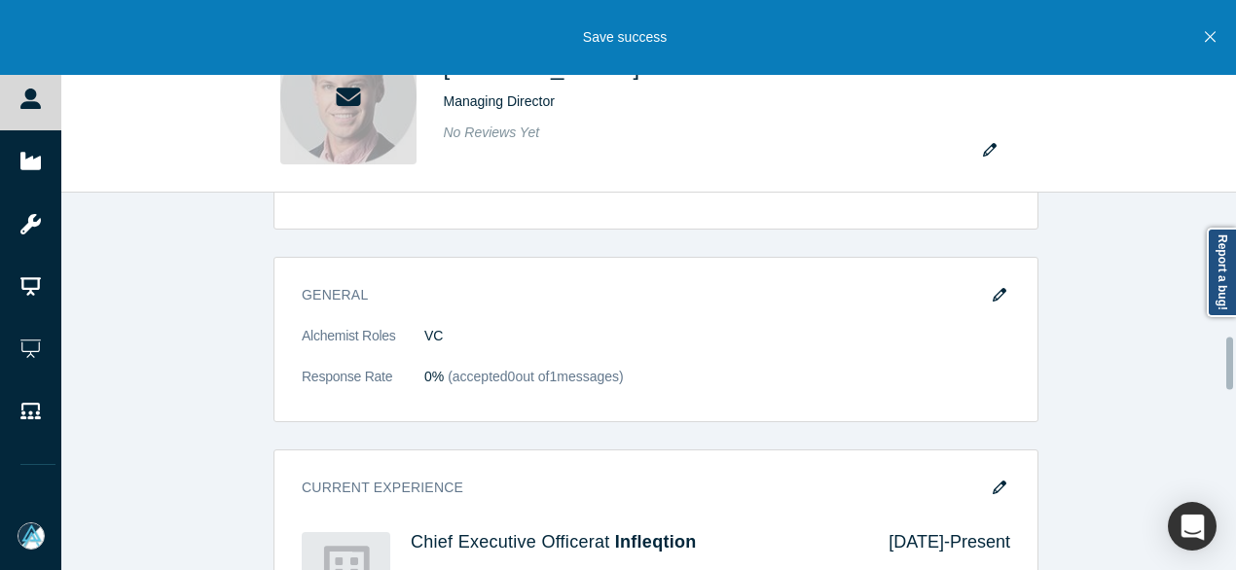
scroll to position [1070, 0]
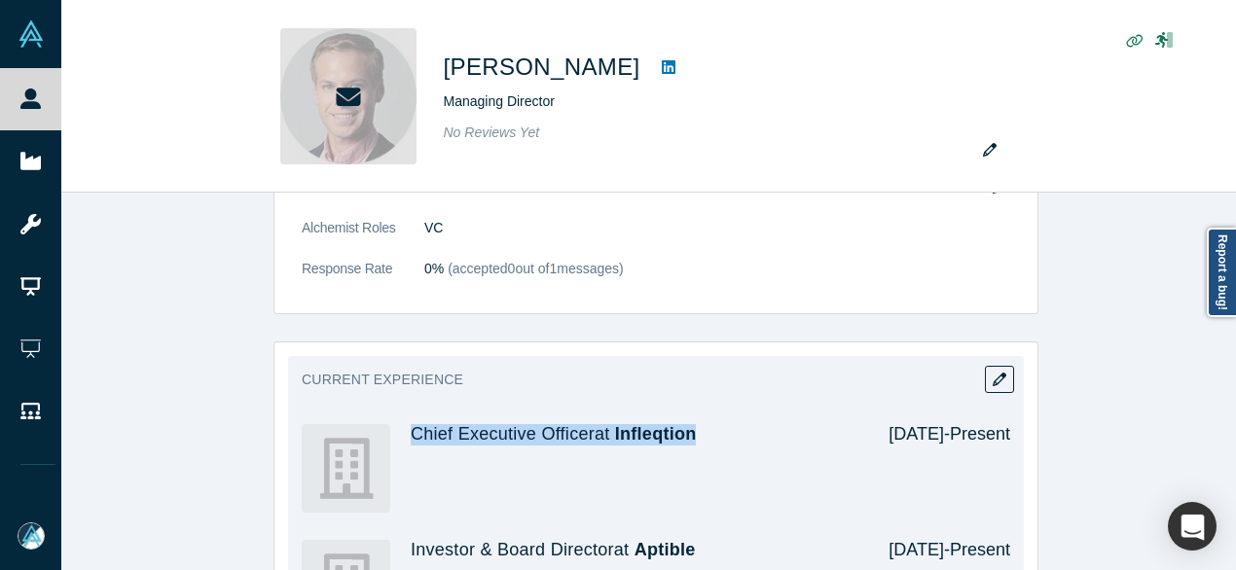
drag, startPoint x: 405, startPoint y: 419, endPoint x: 693, endPoint y: 419, distance: 288.0
click at [693, 419] on div "Chief Executive Officer at Infleqtion Apr 2024 - Present" at bounding box center [656, 469] width 708 height 116
copy h4 "Chief Executive Officer at Infleqtion"
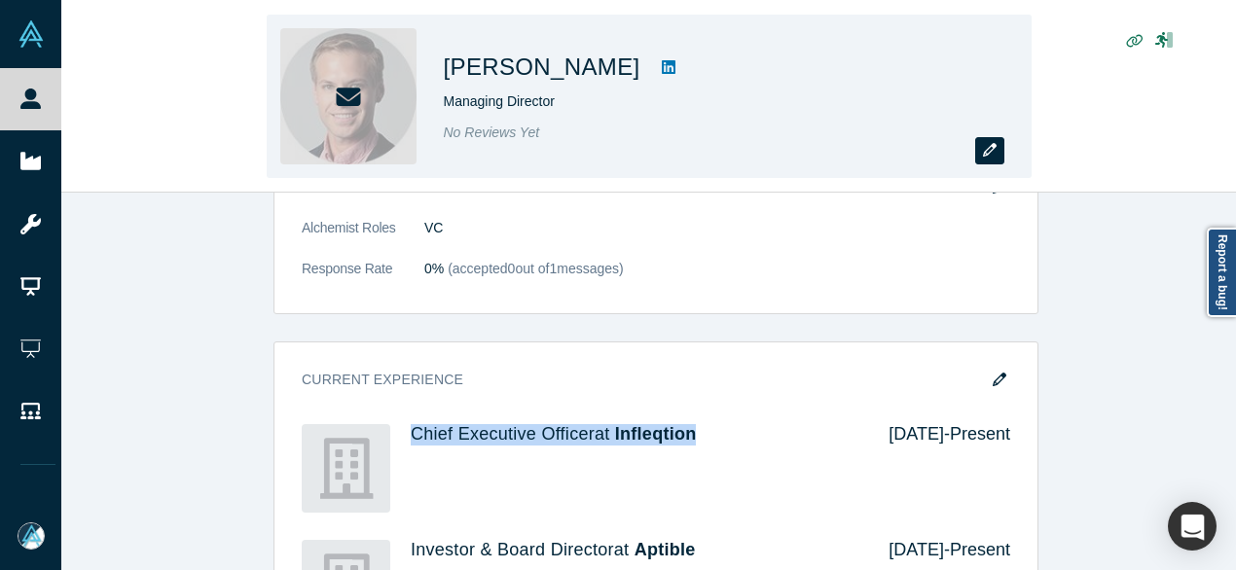
click at [986, 158] on button "button" at bounding box center [989, 150] width 29 height 27
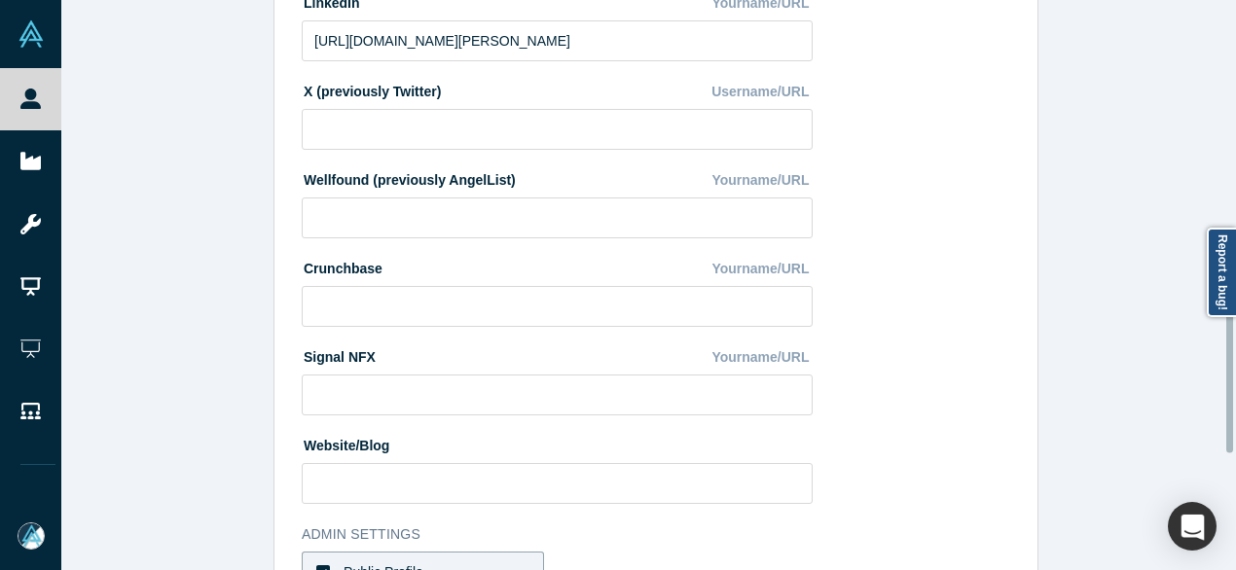
scroll to position [872, 0]
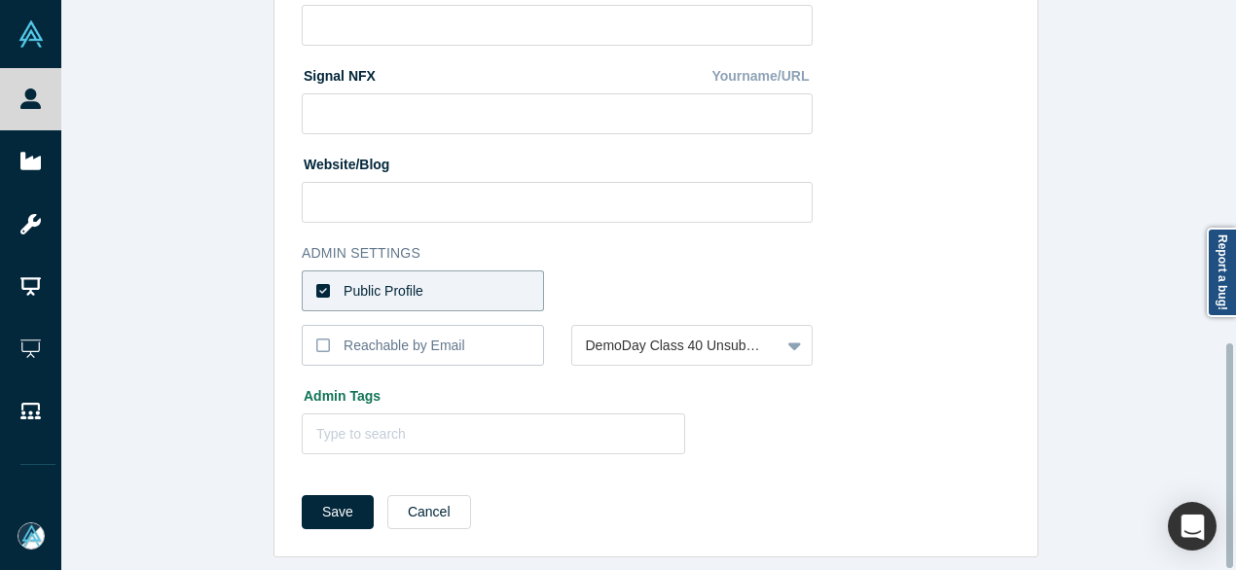
click at [466, 271] on label "Public Profile" at bounding box center [423, 291] width 242 height 41
click at [0, 0] on input "Public Profile" at bounding box center [0, 0] width 0 height 0
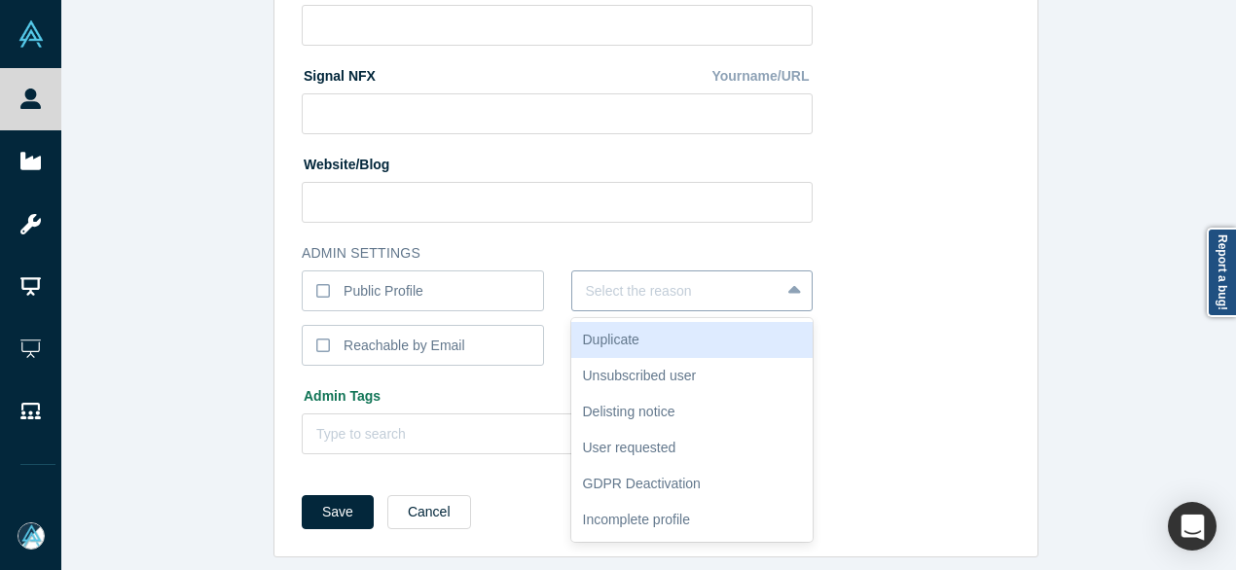
click at [607, 279] on div at bounding box center [676, 291] width 181 height 24
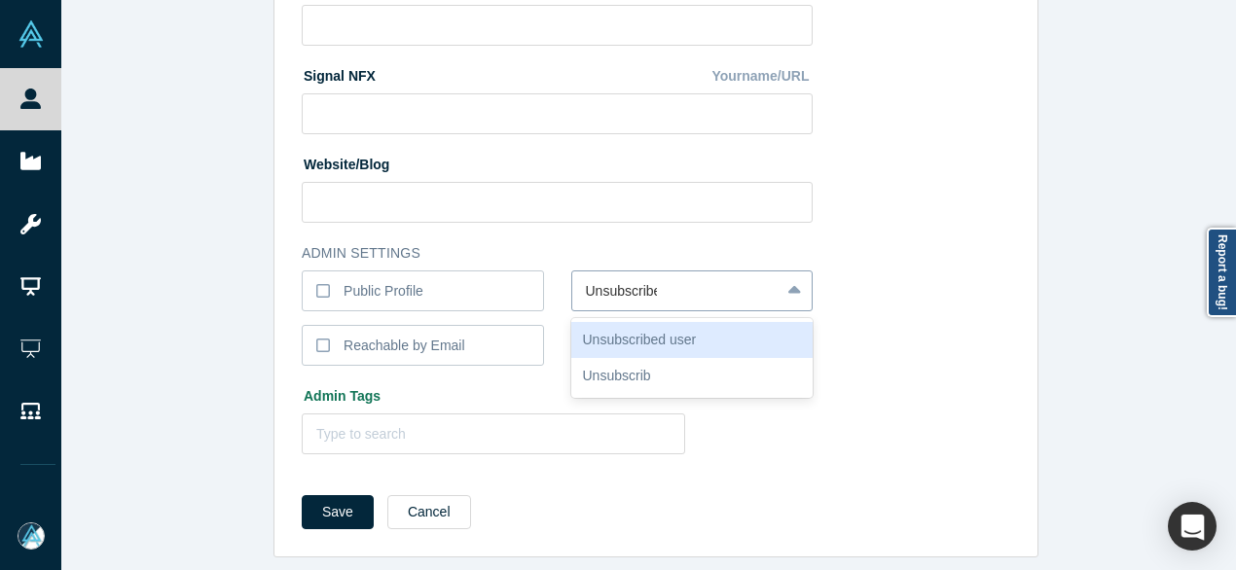
type input "Unsubscribed"
click at [677, 323] on div "Unsubscribed user" at bounding box center [692, 340] width 242 height 36
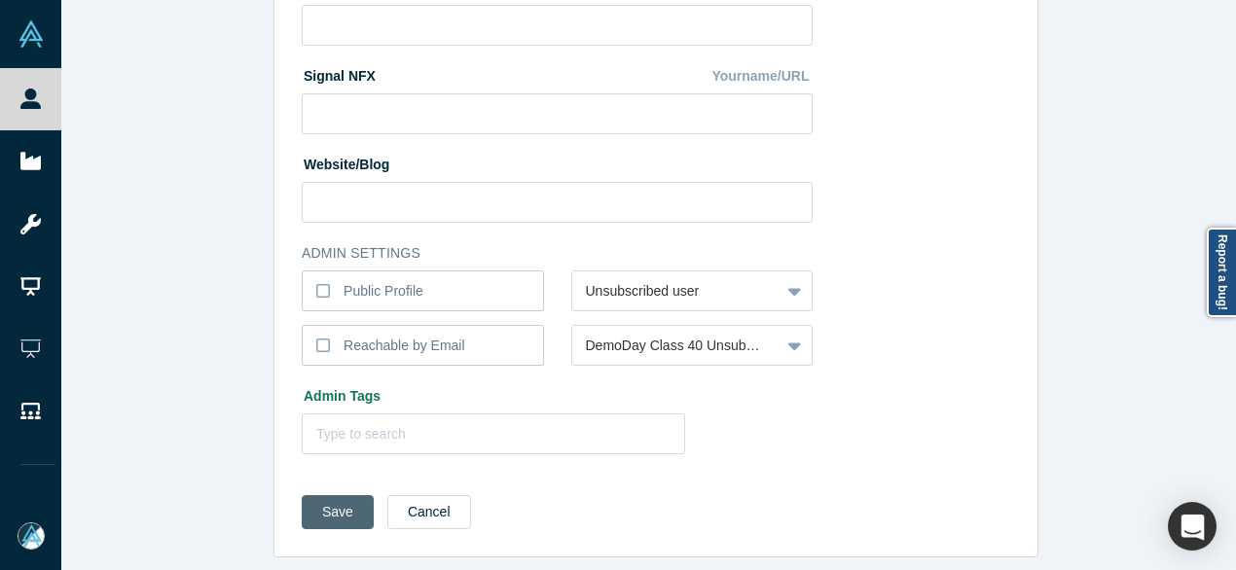
click at [346, 497] on button "Save" at bounding box center [338, 512] width 72 height 34
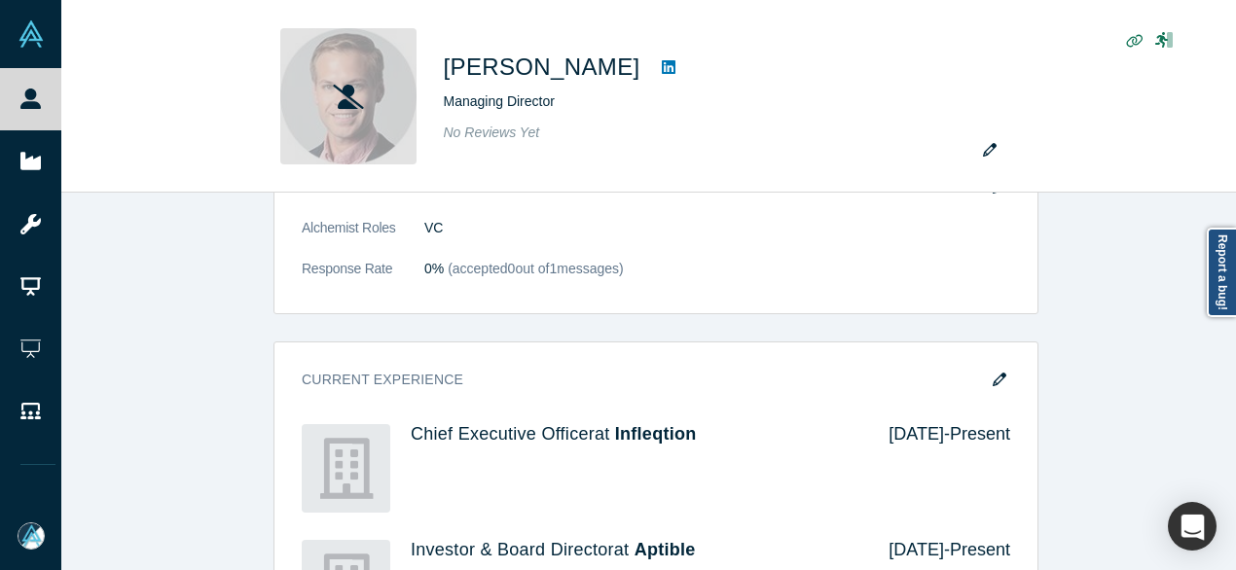
scroll to position [0, 0]
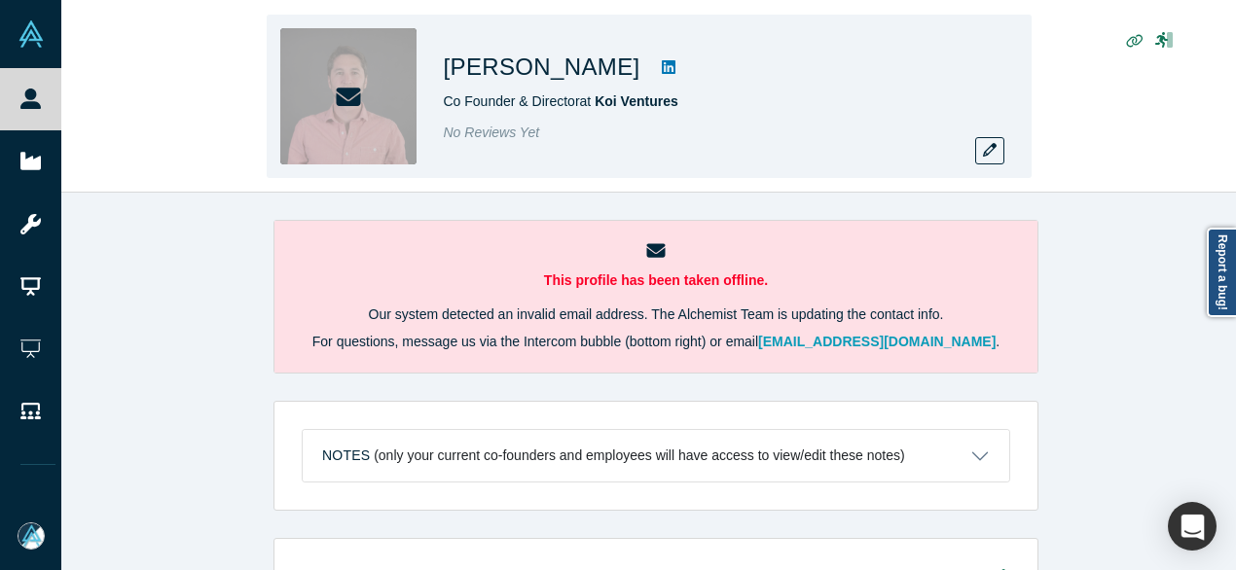
drag, startPoint x: 436, startPoint y: 77, endPoint x: 615, endPoint y: 79, distance: 179.1
click at [615, 79] on div "[PERSON_NAME] Co Founder & Director at Koi Ventures No Reviews Yet" at bounding box center [649, 96] width 765 height 163
copy h1 "[PERSON_NAME]"
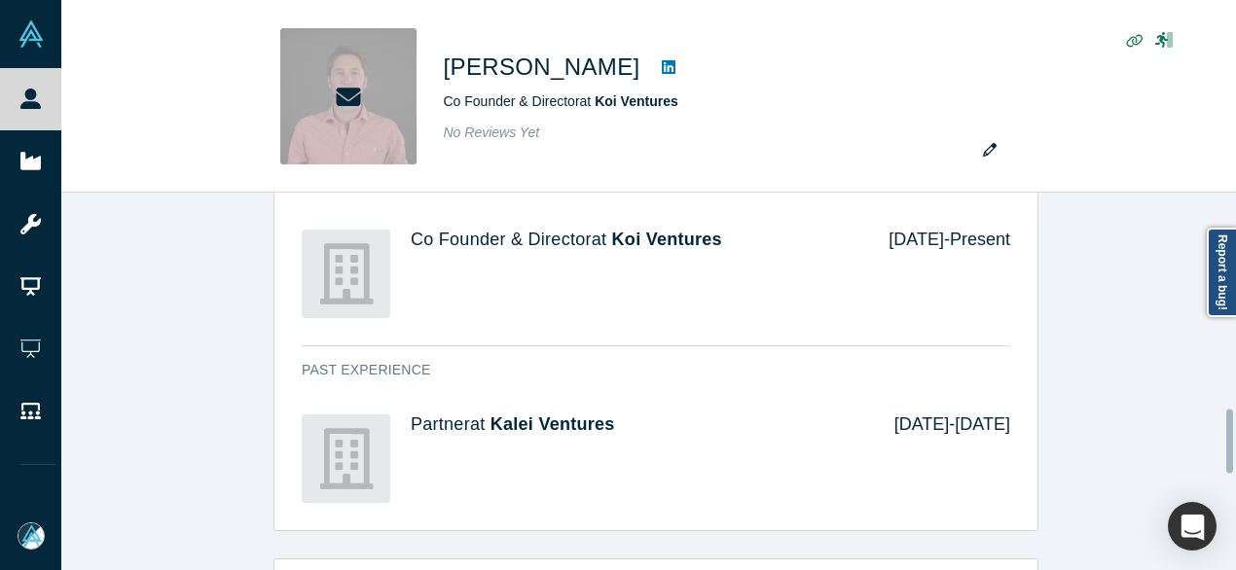
scroll to position [1168, 0]
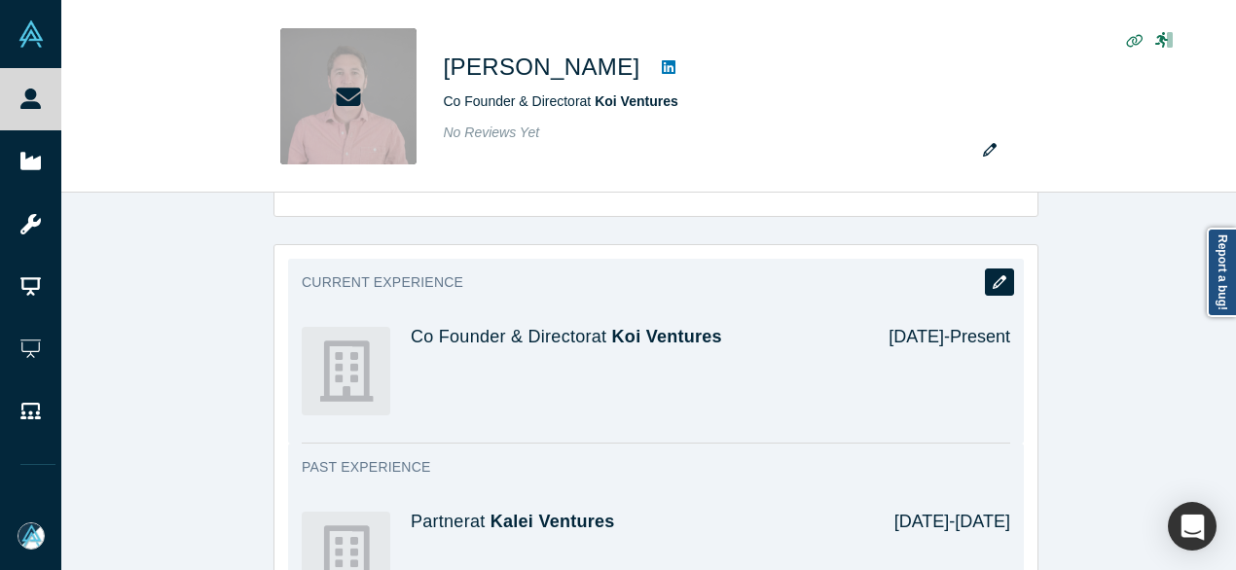
click at [993, 275] on icon "button" at bounding box center [1000, 282] width 14 height 14
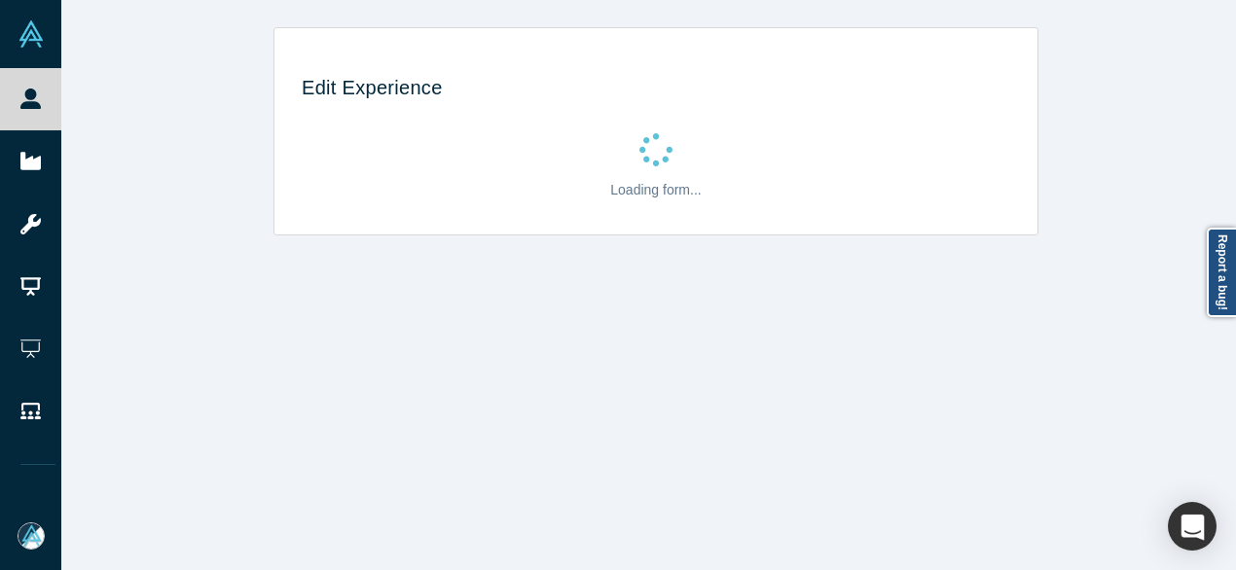
scroll to position [0, 0]
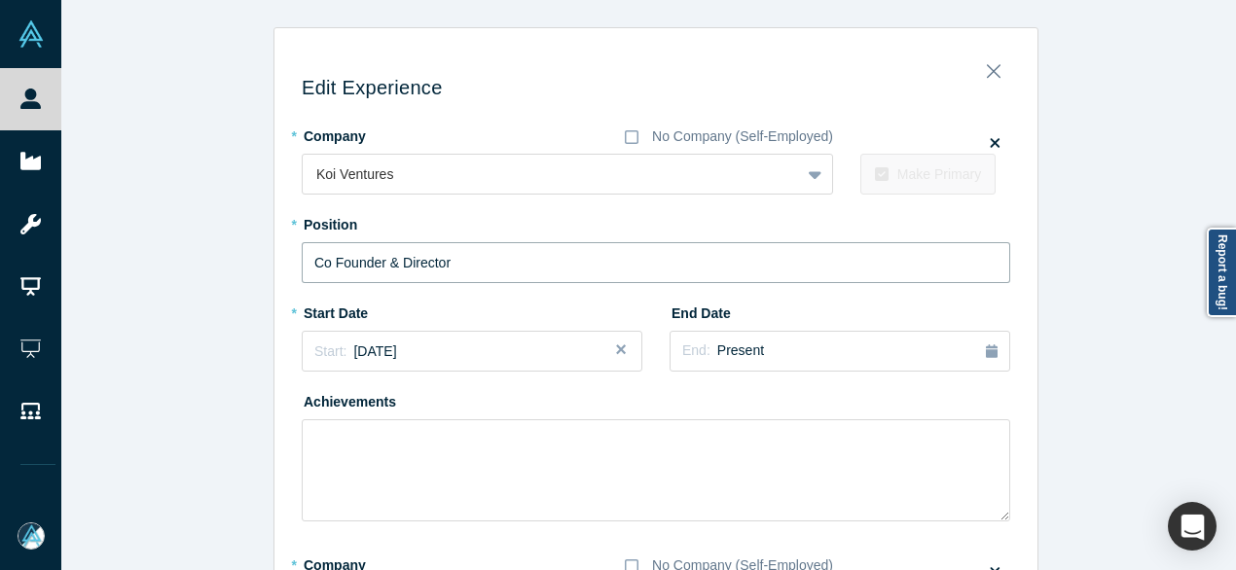
drag, startPoint x: 446, startPoint y: 267, endPoint x: 286, endPoint y: 270, distance: 159.6
click at [286, 270] on div "Edit Experience * Company No Company (Self-Employed) Koi Ventures To pick up a …" at bounding box center [655, 563] width 763 height 1042
paste input "CPO"
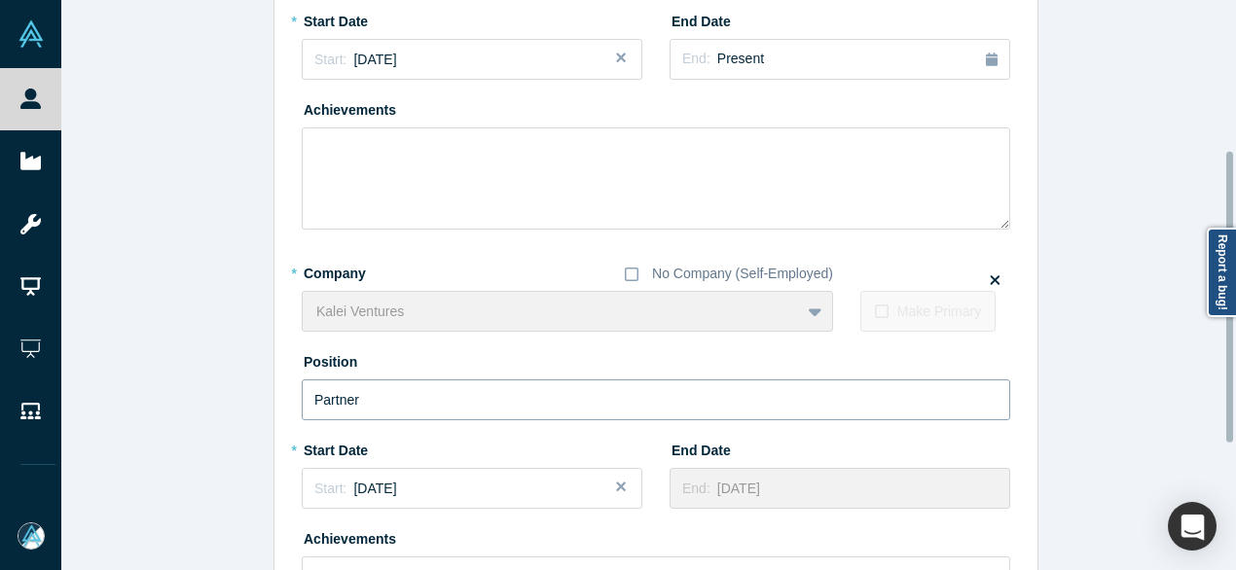
scroll to position [487, 0]
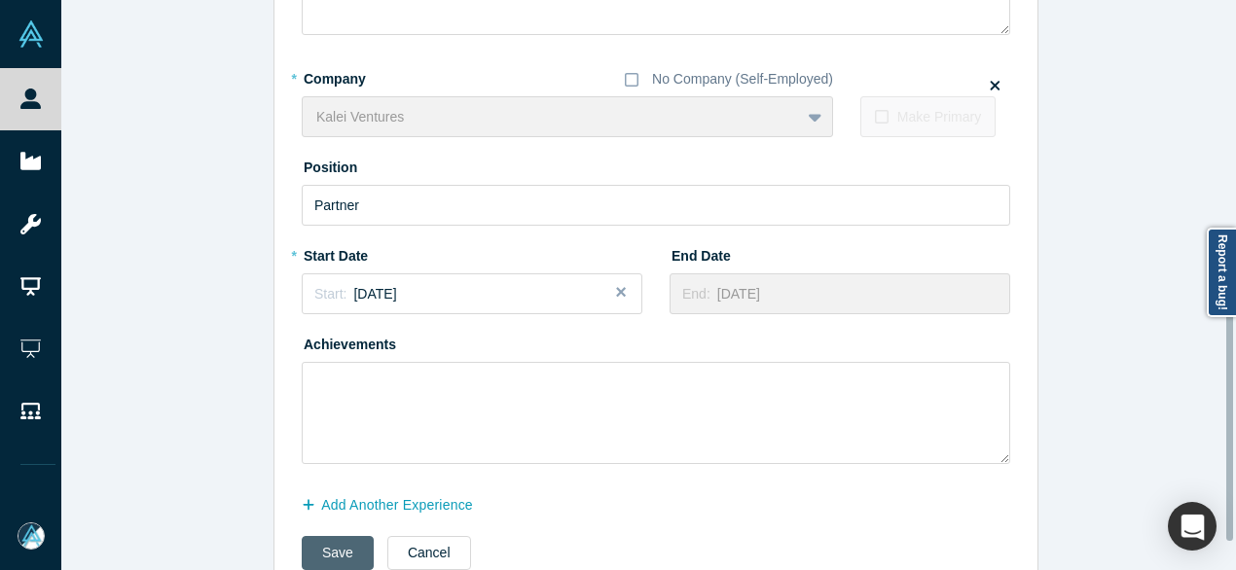
type input "Co Founder & CPO"
click at [323, 548] on button "Save" at bounding box center [338, 553] width 72 height 34
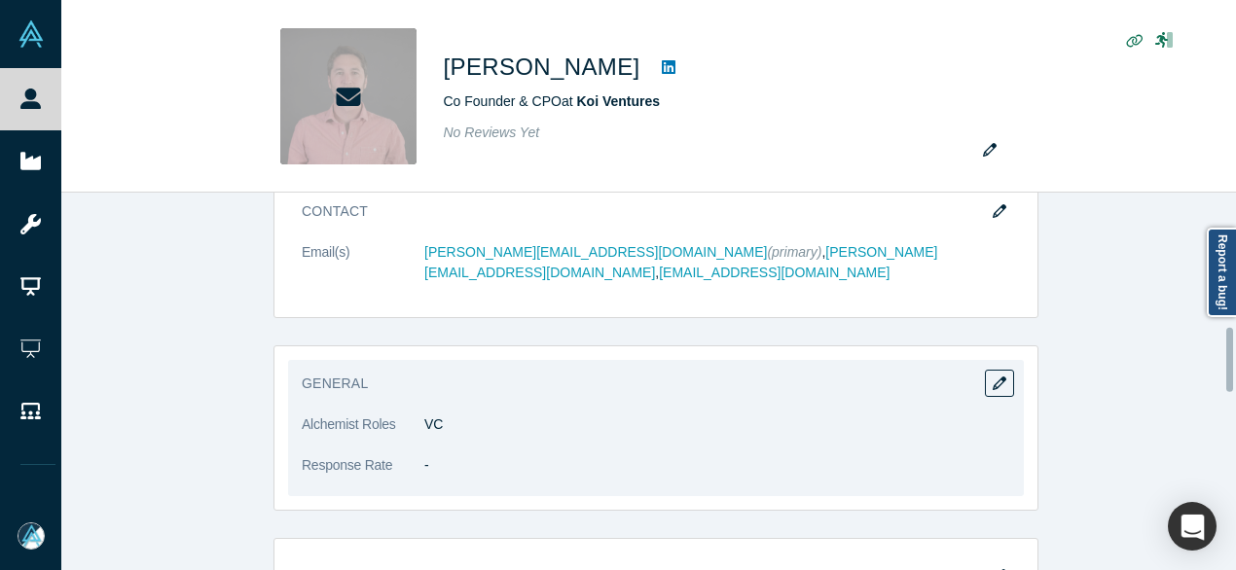
scroll to position [778, 0]
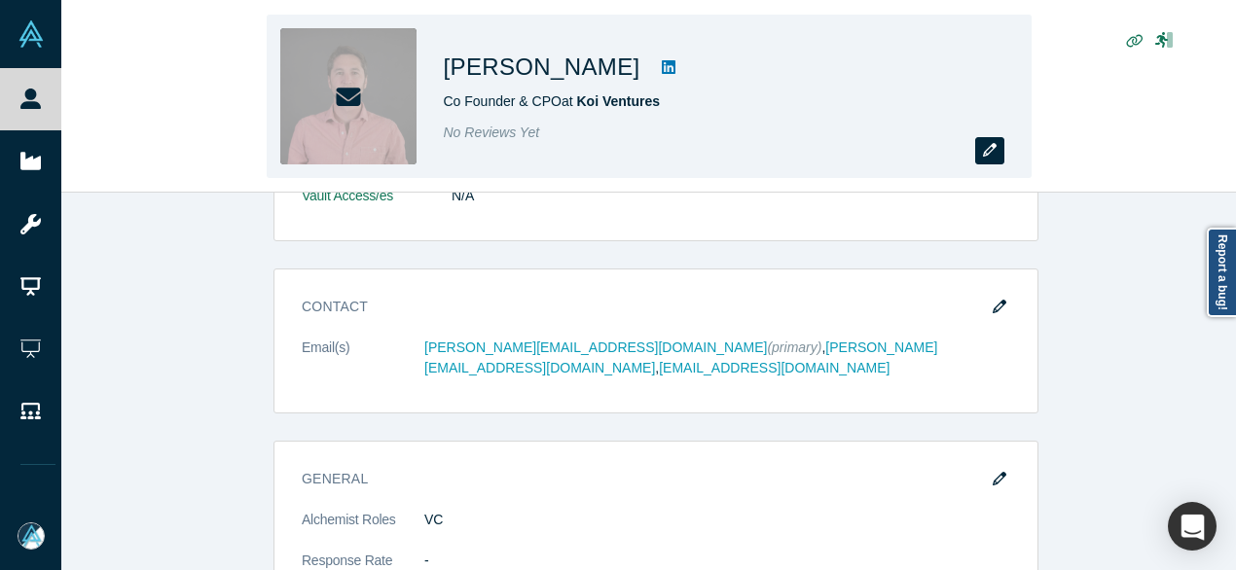
click at [991, 157] on icon "button" at bounding box center [990, 150] width 14 height 14
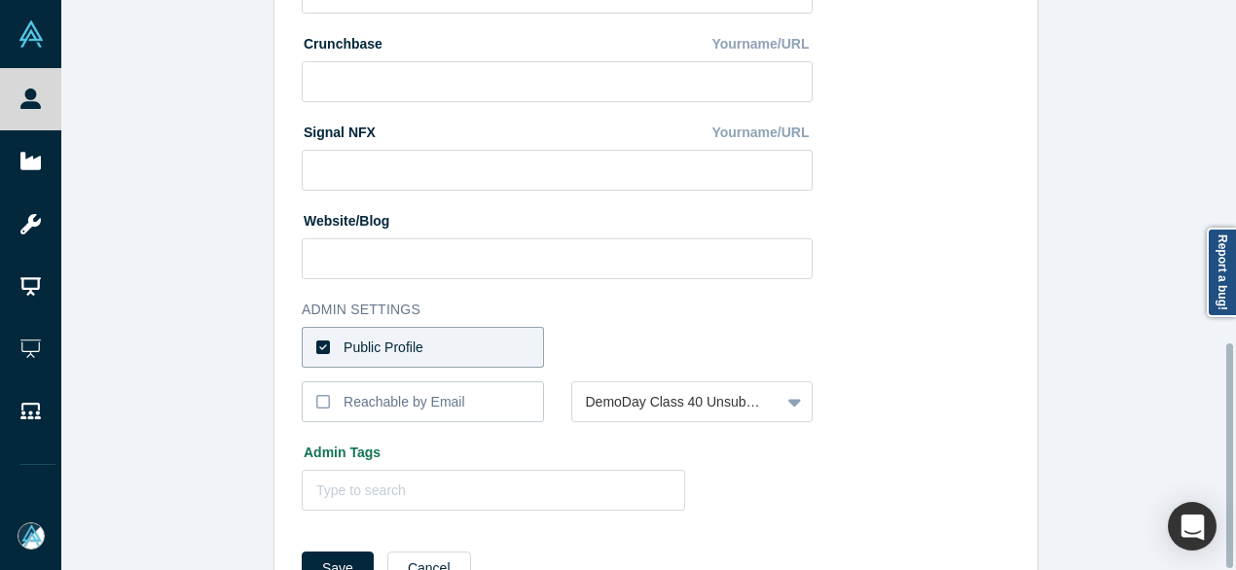
scroll to position [872, 0]
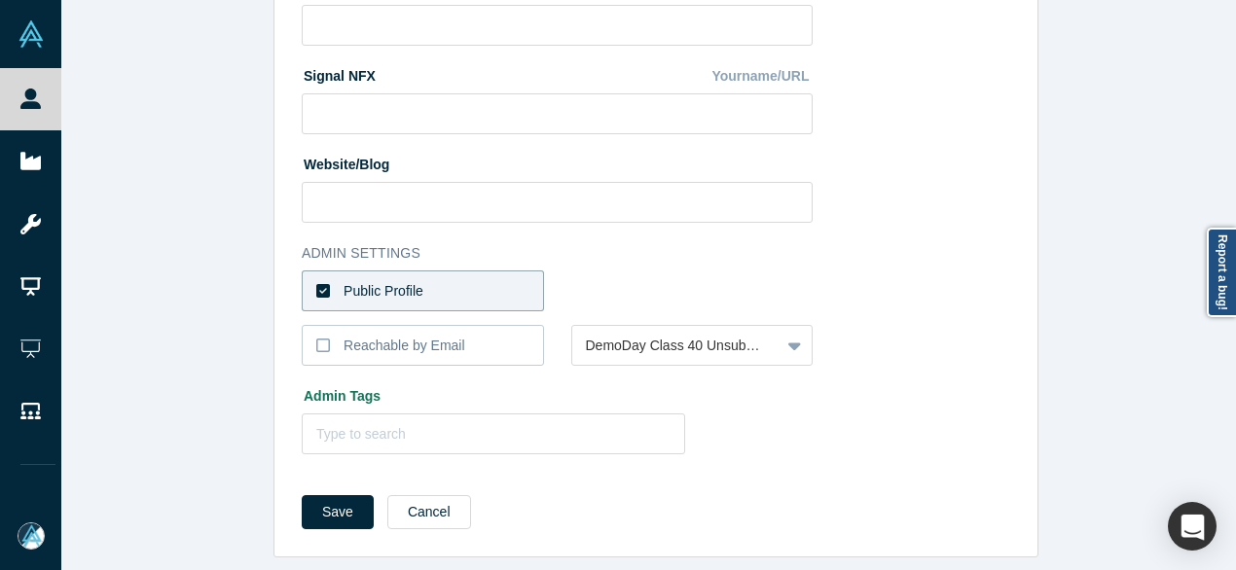
click at [372, 281] on div "Public Profile" at bounding box center [383, 291] width 80 height 20
click at [0, 0] on input "Public Profile" at bounding box center [0, 0] width 0 height 0
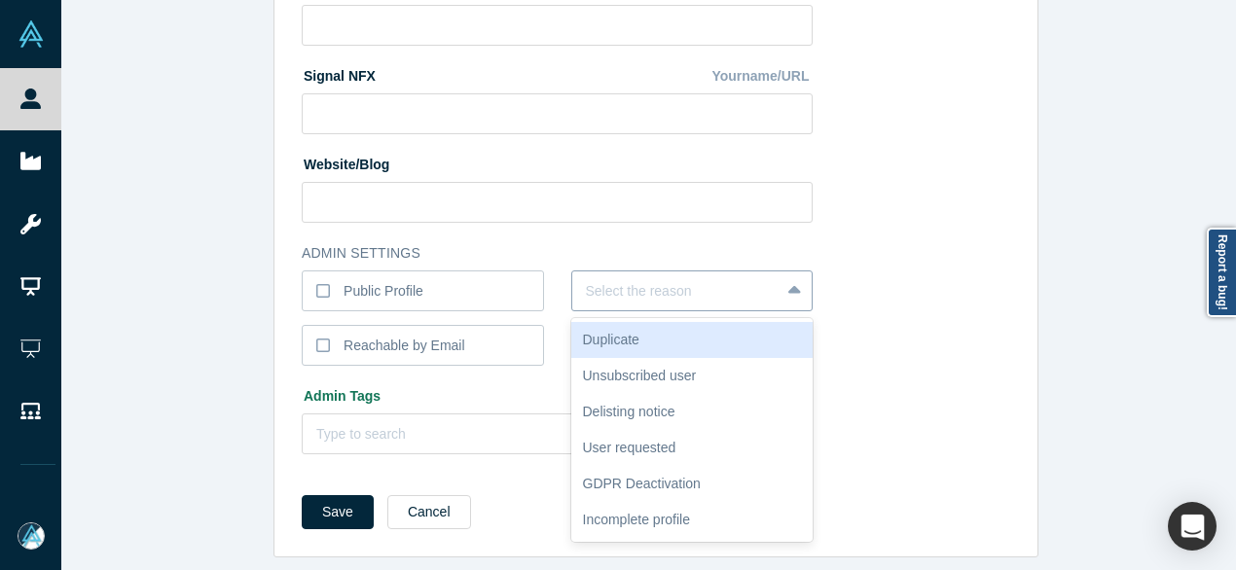
click at [648, 289] on div "Select the reason" at bounding box center [676, 291] width 208 height 32
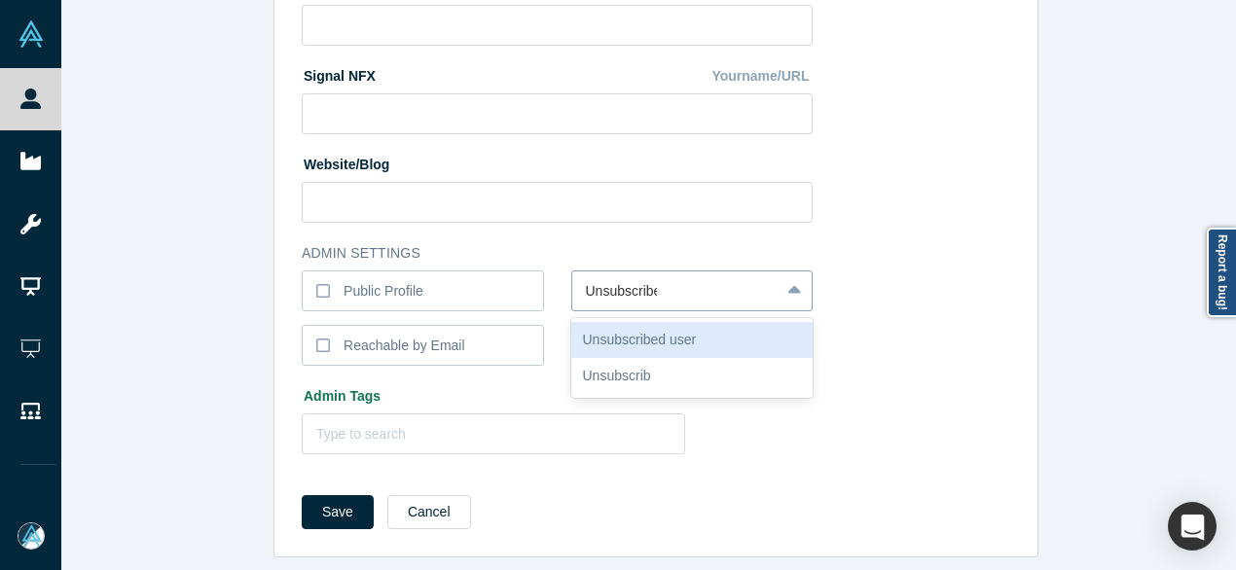
type input "Unsubscribed"
click at [679, 338] on div "Unsubscribed user" at bounding box center [692, 340] width 242 height 36
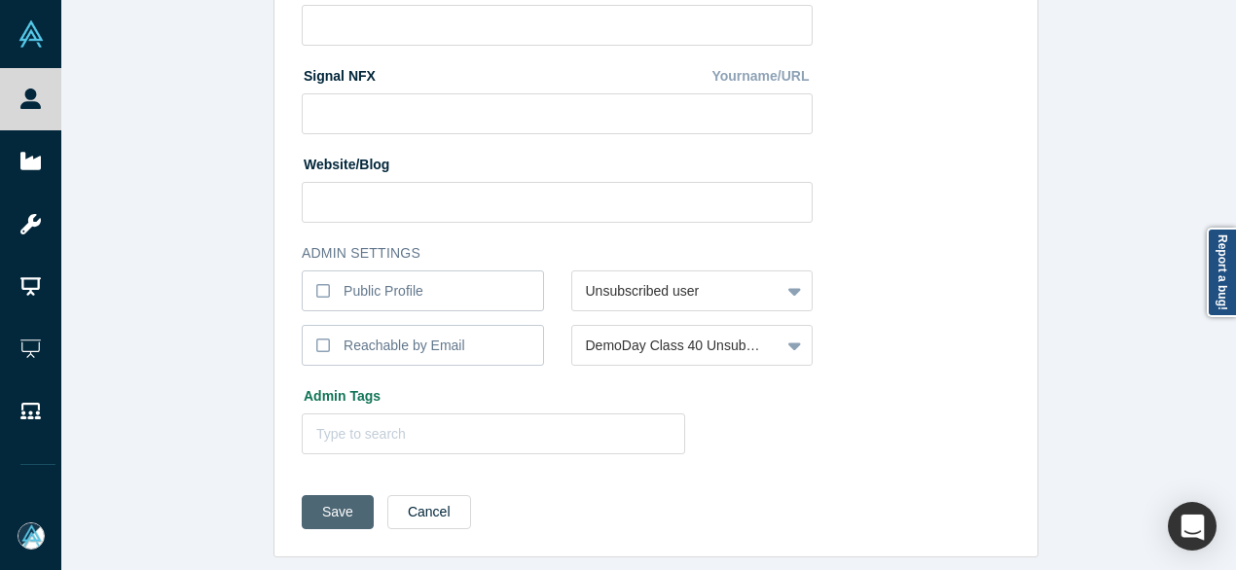
click at [325, 501] on button "Save" at bounding box center [338, 512] width 72 height 34
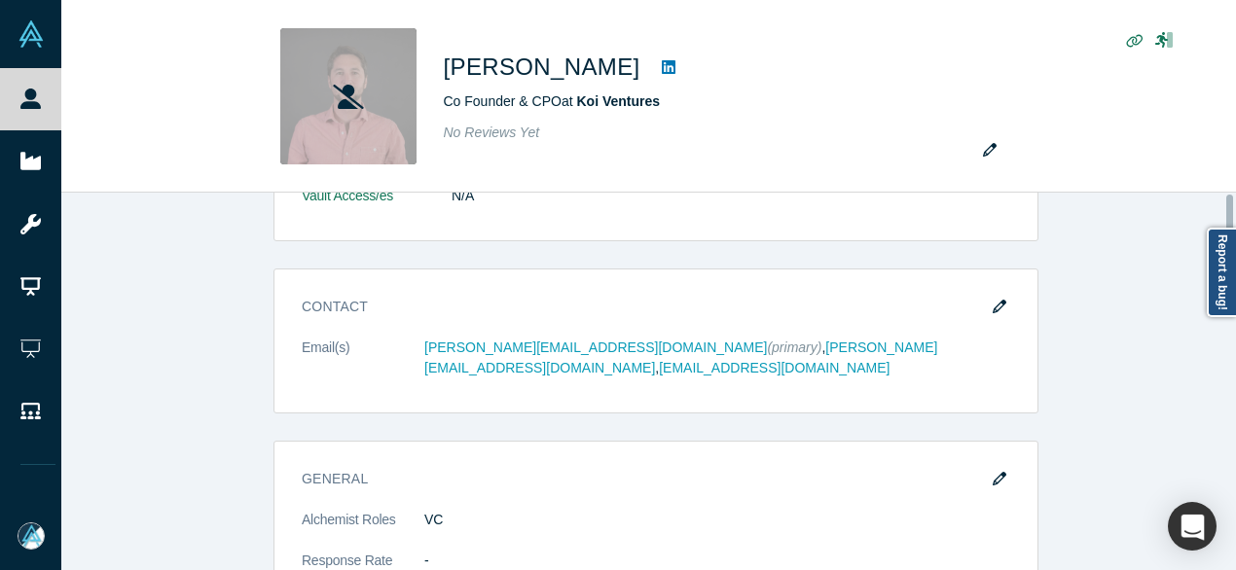
scroll to position [0, 0]
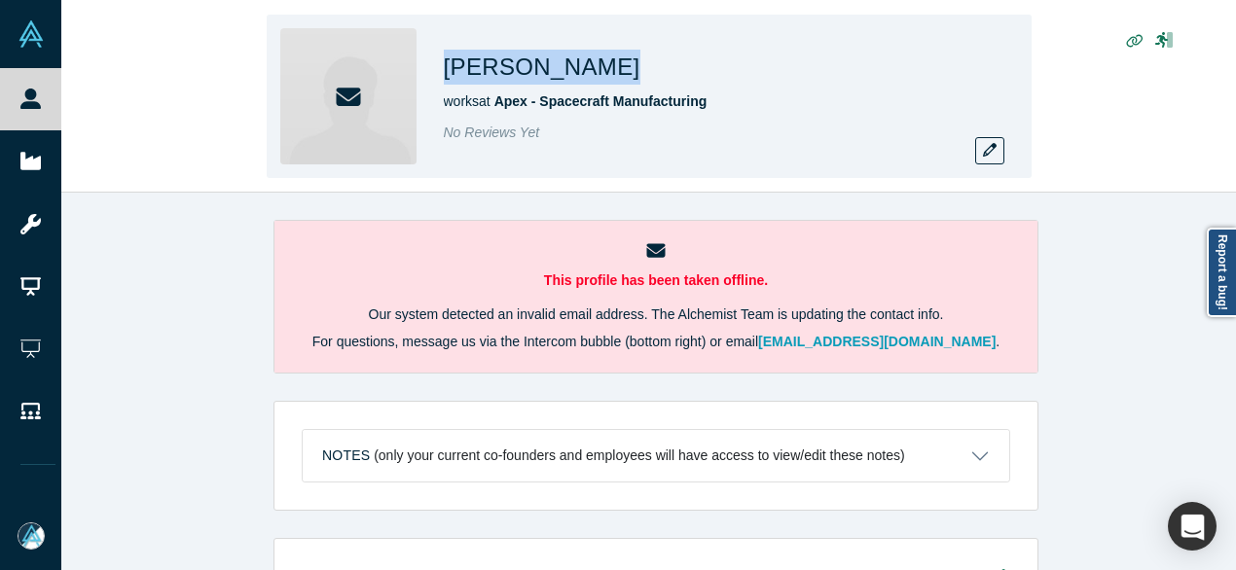
drag, startPoint x: 448, startPoint y: 67, endPoint x: 581, endPoint y: 74, distance: 133.5
click at [581, 74] on div "[PERSON_NAME]" at bounding box center [716, 67] width 545 height 35
copy h1 "[PERSON_NAME]"
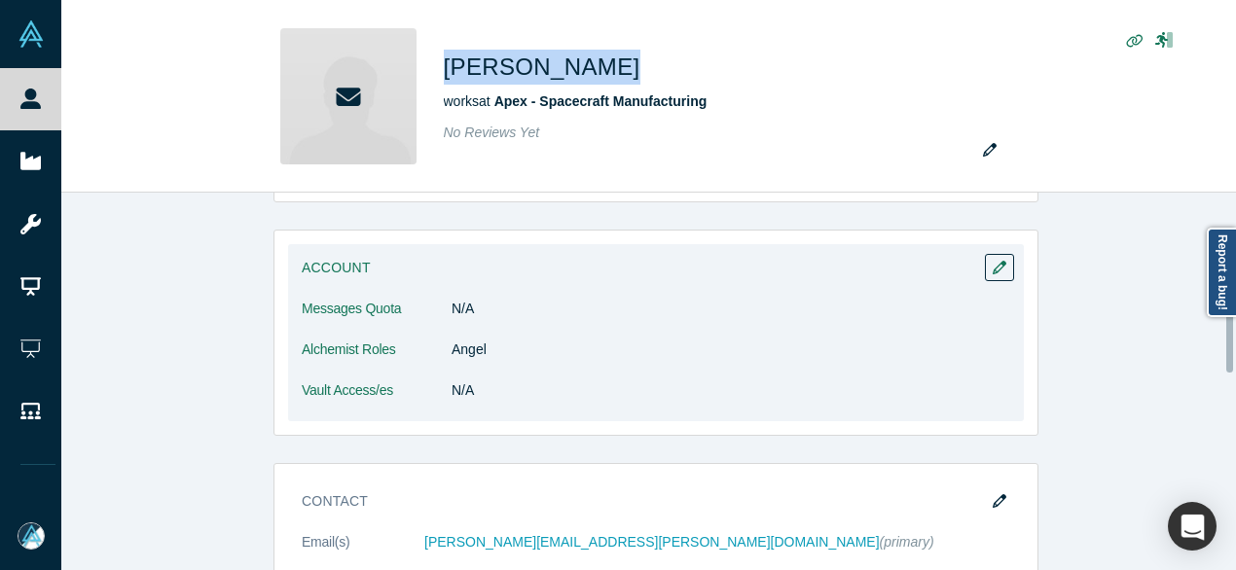
scroll to position [681, 0]
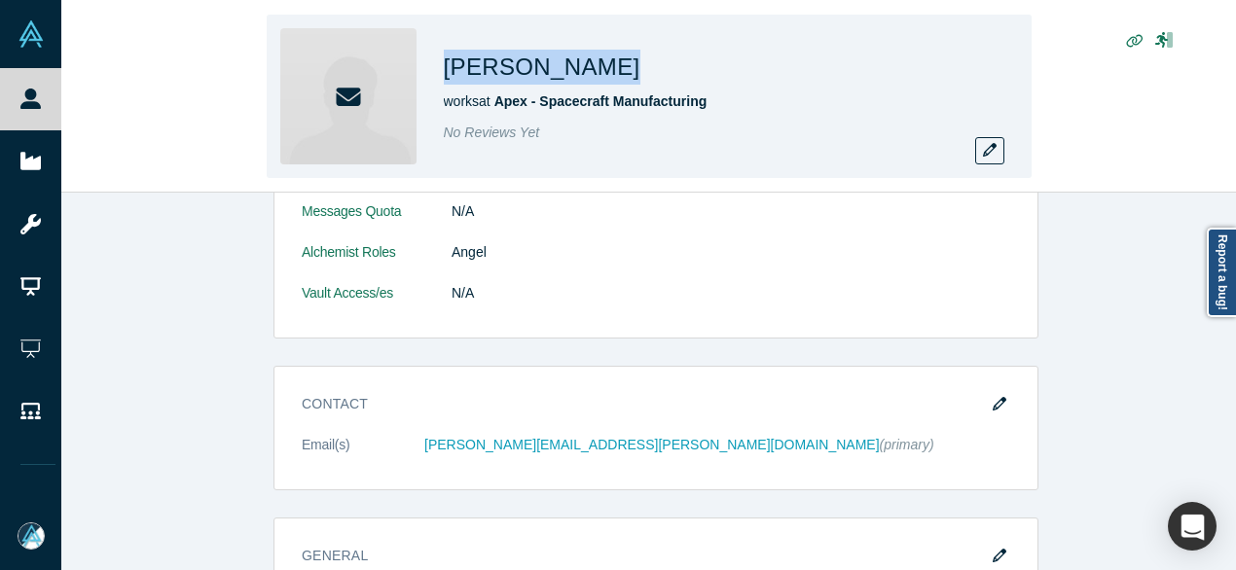
copy h1 "[PERSON_NAME]"
click at [1000, 149] on button "button" at bounding box center [989, 150] width 29 height 27
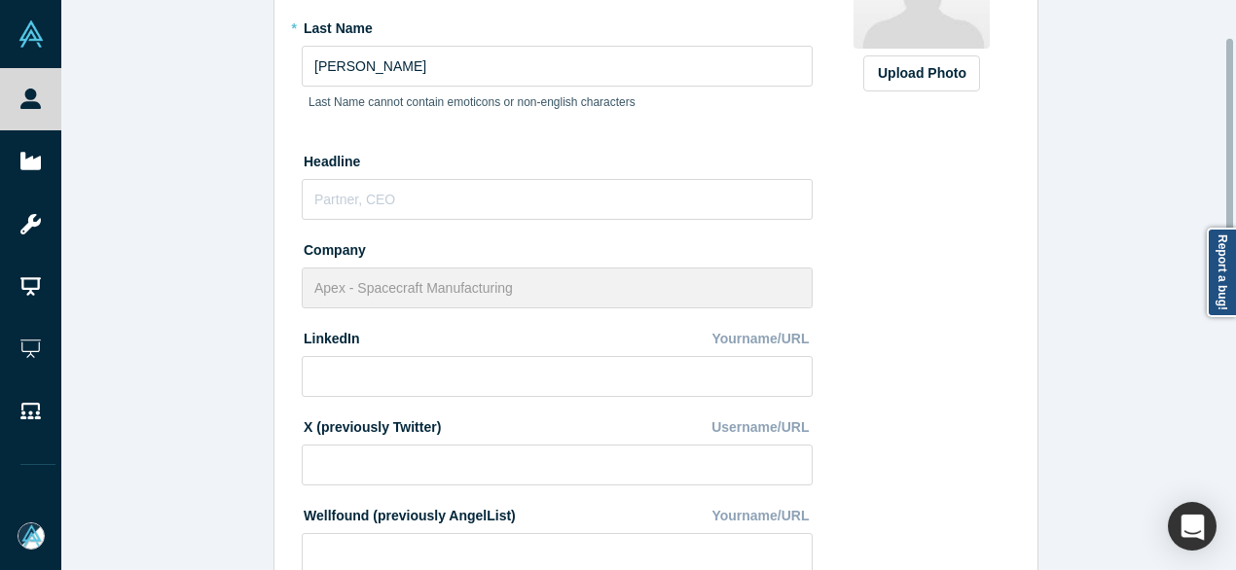
scroll to position [292, 0]
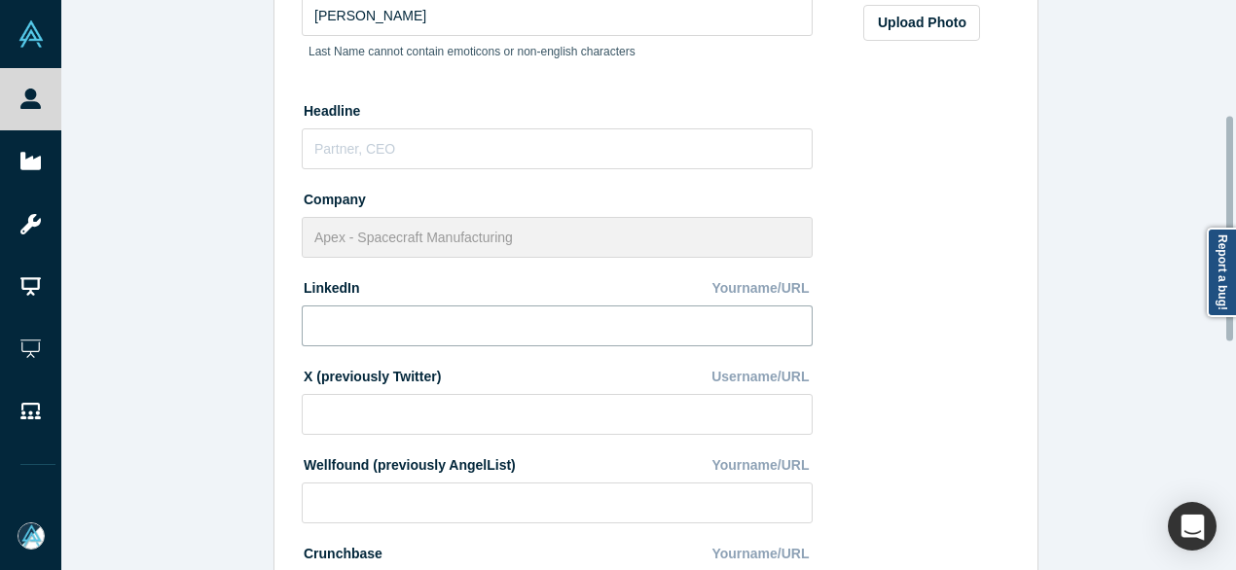
click at [446, 324] on input at bounding box center [557, 326] width 511 height 41
paste input "[URL][DOMAIN_NAME]"
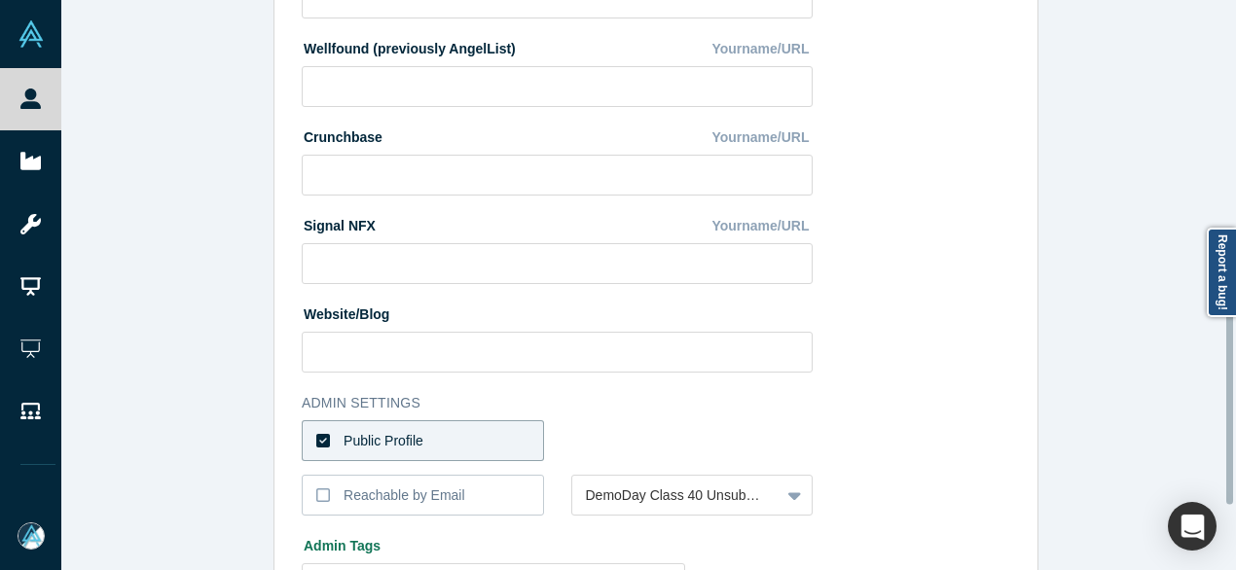
scroll to position [872, 0]
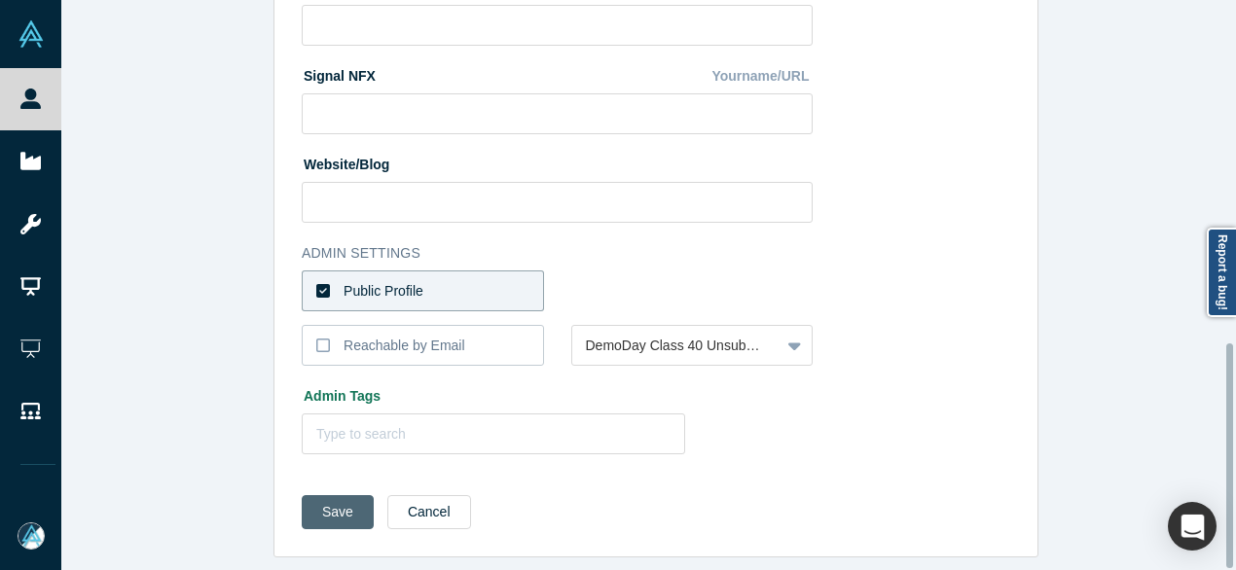
type input "[URL][DOMAIN_NAME]"
click at [313, 498] on button "Save" at bounding box center [338, 512] width 72 height 34
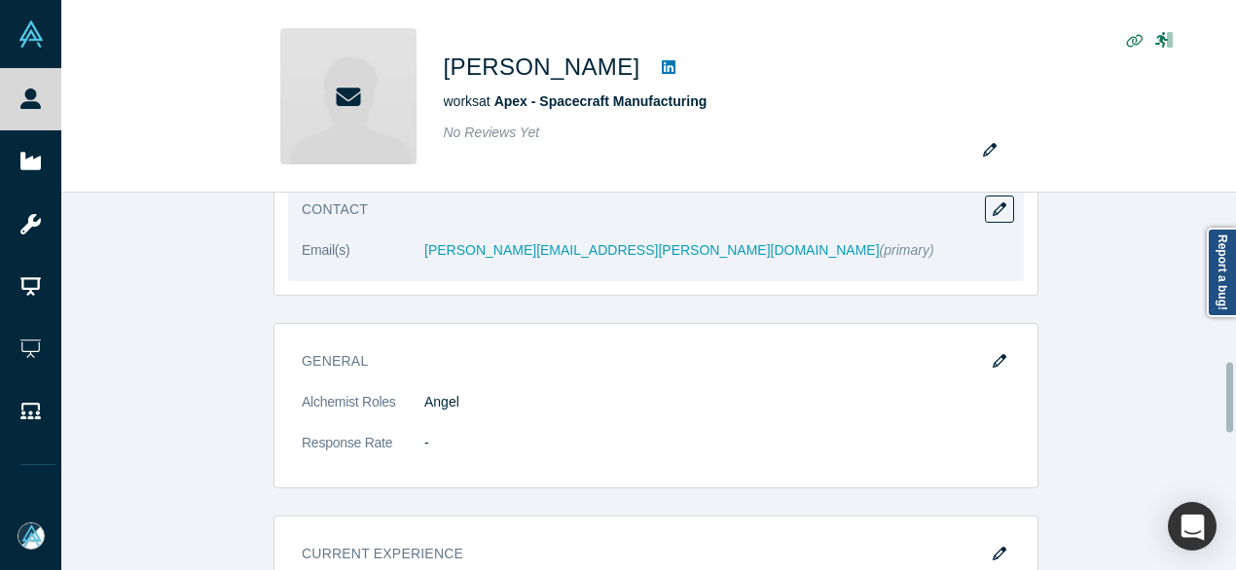
scroll to position [1070, 0]
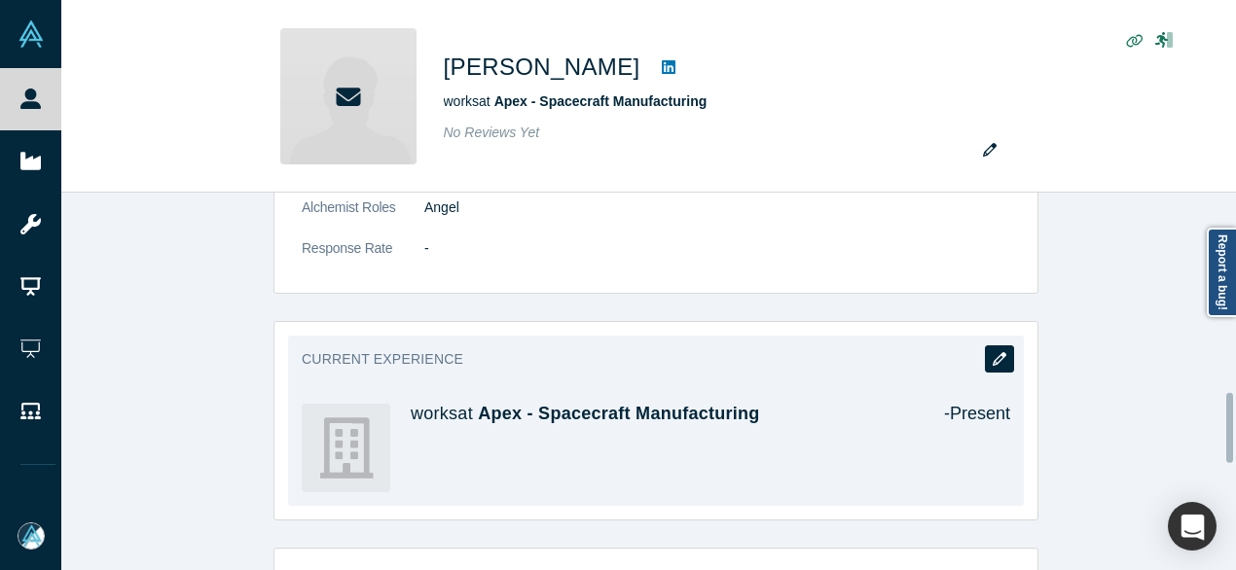
click at [991, 345] on button "button" at bounding box center [999, 358] width 29 height 27
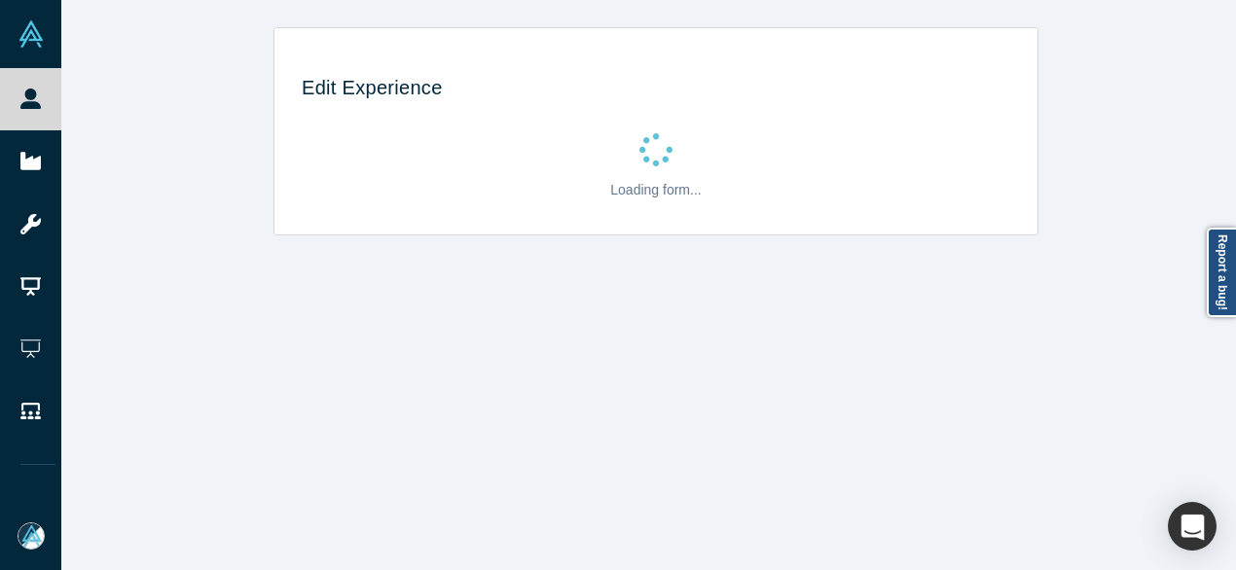
scroll to position [0, 0]
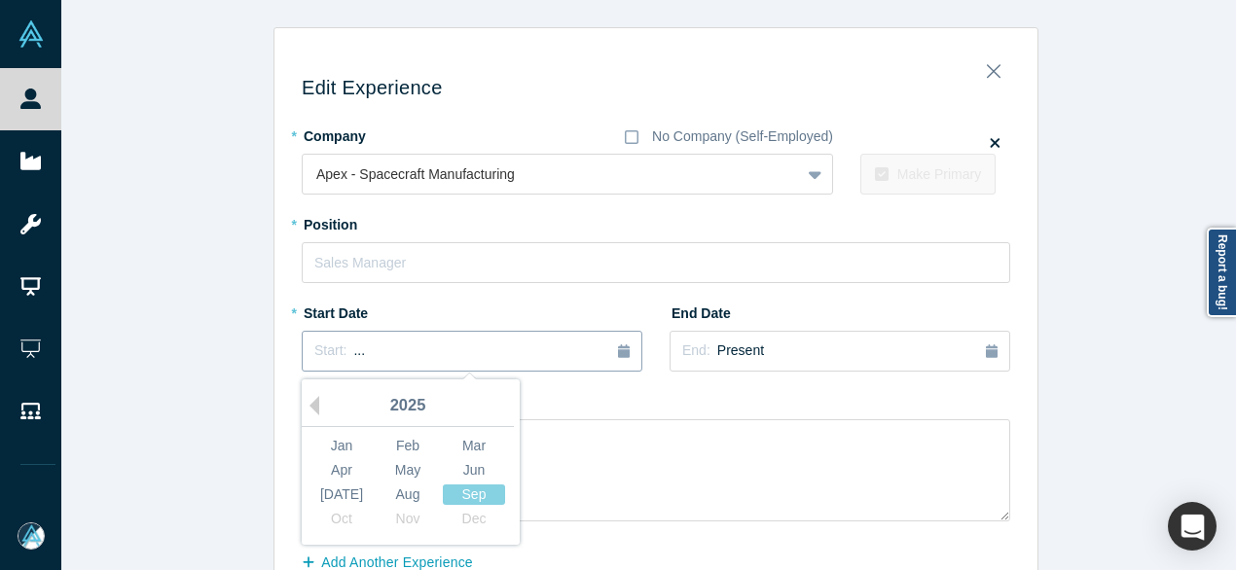
click at [381, 342] on div "Start: ..." at bounding box center [471, 351] width 315 height 21
click at [307, 402] on button "Previous Year" at bounding box center [309, 405] width 19 height 19
click at [400, 497] on div "Aug" at bounding box center [408, 495] width 62 height 20
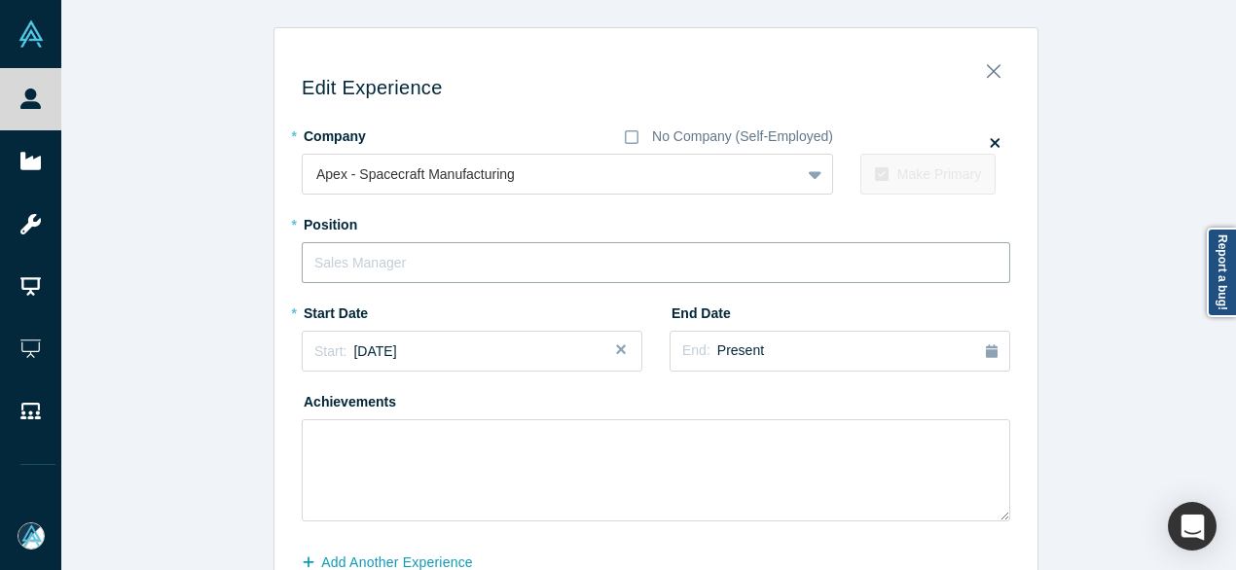
click at [409, 258] on input "text" at bounding box center [656, 262] width 708 height 41
paste input "Chief Business Officer"
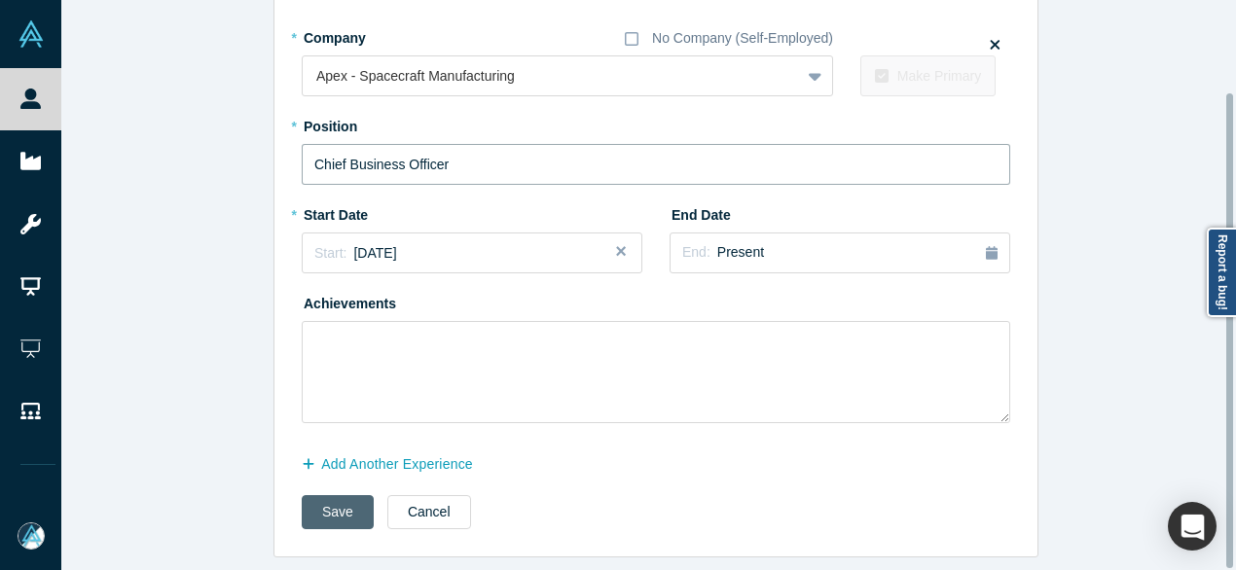
scroll to position [111, 0]
type input "Chief Business Officer"
click at [329, 499] on button "Save" at bounding box center [338, 512] width 72 height 34
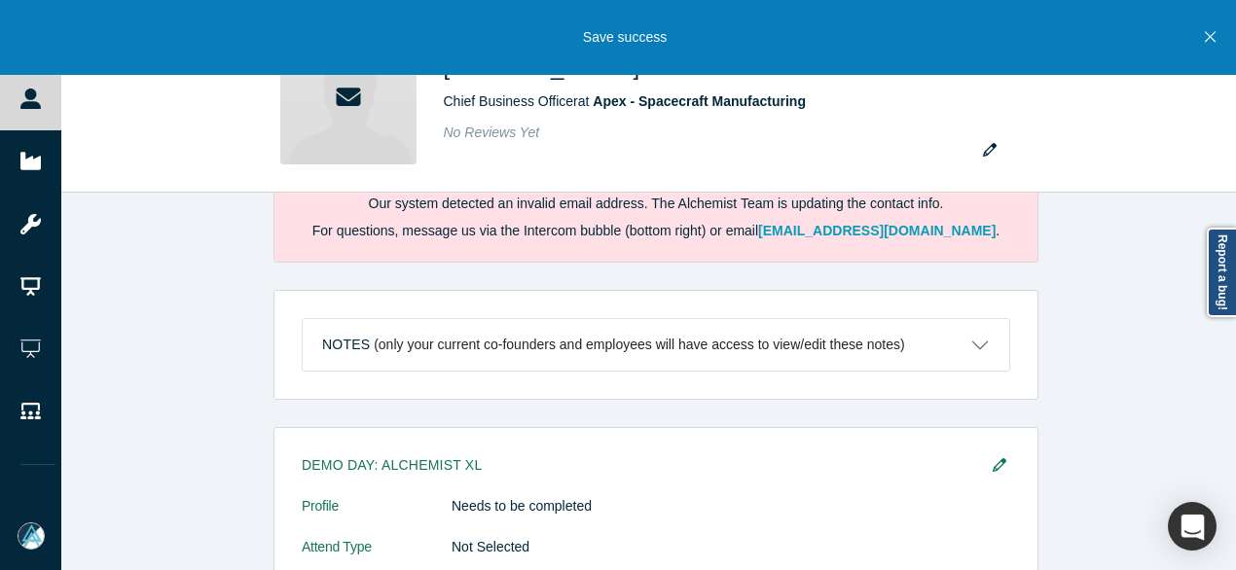
scroll to position [0, 0]
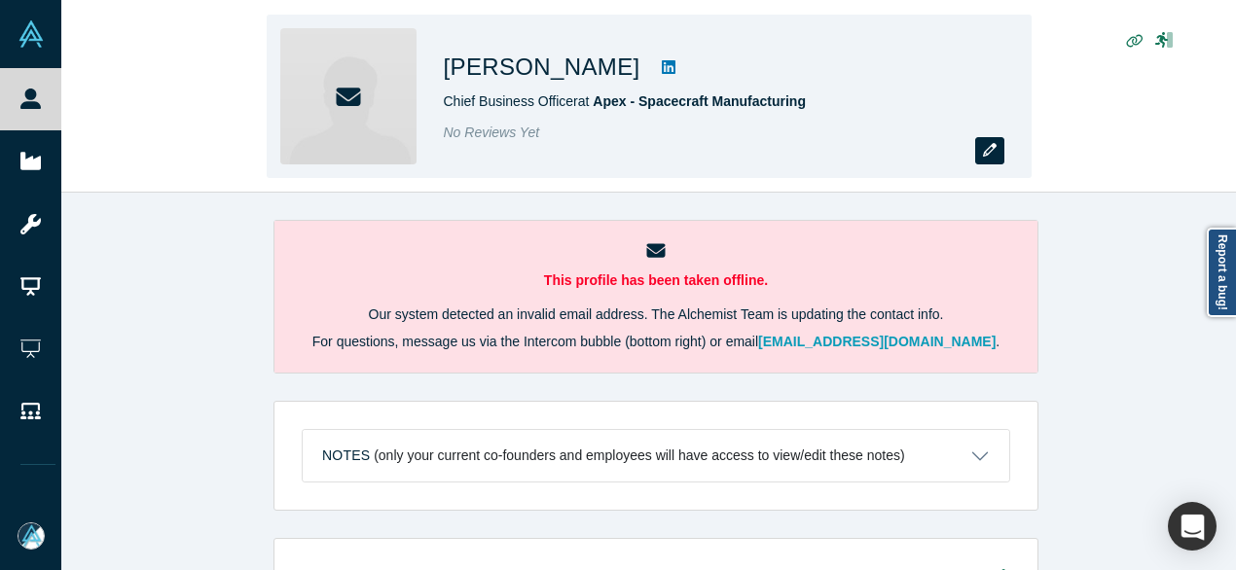
click at [983, 151] on icon "button" at bounding box center [990, 150] width 14 height 14
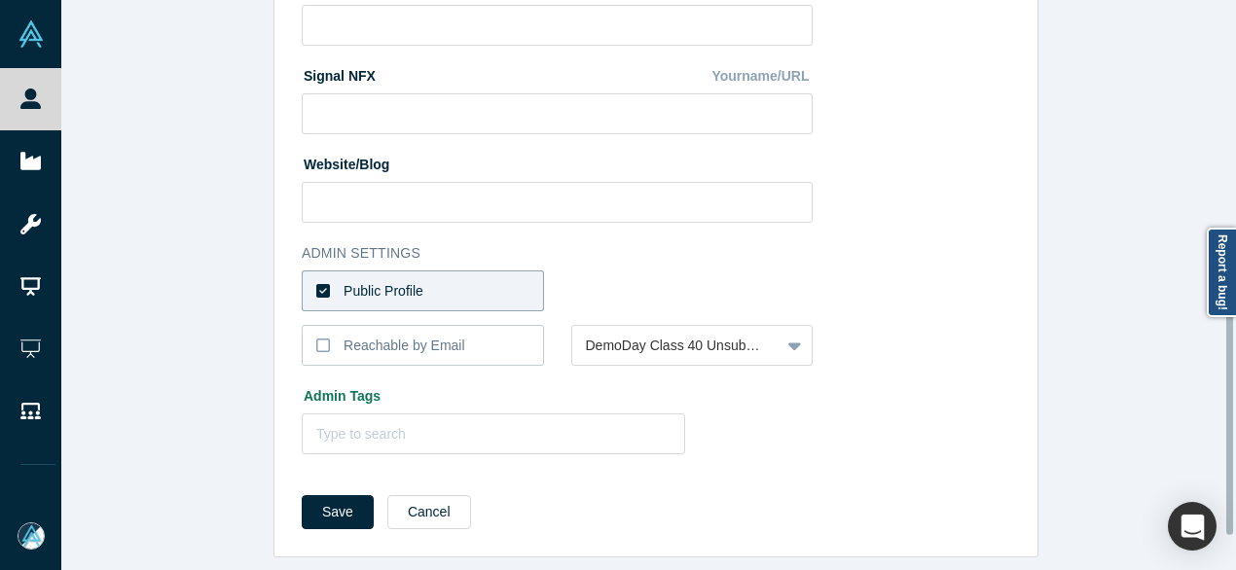
scroll to position [872, 0]
click at [419, 273] on label "Public Profile" at bounding box center [423, 291] width 242 height 41
click at [0, 0] on input "Public Profile" at bounding box center [0, 0] width 0 height 0
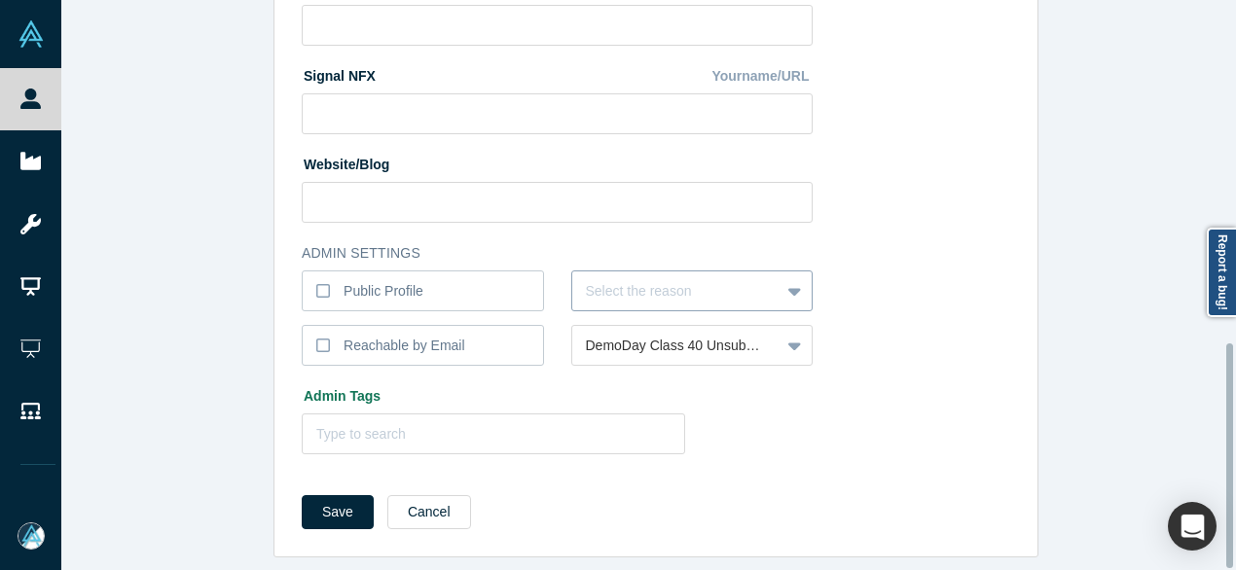
click at [595, 279] on div at bounding box center [676, 291] width 181 height 24
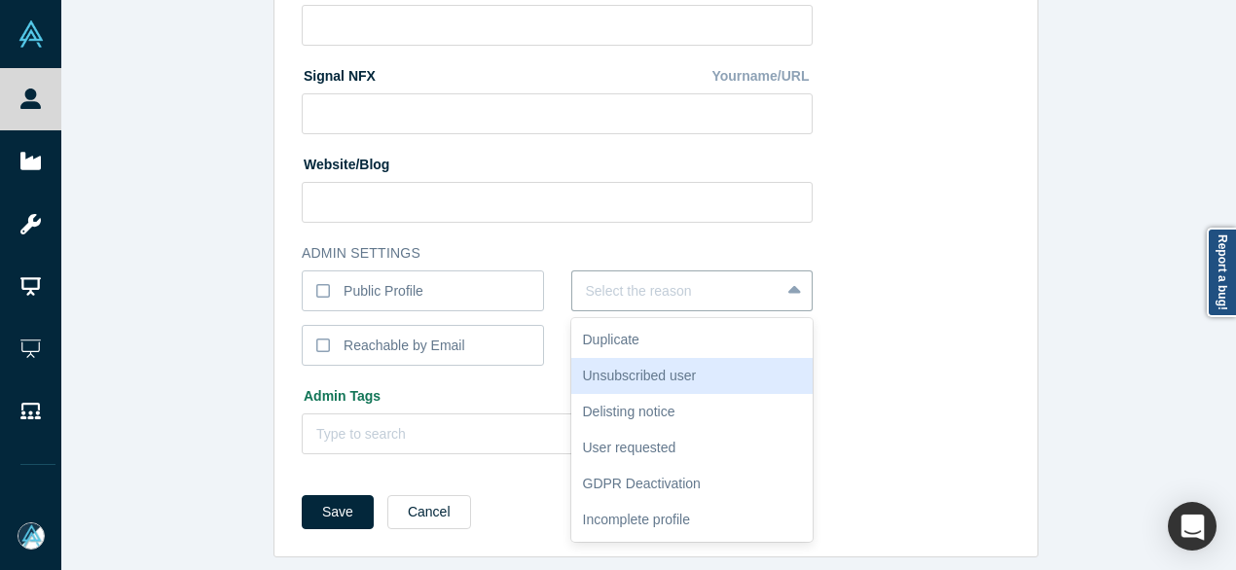
click at [636, 359] on div "Unsubscribed user" at bounding box center [692, 376] width 242 height 36
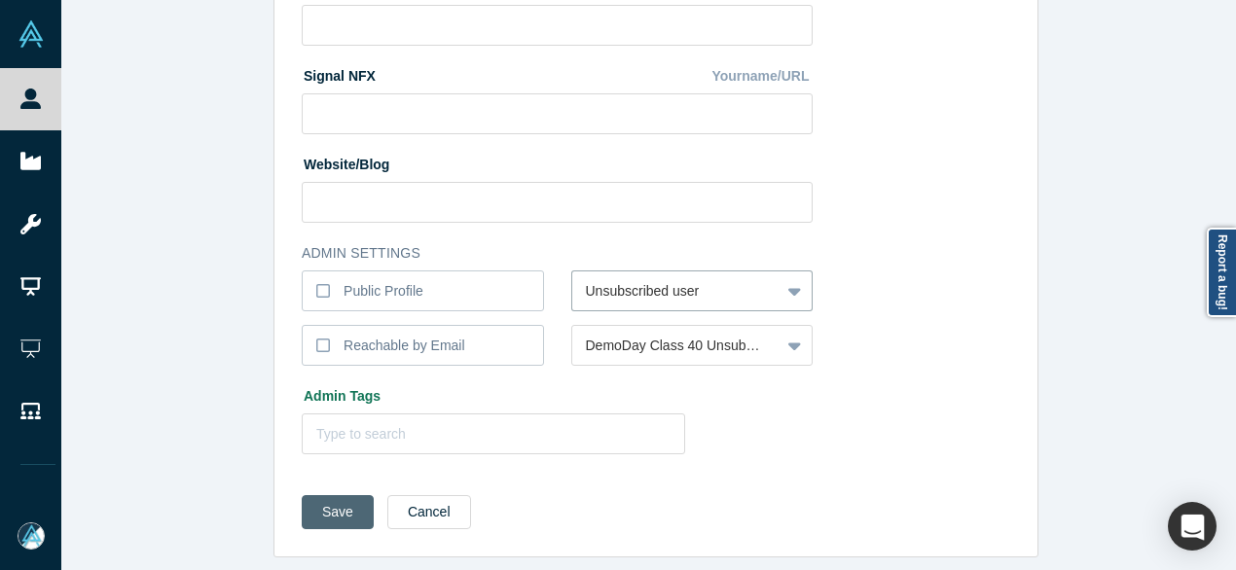
click at [337, 506] on button "Save" at bounding box center [338, 512] width 72 height 34
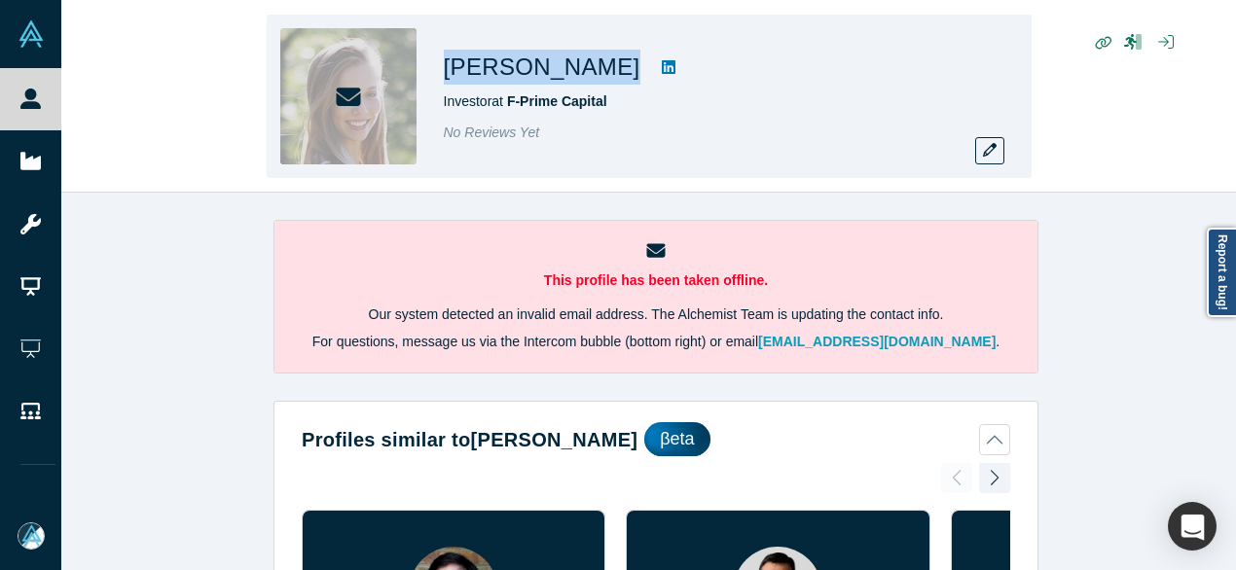
drag, startPoint x: 445, startPoint y: 67, endPoint x: 593, endPoint y: 68, distance: 147.9
click at [593, 68] on div "Sarah Lamont" at bounding box center [716, 67] width 545 height 35
copy div "Sarah Lamont"
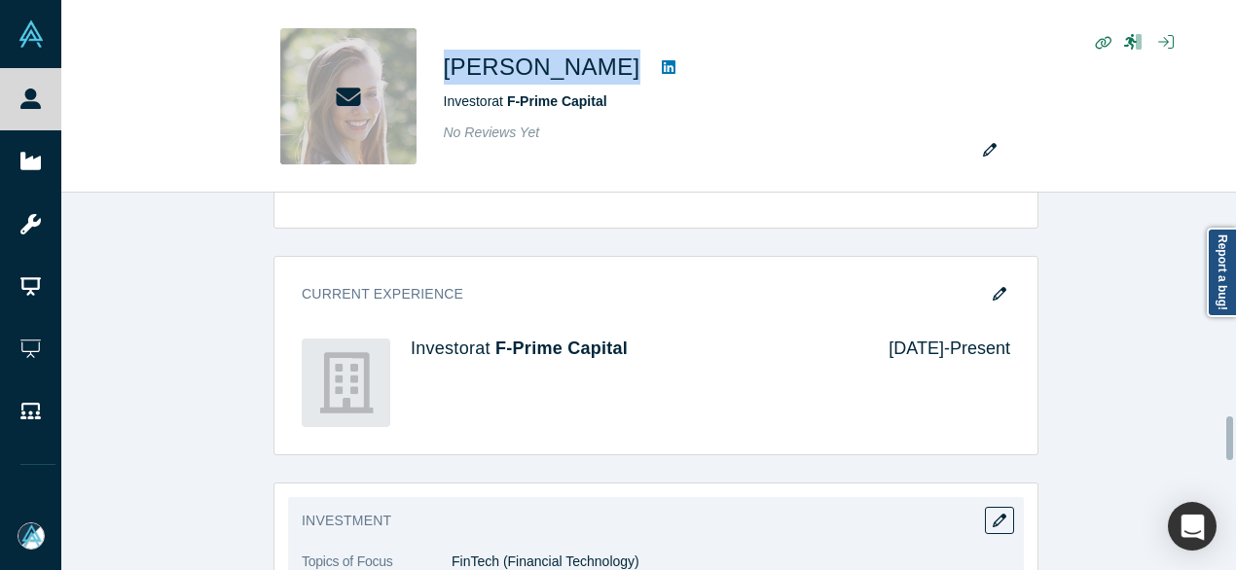
scroll to position [1946, 0]
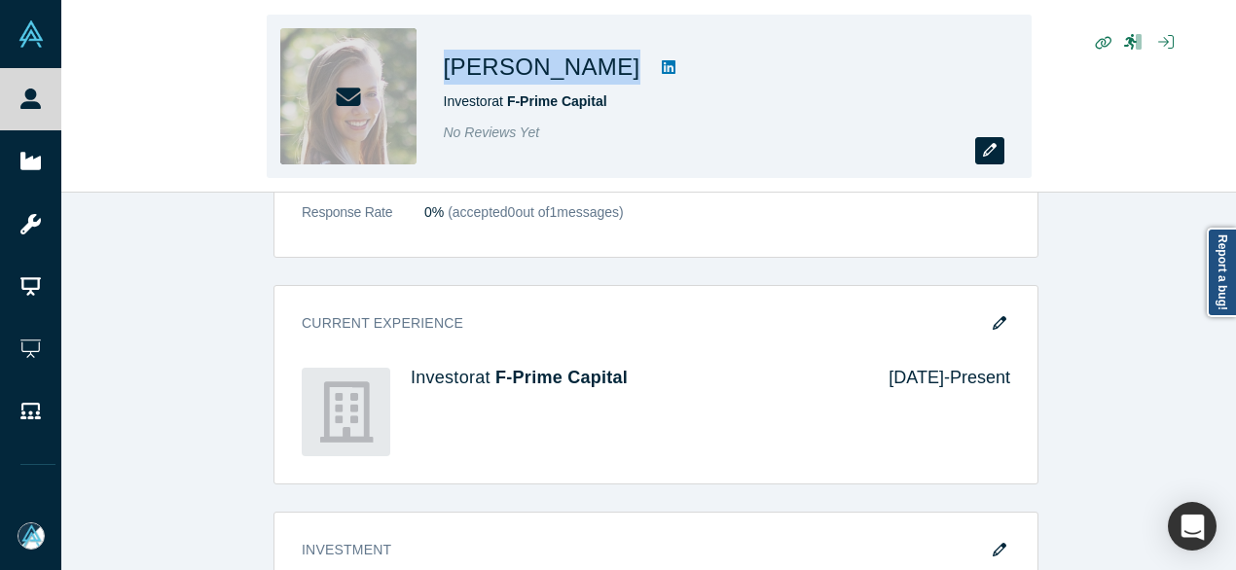
click at [992, 151] on icon "button" at bounding box center [990, 150] width 14 height 14
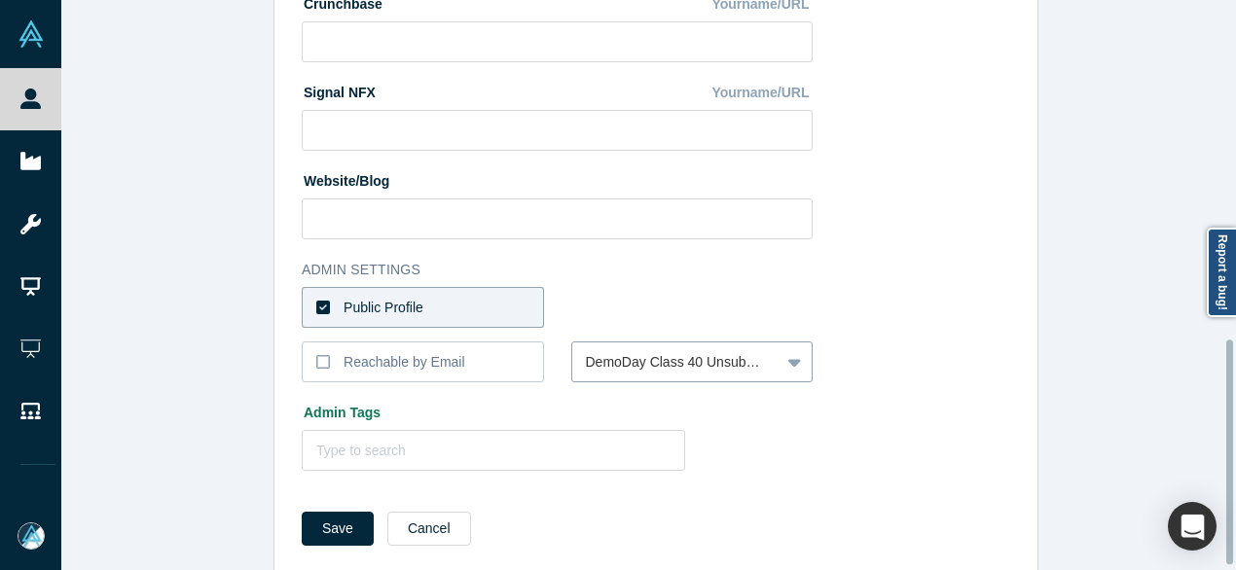
scroll to position [872, 0]
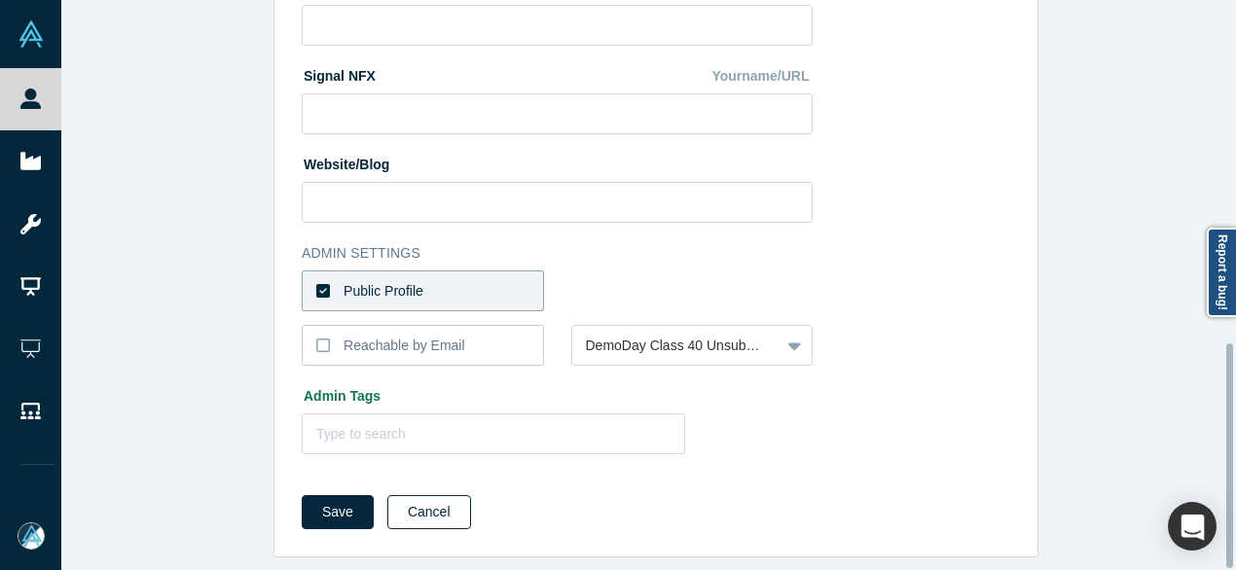
click at [415, 496] on button "Cancel" at bounding box center [429, 512] width 84 height 34
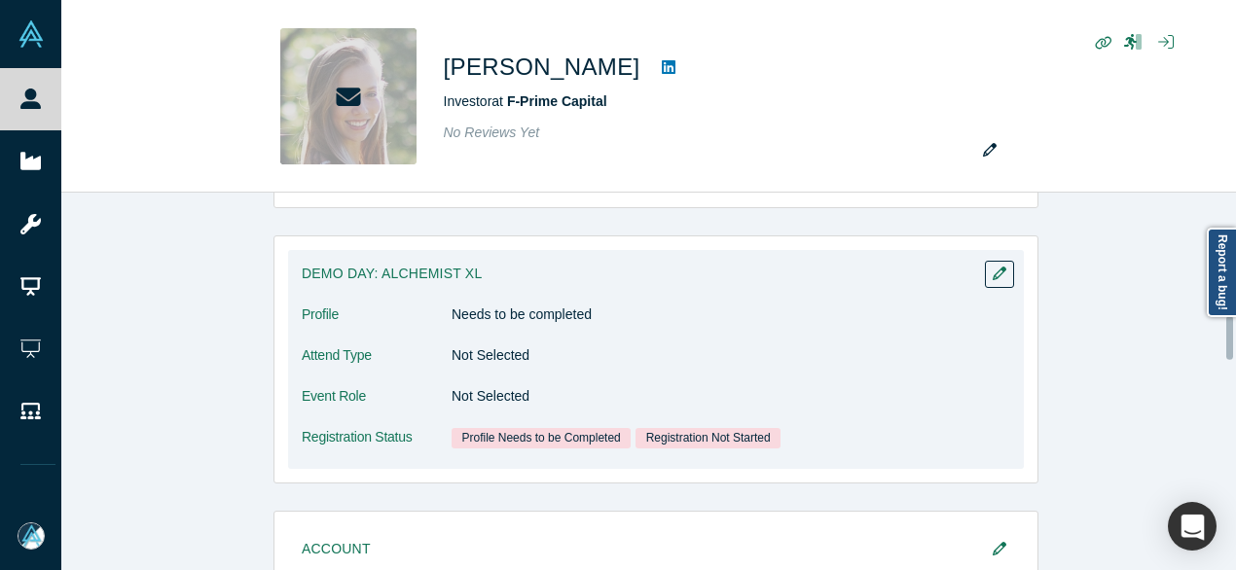
scroll to position [1070, 0]
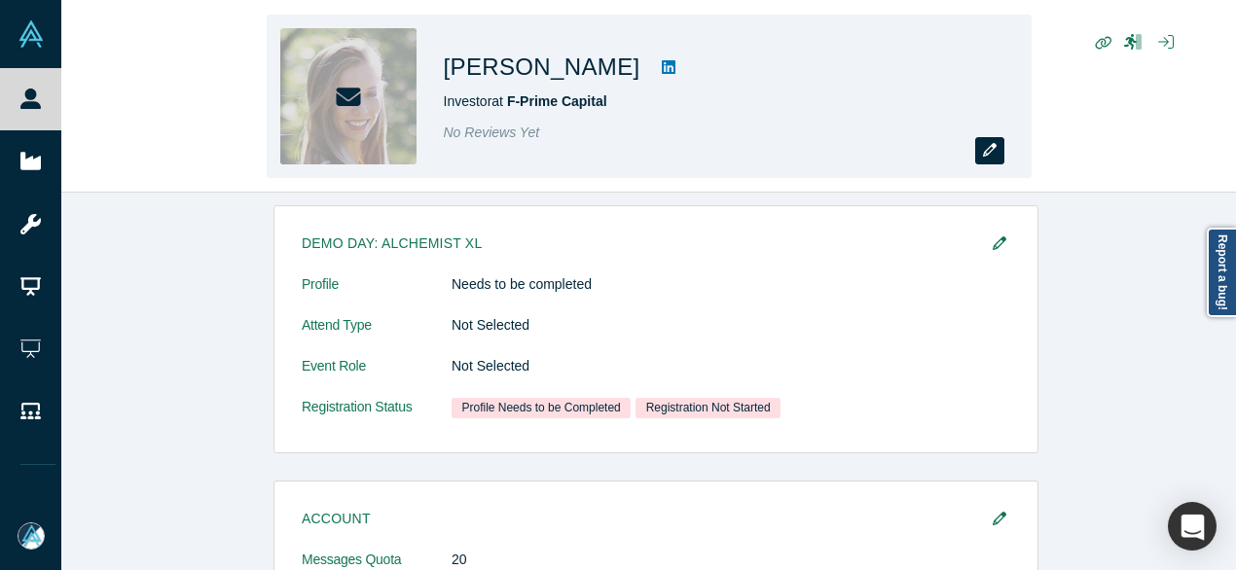
click at [978, 158] on button "button" at bounding box center [989, 150] width 29 height 27
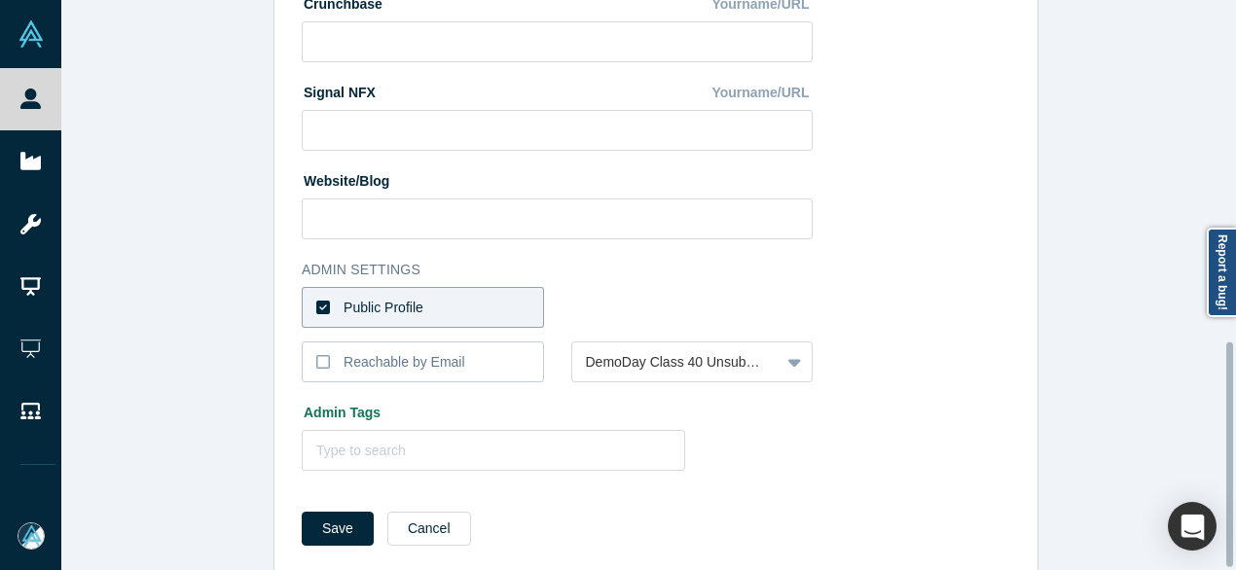
scroll to position [872, 0]
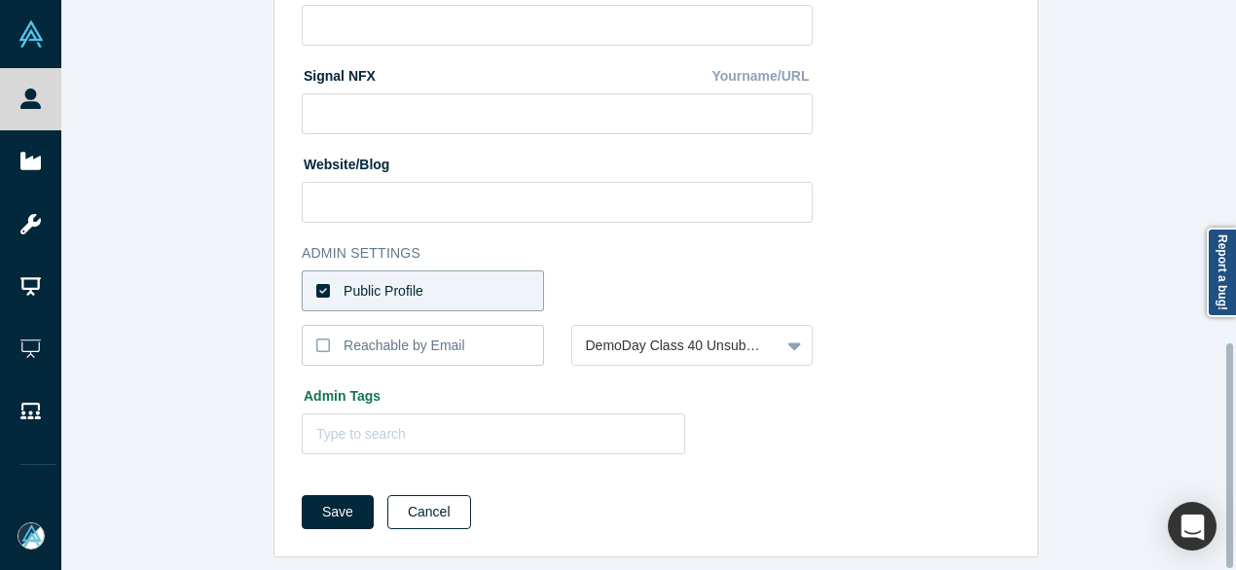
click at [433, 509] on button "Cancel" at bounding box center [429, 512] width 84 height 34
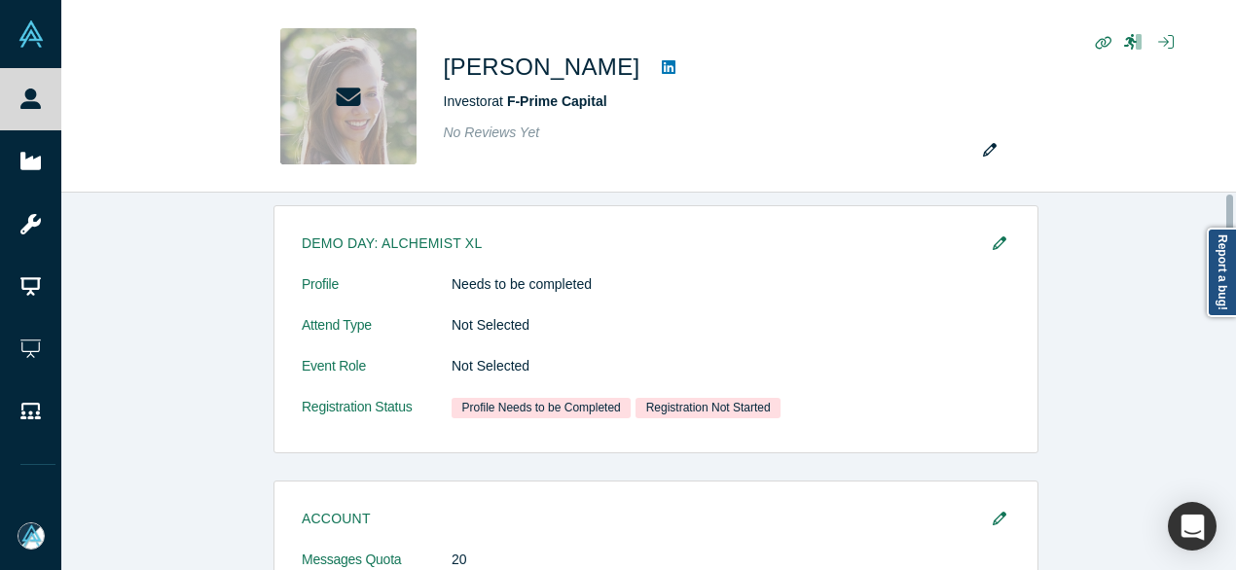
scroll to position [0, 0]
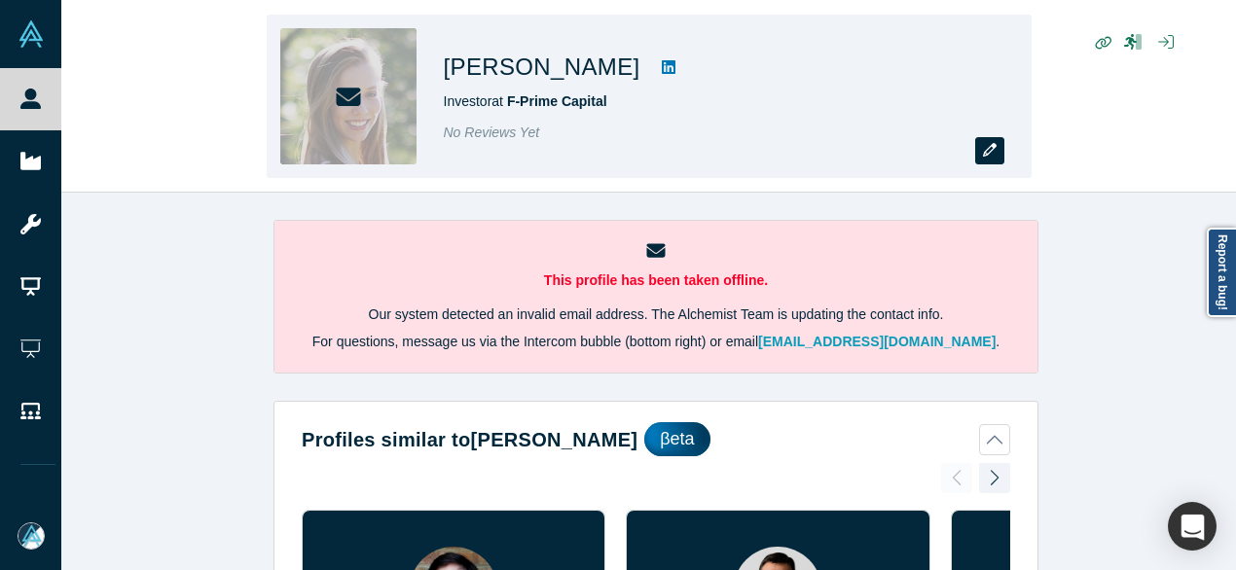
click at [992, 151] on icon "button" at bounding box center [990, 150] width 14 height 14
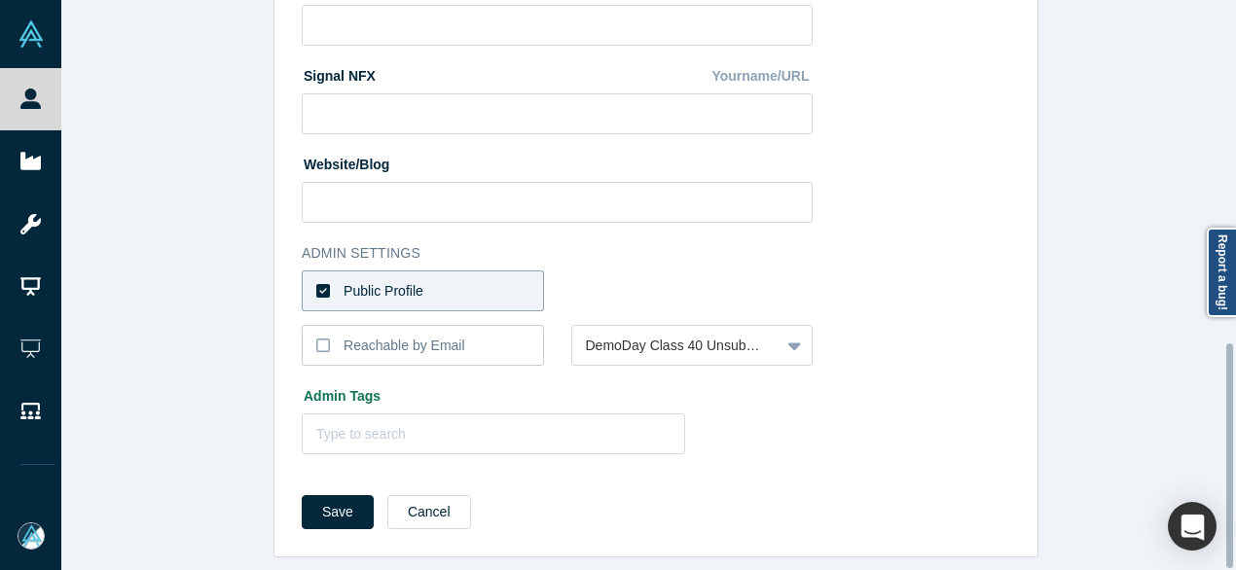
scroll to position [872, 0]
click at [441, 496] on button "Cancel" at bounding box center [429, 512] width 84 height 34
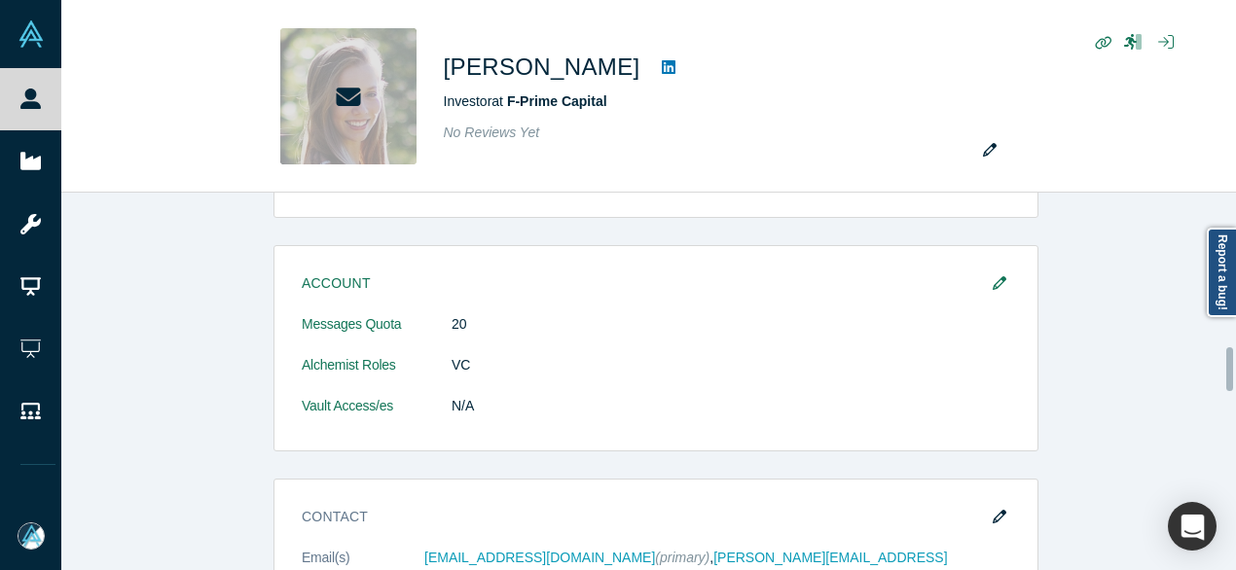
scroll to position [1460, 0]
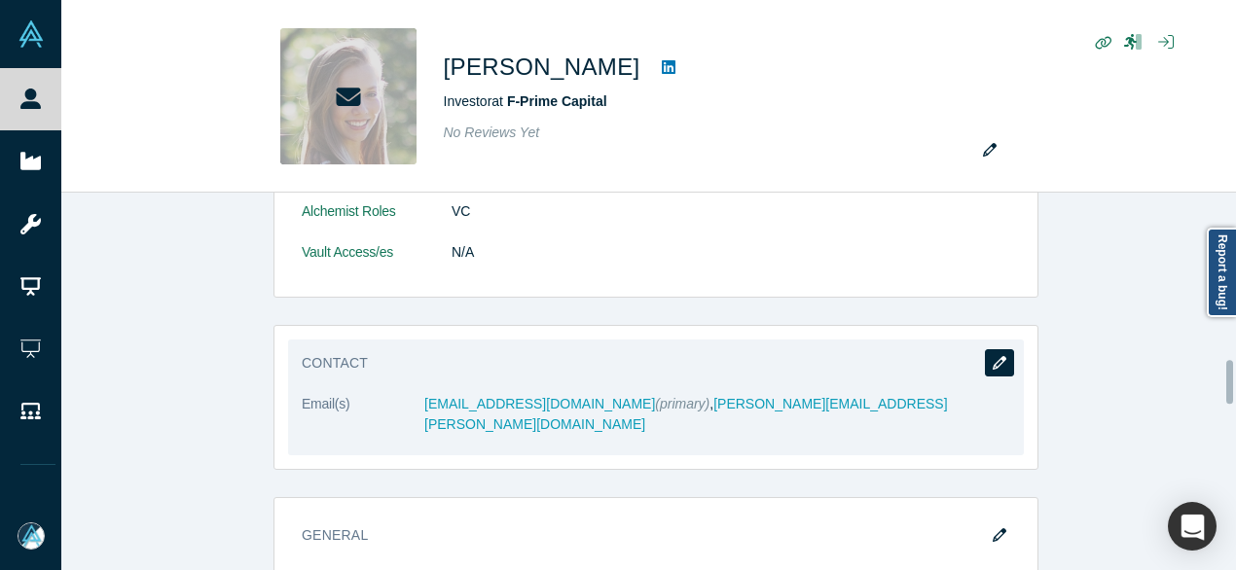
click at [993, 356] on icon "button" at bounding box center [1000, 363] width 14 height 14
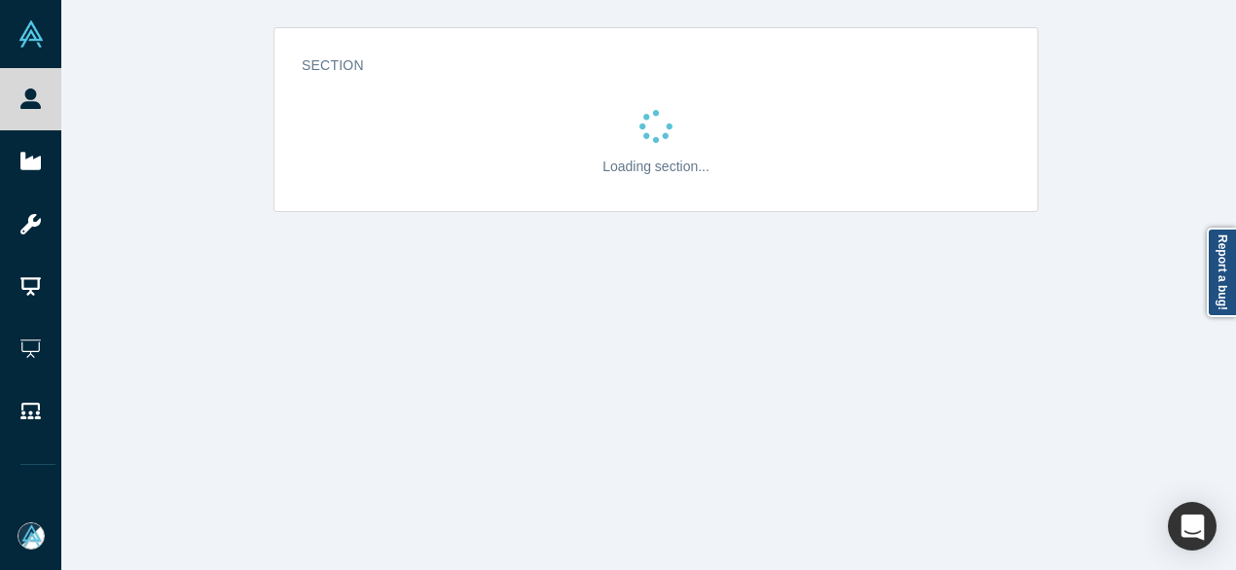
scroll to position [0, 0]
select select "US"
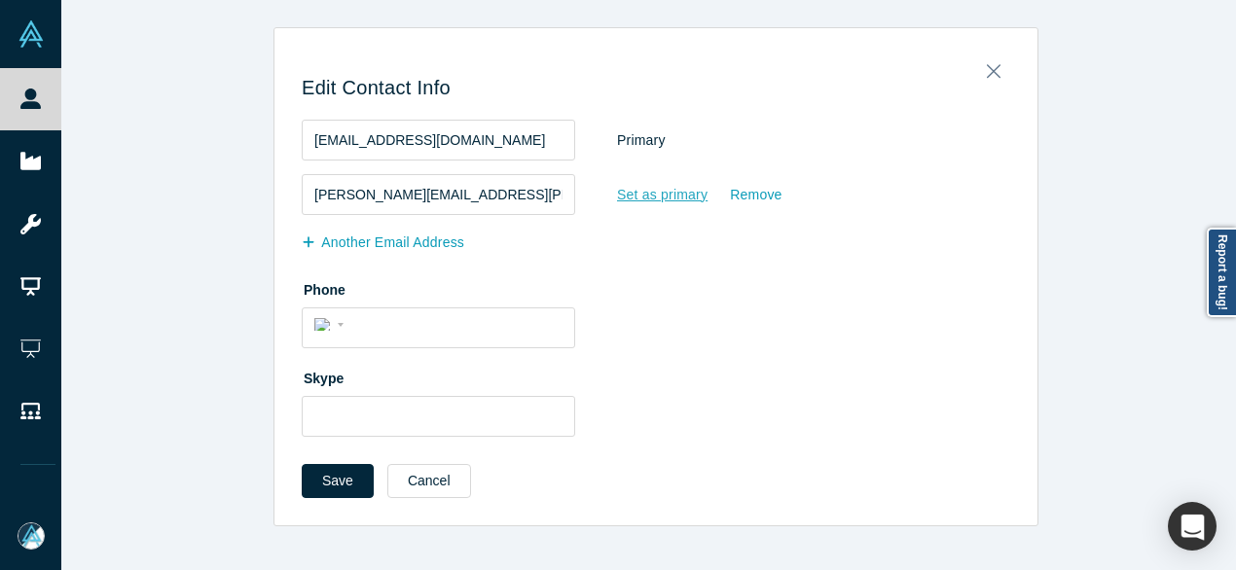
click at [634, 194] on div "Set as primary" at bounding box center [662, 195] width 92 height 34
click at [0, 0] on input "Set as primary" at bounding box center [0, 0] width 0 height 0
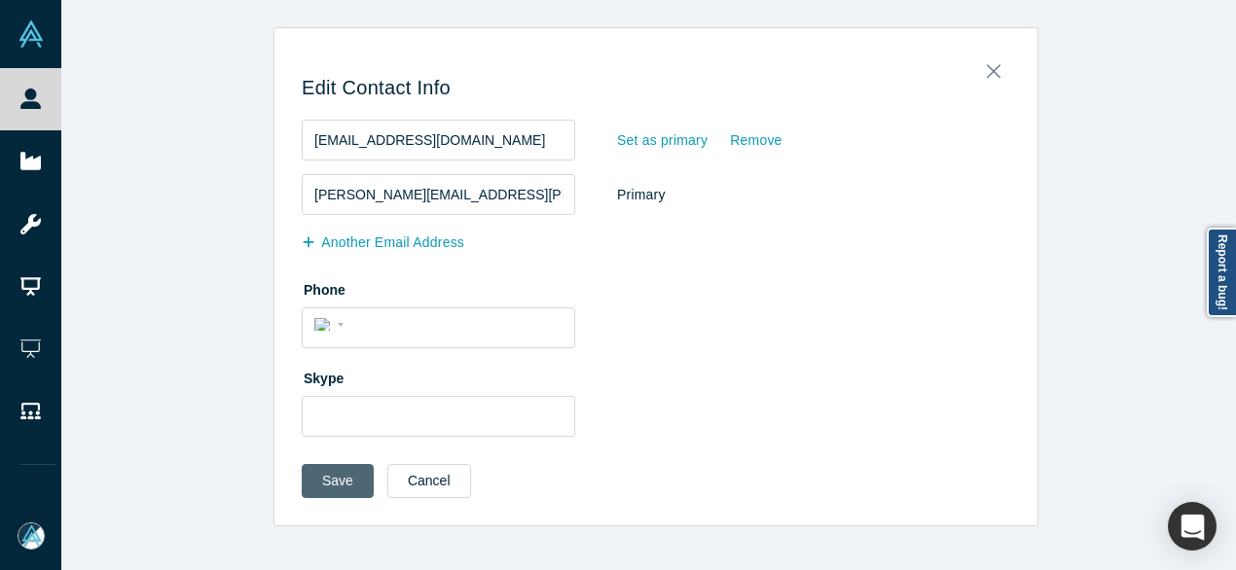
click at [329, 474] on button "Save" at bounding box center [338, 481] width 72 height 34
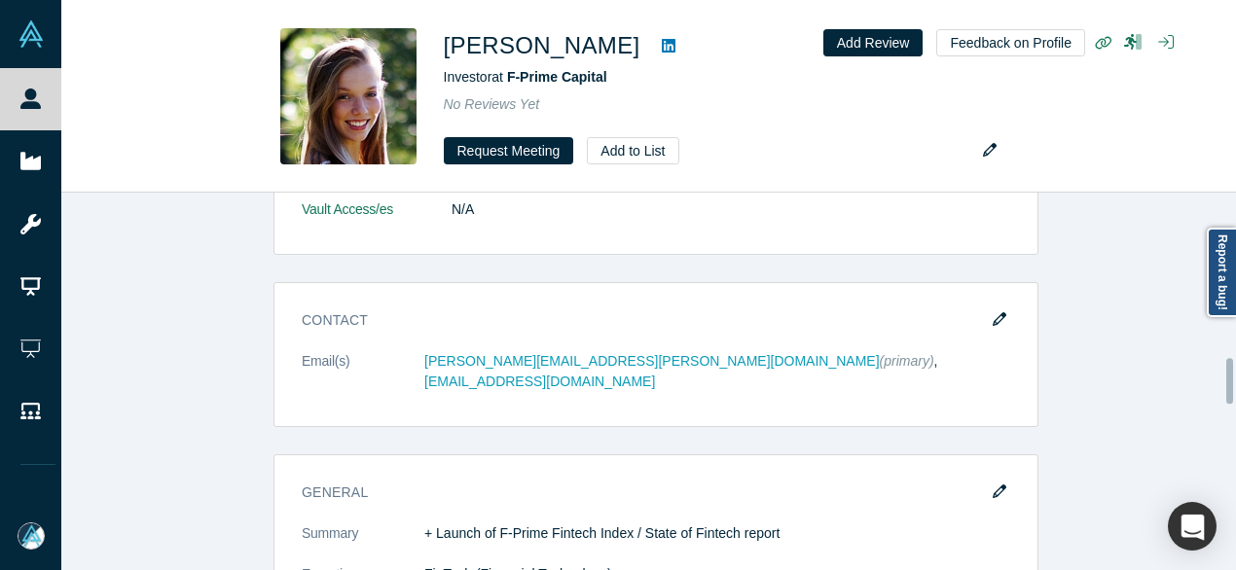
scroll to position [1362, 0]
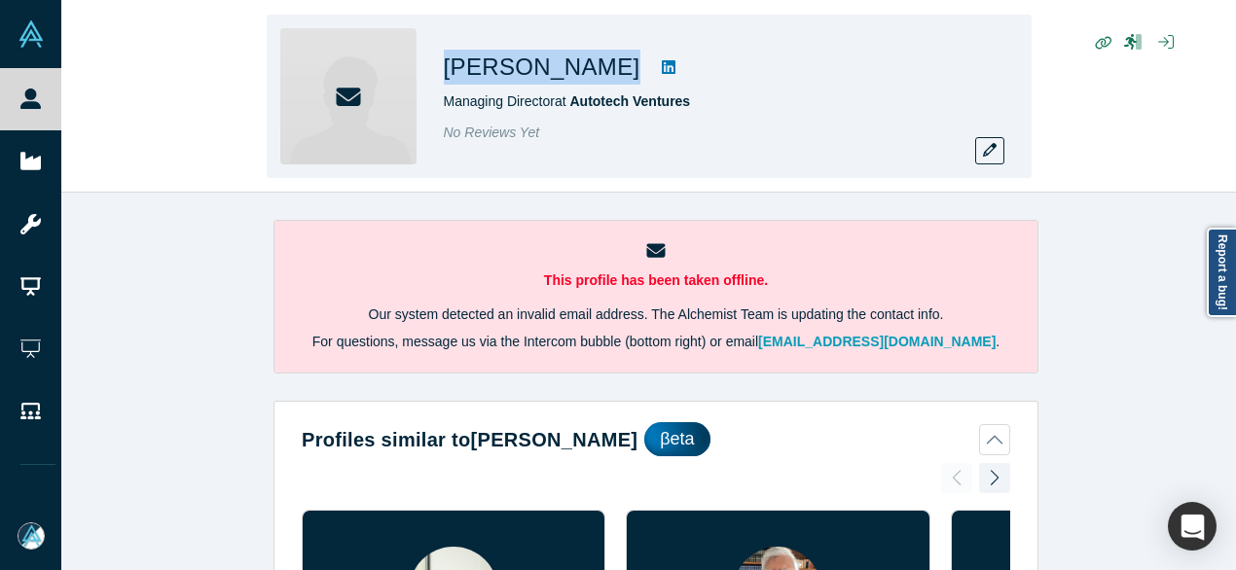
drag, startPoint x: 450, startPoint y: 72, endPoint x: 567, endPoint y: 73, distance: 117.7
click at [567, 73] on div "[PERSON_NAME]" at bounding box center [716, 67] width 545 height 35
copy div "[PERSON_NAME]"
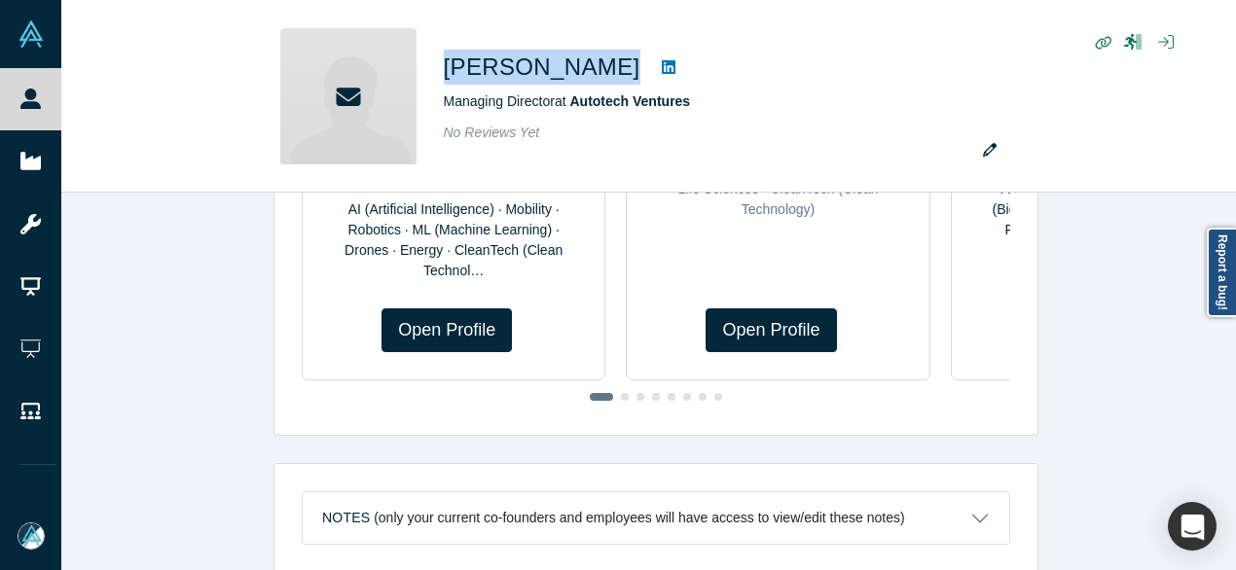
scroll to position [681, 0]
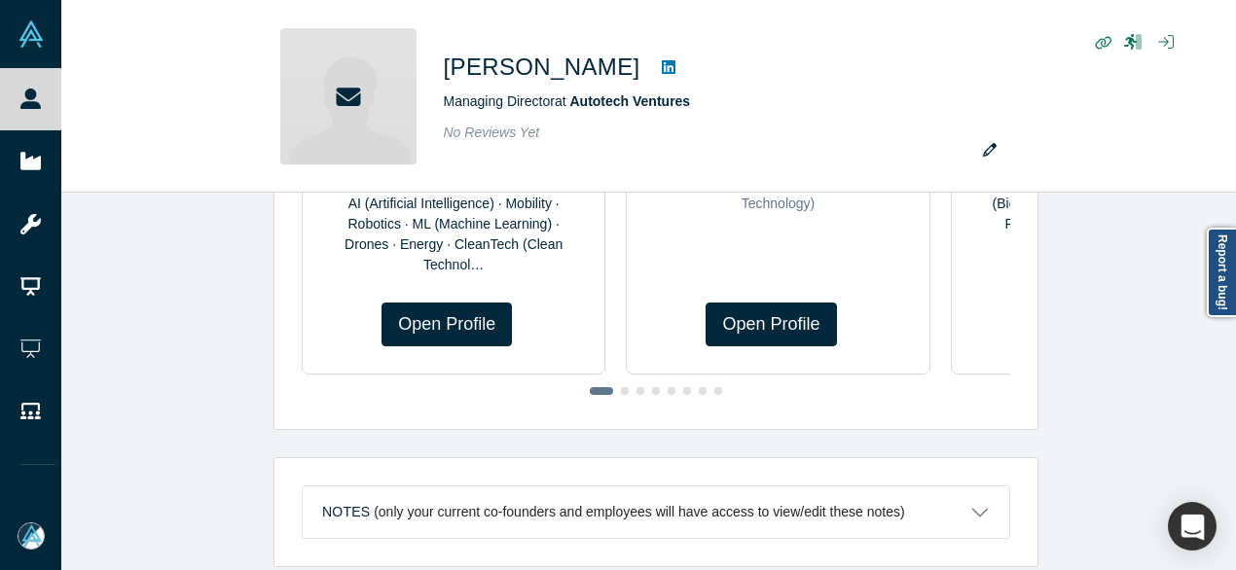
drag, startPoint x: 1185, startPoint y: 449, endPoint x: 1187, endPoint y: 431, distance: 17.6
click at [1187, 449] on div "This profile has been taken offline. Our system detected an invalid email addre…" at bounding box center [655, 389] width 1189 height 392
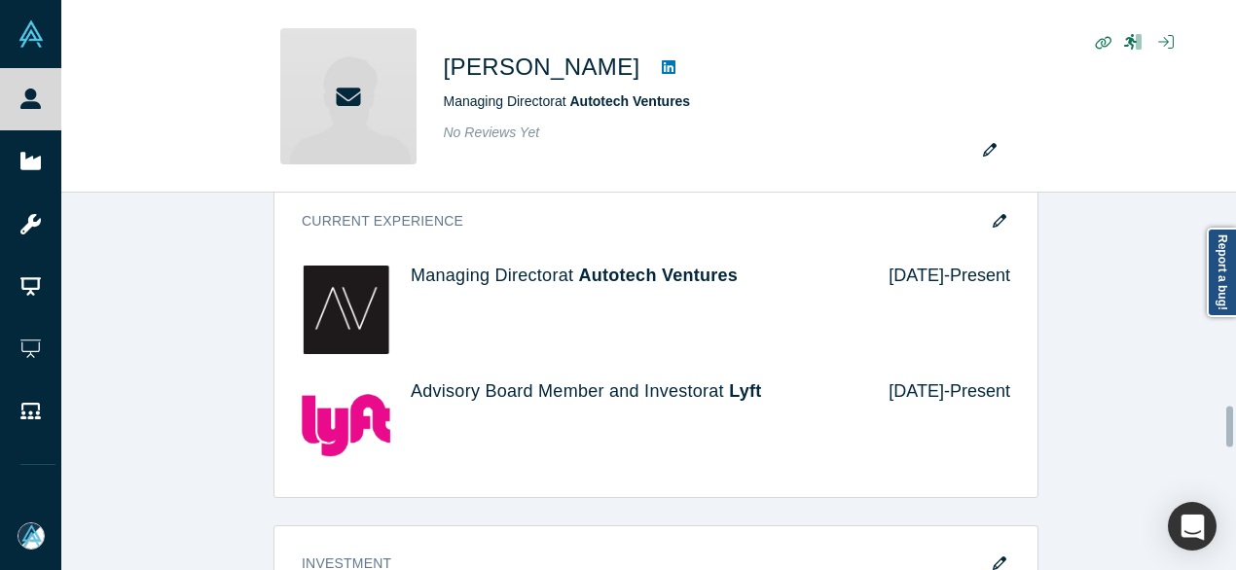
scroll to position [1946, 0]
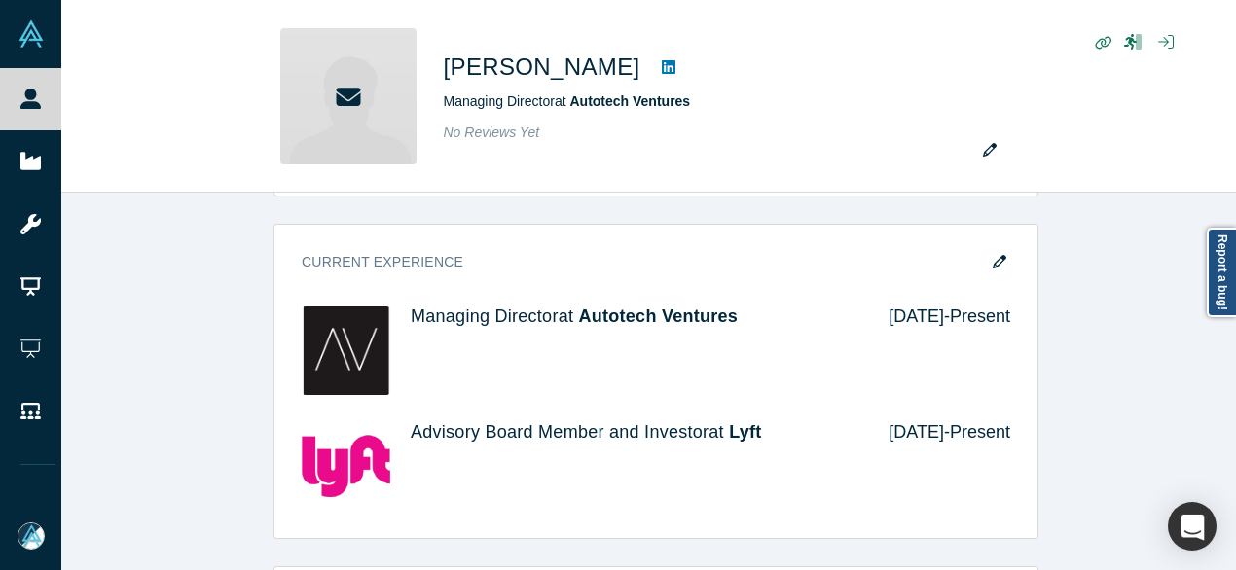
click at [1061, 448] on div "Demo Day: Alchemist XL Profile Needs to be completed Attend Type Not Selected E…" at bounding box center [655, 531] width 1189 height 2402
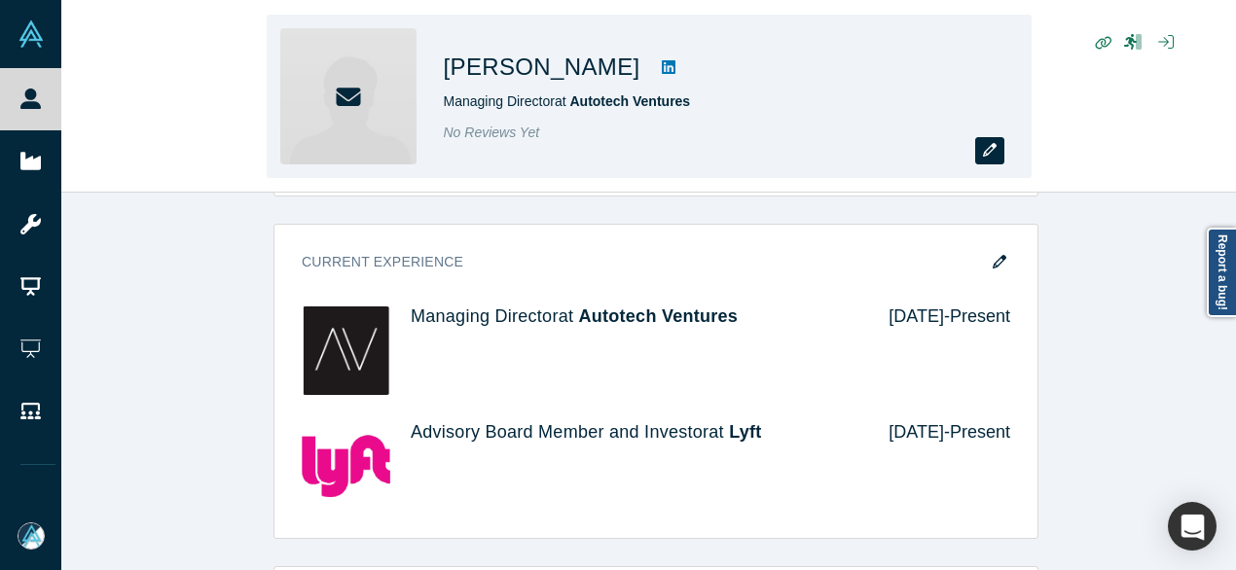
click at [989, 146] on icon "button" at bounding box center [990, 150] width 14 height 14
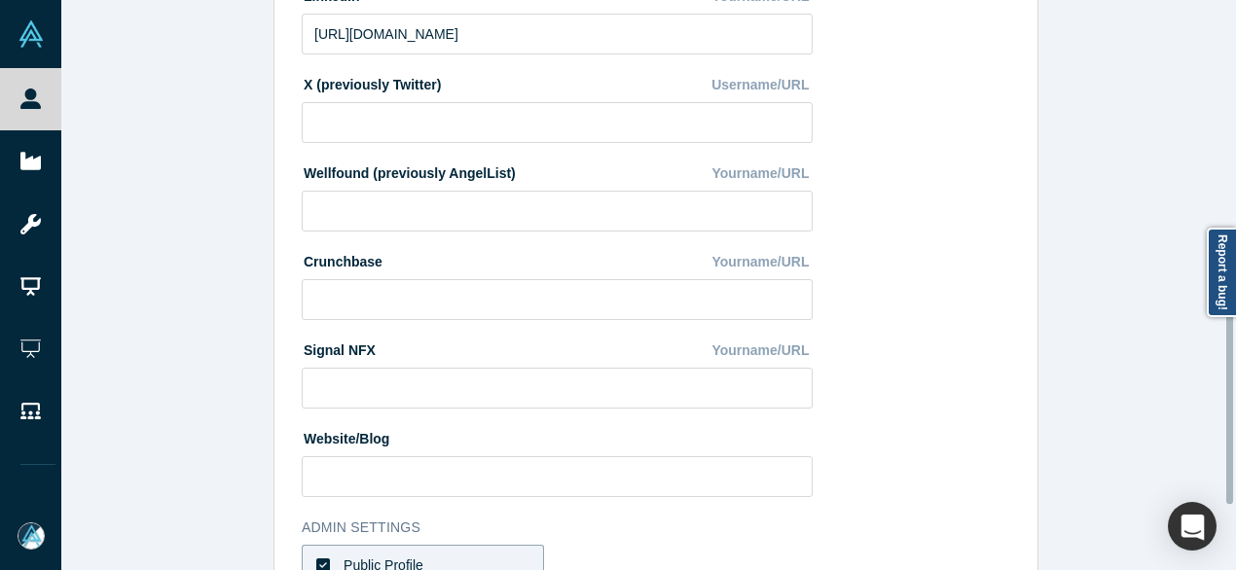
scroll to position [872, 0]
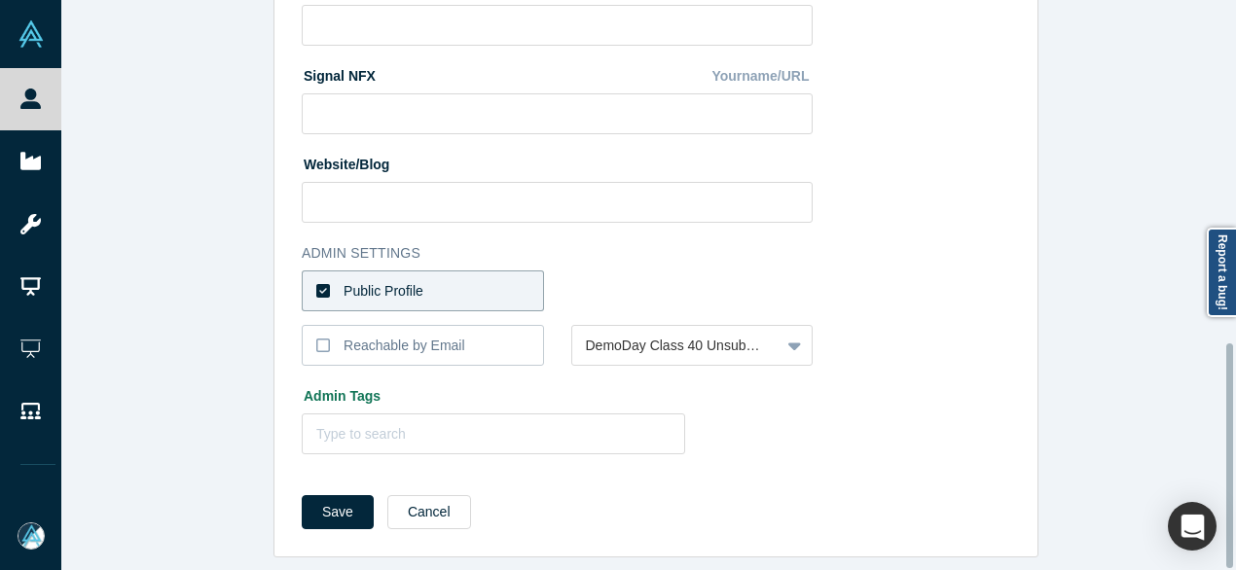
click at [413, 281] on div "Public Profile" at bounding box center [383, 291] width 80 height 20
click at [0, 0] on input "Public Profile" at bounding box center [0, 0] width 0 height 0
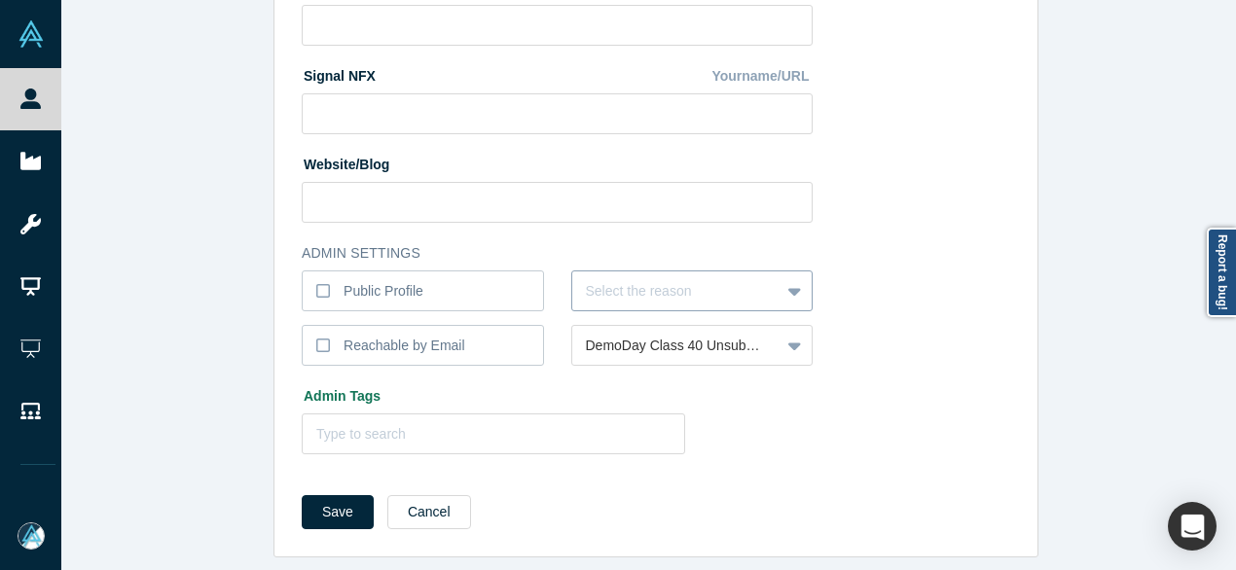
click at [614, 287] on div at bounding box center [676, 291] width 181 height 24
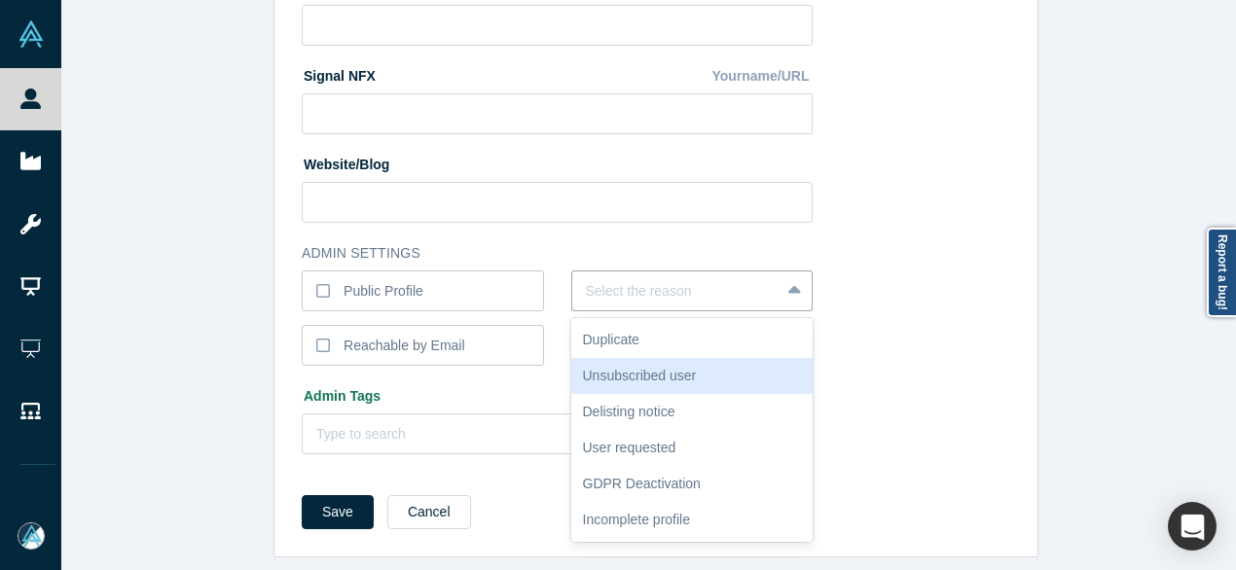
click at [641, 363] on div "Unsubscribed user" at bounding box center [692, 376] width 242 height 36
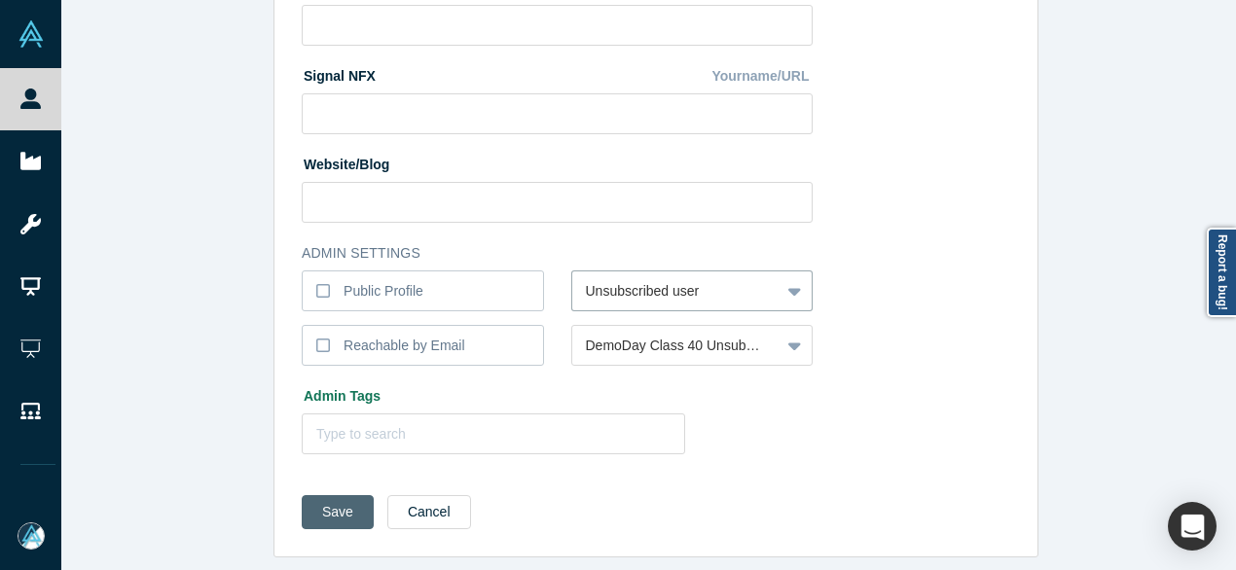
click at [330, 497] on button "Save" at bounding box center [338, 512] width 72 height 34
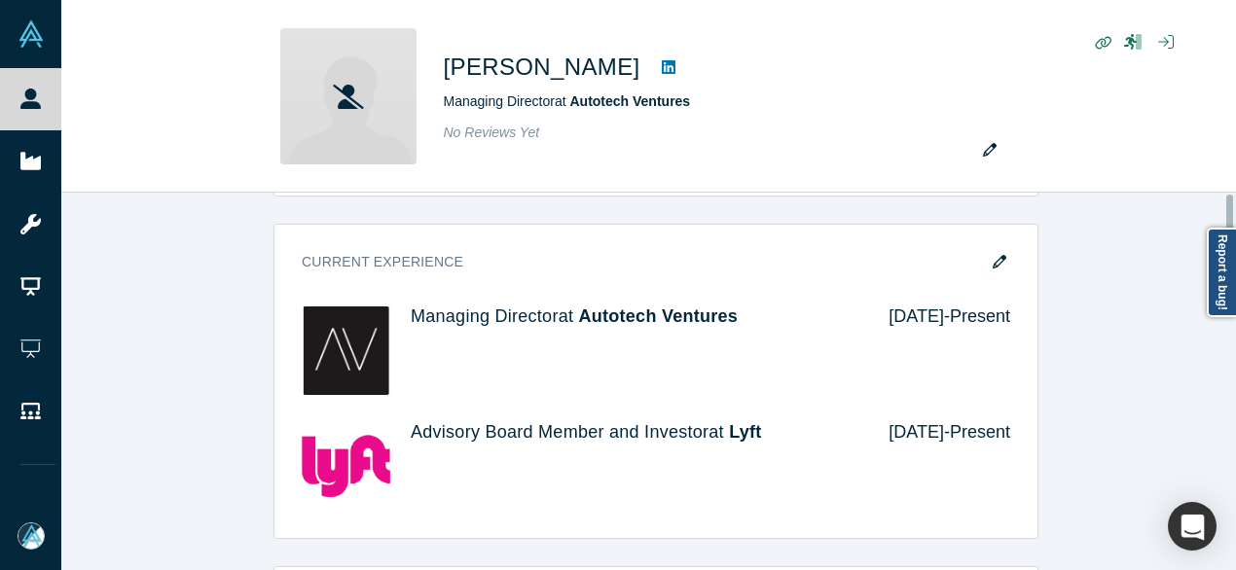
scroll to position [0, 0]
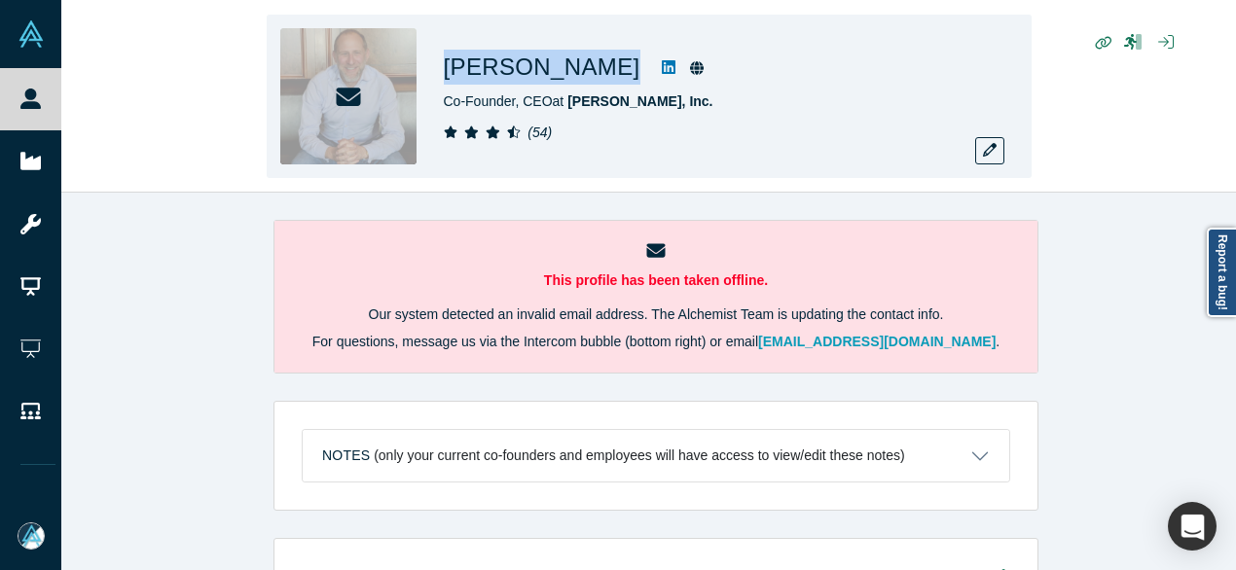
drag, startPoint x: 441, startPoint y: 72, endPoint x: 596, endPoint y: 77, distance: 155.8
click at [596, 77] on div "Darren Kaplan Co-Founder, CEO at Elton, Inc. ( 54 )" at bounding box center [649, 96] width 765 height 163
copy div "Darren Kaplan"
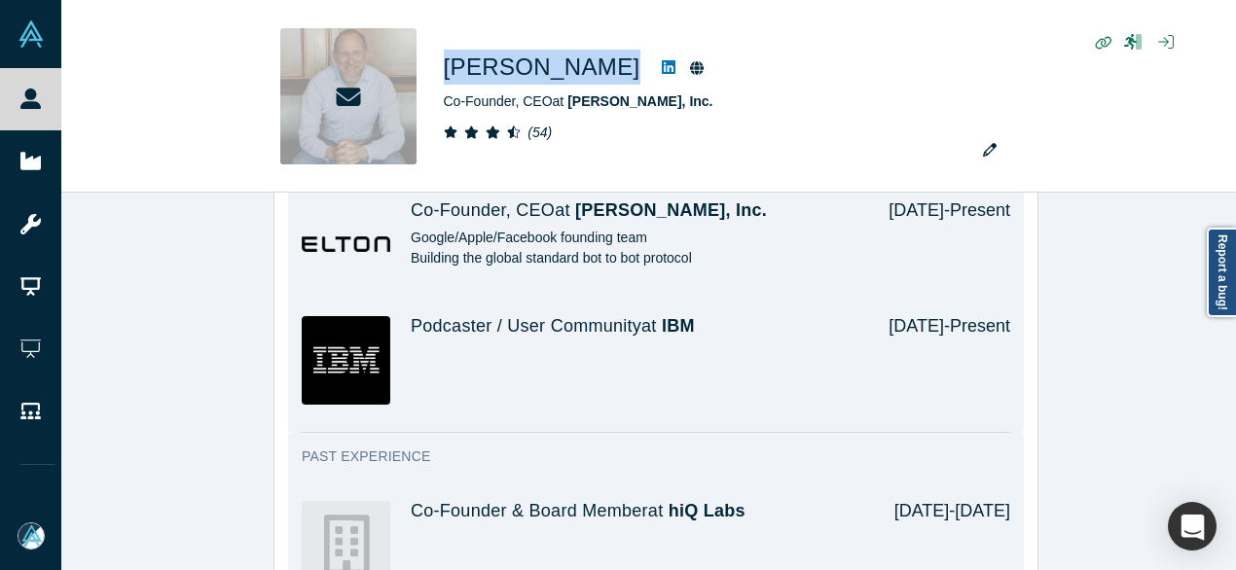
scroll to position [1654, 0]
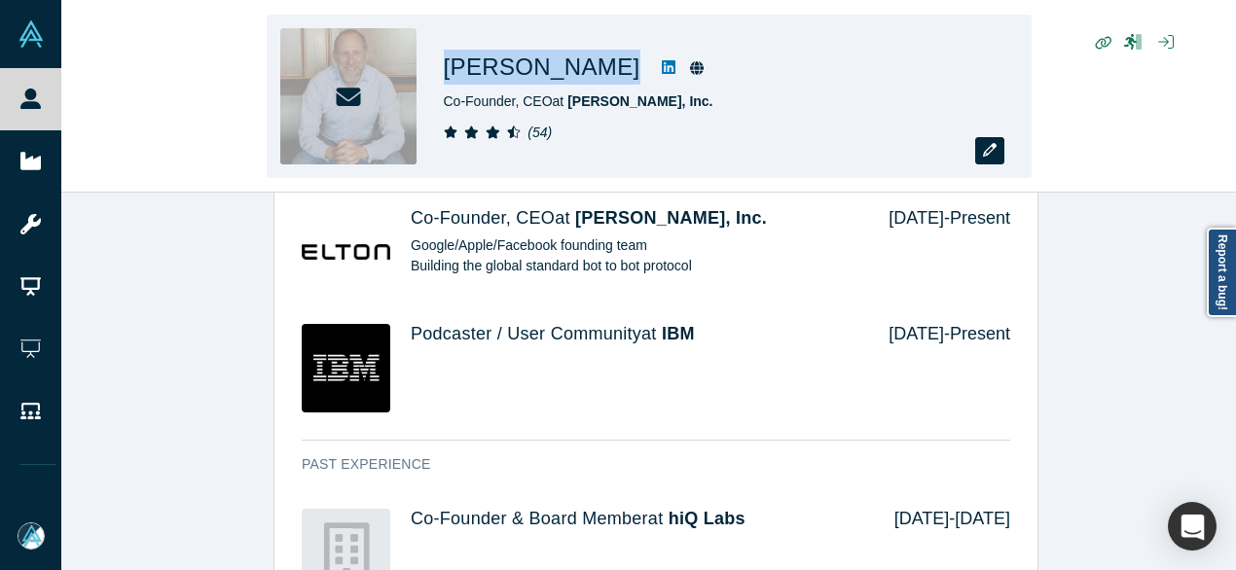
click at [989, 153] on icon "button" at bounding box center [990, 150] width 14 height 14
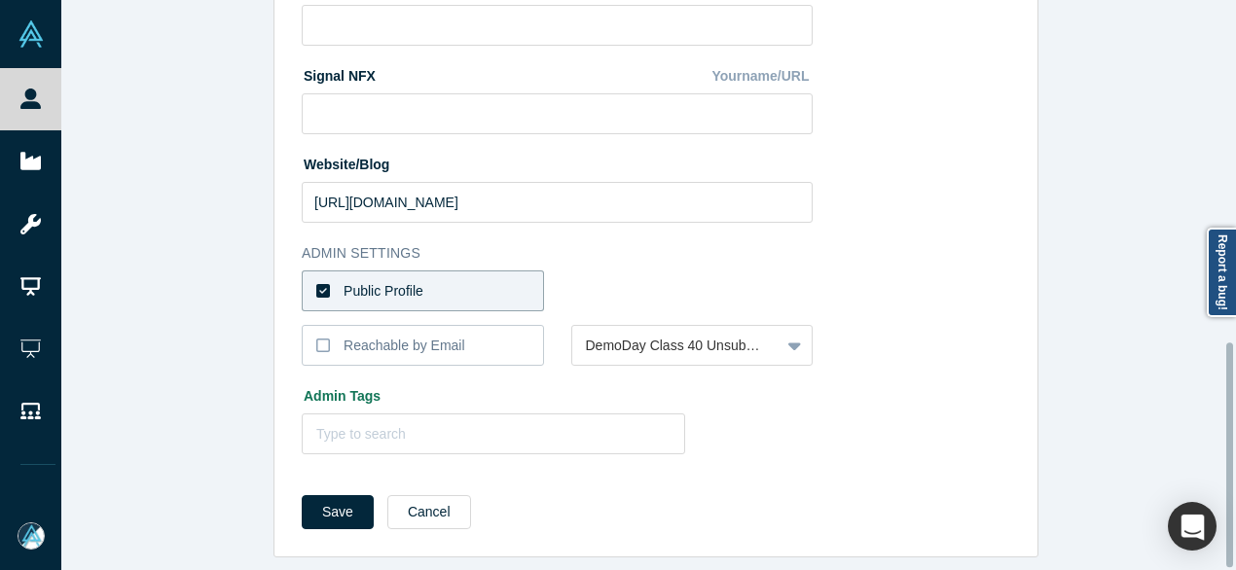
scroll to position [872, 0]
click at [418, 509] on button "Cancel" at bounding box center [429, 512] width 84 height 34
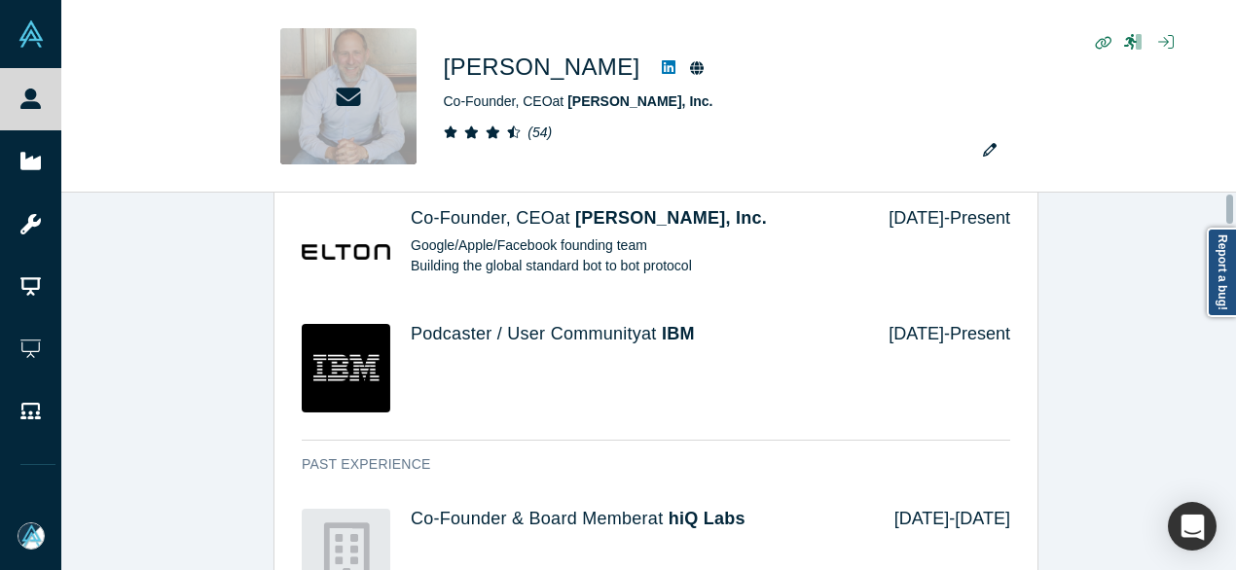
scroll to position [0, 0]
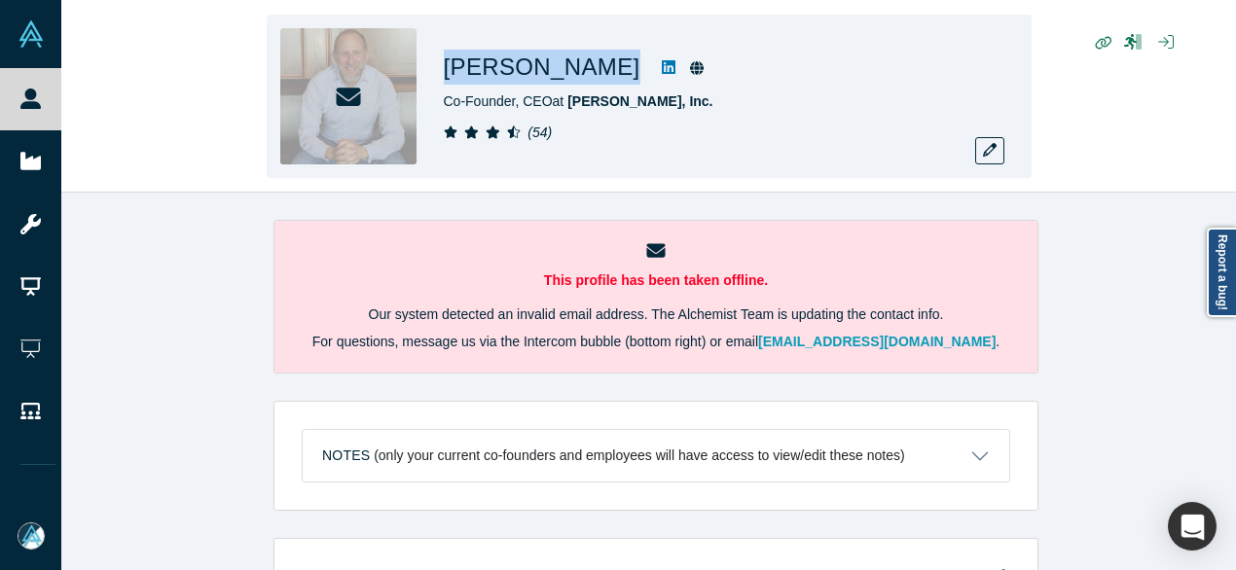
drag, startPoint x: 440, startPoint y: 61, endPoint x: 591, endPoint y: 77, distance: 151.6
click at [591, 77] on div "Darren Kaplan Co-Founder, CEO at Elton, Inc. ( 54 )" at bounding box center [649, 96] width 765 height 163
click at [120, 106] on div "Darren Kaplan Co-Founder, CEO at Elton, Inc. ( 54 )" at bounding box center [648, 97] width 1174 height 192
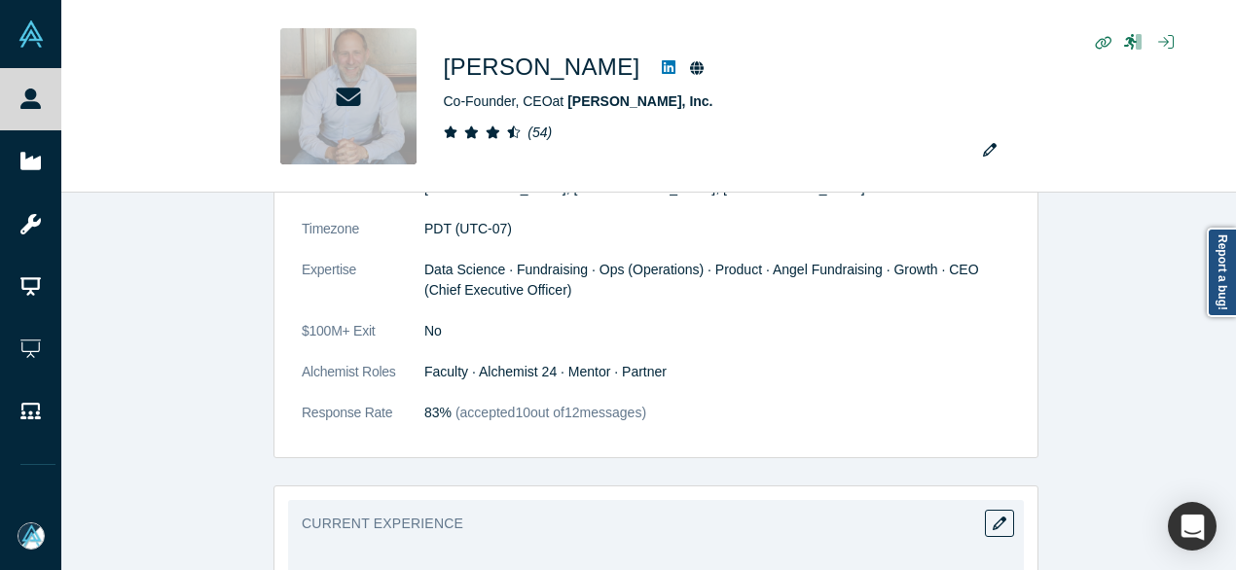
scroll to position [1265, 0]
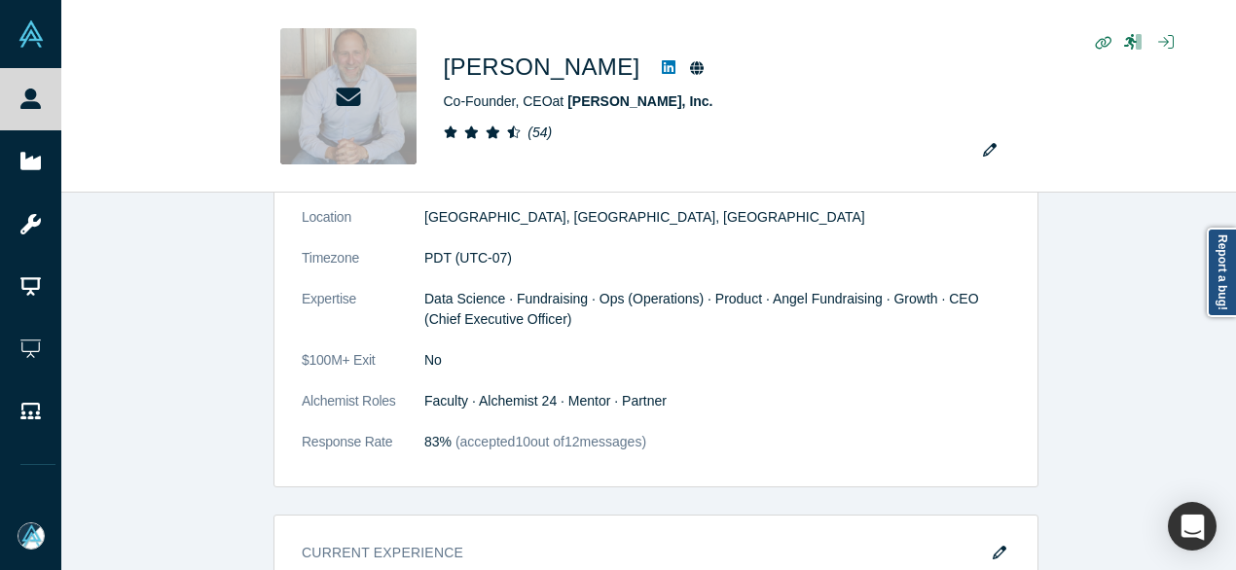
click at [158, 307] on div "Demo Day: Alchemist XL Profile Needs to be completed Attend Type Not Selected E…" at bounding box center [655, 534] width 1189 height 2523
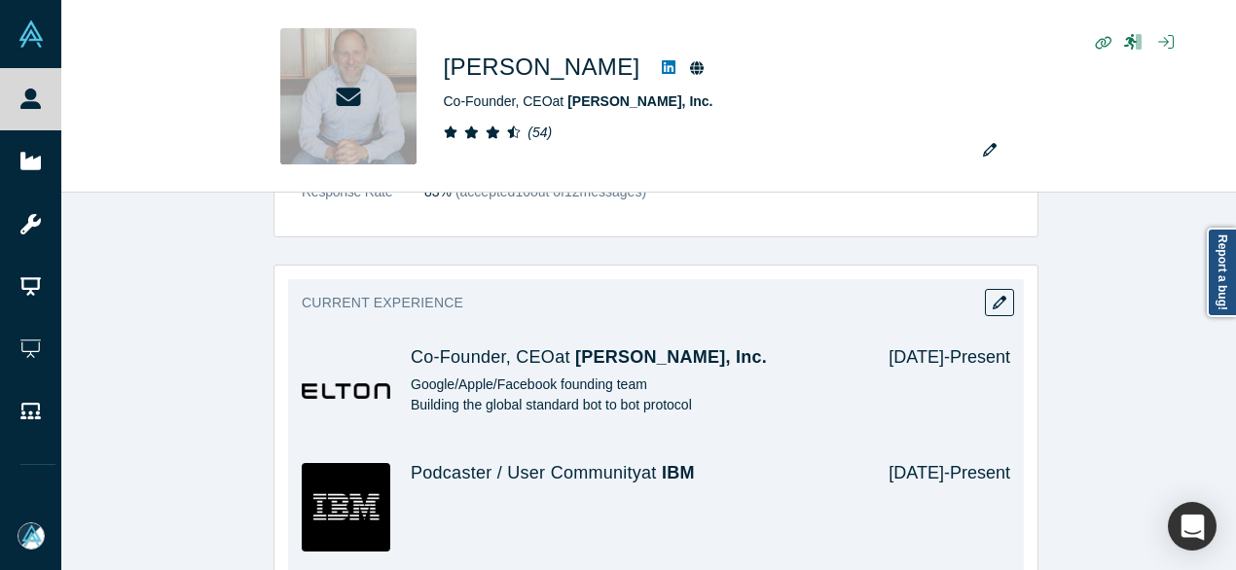
scroll to position [1557, 0]
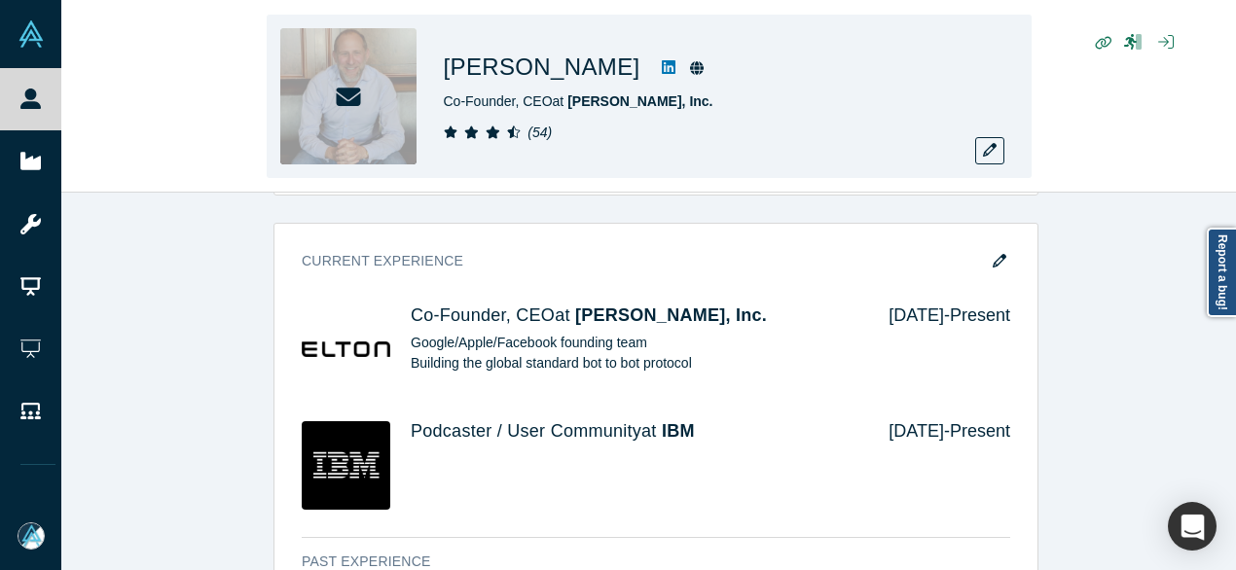
click at [174, 156] on div "Darren Kaplan Co-Founder, CEO at Elton, Inc. ( 54 )" at bounding box center [648, 97] width 1174 height 192
drag, startPoint x: 440, startPoint y: 66, endPoint x: 599, endPoint y: 73, distance: 159.7
click at [599, 73] on div "Darren Kaplan Co-Founder, CEO at Elton, Inc. ( 54 )" at bounding box center [649, 96] width 765 height 163
copy div "Darren Kaplan"
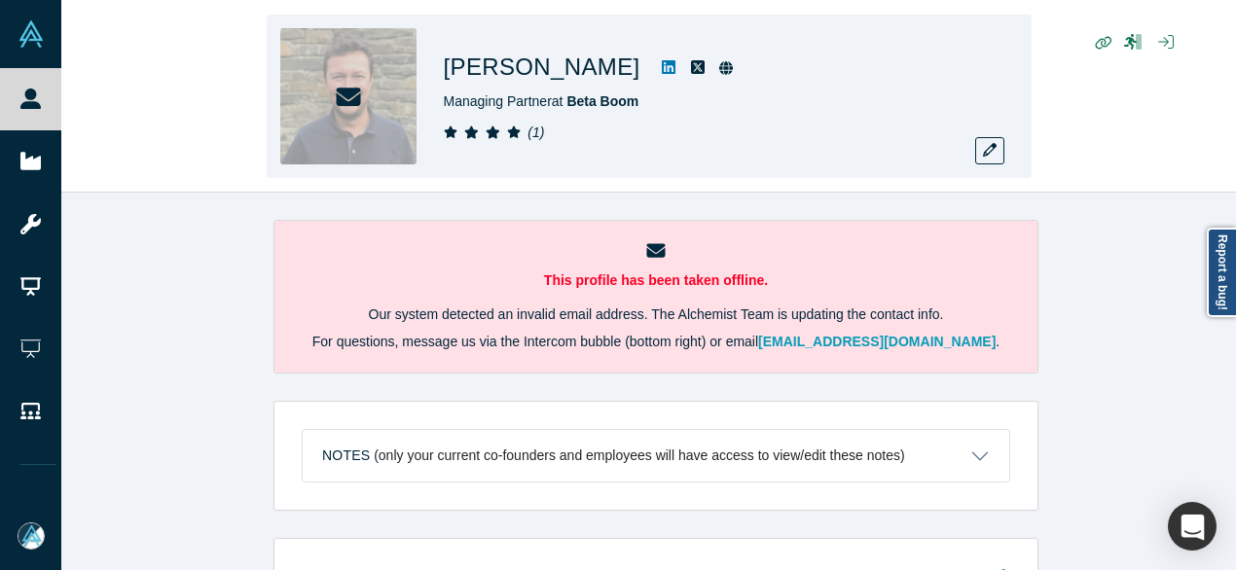
click at [209, 165] on div "[PERSON_NAME] Managing Partner at Beta Boom ( 1 )" at bounding box center [648, 97] width 1174 height 192
drag, startPoint x: 443, startPoint y: 70, endPoint x: 586, endPoint y: 73, distance: 143.1
click at [586, 73] on div "[PERSON_NAME]" at bounding box center [716, 67] width 545 height 35
copy div "[PERSON_NAME]"
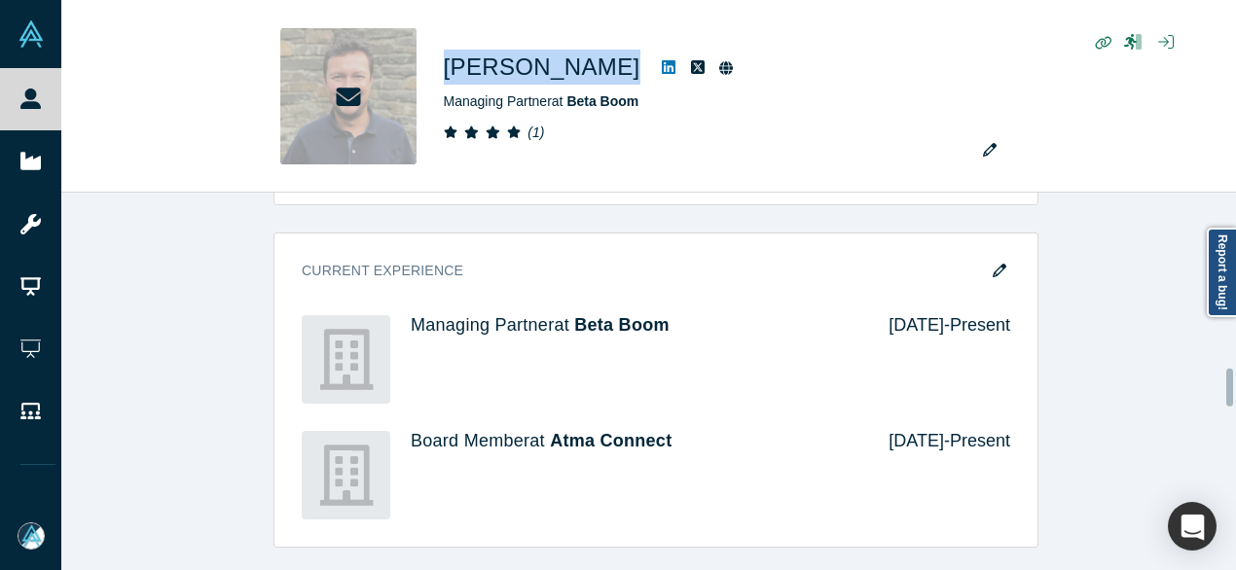
scroll to position [1752, 0]
